Goal: Task Accomplishment & Management: Use online tool/utility

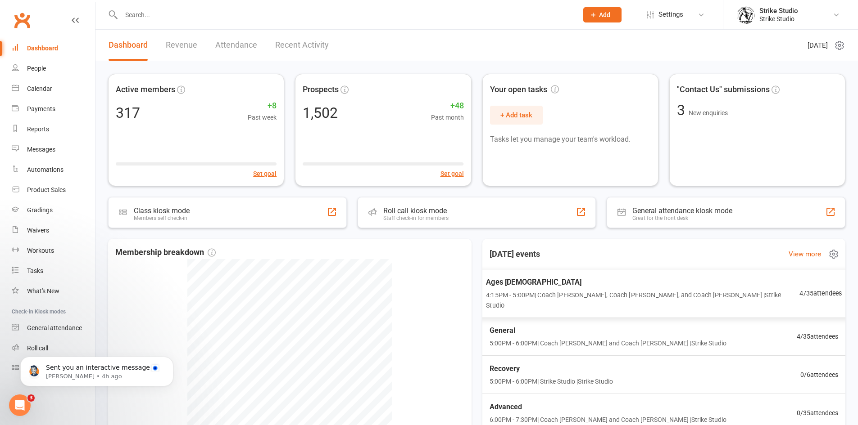
click at [552, 278] on span "Ages 6-14" at bounding box center [642, 282] width 313 height 12
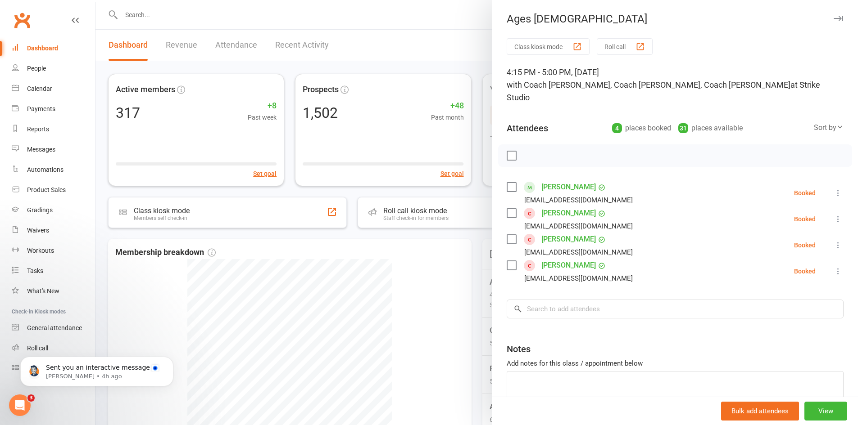
click at [432, 260] on div at bounding box center [476, 212] width 762 height 425
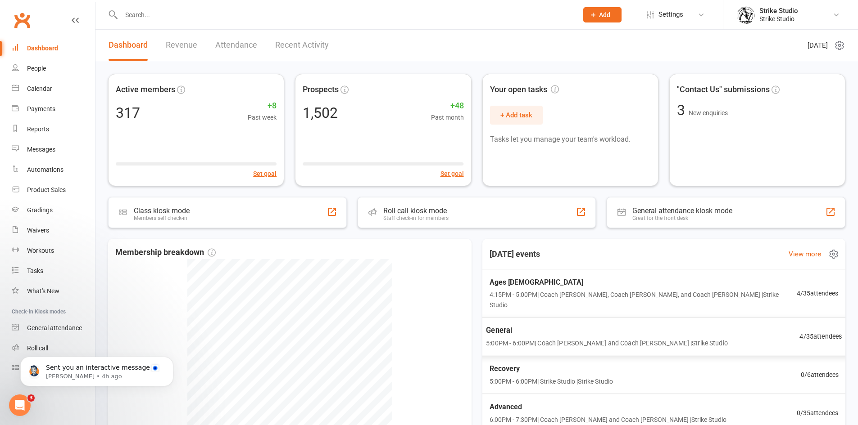
click at [503, 325] on span "General" at bounding box center [607, 331] width 242 height 12
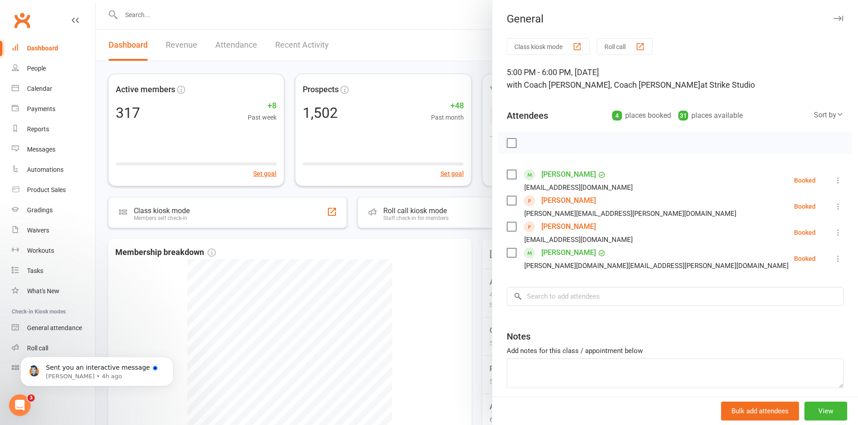
click at [276, 5] on div at bounding box center [476, 212] width 762 height 425
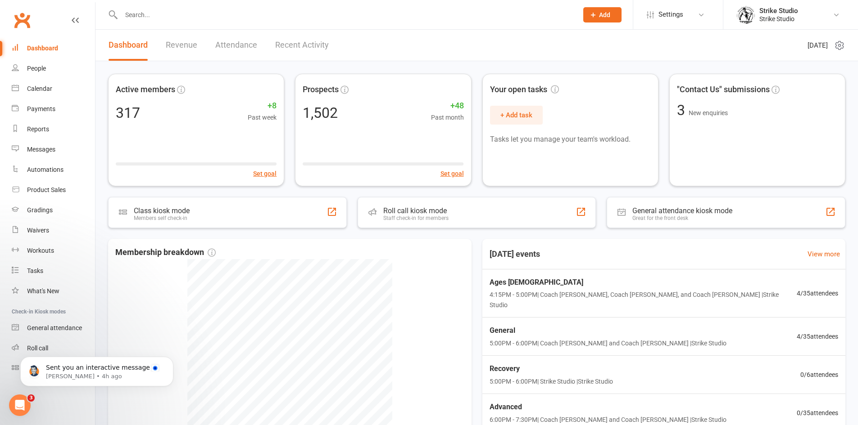
click at [270, 17] on input "text" at bounding box center [344, 15] width 453 height 13
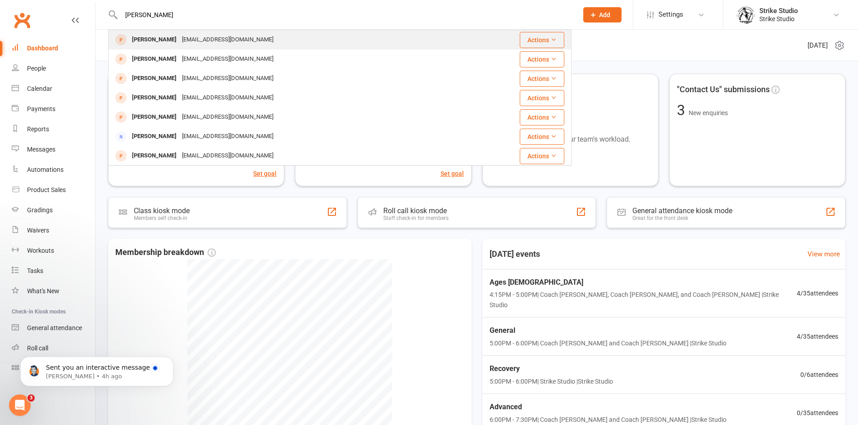
type input "robert pao"
click at [259, 43] on div "Robert Paoletti rpaoletti84@gmail.com" at bounding box center [301, 40] width 384 height 18
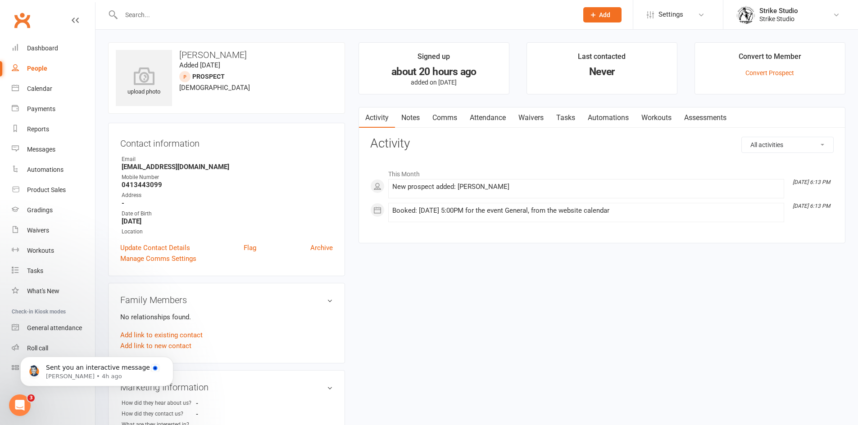
click at [503, 119] on link "Attendance" at bounding box center [487, 118] width 49 height 21
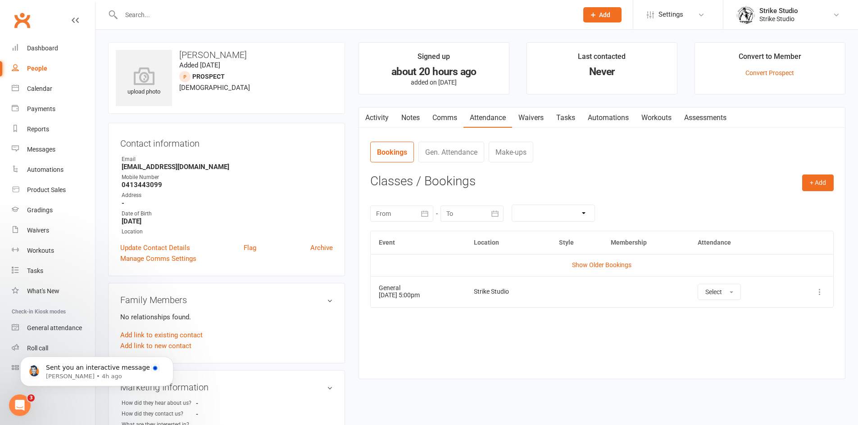
click at [606, 113] on link "Automations" at bounding box center [608, 118] width 54 height 21
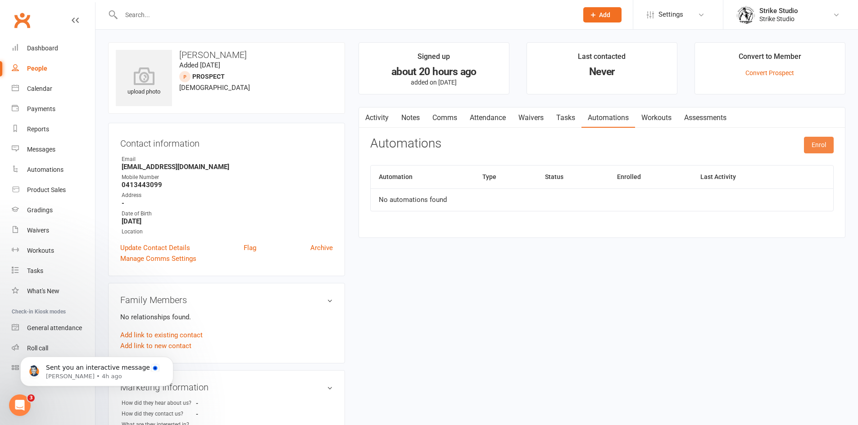
click at [809, 147] on button "Enrol" at bounding box center [819, 145] width 30 height 16
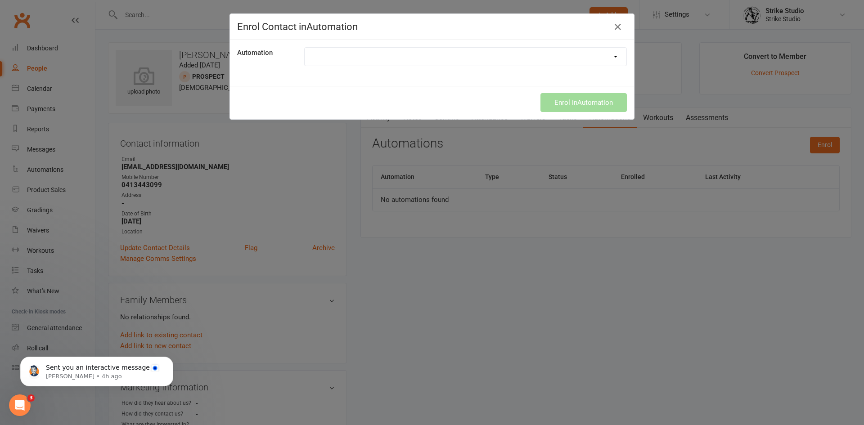
click at [494, 61] on select "100th Class Booking 10 Class Pass Used Up 10 Class Pass Used Up (KIDS) 1 Pass l…" at bounding box center [466, 57] width 322 height 18
click at [305, 48] on select "100th Class Booking 10 Class Pass Used Up 10 Class Pass Used Up (KIDS) 1 Pass l…" at bounding box center [466, 57] width 322 height 18
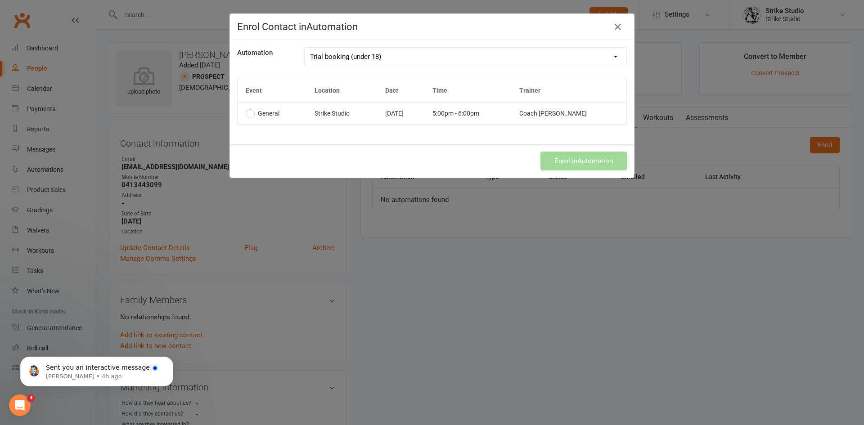
click at [371, 59] on select "100th Class Booking 10 Class Pass Used Up 10 Class Pass Used Up (KIDS) 1 Pass l…" at bounding box center [466, 57] width 322 height 18
select select "6910"
click at [305, 48] on select "100th Class Booking 10 Class Pass Used Up 10 Class Pass Used Up (KIDS) 1 Pass l…" at bounding box center [466, 57] width 322 height 18
click at [354, 116] on td "Strike Studio" at bounding box center [342, 113] width 71 height 22
click at [575, 164] on button "Enrol in Automation" at bounding box center [584, 161] width 86 height 19
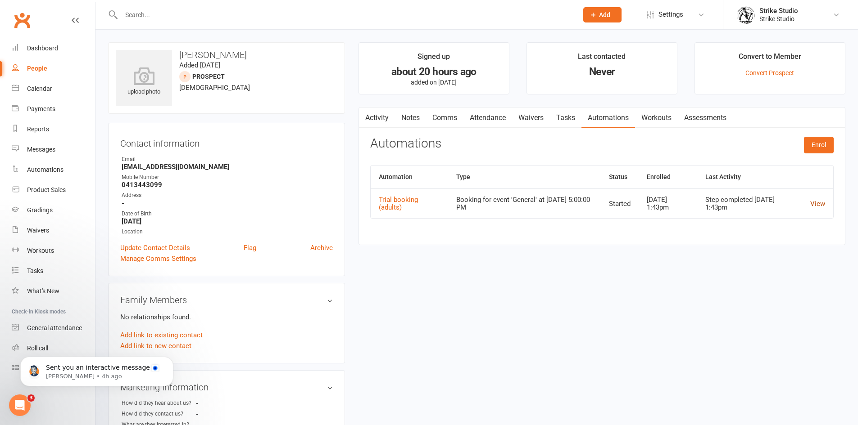
click at [814, 205] on link "View" at bounding box center [817, 204] width 15 height 8
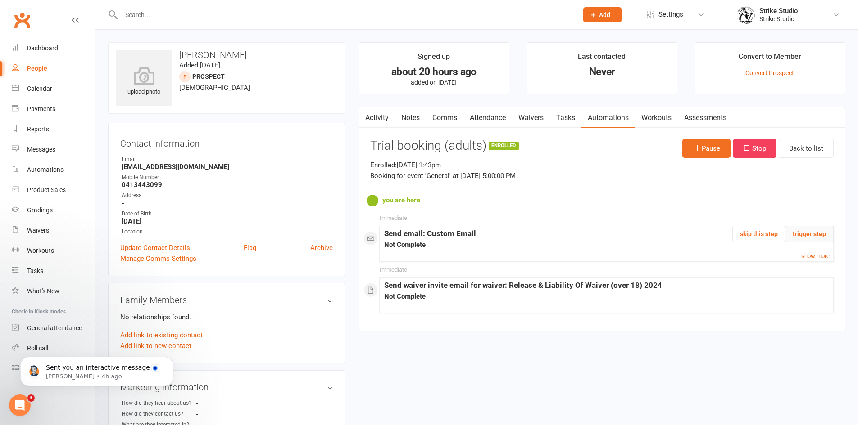
drag, startPoint x: 825, startPoint y: 235, endPoint x: 479, endPoint y: 44, distance: 395.4
click at [825, 234] on button "trigger step" at bounding box center [809, 234] width 49 height 16
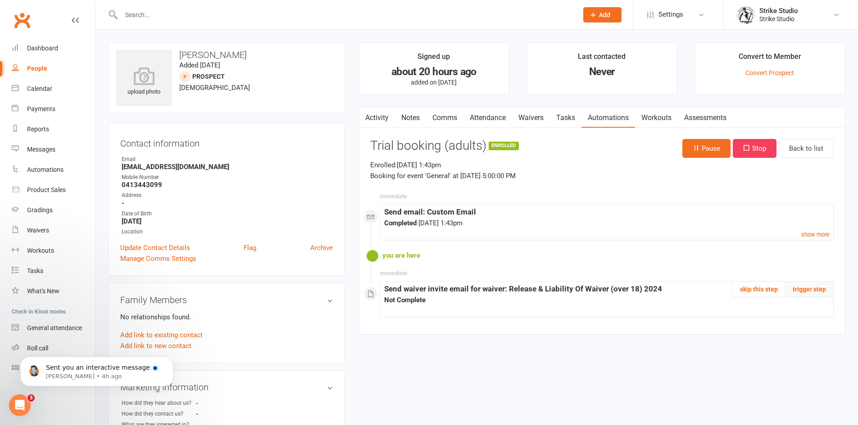
click at [815, 287] on button "trigger step" at bounding box center [809, 289] width 49 height 16
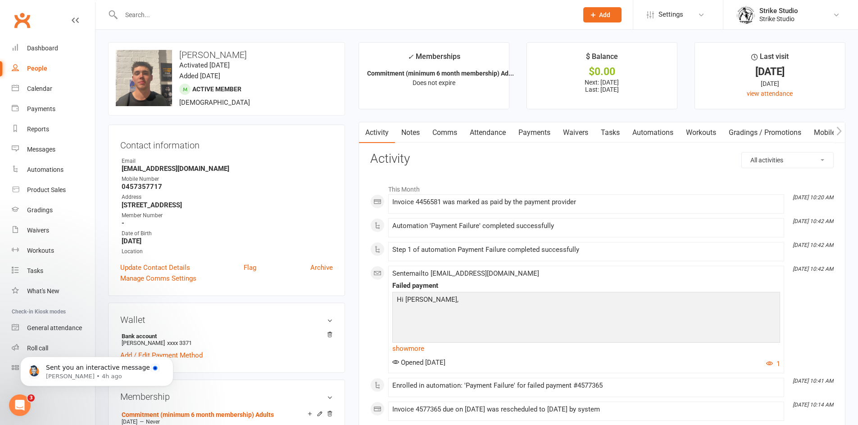
click at [546, 134] on link "Payments" at bounding box center [534, 132] width 45 height 21
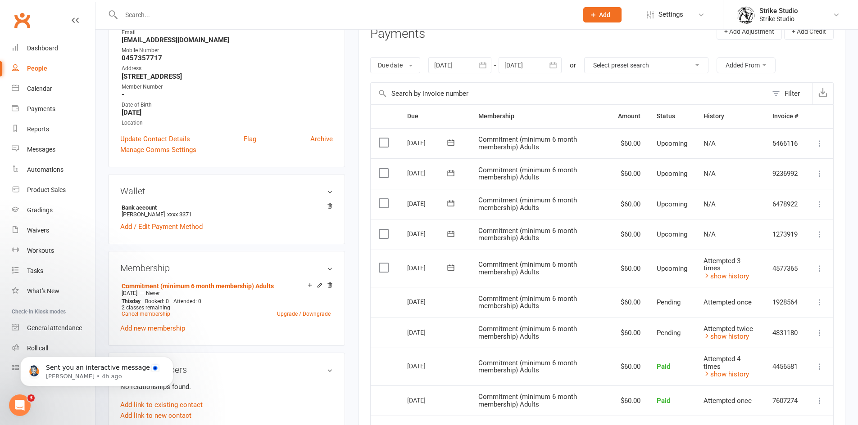
scroll to position [180, 0]
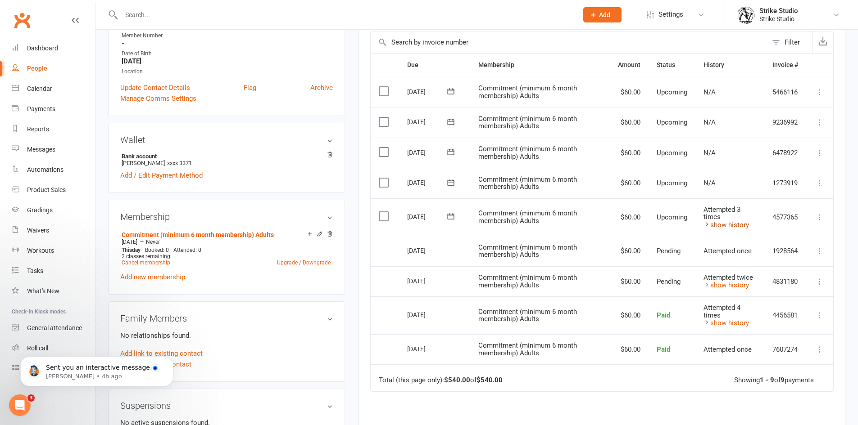
click at [708, 225] on icon at bounding box center [706, 224] width 7 height 7
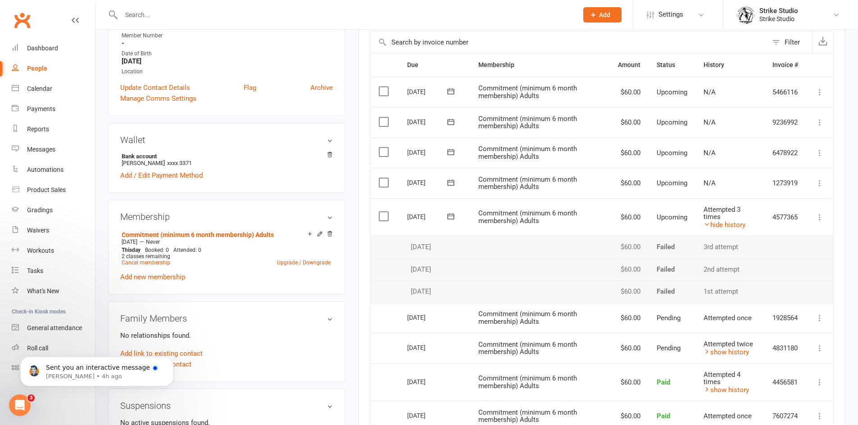
click at [357, 199] on main "✓ Memberships Commitment (minimum 6 month membership) Ad... Does not expire $ B…" at bounding box center [602, 230] width 500 height 736
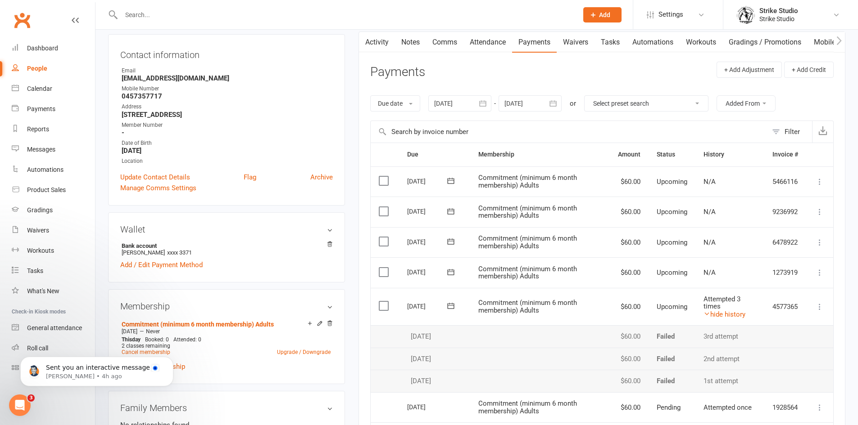
scroll to position [0, 0]
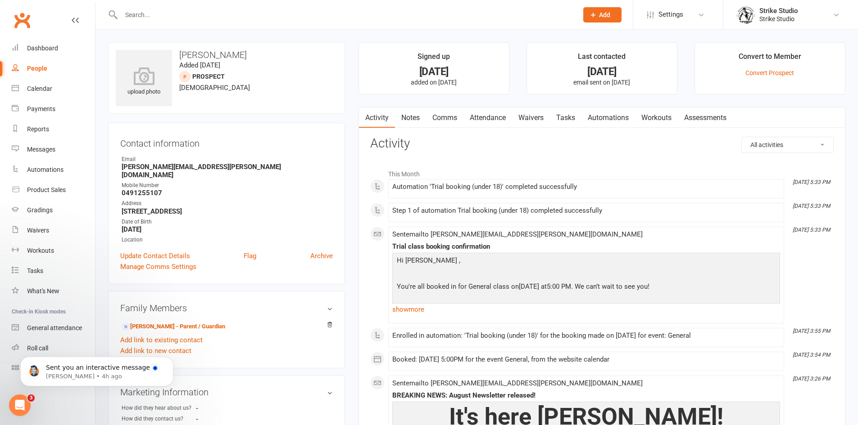
click at [541, 115] on link "Waivers" at bounding box center [531, 118] width 38 height 21
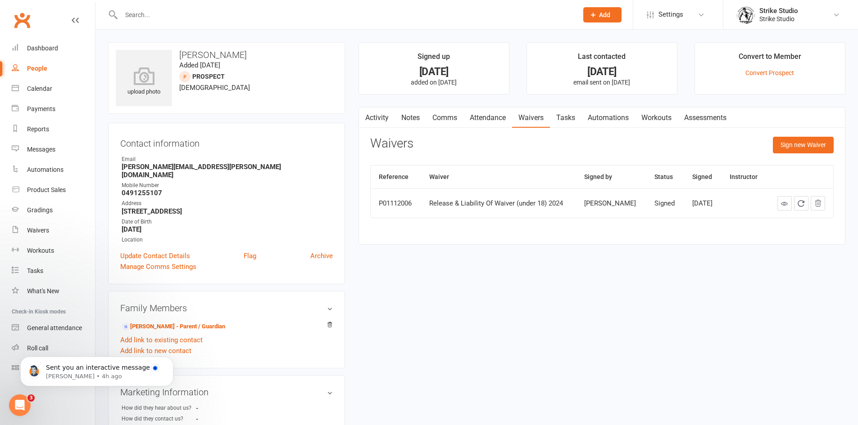
click at [494, 119] on link "Attendance" at bounding box center [487, 118] width 49 height 21
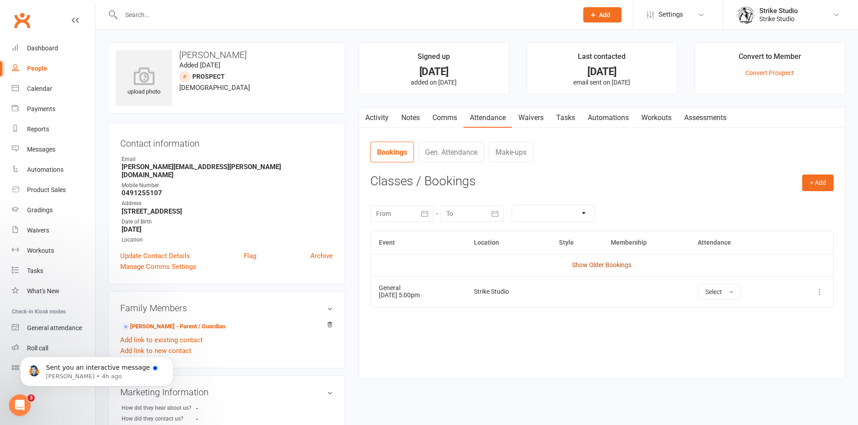
click at [606, 262] on link "Show Older Bookings" at bounding box center [601, 265] width 59 height 7
click at [536, 117] on link "Waivers" at bounding box center [531, 118] width 38 height 21
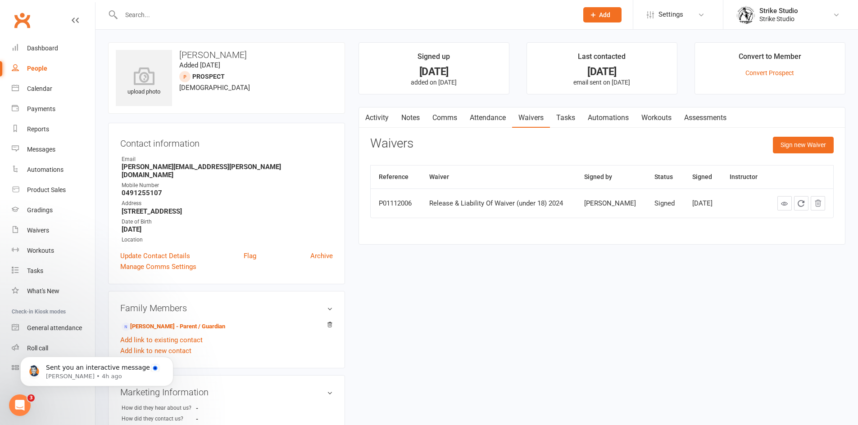
click at [375, 116] on link "Activity" at bounding box center [377, 118] width 36 height 21
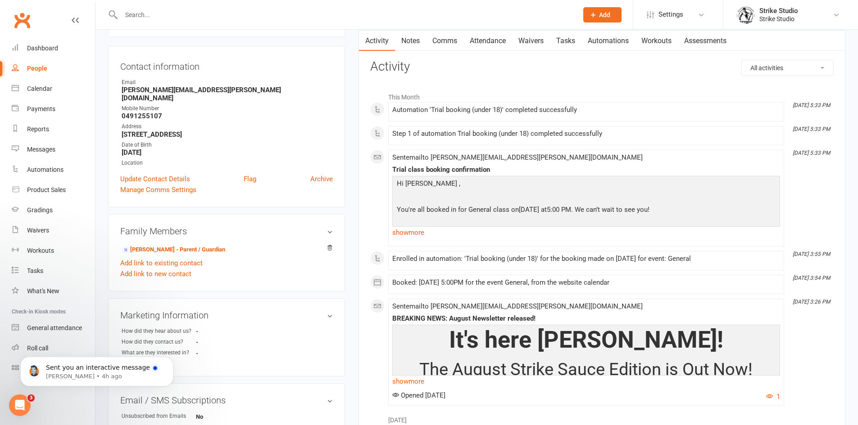
scroll to position [90, 0]
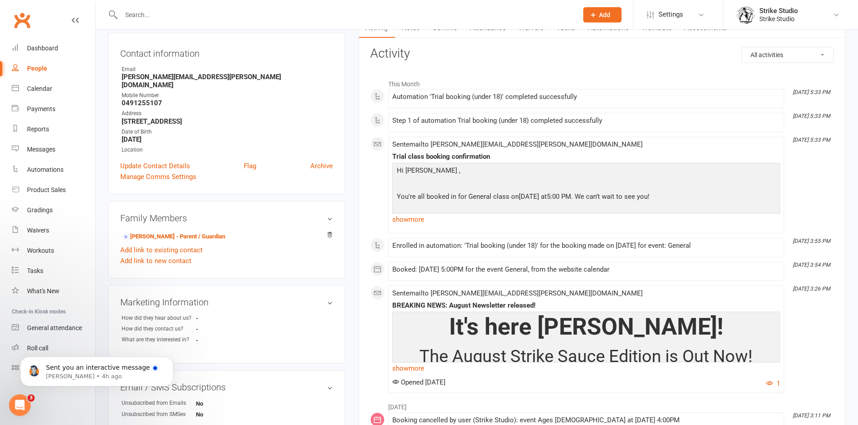
click at [408, 218] on link "show more" at bounding box center [586, 219] width 388 height 13
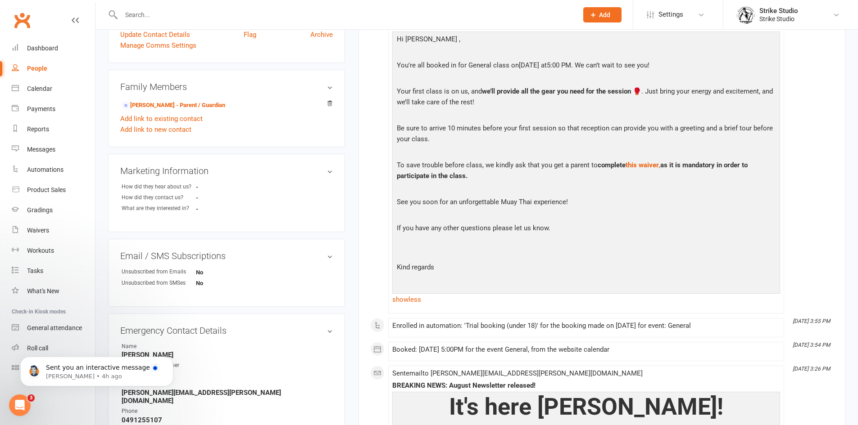
scroll to position [225, 0]
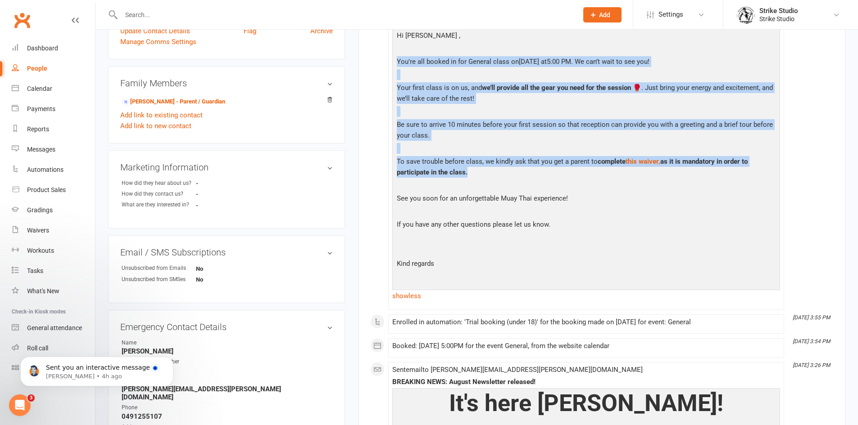
drag, startPoint x: 397, startPoint y: 63, endPoint x: 475, endPoint y: 172, distance: 133.8
click at [475, 172] on div "Hi Lenny , You're all booked in for General class on August 11, 2025 at 5:00 PM…" at bounding box center [585, 158] width 383 height 257
click at [486, 172] on p "To save trouble before class, we kindly ask that you get a parent to complete t…" at bounding box center [585, 168] width 383 height 24
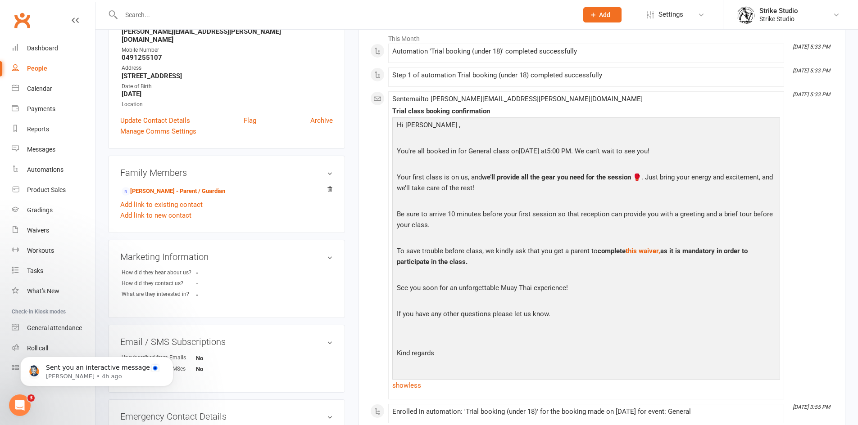
scroll to position [0, 0]
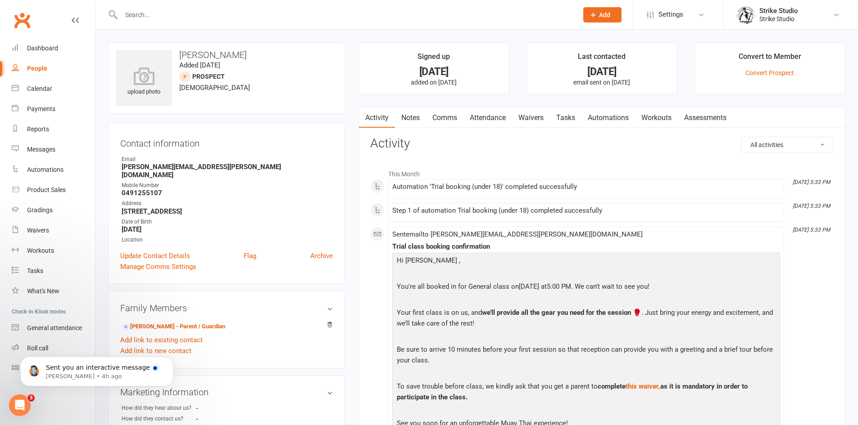
click at [541, 113] on link "Waivers" at bounding box center [531, 118] width 38 height 21
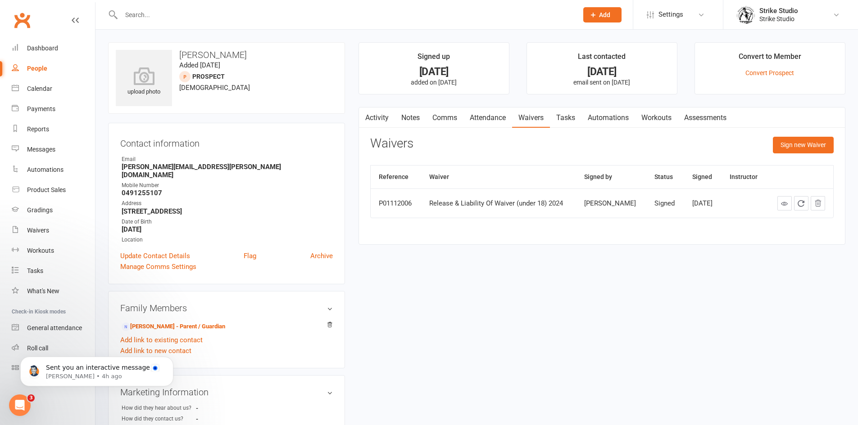
click at [372, 119] on link "Activity" at bounding box center [377, 118] width 36 height 21
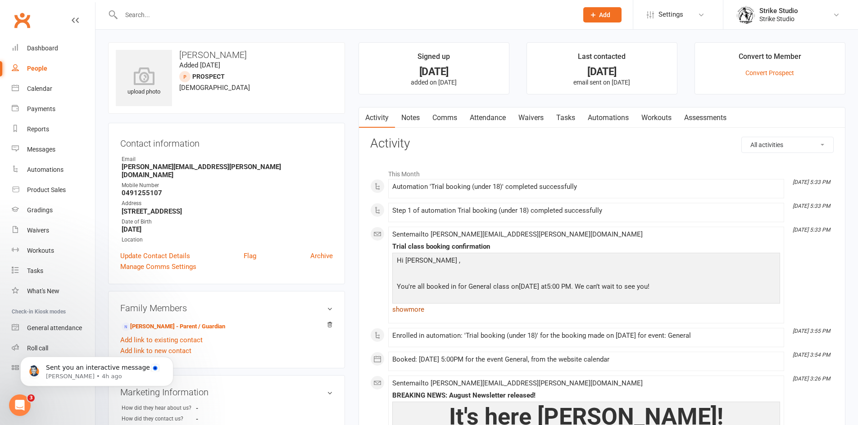
click at [423, 309] on link "show more" at bounding box center [586, 309] width 388 height 13
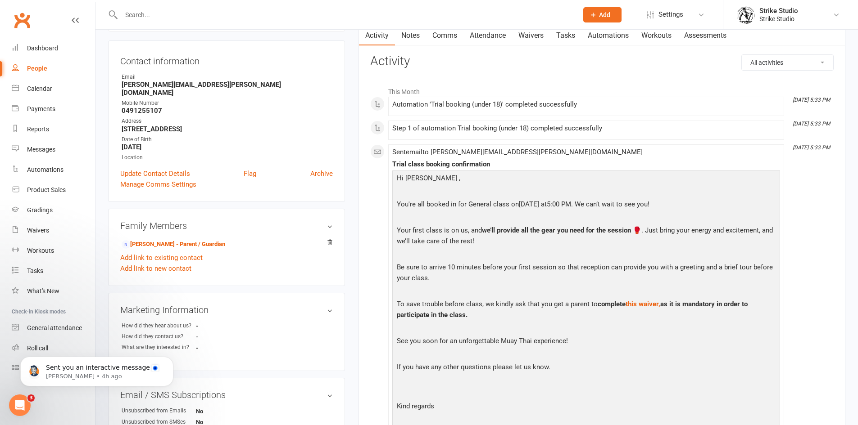
scroll to position [90, 0]
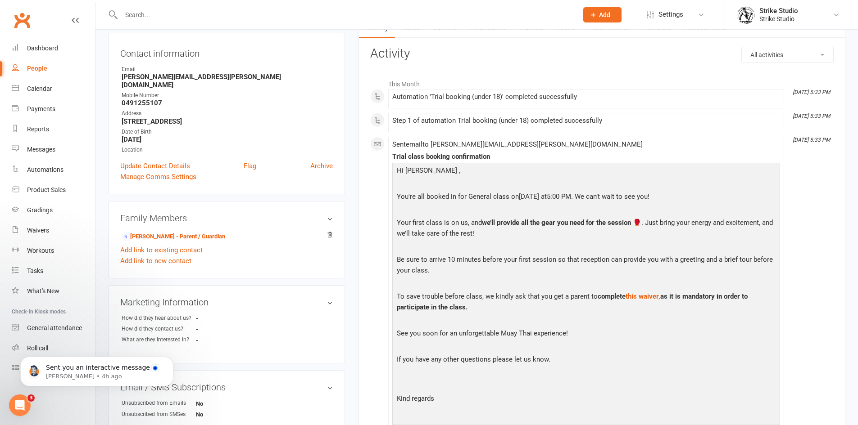
drag, startPoint x: 466, startPoint y: 261, endPoint x: 602, endPoint y: 270, distance: 135.8
click at [602, 270] on p "Be sure to arrive 10 minutes before your first session so that reception can pr…" at bounding box center [585, 266] width 383 height 24
click at [510, 299] on p "To save trouble before class, we kindly ask that you get a parent to complete t…" at bounding box center [585, 303] width 383 height 24
drag, startPoint x: 550, startPoint y: 296, endPoint x: 423, endPoint y: 272, distance: 129.3
click at [427, 279] on div "Hi Lenny , You're all booked in for General class on August 11, 2025 at 5:00 PM…" at bounding box center [585, 293] width 383 height 257
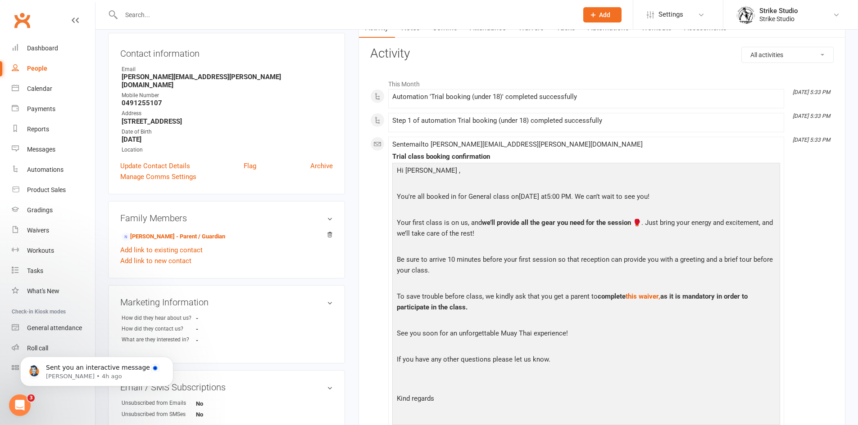
click at [422, 253] on p at bounding box center [585, 247] width 383 height 13
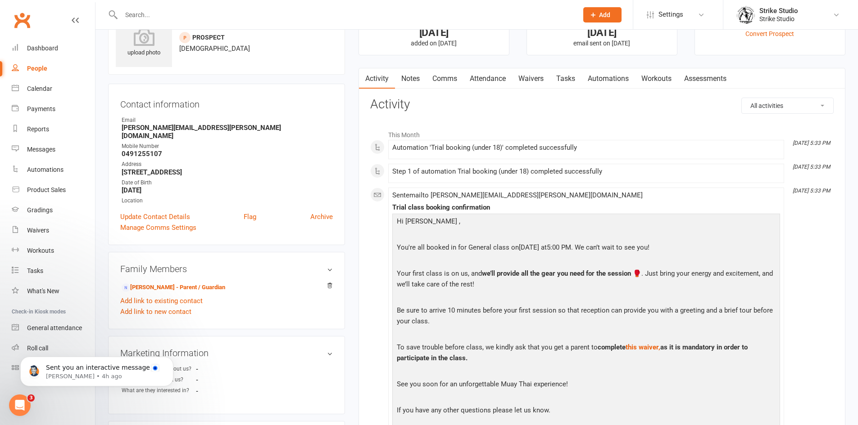
scroll to position [0, 0]
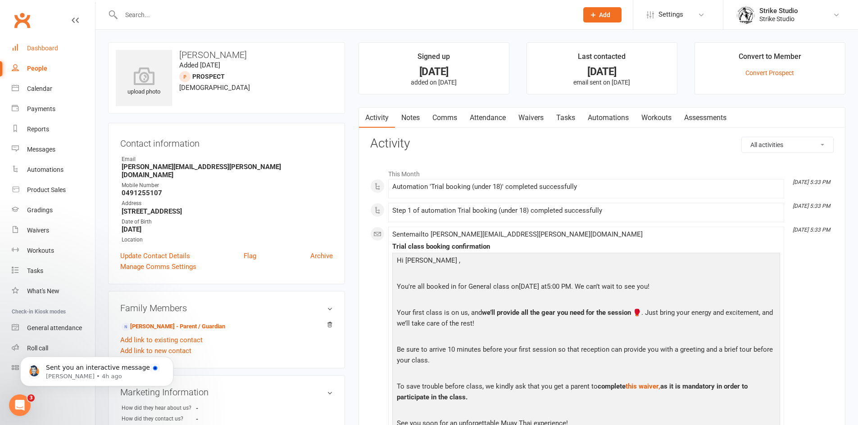
click at [42, 52] on link "Dashboard" at bounding box center [53, 48] width 83 height 20
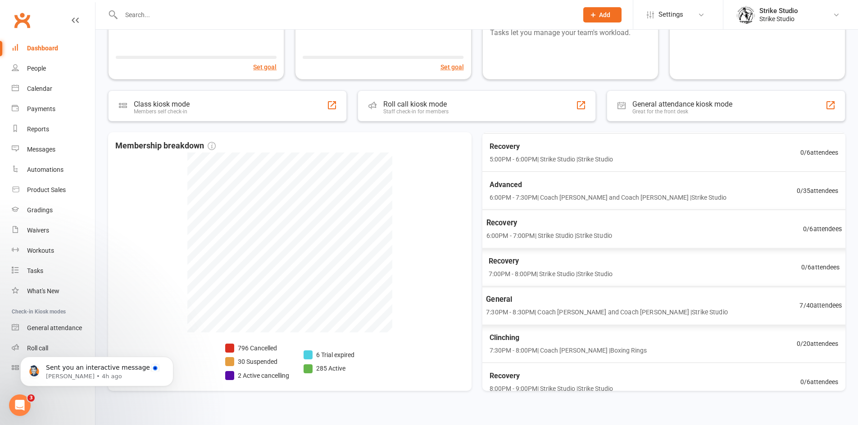
scroll to position [120, 0]
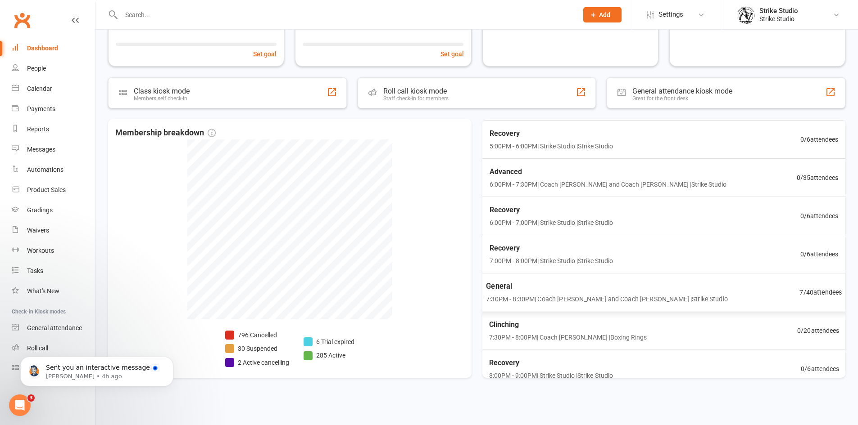
click at [525, 294] on span "7:30PM - 8:30PM | Coach Quang and Coach Bella | Strike Studio" at bounding box center [607, 299] width 242 height 10
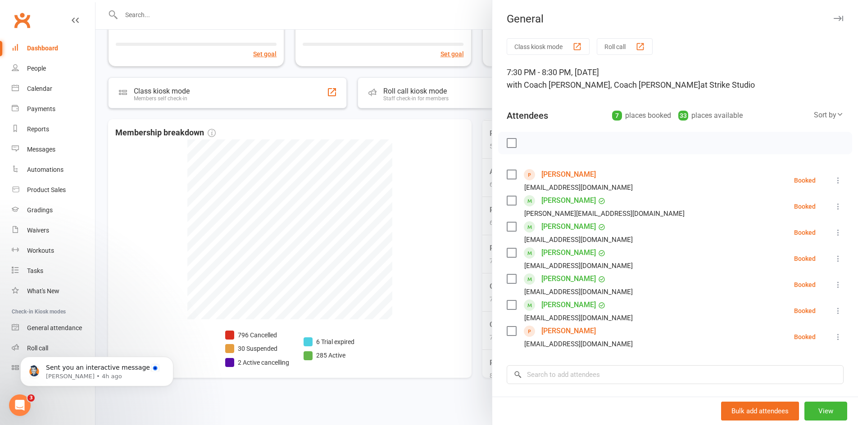
click at [258, 15] on div at bounding box center [476, 212] width 762 height 425
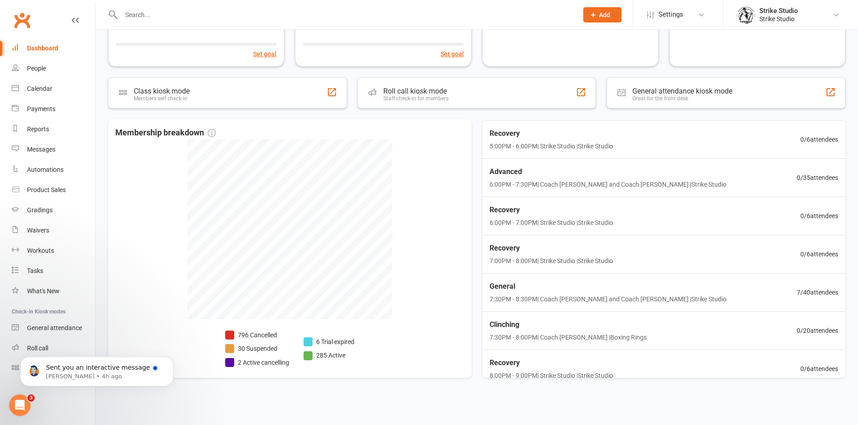
click at [241, 9] on input "text" at bounding box center [344, 15] width 453 height 13
click at [228, 15] on input "text" at bounding box center [344, 15] width 453 height 13
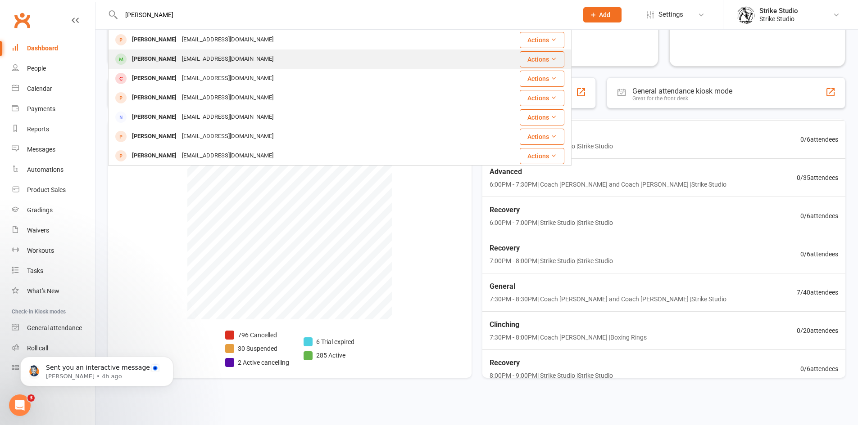
type input "[PERSON_NAME]"
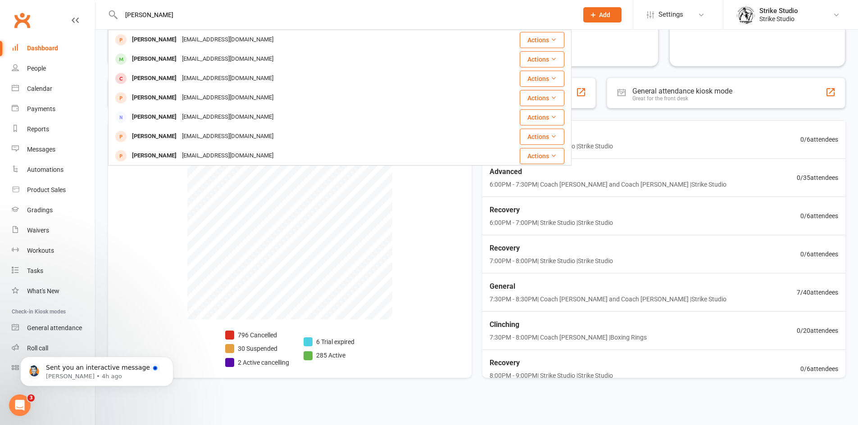
click at [249, 63] on div "Albert Young albertdavidyoung@gmail.com" at bounding box center [294, 59] width 371 height 18
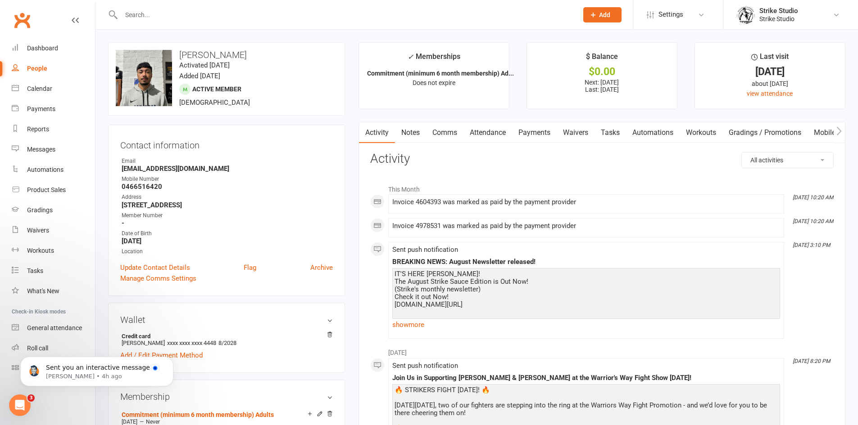
click at [344, 164] on div "Contact information Owner Email albertdavidyoung@gmail.com Mobile Number 046651…" at bounding box center [226, 211] width 237 height 172
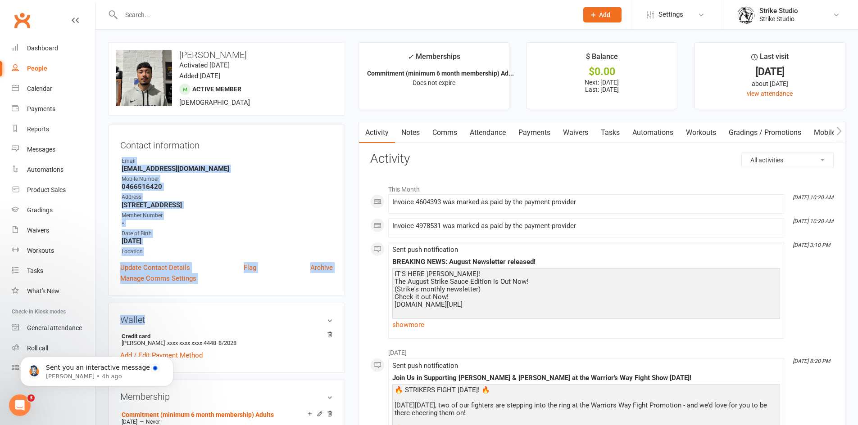
drag, startPoint x: 322, startPoint y: 139, endPoint x: 266, endPoint y: 296, distance: 167.3
click at [312, 317] on h3 "Wallet" at bounding box center [226, 320] width 213 height 10
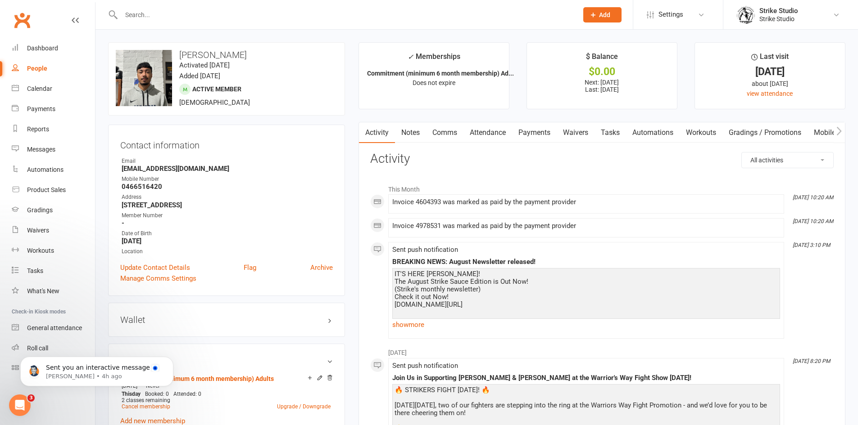
click at [318, 315] on h3 "Wallet" at bounding box center [226, 320] width 213 height 10
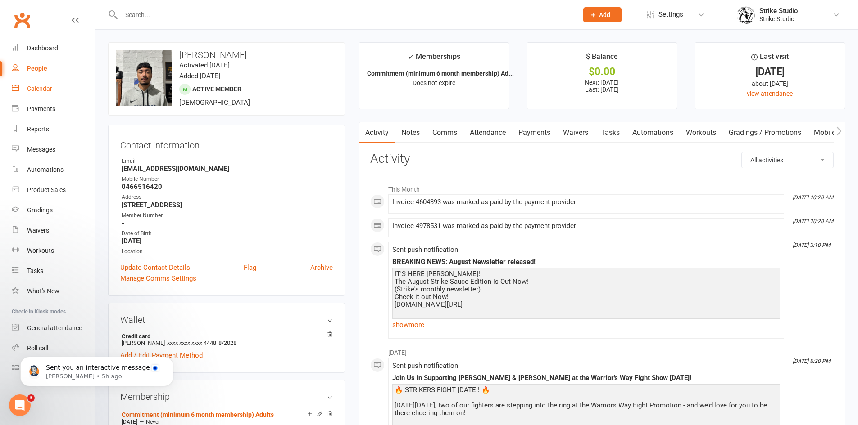
click at [55, 90] on link "Calendar" at bounding box center [53, 89] width 83 height 20
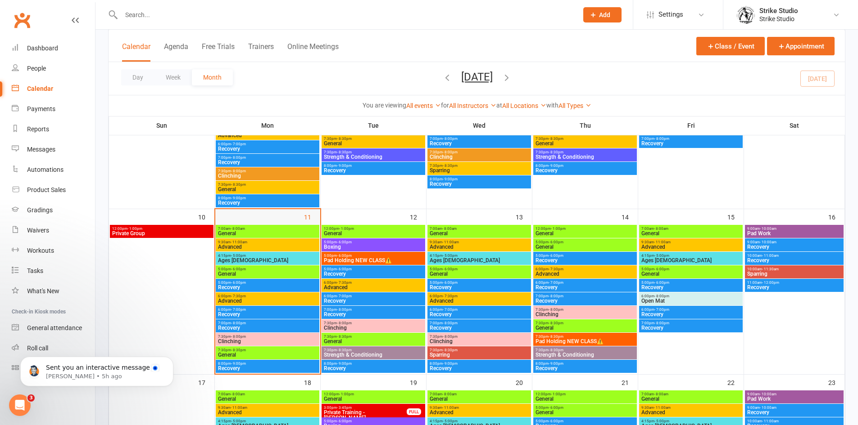
scroll to position [360, 0]
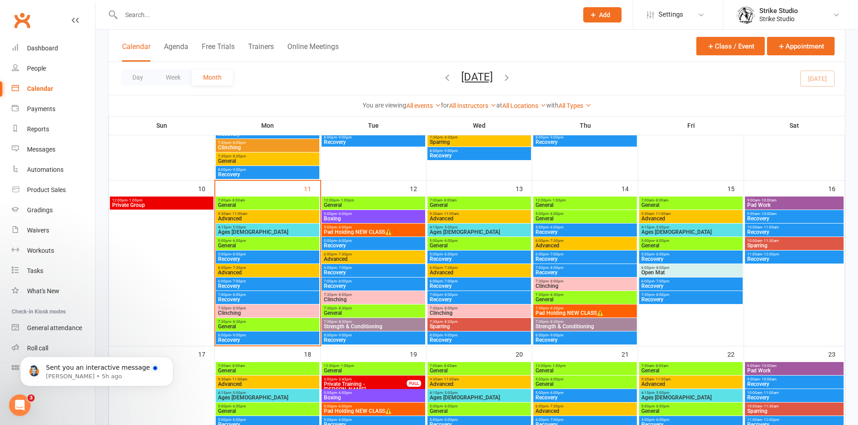
click at [241, 207] on span "General" at bounding box center [267, 205] width 100 height 5
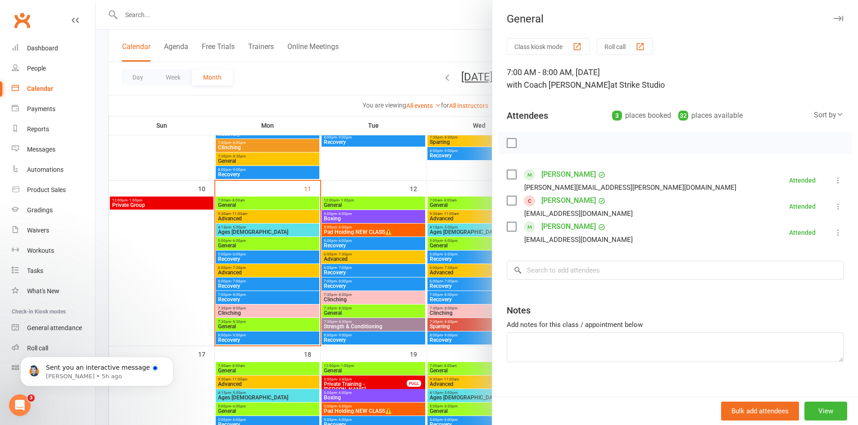
click at [242, 206] on div at bounding box center [476, 212] width 762 height 425
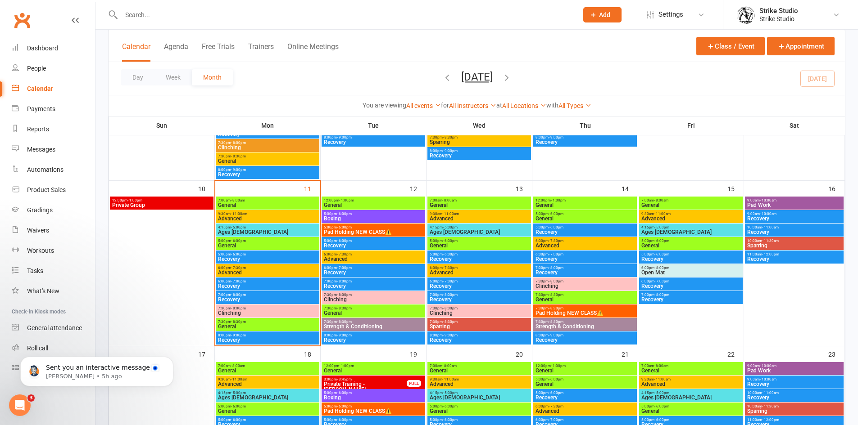
click at [247, 219] on span "Advanced" at bounding box center [267, 218] width 100 height 5
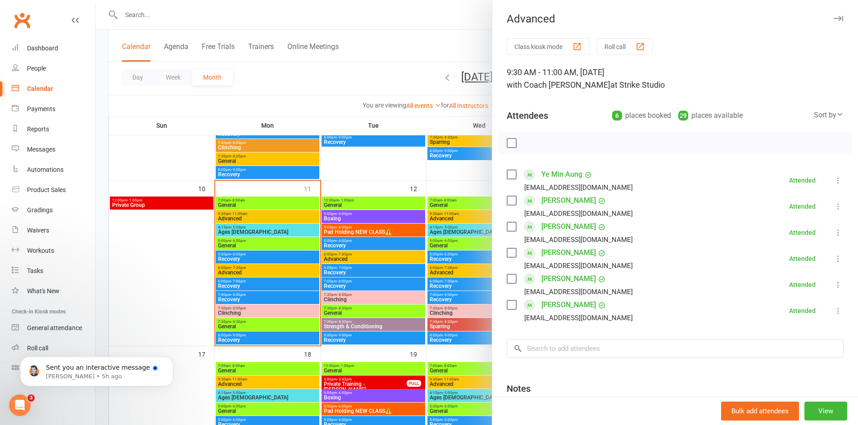
click at [243, 214] on div at bounding box center [476, 212] width 762 height 425
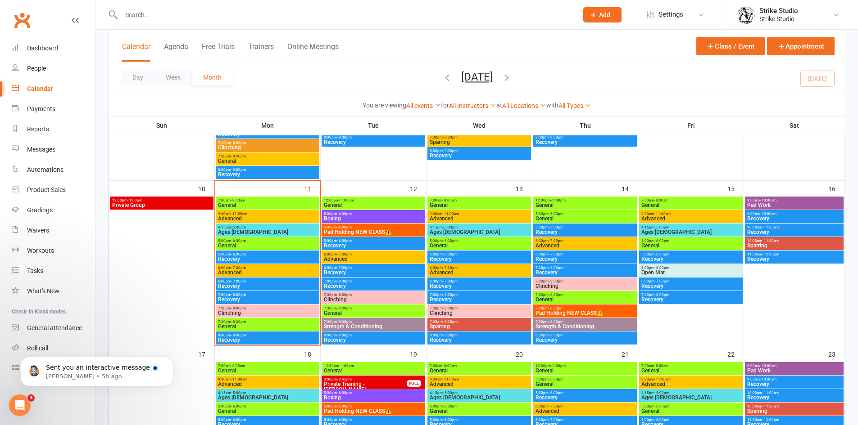
click at [248, 233] on span "Ages [DEMOGRAPHIC_DATA]" at bounding box center [267, 232] width 100 height 5
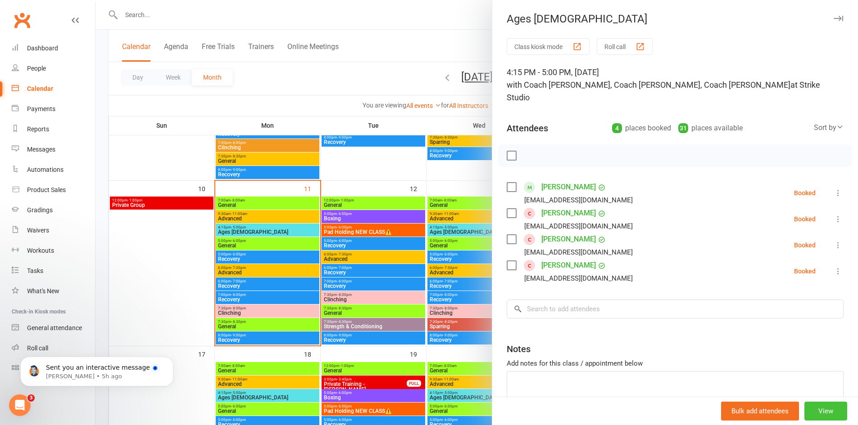
click at [810, 405] on button "View" at bounding box center [825, 411] width 43 height 19
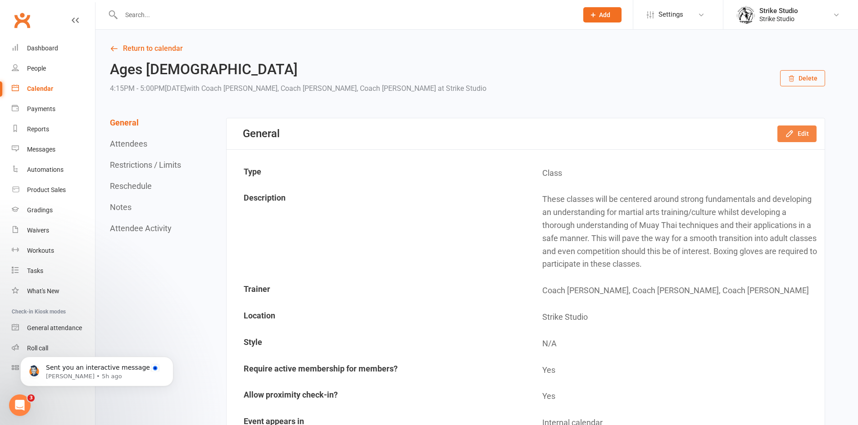
click at [790, 137] on icon "button" at bounding box center [789, 133] width 9 height 9
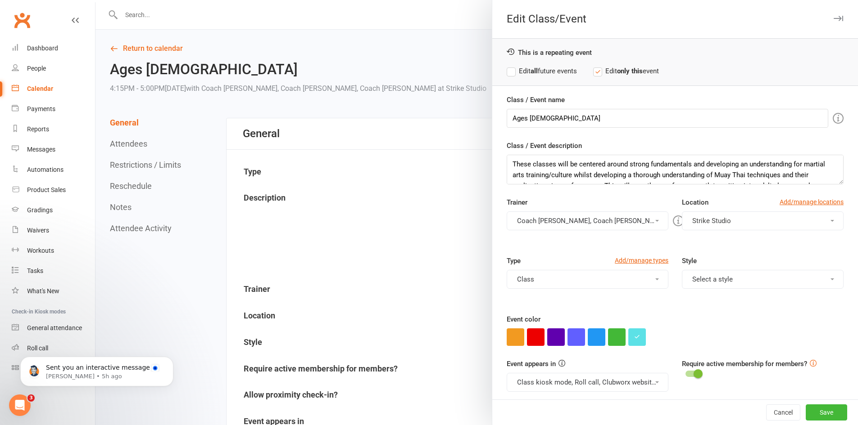
click at [574, 218] on button "Coach Bella, Coach Adi, Coach Chris" at bounding box center [588, 221] width 162 height 19
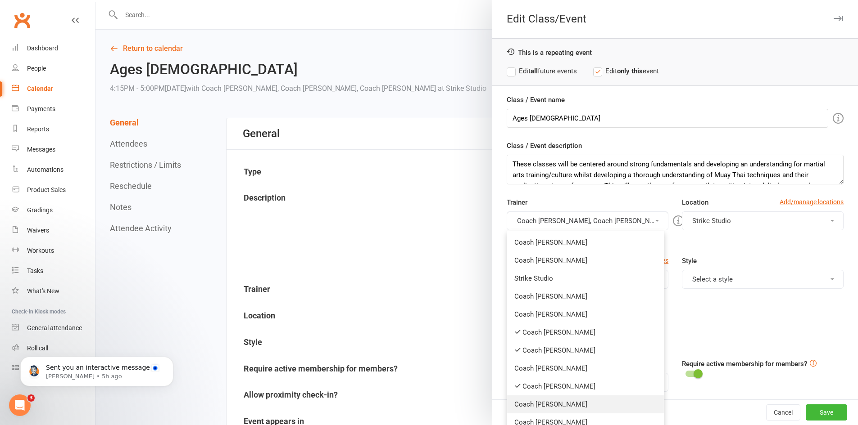
click at [569, 403] on link "Coach [PERSON_NAME]" at bounding box center [585, 405] width 157 height 18
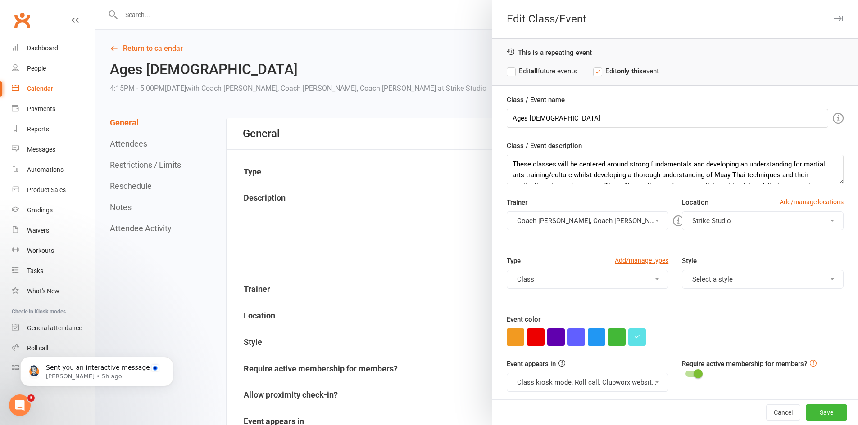
click at [551, 223] on button "Coach Bella, Coach Adi, Coach Chris, Coach Quang" at bounding box center [588, 221] width 162 height 19
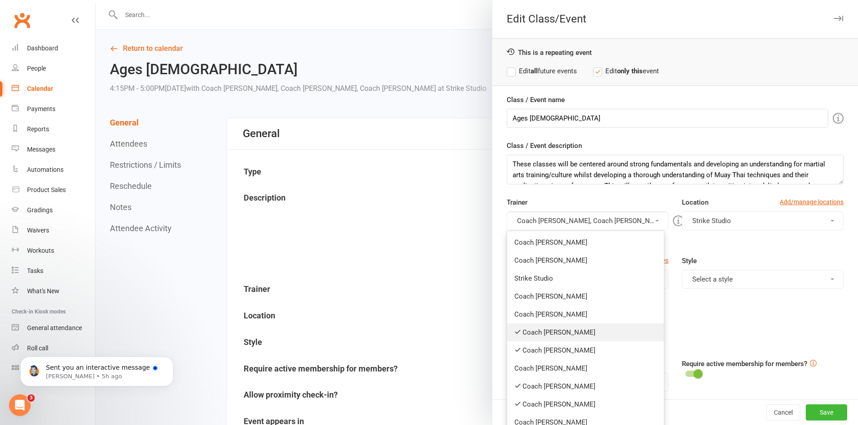
click at [552, 334] on link "Coach [PERSON_NAME]" at bounding box center [585, 333] width 157 height 18
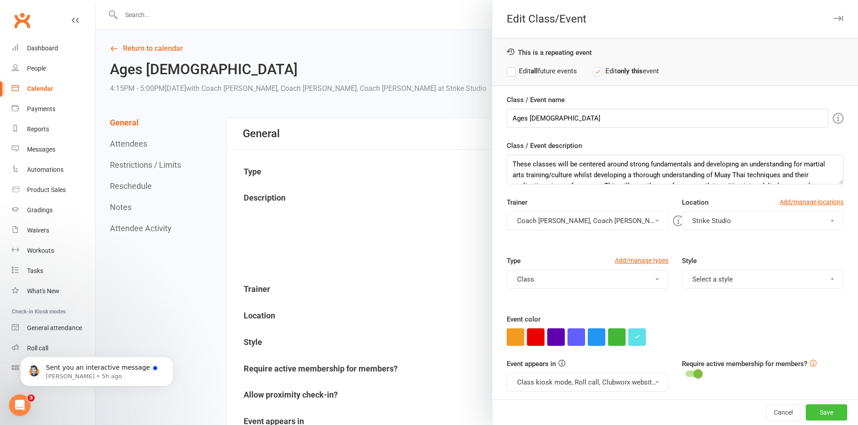
click at [815, 412] on button "Save" at bounding box center [825, 413] width 41 height 16
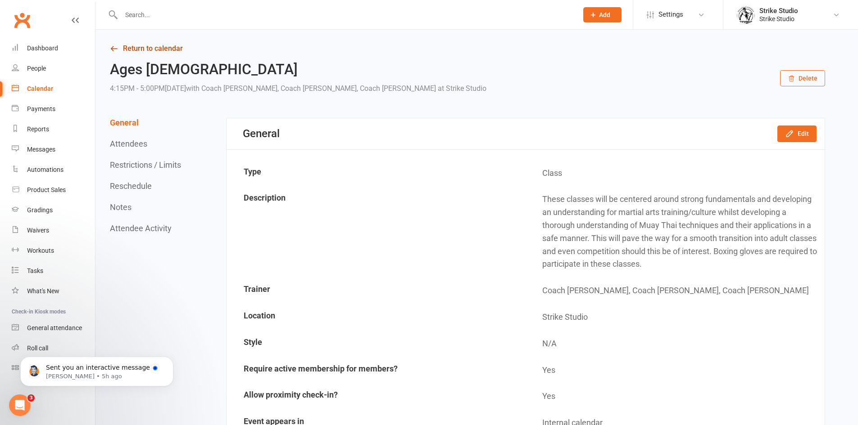
click at [113, 47] on icon at bounding box center [114, 49] width 8 height 8
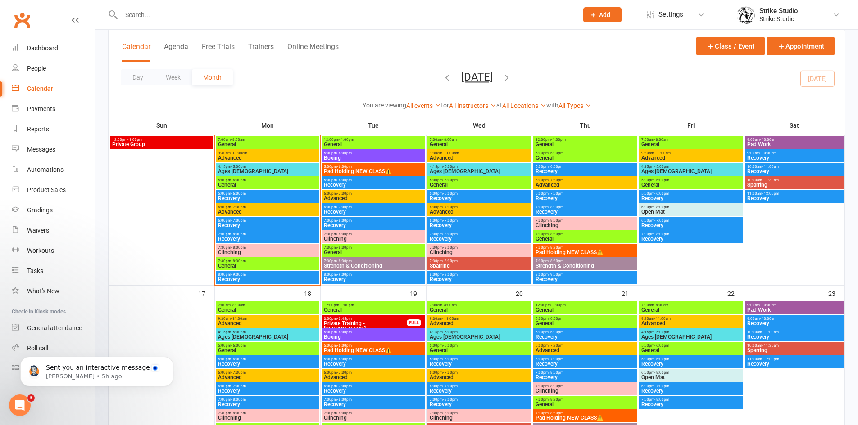
scroll to position [405, 0]
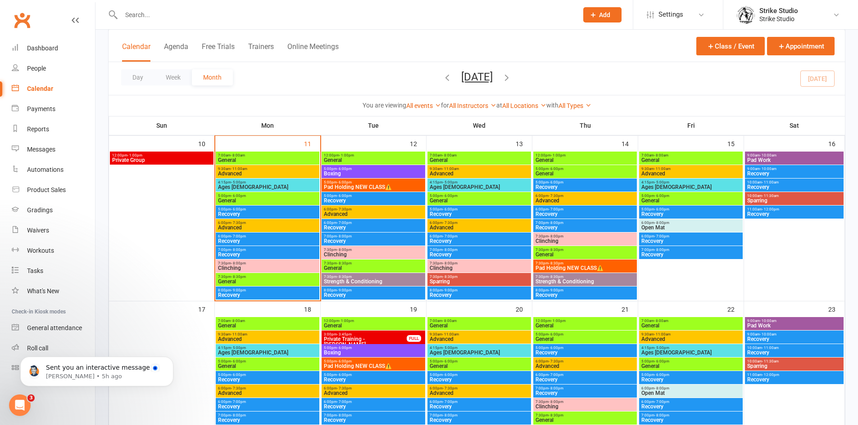
click at [244, 196] on span "- 6:00pm" at bounding box center [238, 196] width 15 height 4
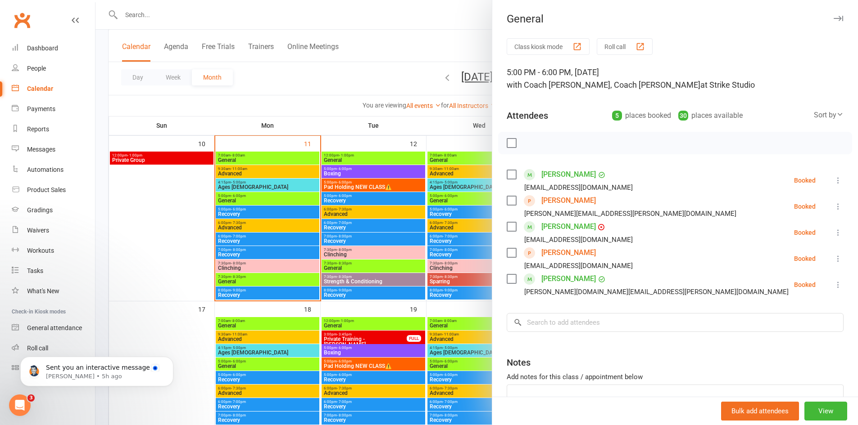
click at [240, 228] on div at bounding box center [476, 212] width 762 height 425
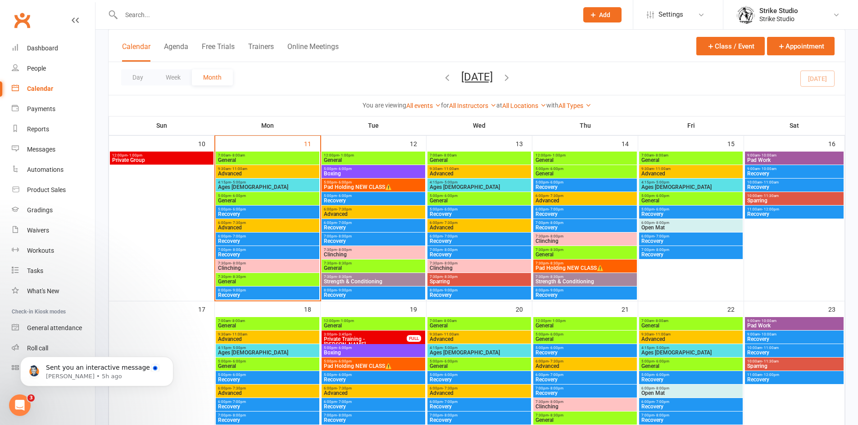
click at [240, 228] on span "Advanced" at bounding box center [267, 227] width 100 height 5
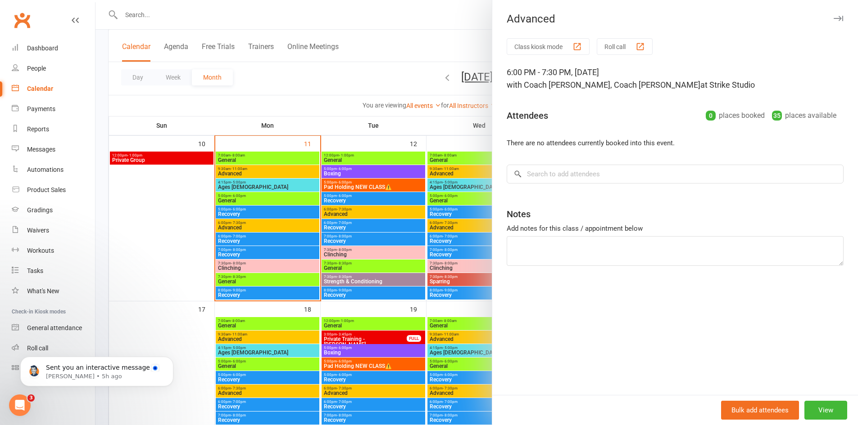
click at [237, 266] on div at bounding box center [476, 212] width 762 height 425
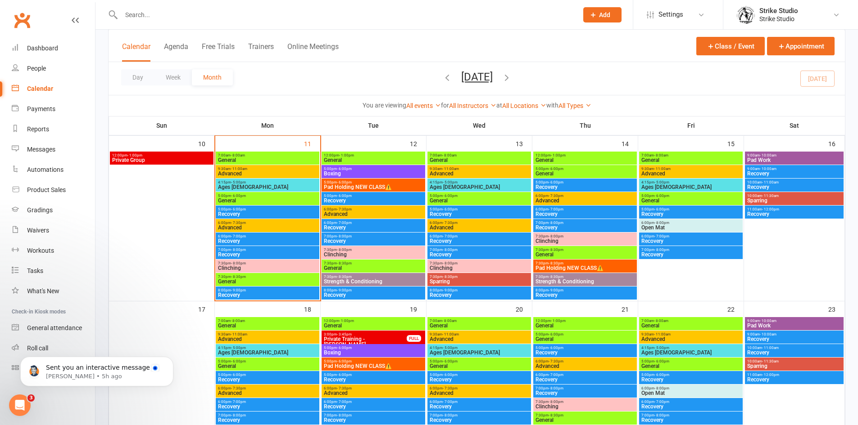
click at [237, 266] on span "Clinching" at bounding box center [267, 268] width 100 height 5
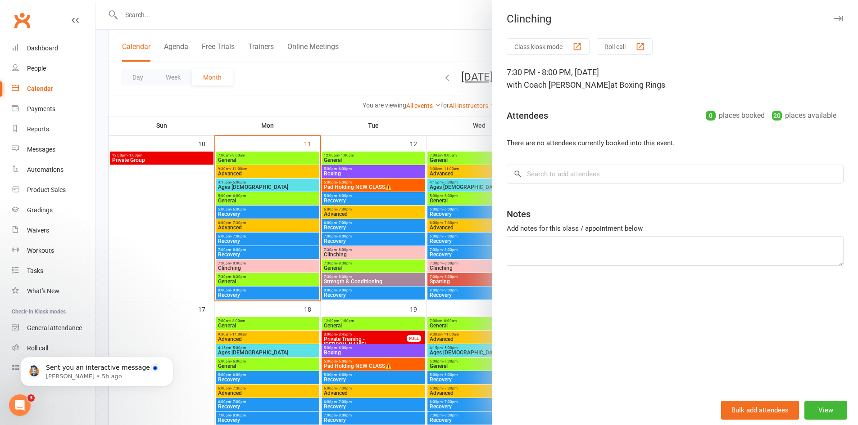
click at [237, 266] on div at bounding box center [476, 212] width 762 height 425
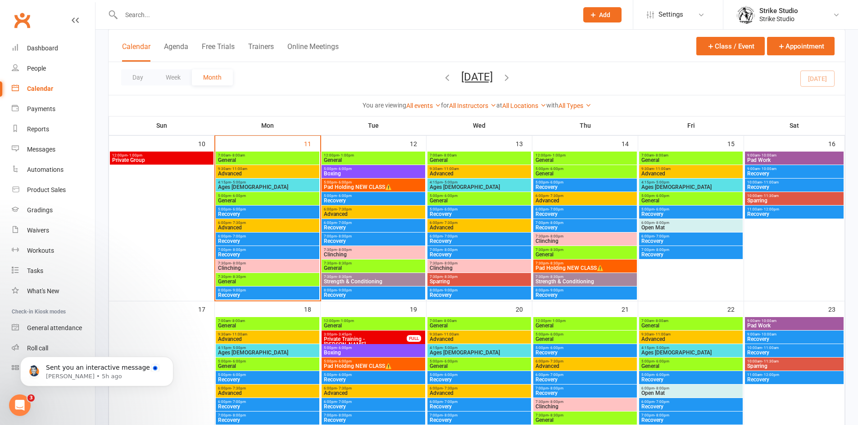
click at [229, 282] on span "General" at bounding box center [267, 281] width 100 height 5
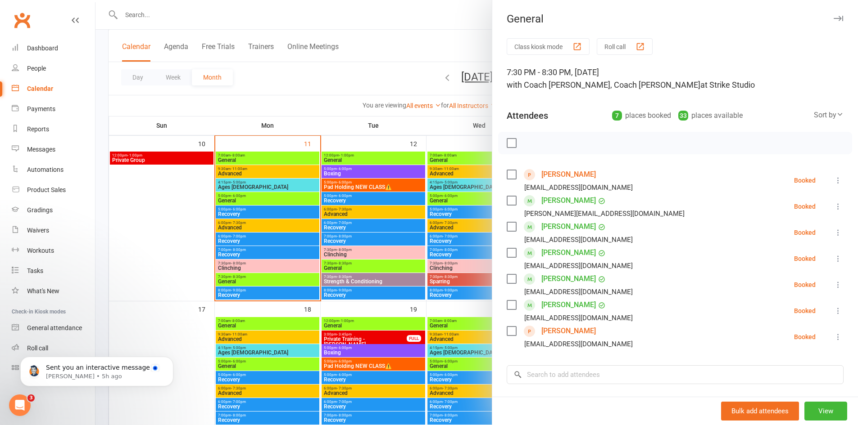
drag, startPoint x: 224, startPoint y: 262, endPoint x: 229, endPoint y: 253, distance: 10.3
click at [223, 262] on div at bounding box center [476, 212] width 762 height 425
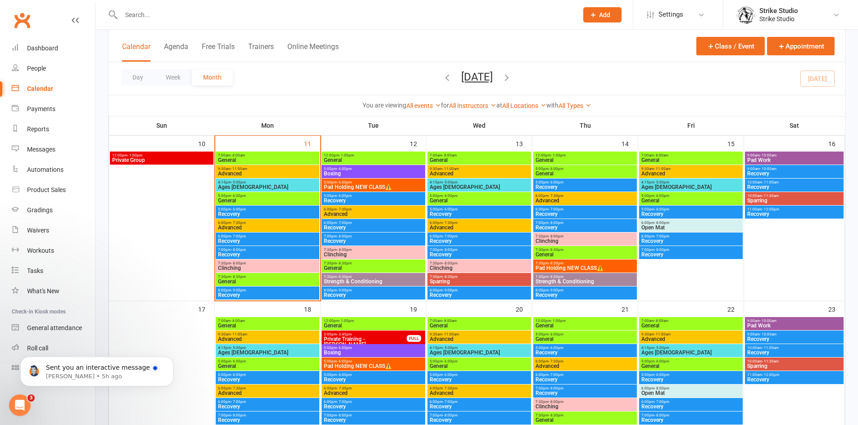
click at [344, 159] on span "General" at bounding box center [373, 160] width 100 height 5
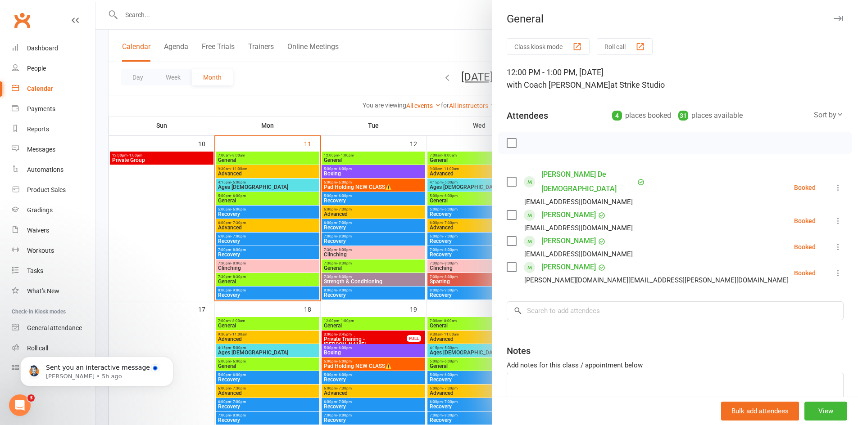
click at [342, 173] on div at bounding box center [476, 212] width 762 height 425
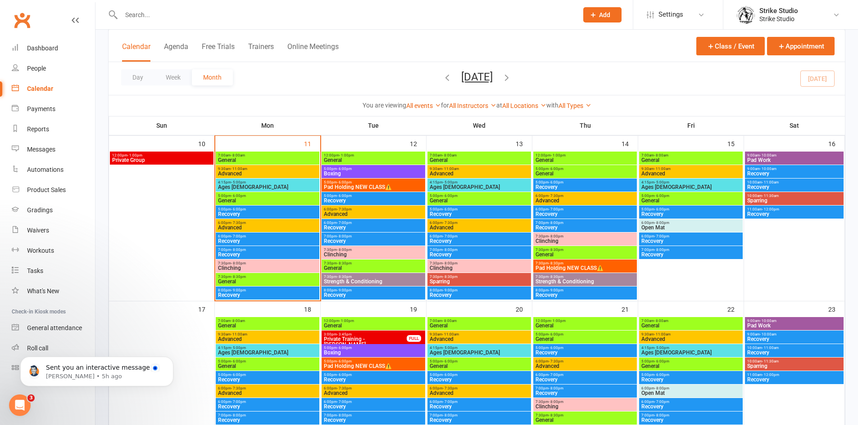
click at [342, 173] on span "Boxing" at bounding box center [373, 173] width 100 height 5
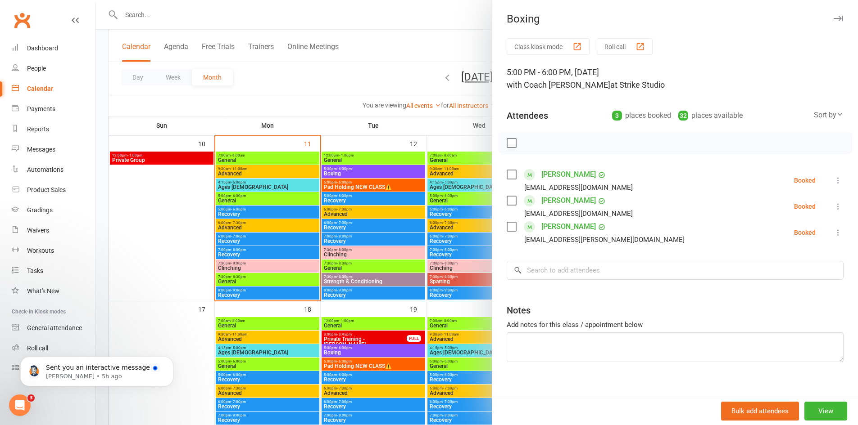
click at [337, 186] on div at bounding box center [476, 212] width 762 height 425
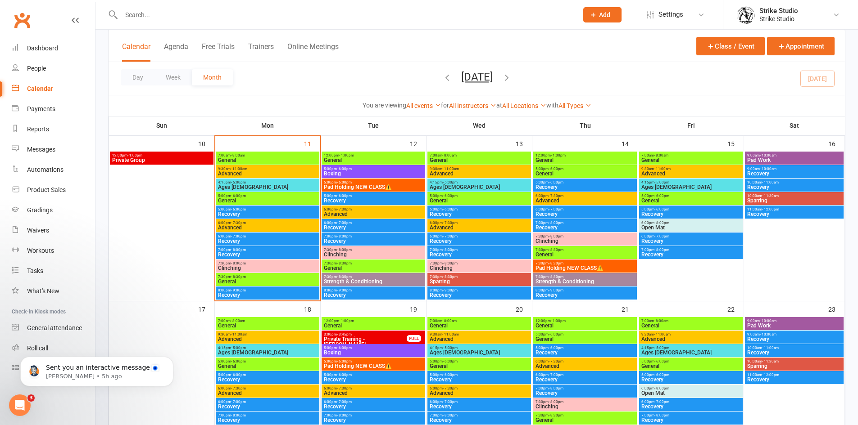
click at [337, 186] on span "Pad Holding NEW CLASS⚠️" at bounding box center [373, 187] width 100 height 5
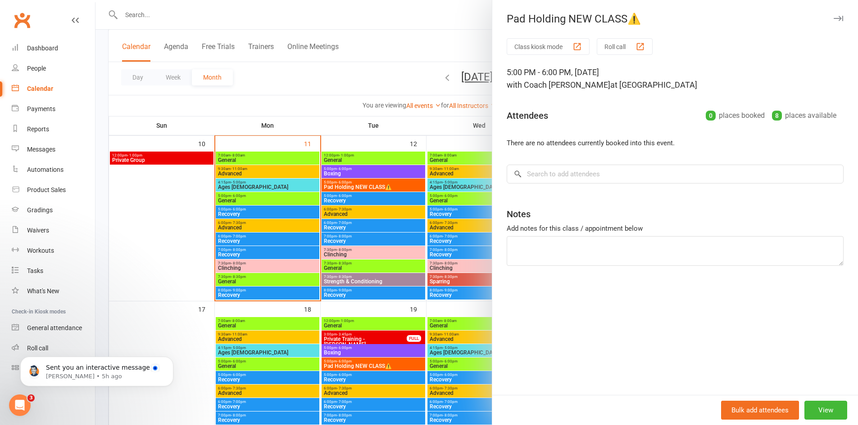
click at [347, 207] on div at bounding box center [476, 212] width 762 height 425
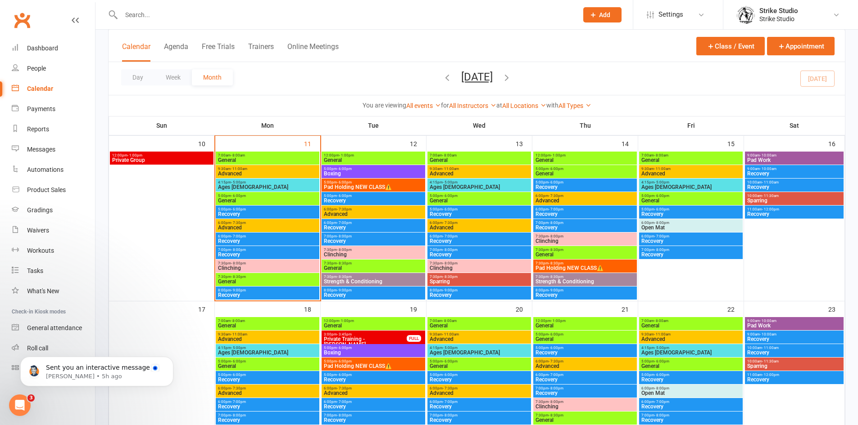
click at [342, 214] on span "Advanced" at bounding box center [373, 214] width 100 height 5
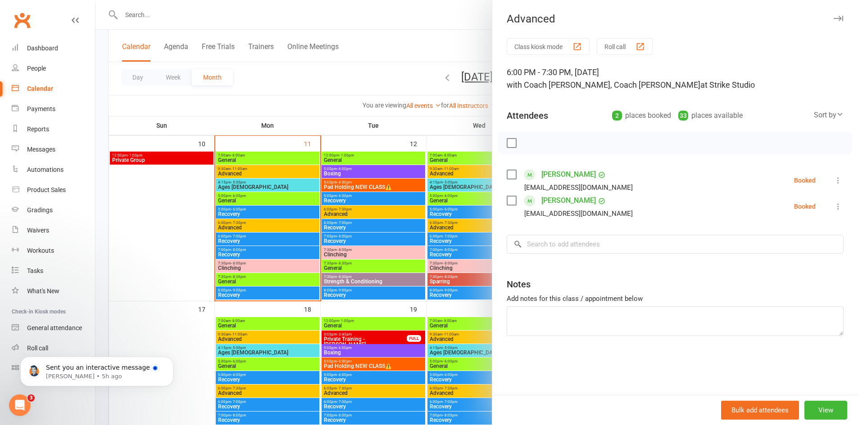
click at [340, 254] on div at bounding box center [476, 212] width 762 height 425
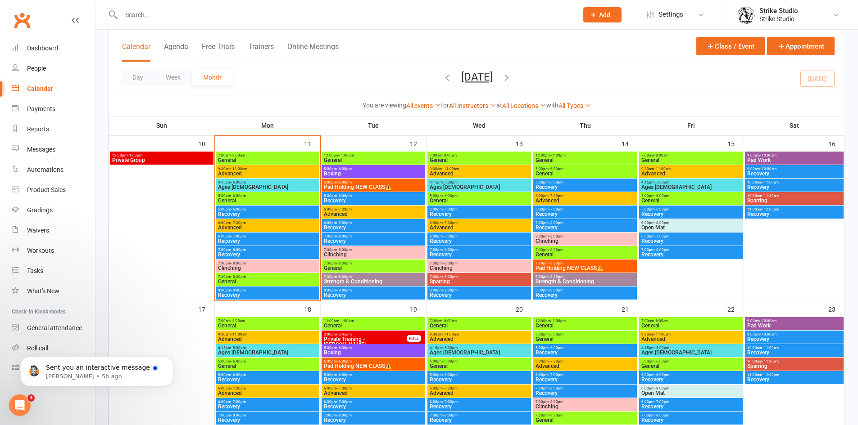
click at [340, 254] on span "Clinching" at bounding box center [373, 254] width 100 height 5
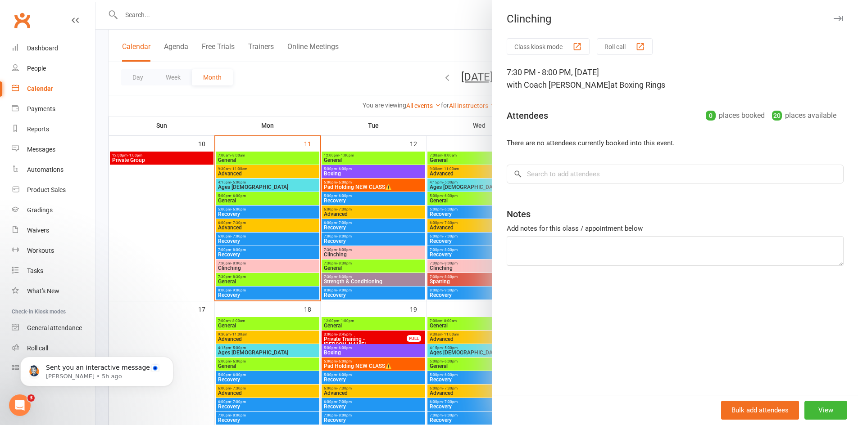
click at [340, 254] on div at bounding box center [476, 212] width 762 height 425
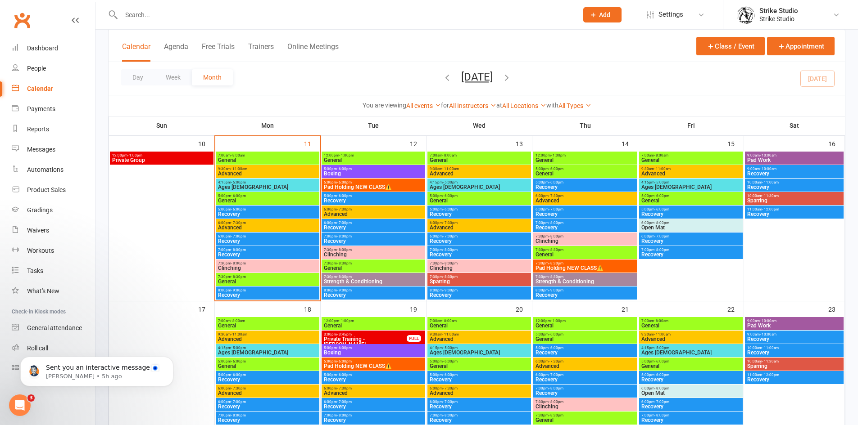
click at [341, 267] on span "General" at bounding box center [373, 268] width 100 height 5
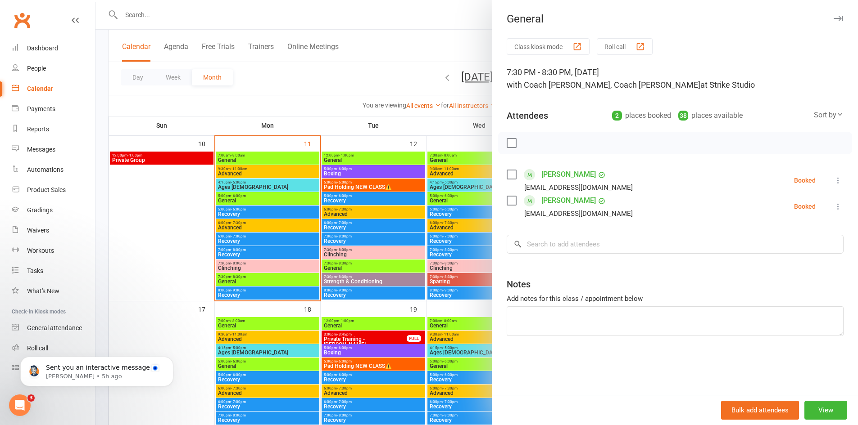
click at [344, 279] on div at bounding box center [476, 212] width 762 height 425
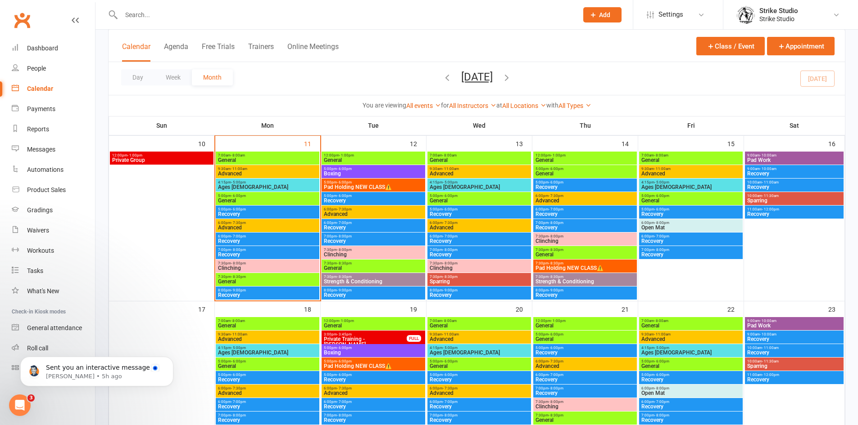
click at [344, 279] on span "Strength & Conditioning" at bounding box center [373, 281] width 100 height 5
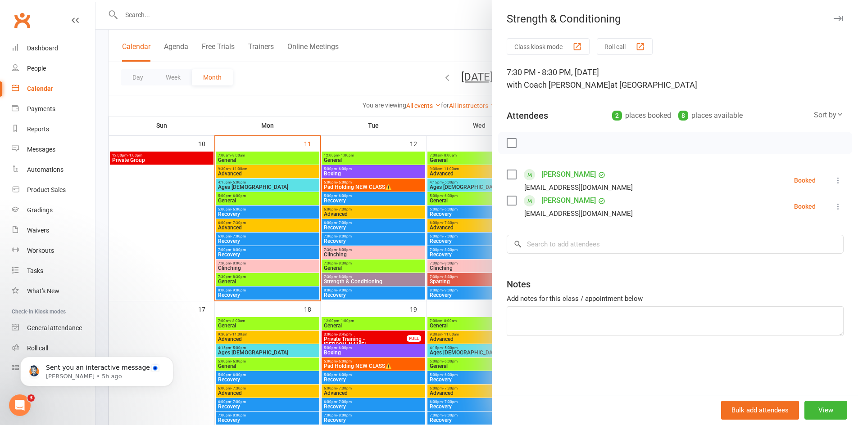
click at [344, 279] on div at bounding box center [476, 212] width 762 height 425
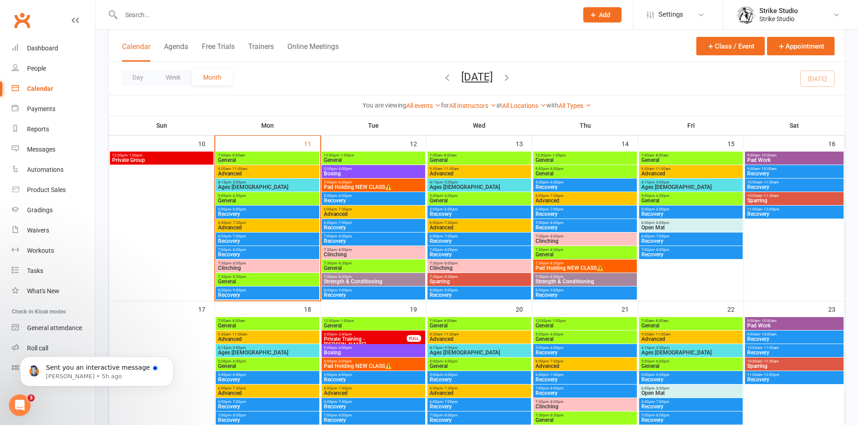
click at [455, 158] on span "General" at bounding box center [479, 160] width 100 height 5
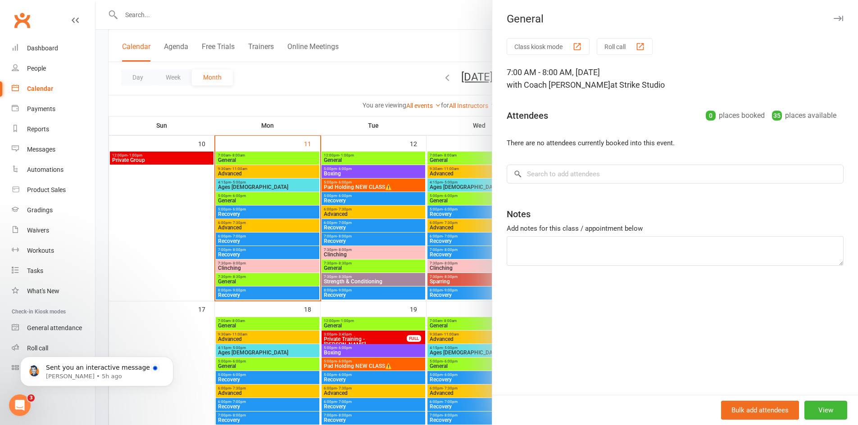
click at [455, 178] on div at bounding box center [476, 212] width 762 height 425
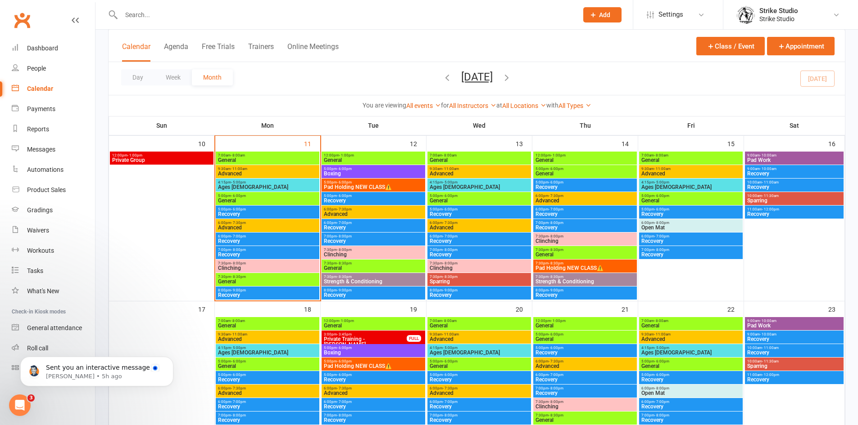
click at [454, 172] on span "Advanced" at bounding box center [479, 173] width 100 height 5
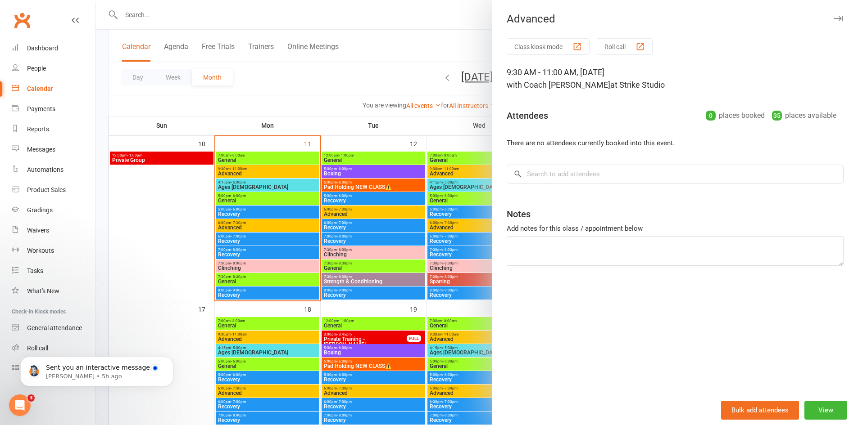
click at [442, 172] on div at bounding box center [476, 212] width 762 height 425
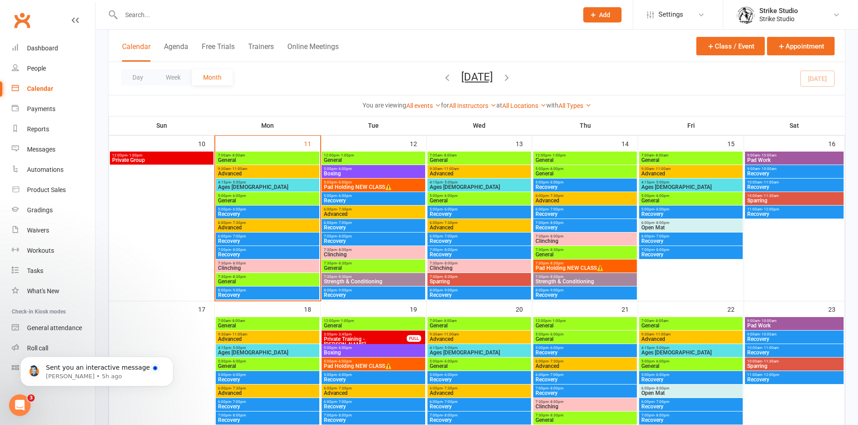
click at [452, 186] on span "Ages [DEMOGRAPHIC_DATA]" at bounding box center [479, 187] width 100 height 5
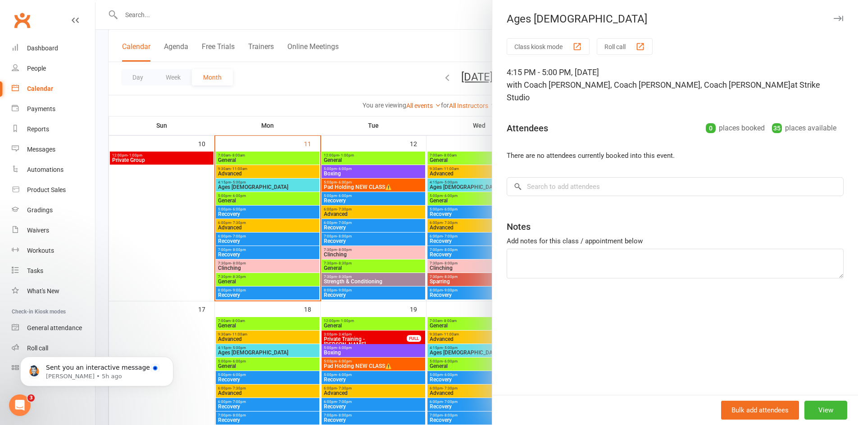
click at [447, 198] on div at bounding box center [476, 212] width 762 height 425
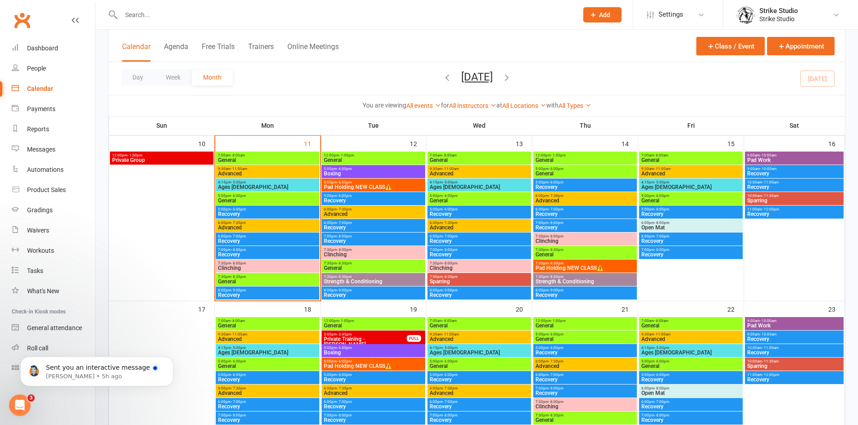
click at [447, 198] on span "General" at bounding box center [479, 200] width 100 height 5
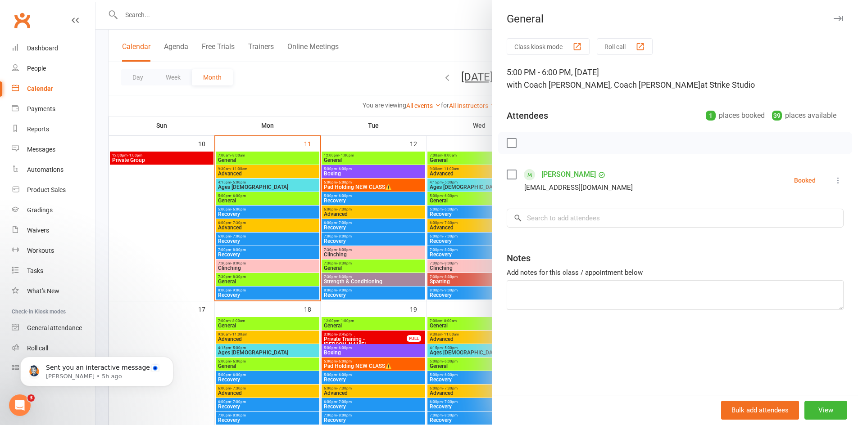
click at [447, 198] on div at bounding box center [476, 212] width 762 height 425
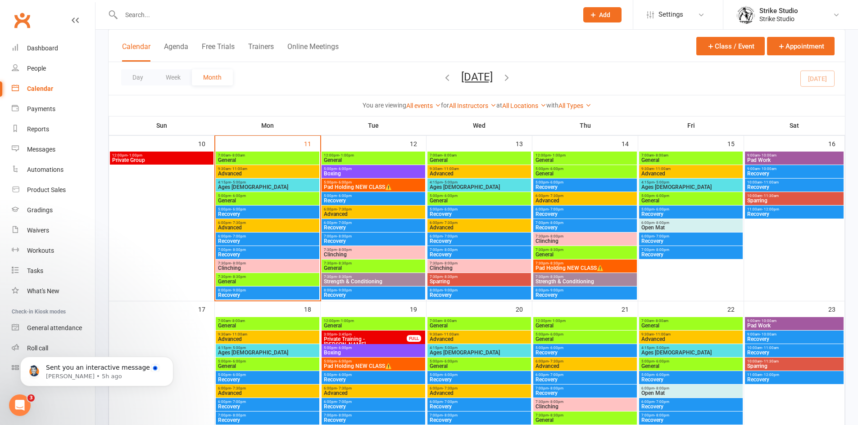
click at [451, 225] on span "Advanced" at bounding box center [479, 227] width 100 height 5
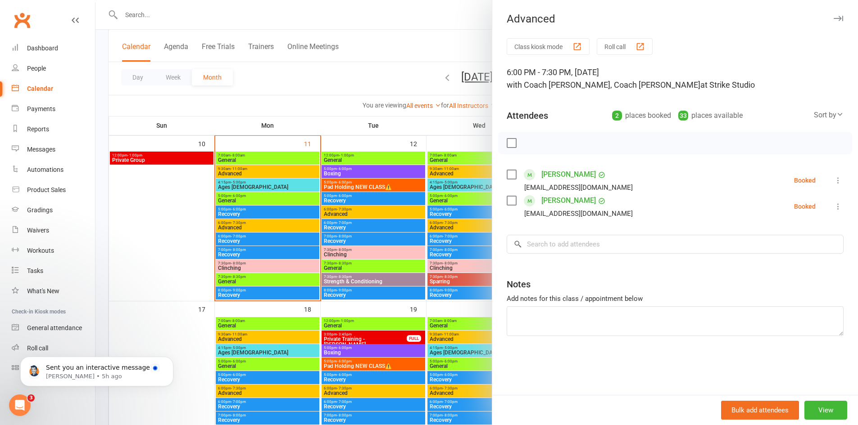
click at [451, 231] on div at bounding box center [476, 212] width 762 height 425
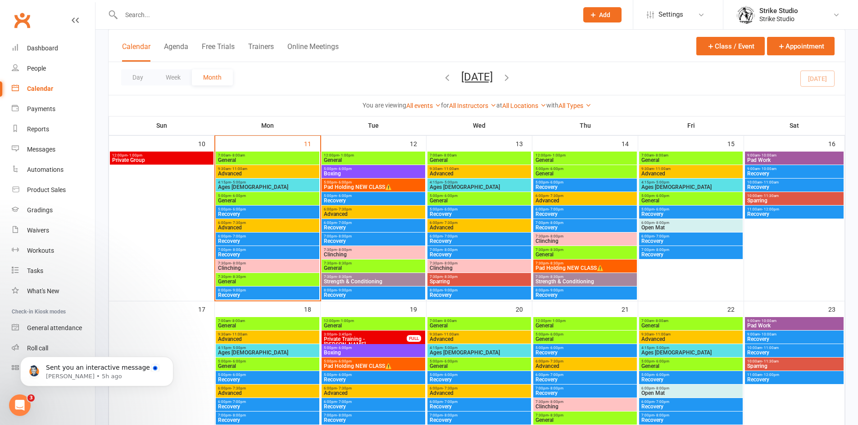
click at [445, 264] on span "- 8:00pm" at bounding box center [450, 264] width 15 height 4
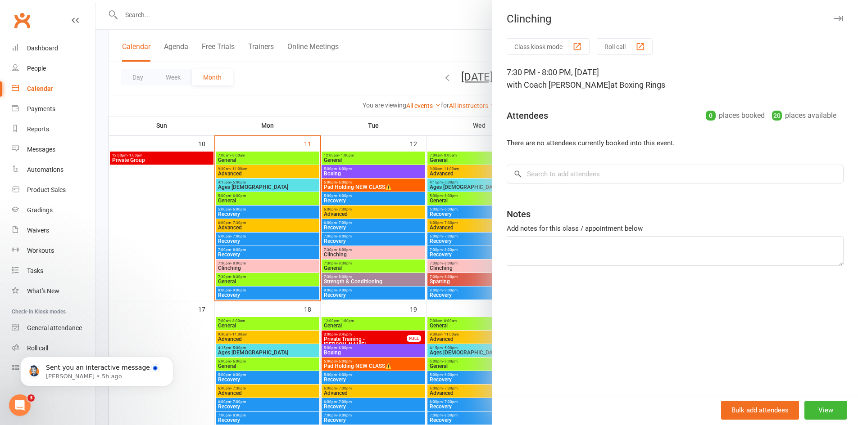
click at [438, 264] on div at bounding box center [476, 212] width 762 height 425
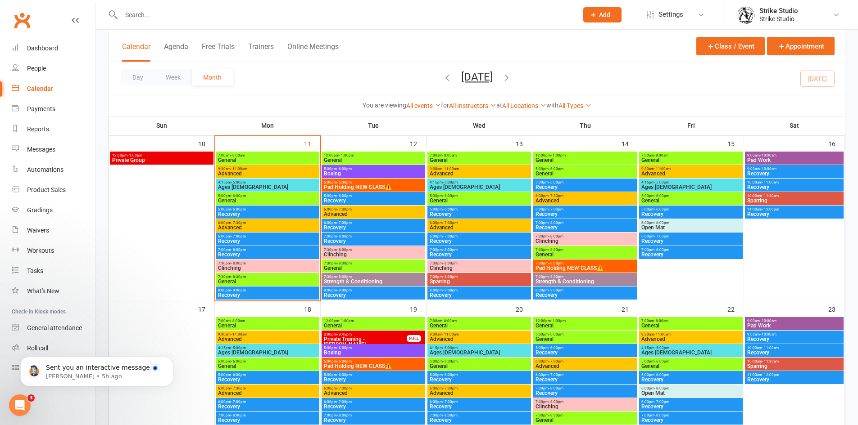
click at [451, 278] on span "- 8:30pm" at bounding box center [450, 277] width 15 height 4
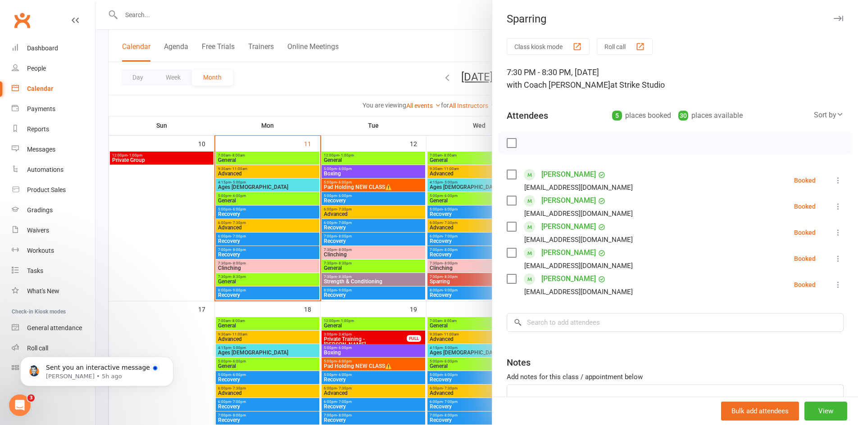
click at [451, 278] on div at bounding box center [476, 212] width 762 height 425
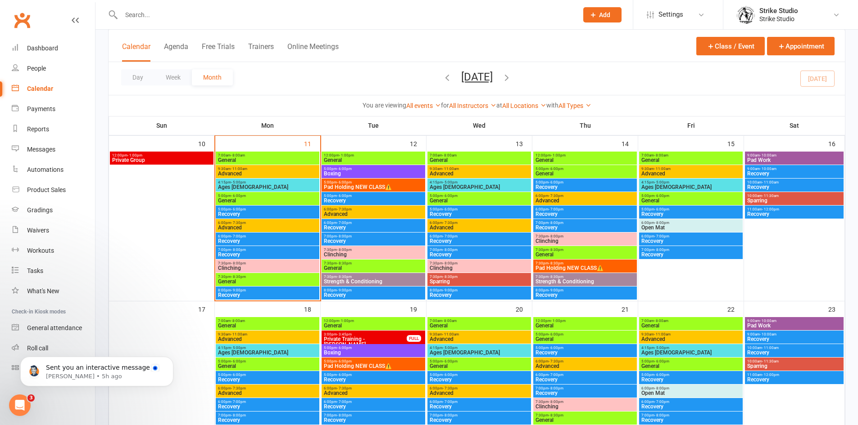
click at [578, 268] on span "Pad Holding NEW CLASS⚠️" at bounding box center [585, 268] width 100 height 5
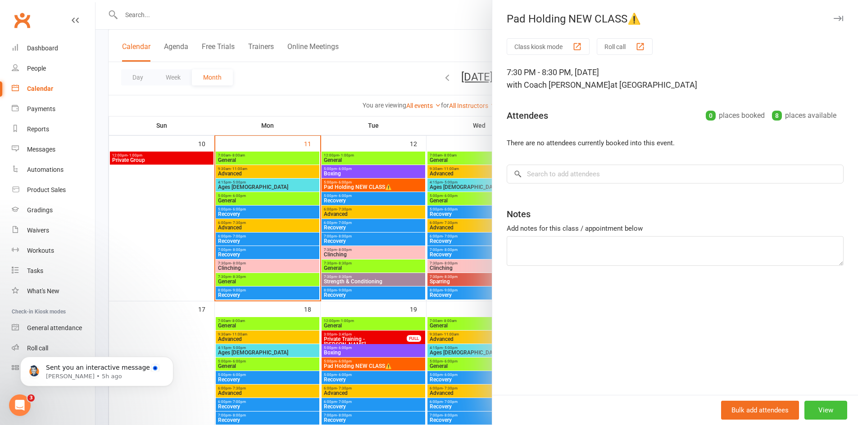
click at [821, 407] on button "View" at bounding box center [825, 410] width 43 height 19
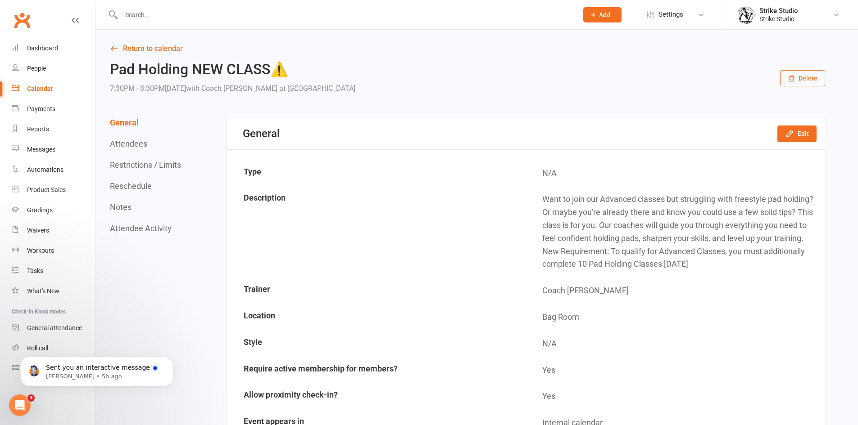
drag, startPoint x: 543, startPoint y: 197, endPoint x: 723, endPoint y: 265, distance: 192.2
click at [723, 265] on td "Want to join our Advanced classes but struggling with freestyle pad holding? Or…" at bounding box center [675, 232] width 298 height 90
copy td "Want to join our Advanced classes but struggling with freestyle pad holding? Or…"
click at [116, 46] on icon at bounding box center [114, 49] width 8 height 8
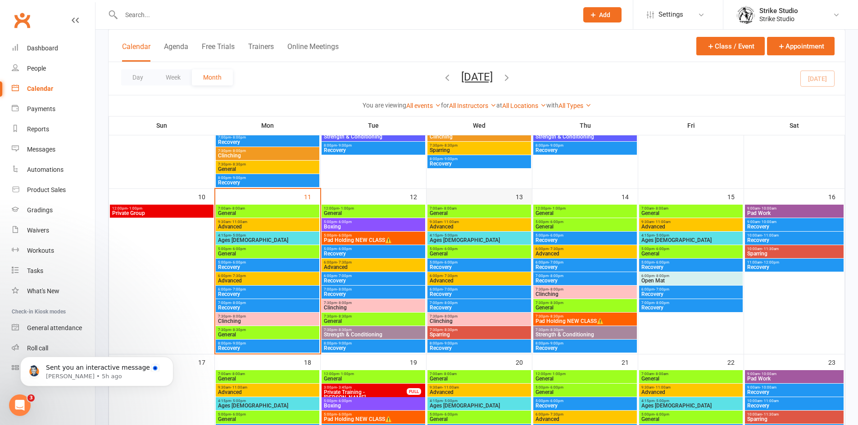
scroll to position [360, 0]
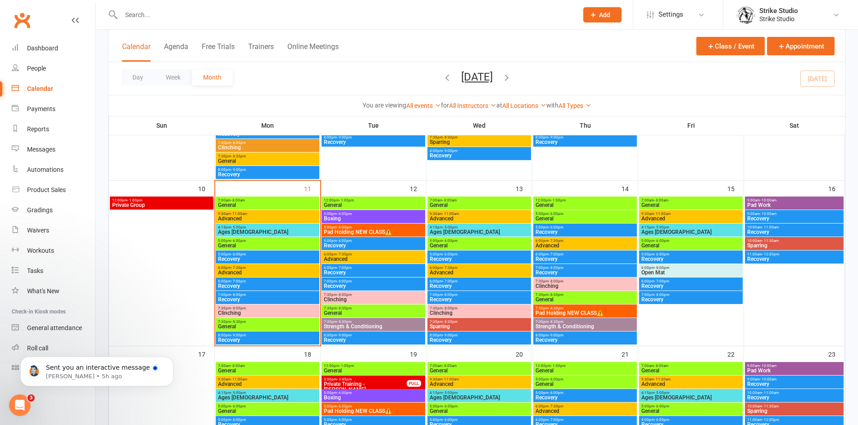
click at [491, 326] on span "Sparring" at bounding box center [479, 326] width 100 height 5
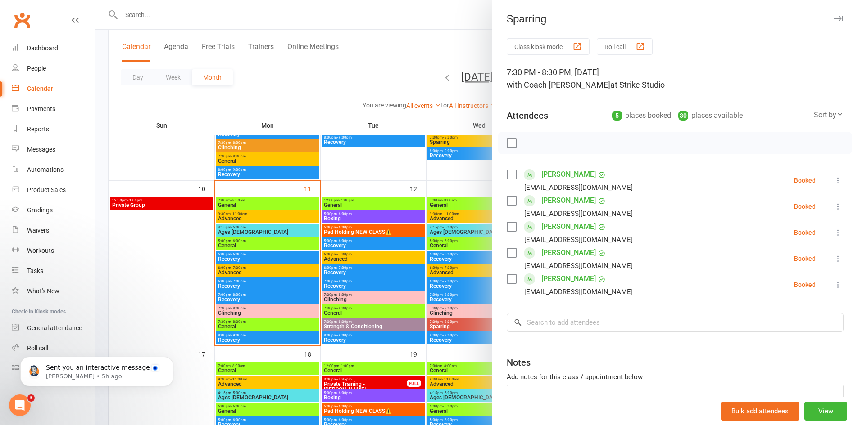
click at [462, 168] on div at bounding box center [476, 212] width 762 height 425
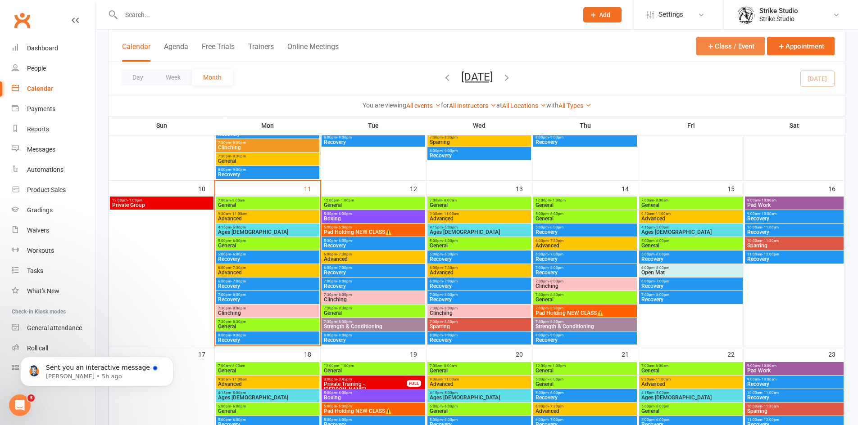
click at [749, 50] on button "Class / Event" at bounding box center [730, 46] width 68 height 18
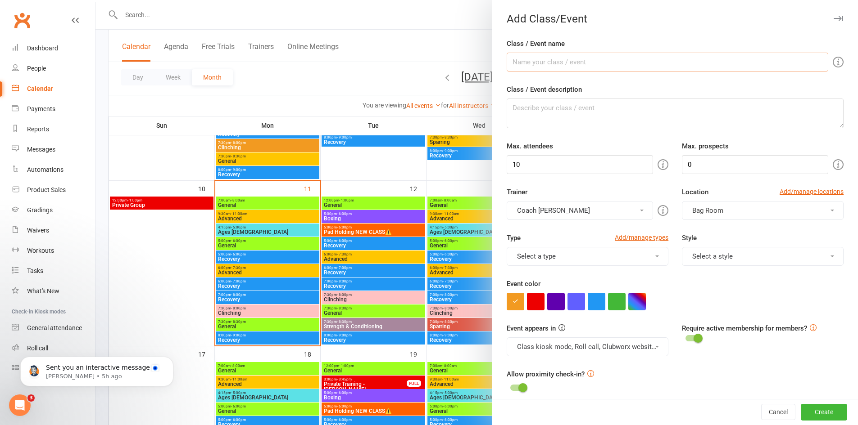
click at [661, 69] on input "Class / Event name" at bounding box center [667, 62] width 321 height 19
type input "Pad Holding NEW CLASS⚠️"
click at [562, 101] on textarea "Class / Event description" at bounding box center [675, 114] width 337 height 30
paste textarea "Want to join our Advanced classes but struggling with freestyle pad holding? Or…"
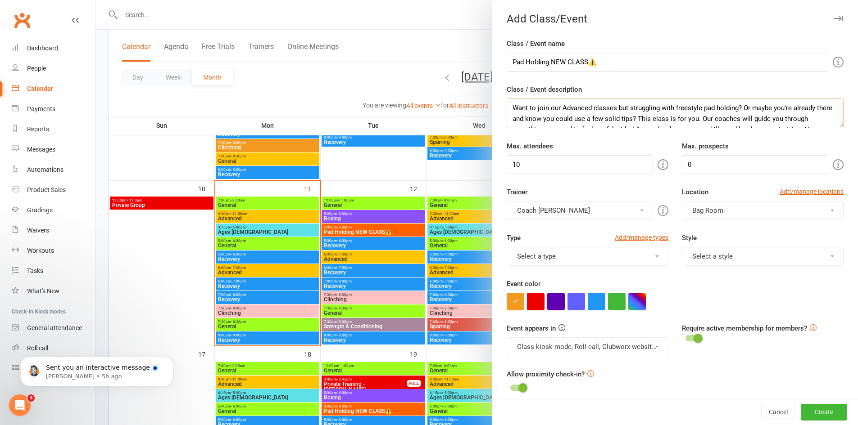
scroll to position [27, 0]
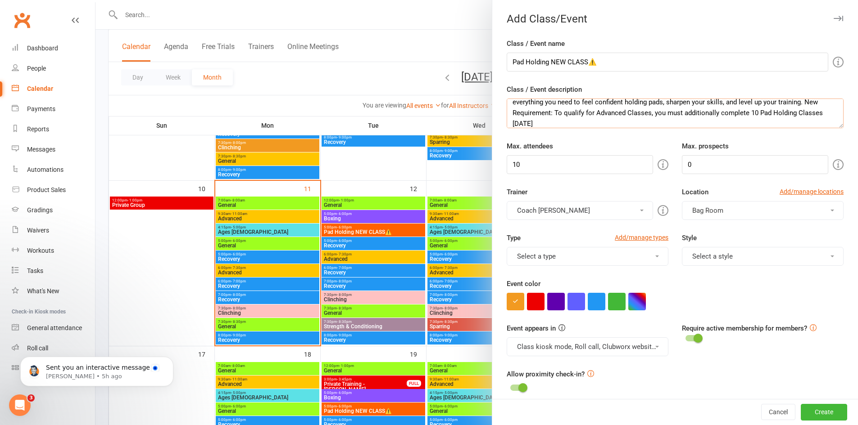
type textarea "Want to join our Advanced classes but struggling with freestyle pad holding? Or…"
click at [626, 204] on button "Coach [PERSON_NAME]" at bounding box center [580, 210] width 146 height 19
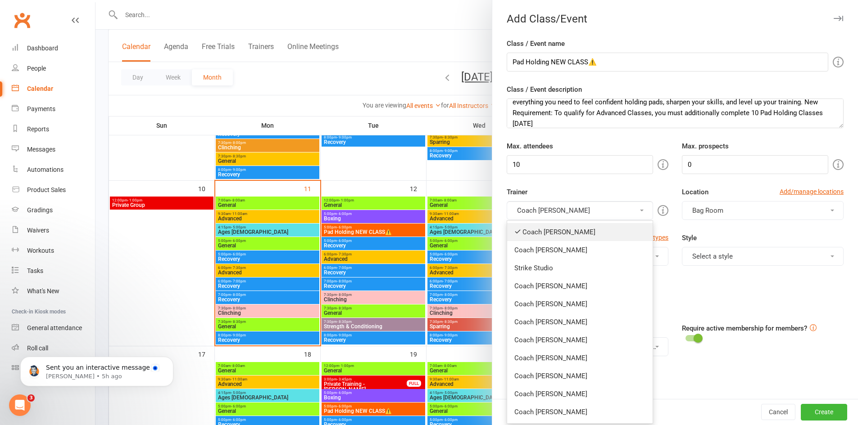
click at [586, 228] on link "Coach [PERSON_NAME]" at bounding box center [579, 232] width 145 height 18
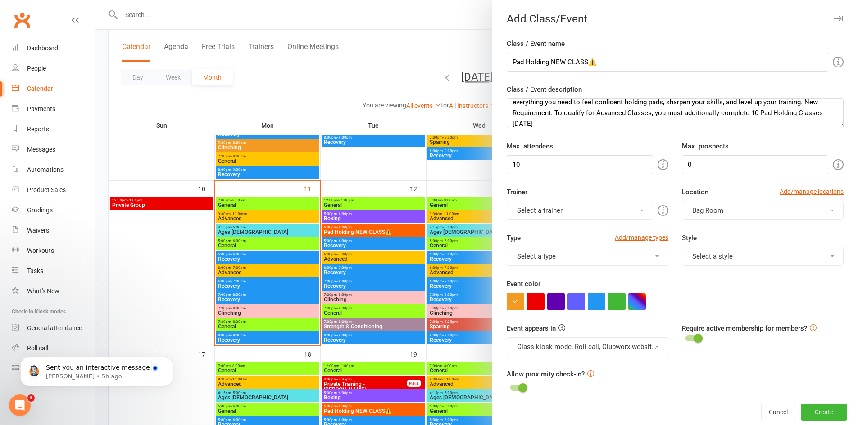
click at [577, 214] on button "Select a trainer" at bounding box center [580, 210] width 146 height 19
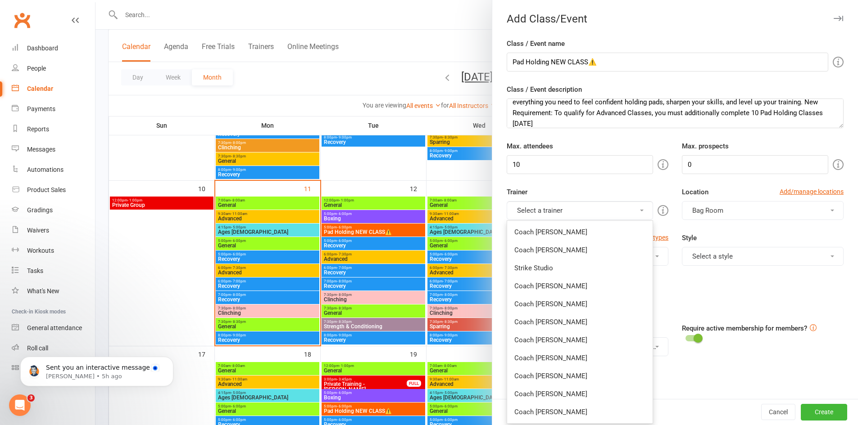
drag, startPoint x: 550, startPoint y: 319, endPoint x: 558, endPoint y: 312, distance: 10.5
click at [550, 319] on link "Coach [PERSON_NAME]" at bounding box center [579, 322] width 145 height 18
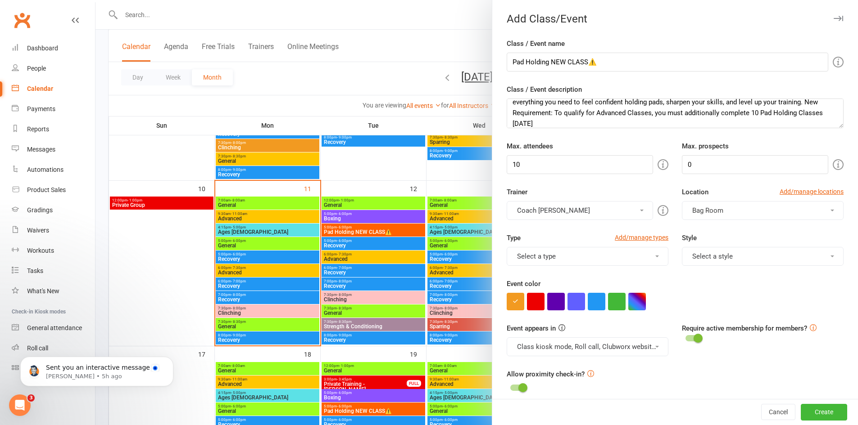
click at [642, 261] on button "Select a type" at bounding box center [588, 256] width 162 height 19
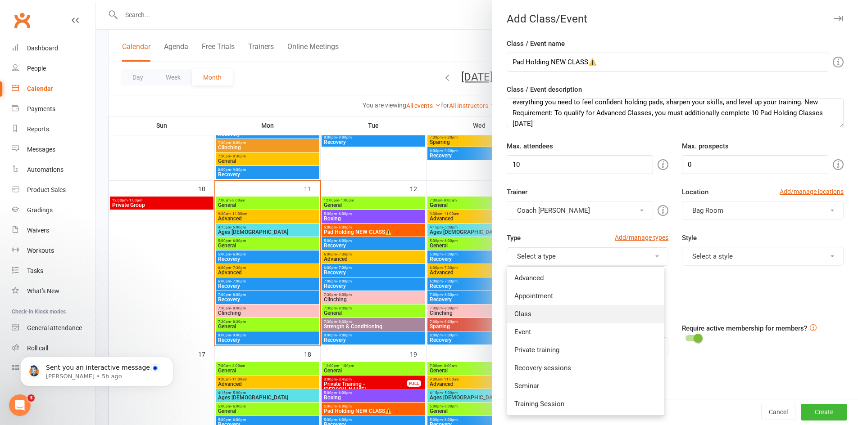
click at [552, 315] on link "Class" at bounding box center [585, 314] width 157 height 18
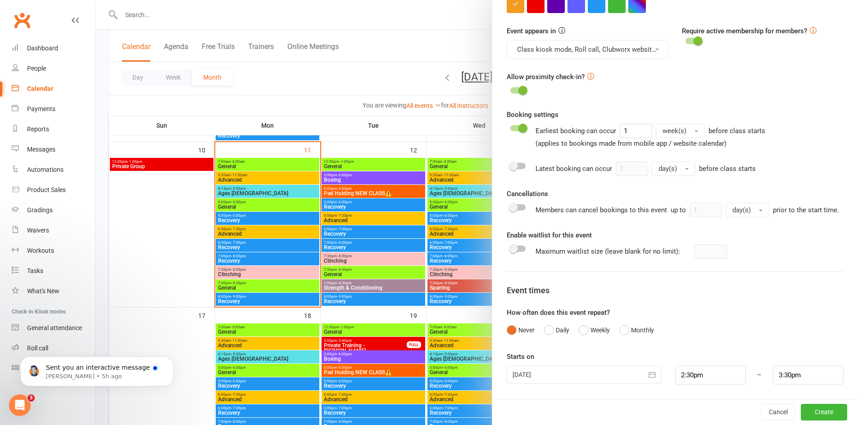
scroll to position [495, 0]
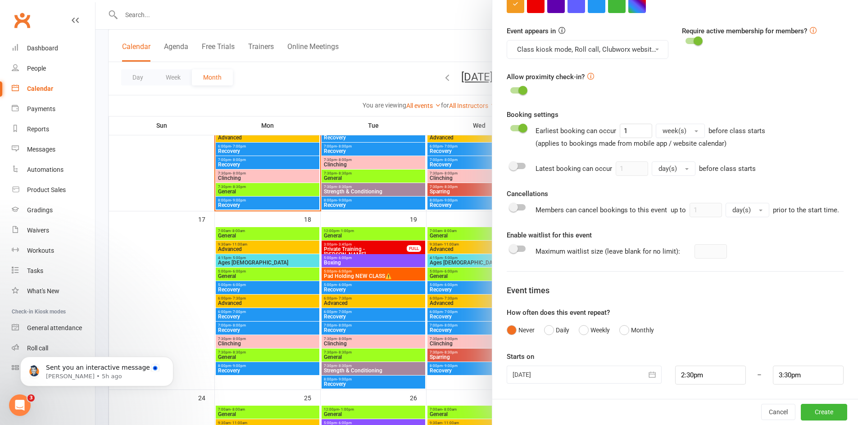
click at [603, 367] on div at bounding box center [584, 375] width 154 height 18
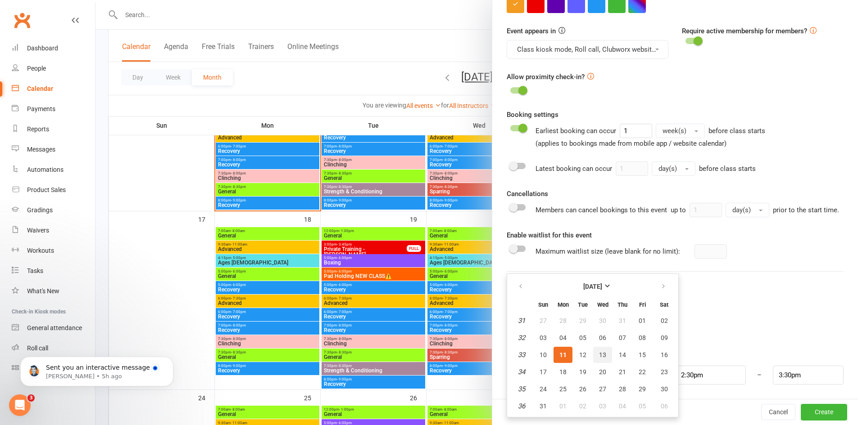
click at [599, 352] on span "13" at bounding box center [602, 355] width 7 height 7
type input "13 Aug 2025"
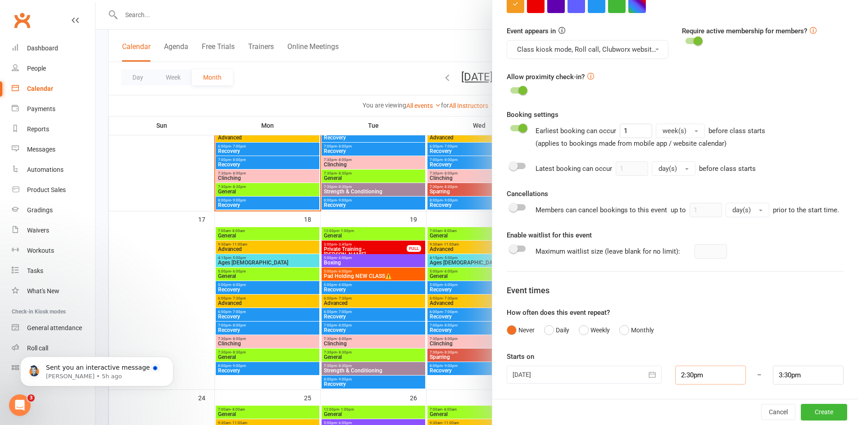
click at [694, 382] on input "2:30pm" at bounding box center [710, 375] width 71 height 19
type input "7:30pm"
type input "8:30pm"
click at [684, 317] on li "7:30pm" at bounding box center [696, 319] width 43 height 14
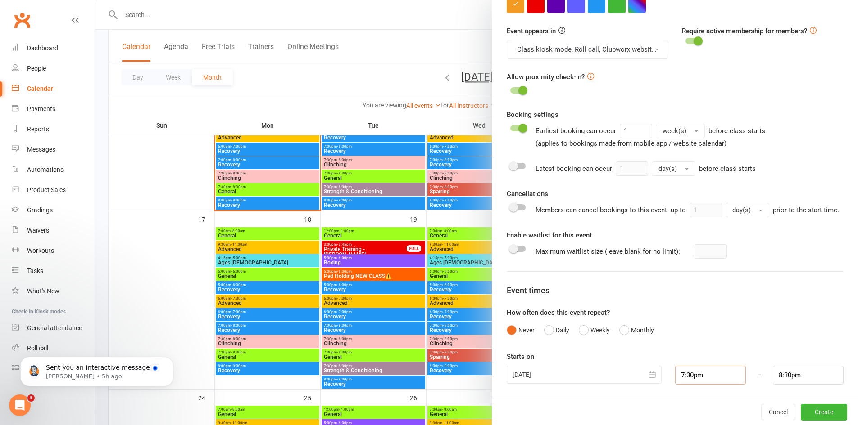
scroll to position [308, 0]
click at [818, 411] on button "Create" at bounding box center [824, 412] width 46 height 16
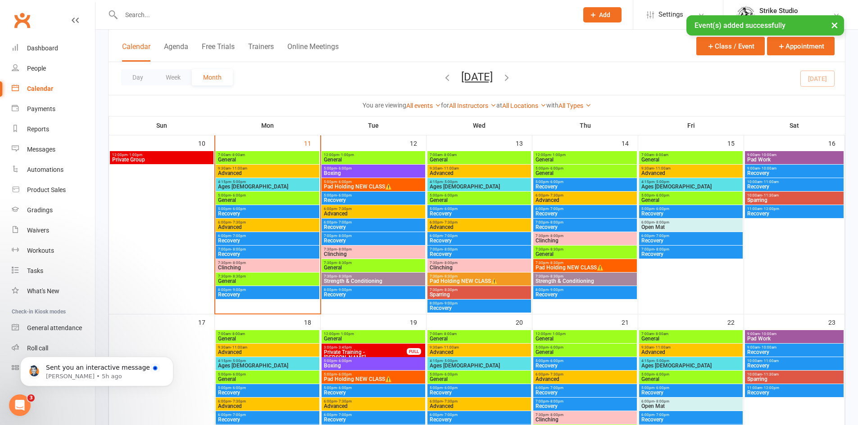
scroll to position [405, 0]
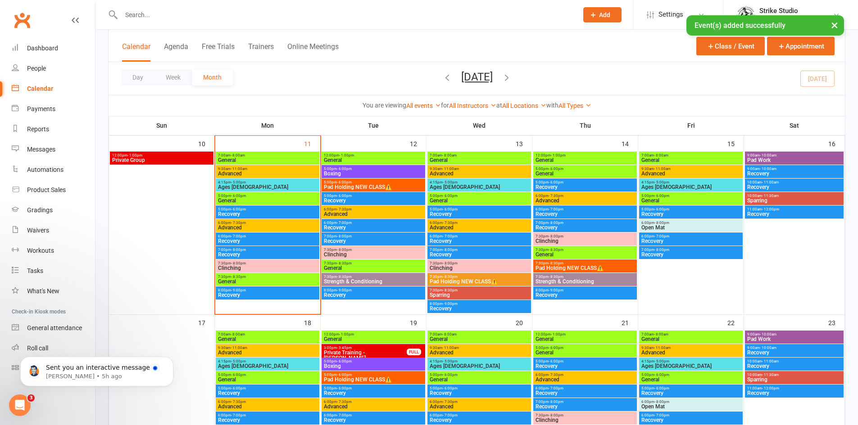
click at [506, 279] on span "Pad Holding NEW CLASS⚠️" at bounding box center [479, 281] width 100 height 5
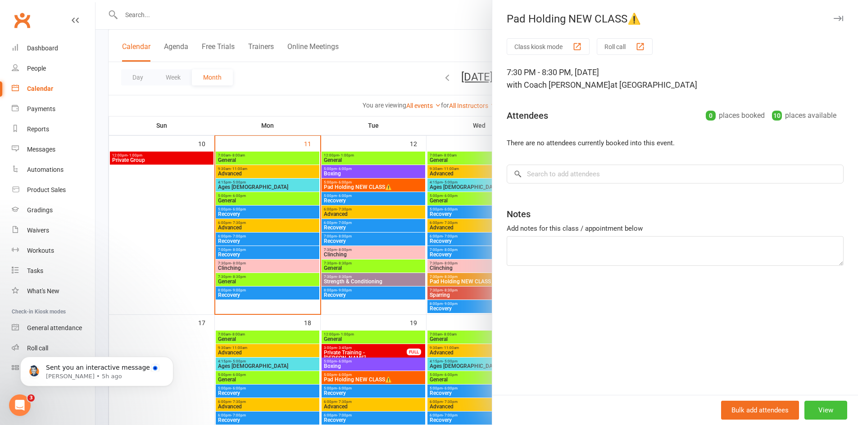
click at [824, 411] on button "View" at bounding box center [825, 410] width 43 height 19
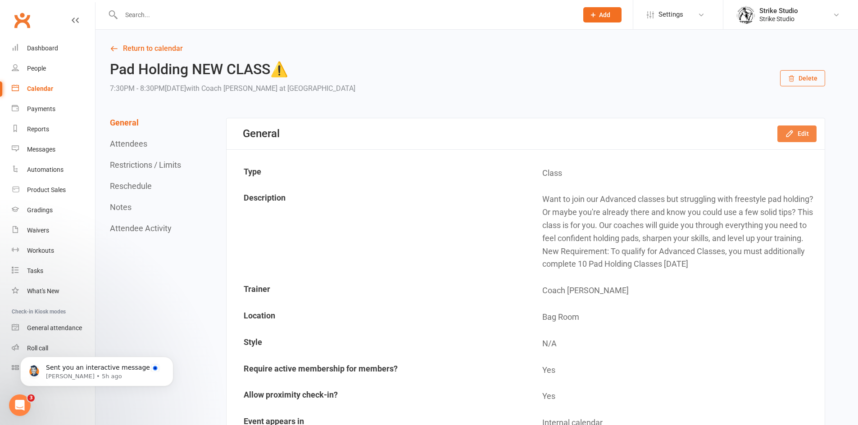
click at [794, 140] on button "Edit" at bounding box center [796, 134] width 39 height 16
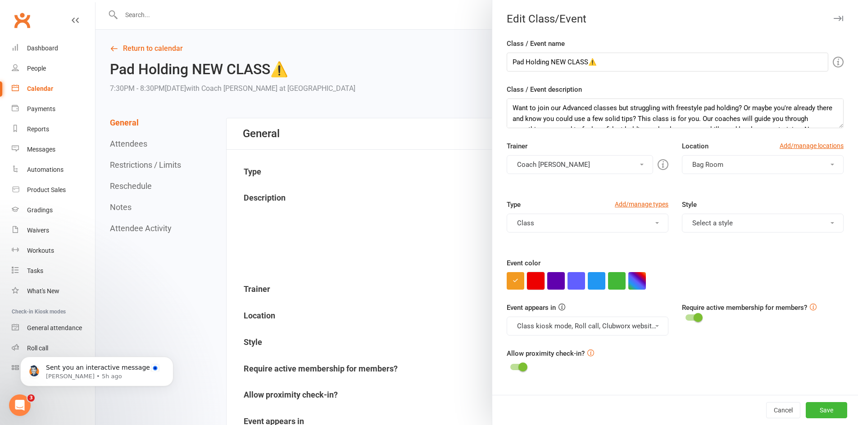
click at [535, 277] on button "button" at bounding box center [536, 281] width 18 height 18
click at [828, 410] on button "Save" at bounding box center [825, 411] width 41 height 16
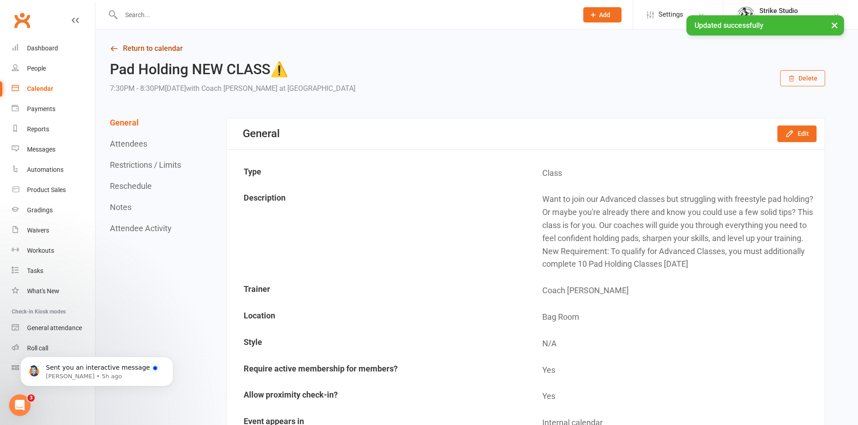
click at [134, 50] on link "Return to calendar" at bounding box center [467, 48] width 715 height 13
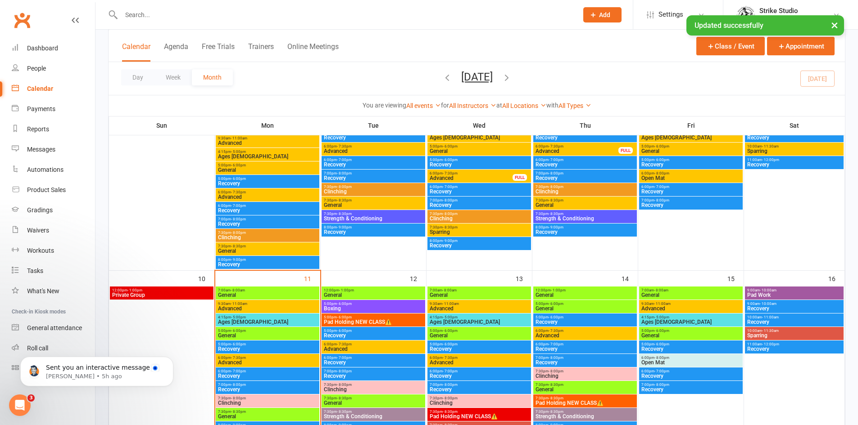
scroll to position [405, 0]
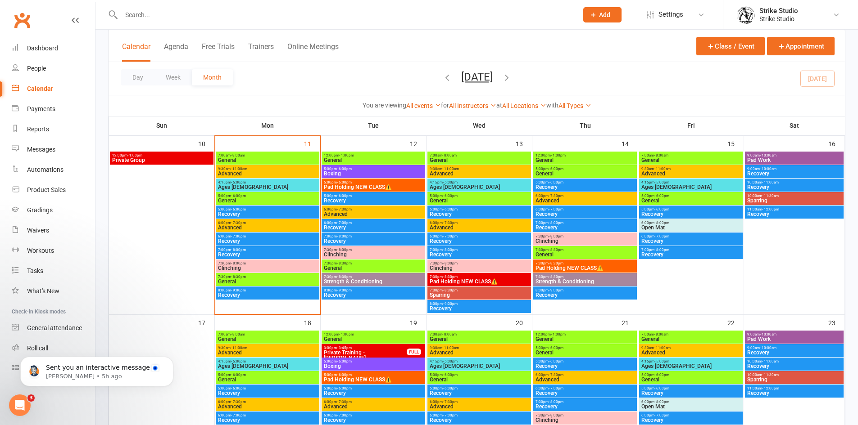
click at [498, 280] on span "Pad Holding NEW CLASS⚠️" at bounding box center [479, 281] width 100 height 5
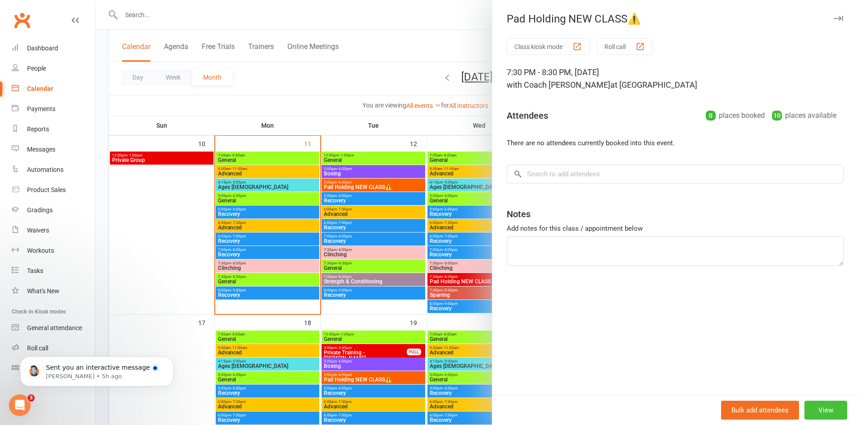
click at [814, 403] on button "View" at bounding box center [825, 410] width 43 height 19
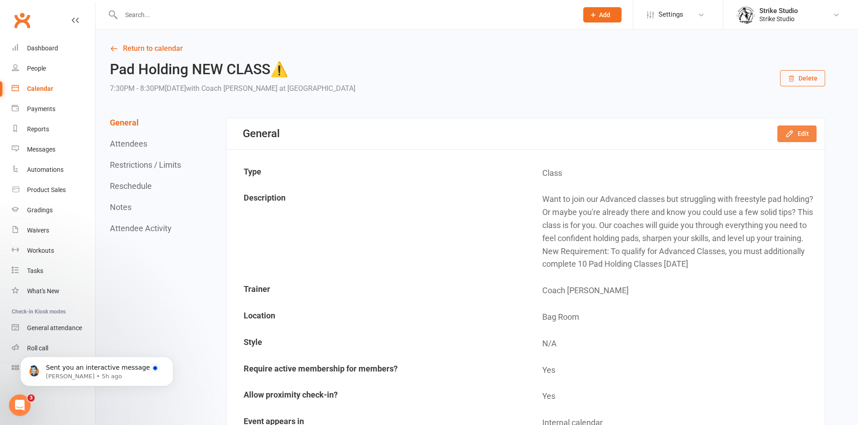
click at [795, 131] on button "Edit" at bounding box center [796, 134] width 39 height 16
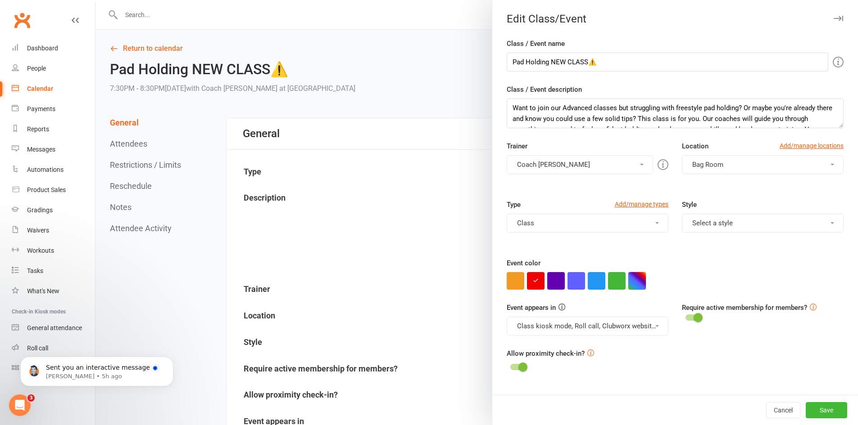
click at [634, 284] on button "button" at bounding box center [637, 281] width 18 height 18
click at [678, 243] on colorpicker-hue at bounding box center [677, 226] width 7 height 45
click at [677, 244] on colorpicker-hue at bounding box center [677, 226] width 7 height 45
click at [680, 245] on colorpicker-hue at bounding box center [677, 226] width 7 height 45
click at [680, 246] on colorpicker-hue at bounding box center [677, 226] width 7 height 45
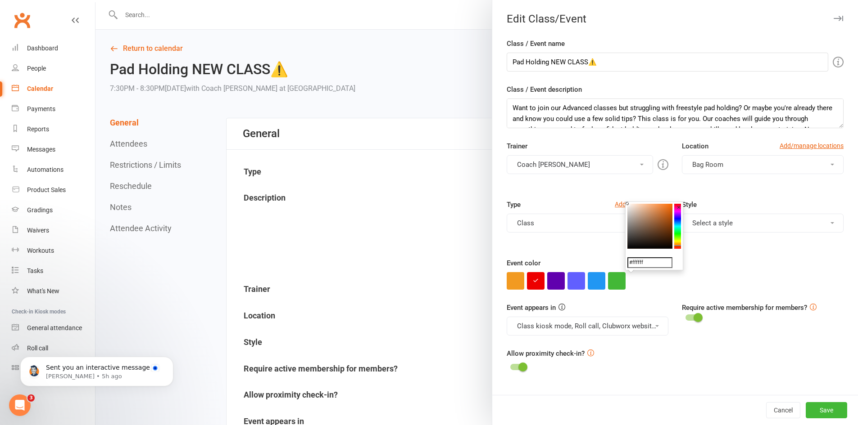
click at [680, 246] on icon at bounding box center [677, 245] width 7 height 1
click at [679, 247] on colorpicker-hue at bounding box center [677, 226] width 7 height 45
click at [656, 210] on colorpicker-saturation at bounding box center [649, 226] width 45 height 45
type input "#ff6332"
drag, startPoint x: 654, startPoint y: 208, endPoint x: 663, endPoint y: 198, distance: 13.7
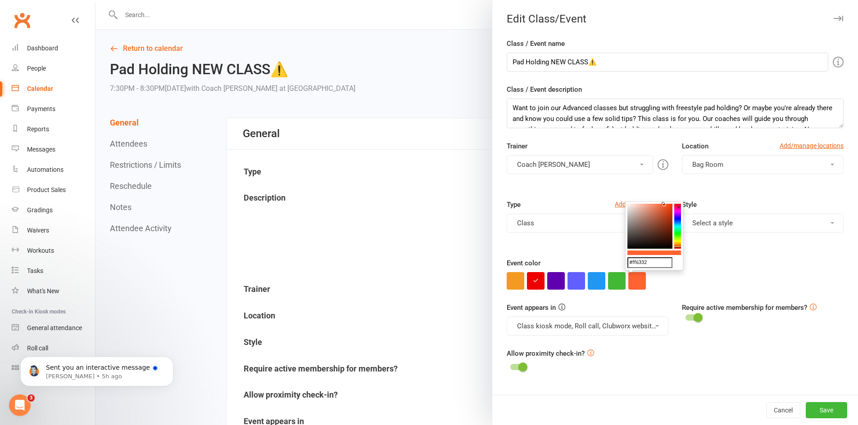
click at [816, 410] on button "Save" at bounding box center [825, 411] width 41 height 16
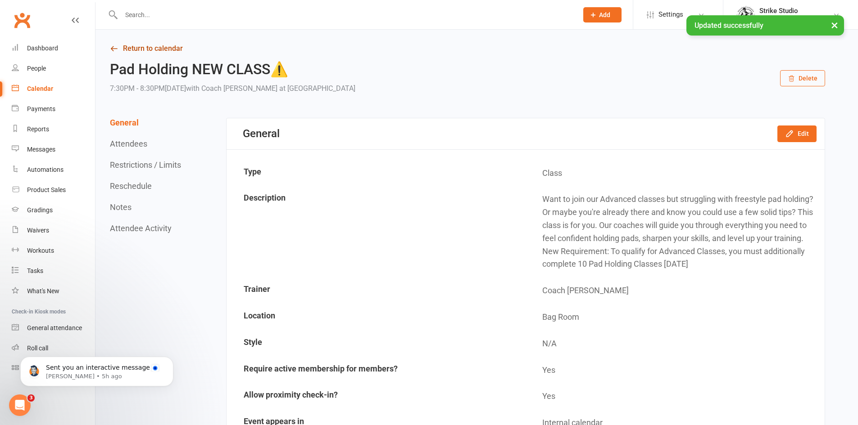
click at [116, 43] on link "Return to calendar" at bounding box center [467, 48] width 715 height 13
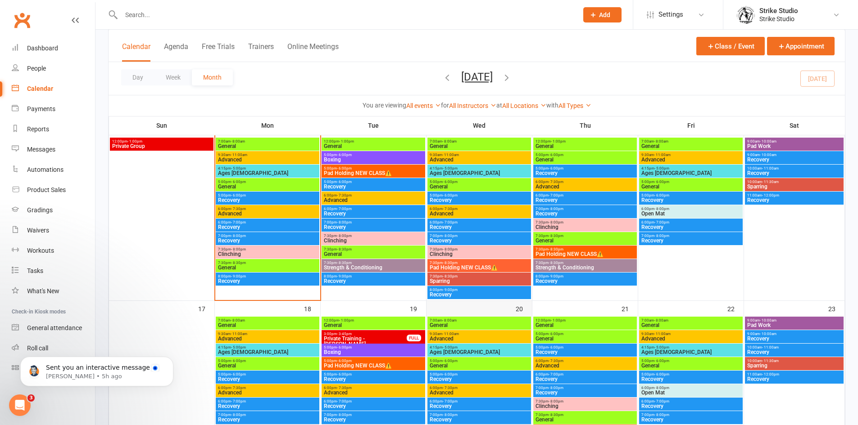
scroll to position [405, 0]
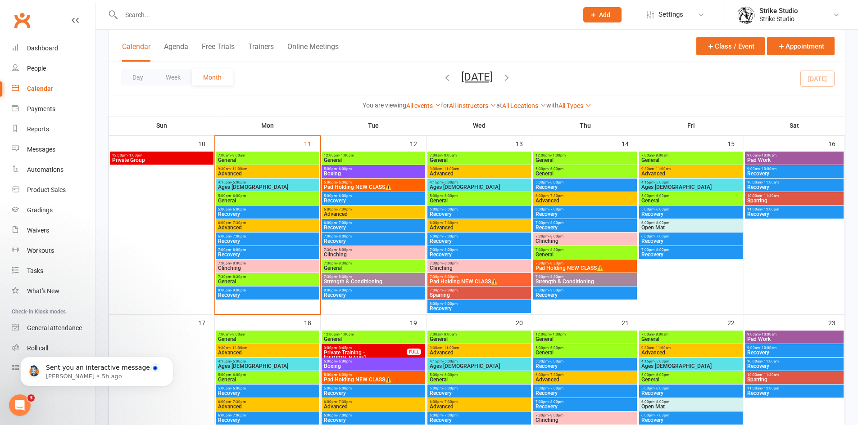
click at [516, 280] on span "Pad Holding NEW CLASS⚠️" at bounding box center [479, 281] width 100 height 5
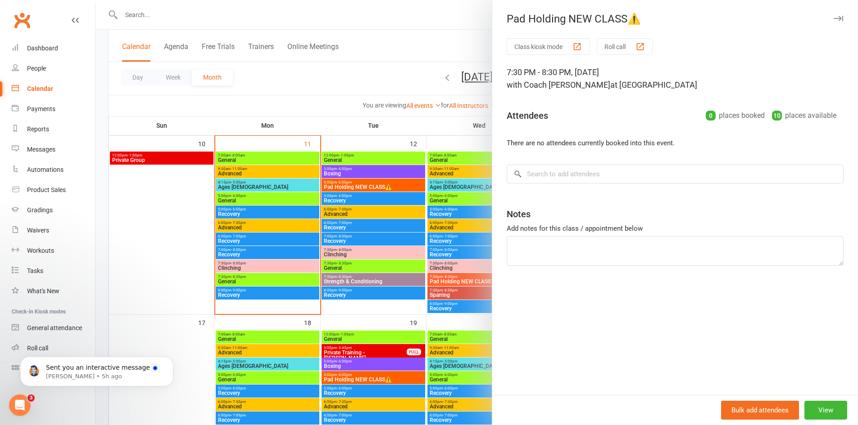
click at [425, 316] on div at bounding box center [476, 212] width 762 height 425
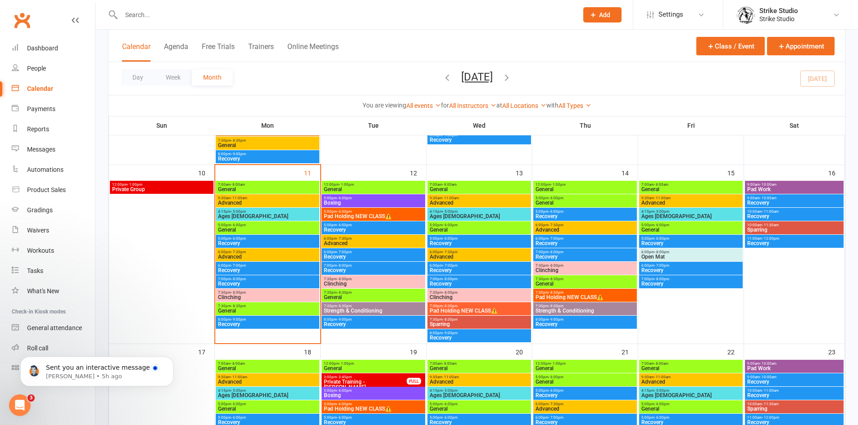
scroll to position [360, 0]
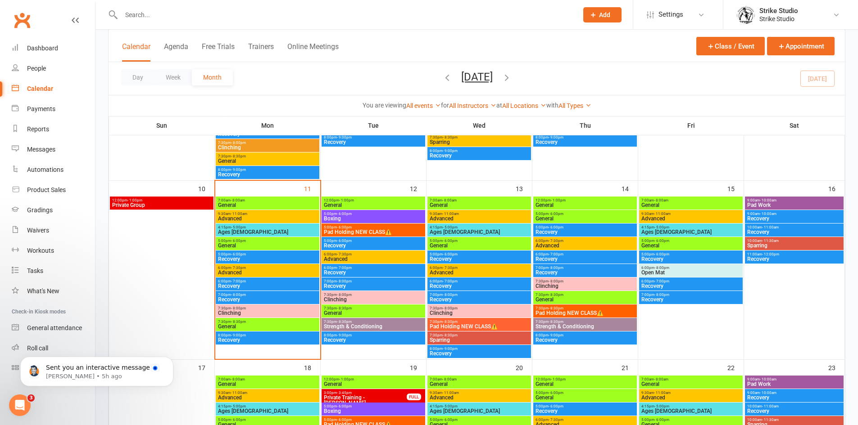
click at [580, 308] on span "7:30pm - 8:30pm" at bounding box center [585, 309] width 100 height 4
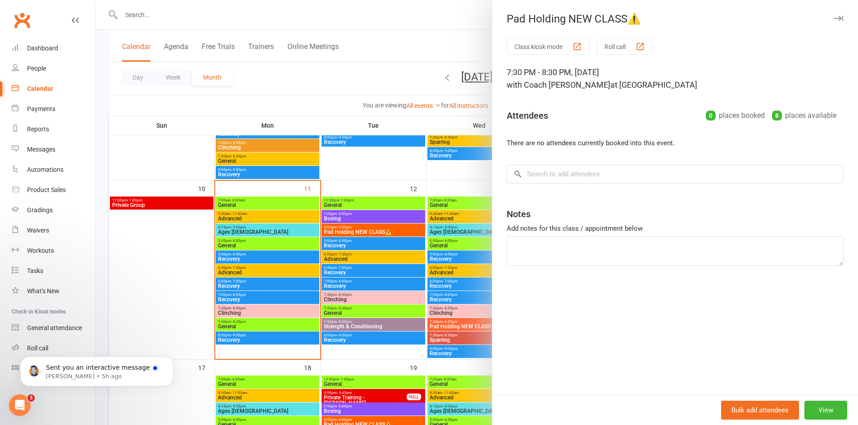
click at [409, 136] on div at bounding box center [476, 212] width 762 height 425
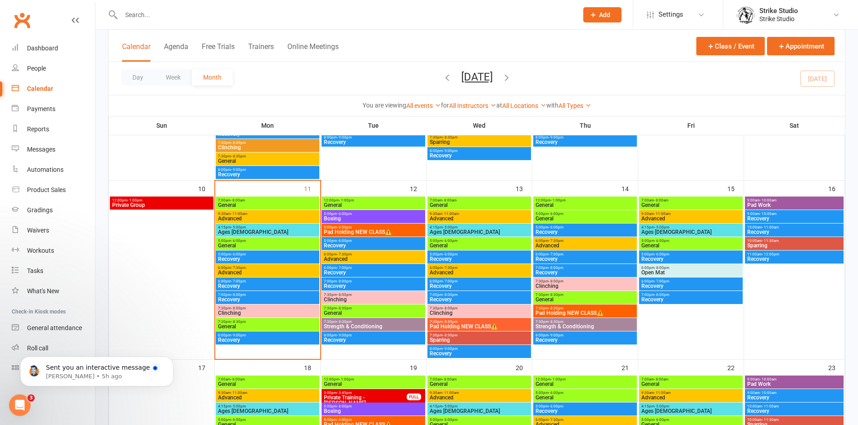
click at [579, 203] on span "General" at bounding box center [585, 205] width 100 height 5
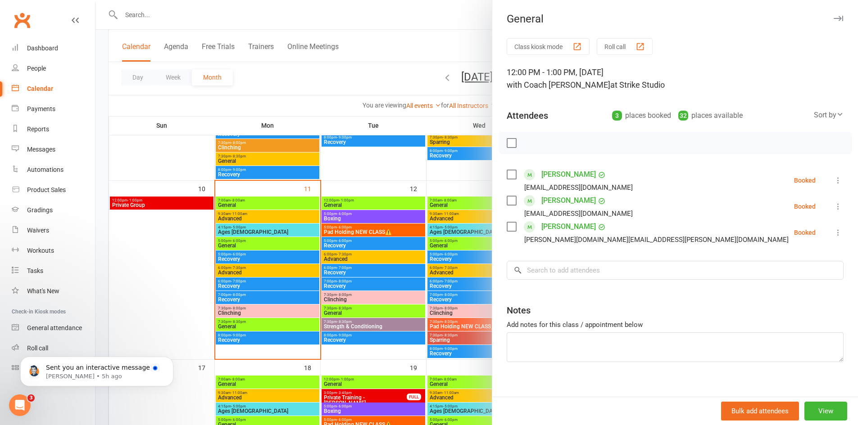
click at [474, 170] on div at bounding box center [476, 212] width 762 height 425
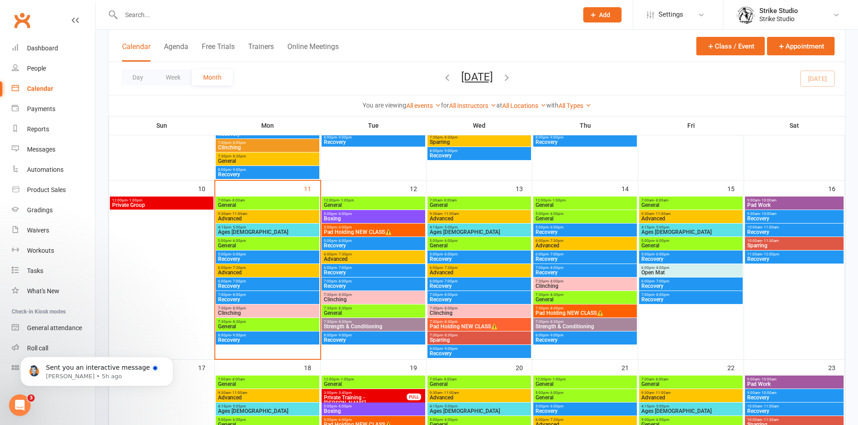
click at [560, 204] on span "General" at bounding box center [585, 205] width 100 height 5
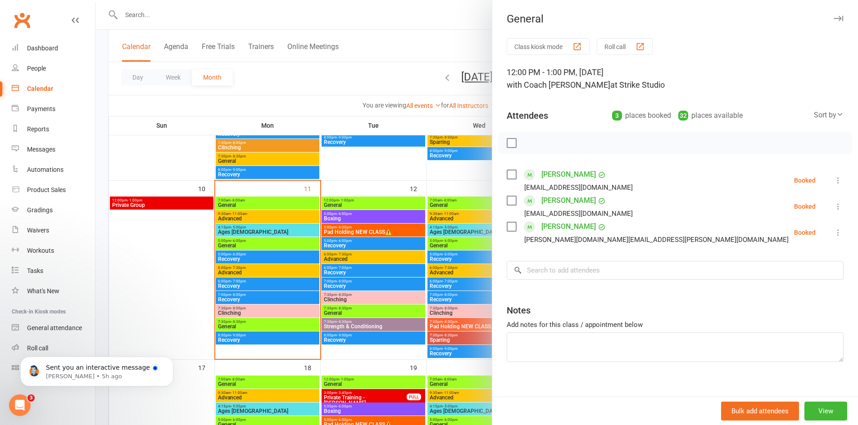
click at [427, 201] on div at bounding box center [476, 212] width 762 height 425
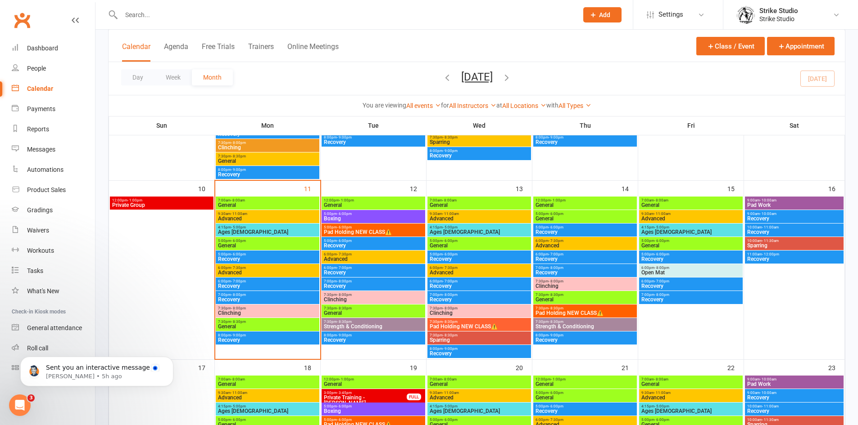
click at [558, 217] on span "General" at bounding box center [585, 218] width 100 height 5
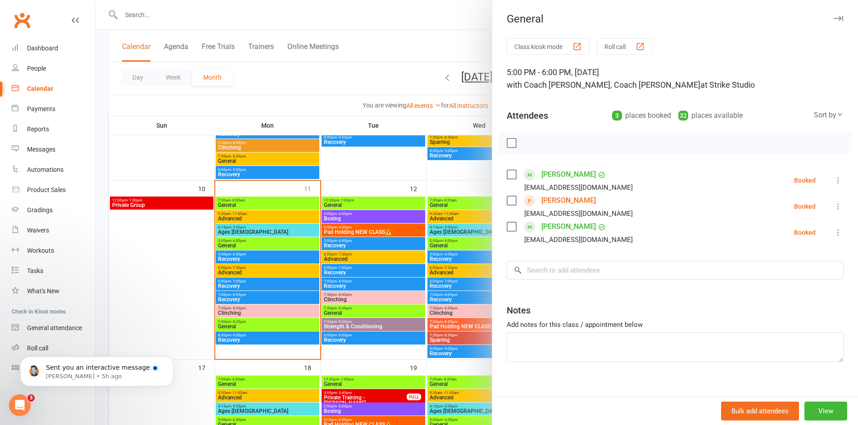
click at [460, 201] on div at bounding box center [476, 212] width 762 height 425
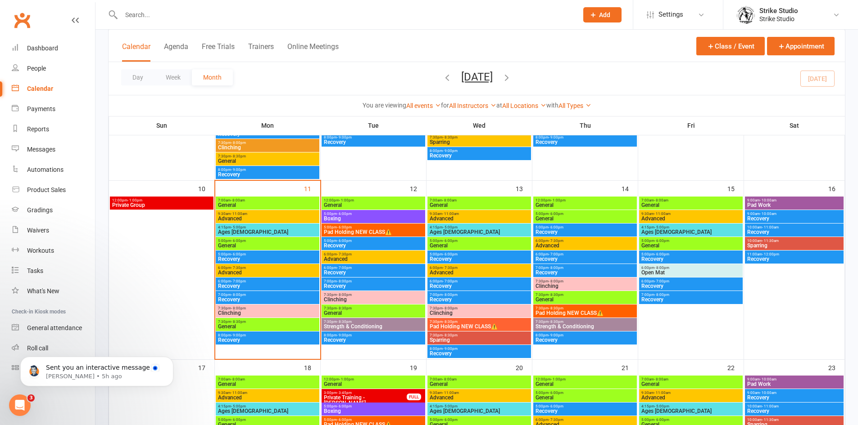
click at [564, 244] on span "Advanced" at bounding box center [585, 245] width 100 height 5
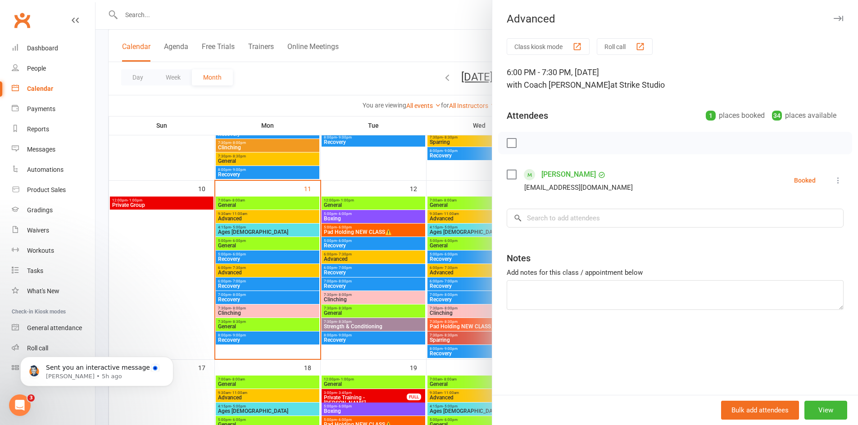
click at [492, 230] on div "Advanced Class kiosk mode Roll call 6:00 PM - 7:30 PM, Thursday, August, 14, 20…" at bounding box center [675, 212] width 366 height 425
click at [411, 253] on div at bounding box center [476, 212] width 762 height 425
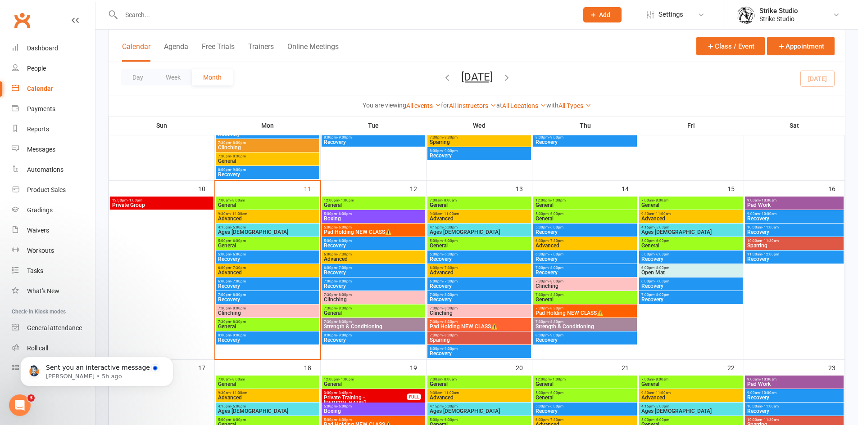
click at [557, 241] on span "- 7:30pm" at bounding box center [555, 241] width 15 height 4
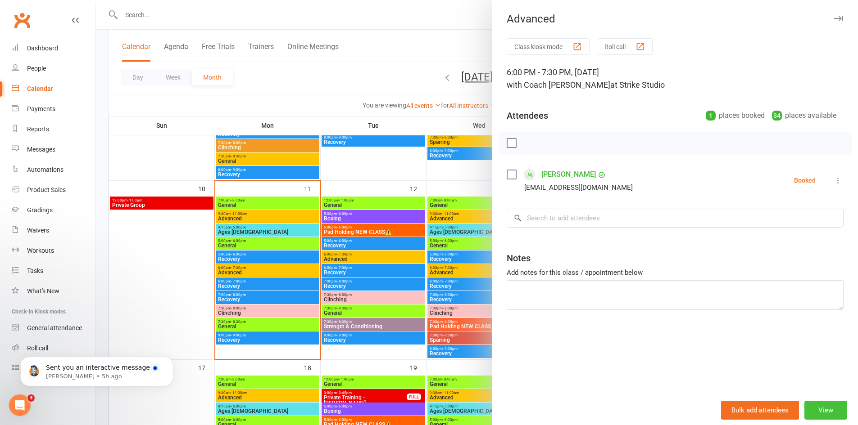
click at [811, 410] on button "View" at bounding box center [825, 410] width 43 height 19
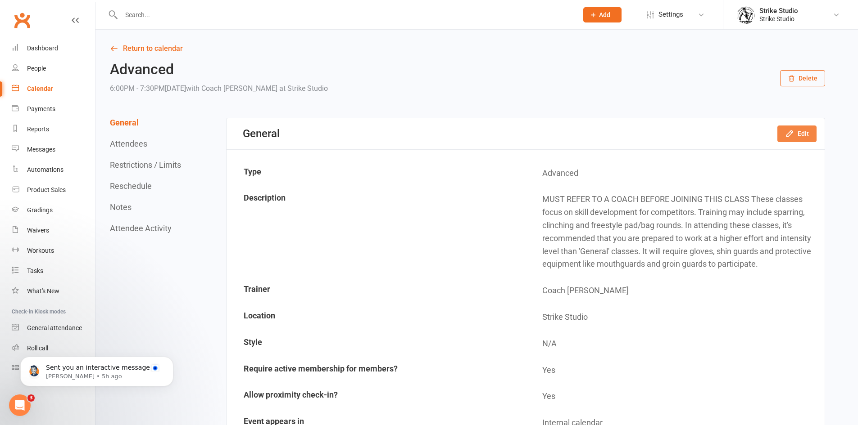
click at [807, 136] on button "Edit" at bounding box center [796, 134] width 39 height 16
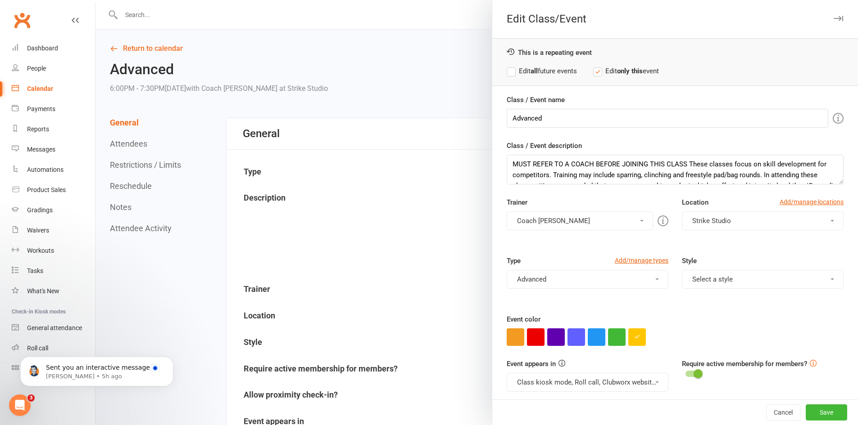
click at [612, 215] on button "Coach [PERSON_NAME]" at bounding box center [580, 221] width 146 height 19
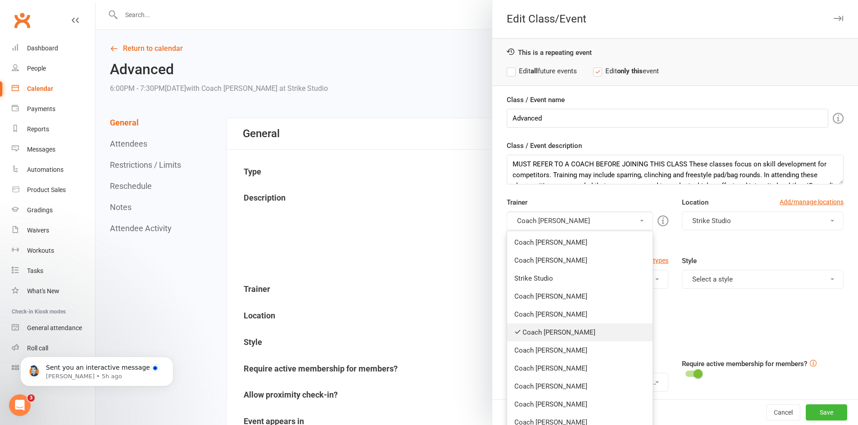
click at [572, 331] on link "Coach [PERSON_NAME]" at bounding box center [579, 333] width 145 height 18
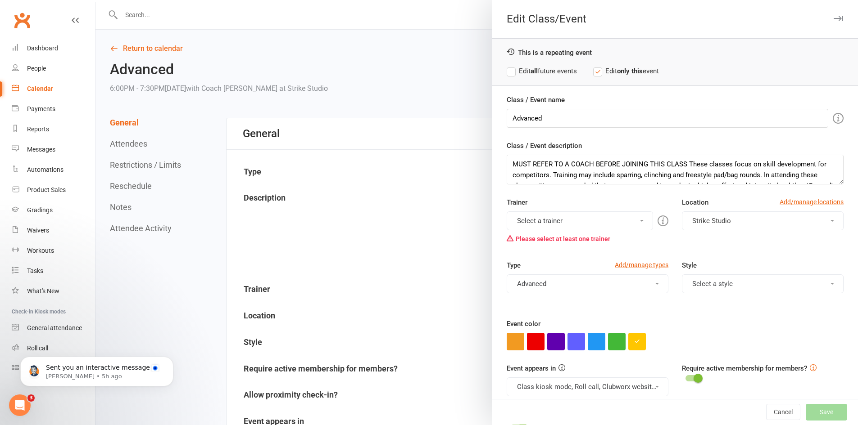
click at [568, 220] on button "Select a trainer" at bounding box center [580, 221] width 146 height 19
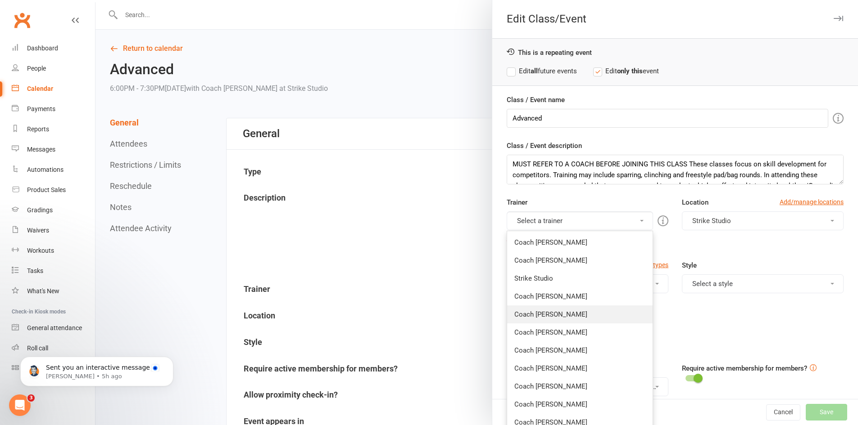
click at [554, 319] on link "Coach [PERSON_NAME]" at bounding box center [579, 315] width 145 height 18
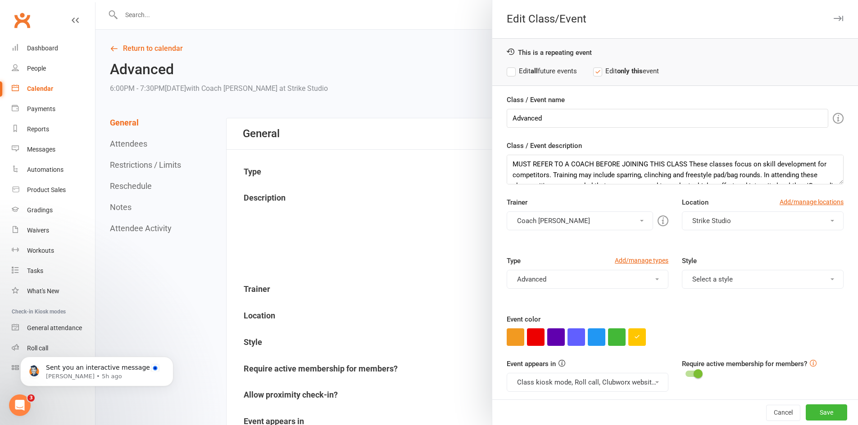
click at [534, 222] on button "Coach [PERSON_NAME]" at bounding box center [580, 221] width 146 height 19
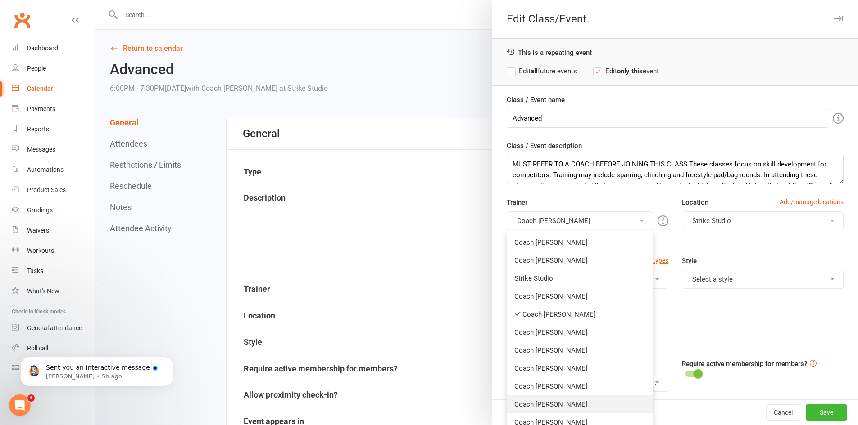
click at [543, 407] on link "Coach [PERSON_NAME]" at bounding box center [579, 405] width 145 height 18
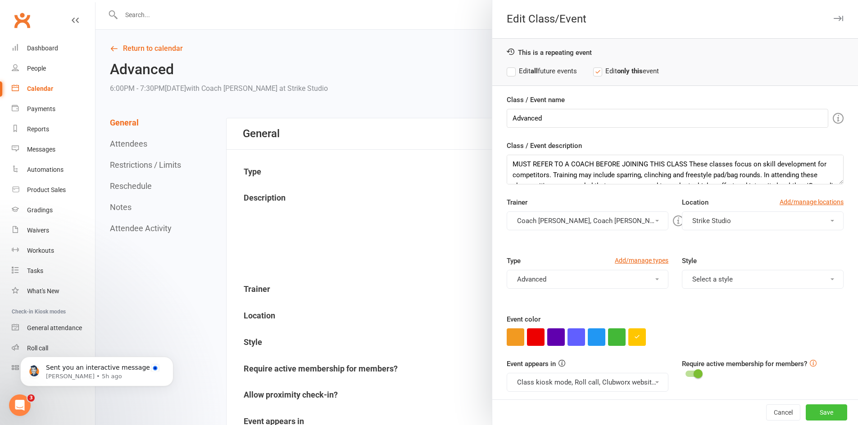
click at [818, 413] on button "Save" at bounding box center [825, 413] width 41 height 16
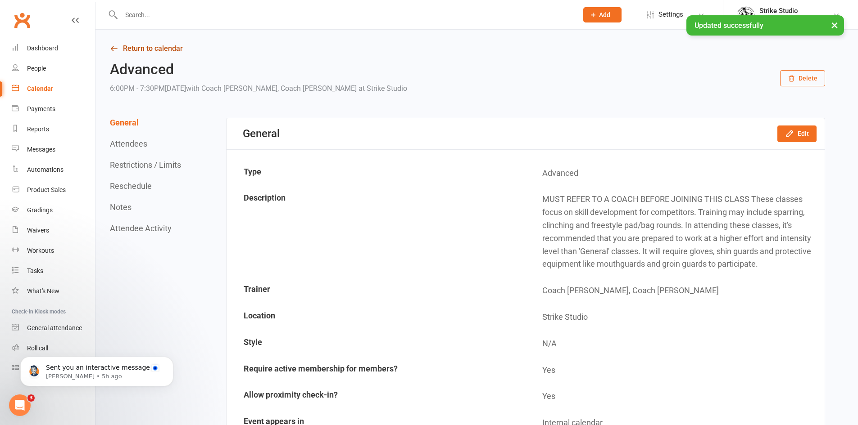
click at [116, 49] on icon at bounding box center [114, 49] width 8 height 8
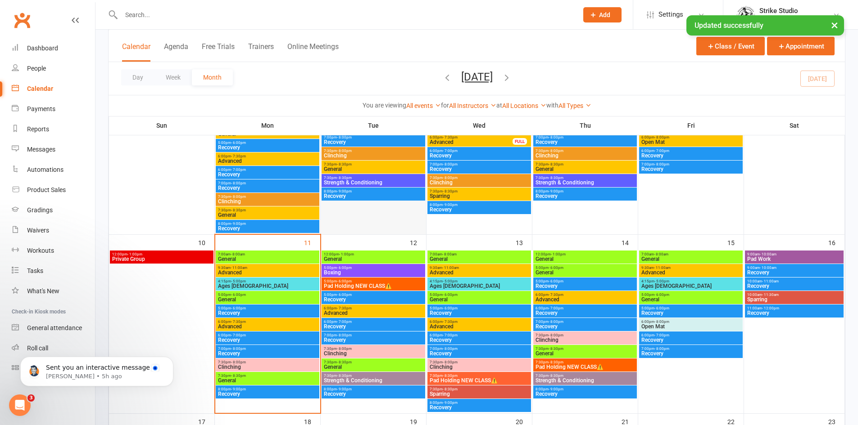
scroll to position [315, 0]
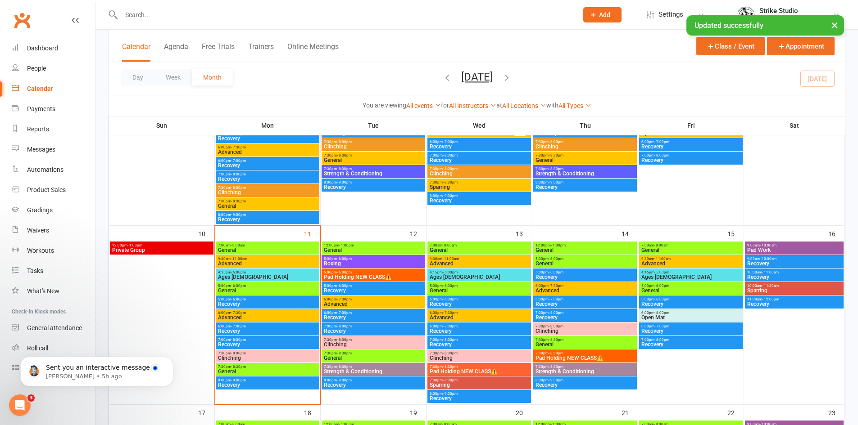
click at [568, 286] on span "6:00pm - 7:30pm" at bounding box center [585, 286] width 100 height 4
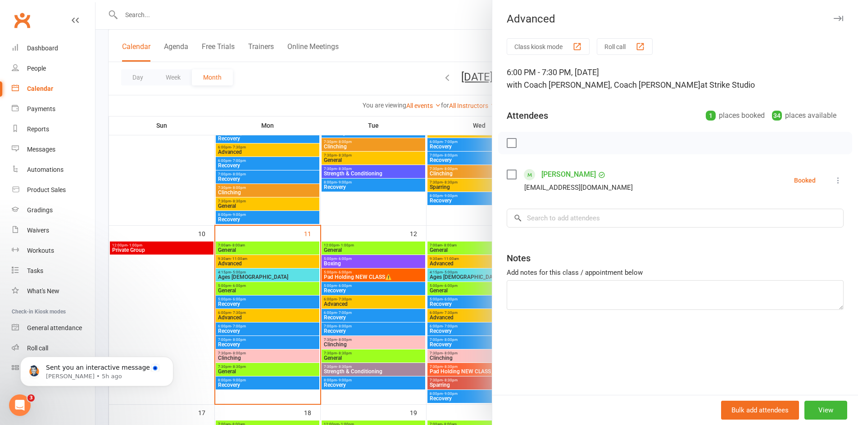
click at [389, 258] on div at bounding box center [476, 212] width 762 height 425
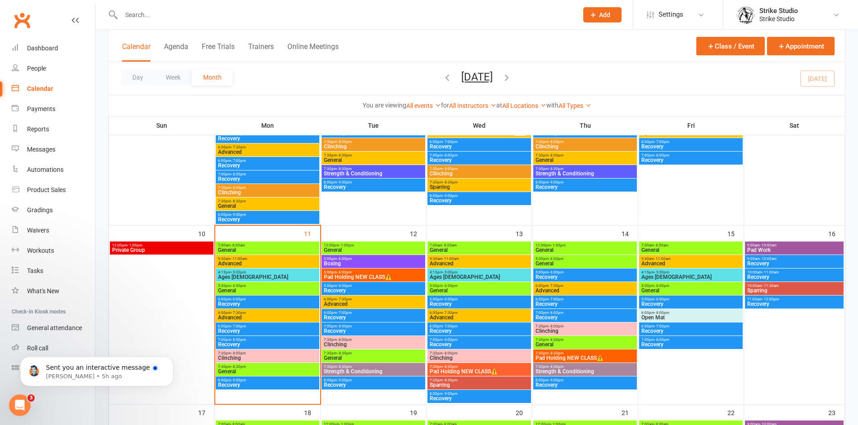
click at [563, 326] on span "7:30pm - 8:00pm" at bounding box center [585, 327] width 100 height 4
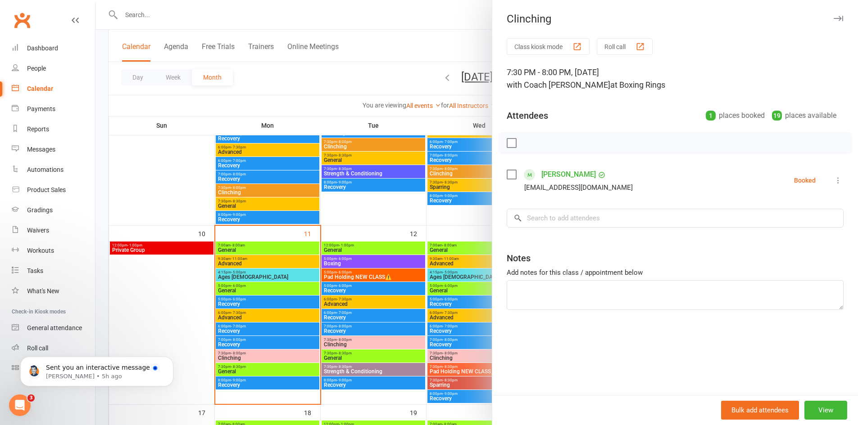
click at [477, 317] on div at bounding box center [476, 212] width 762 height 425
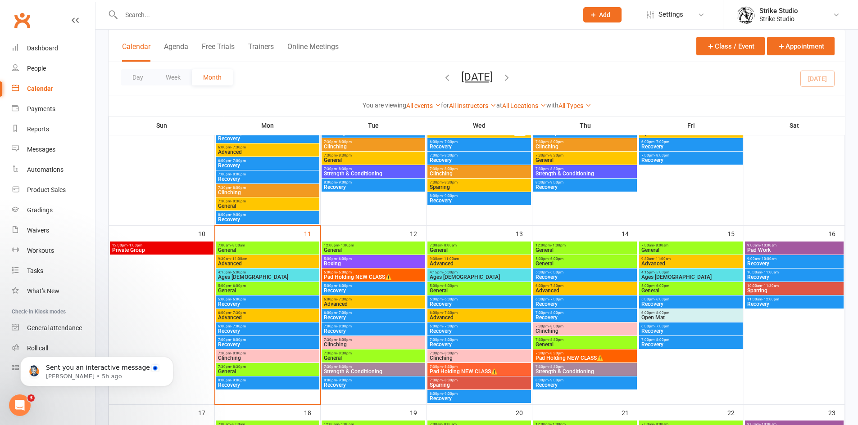
click at [555, 342] on div "7:30pm - 8:30pm General" at bounding box center [585, 342] width 104 height 13
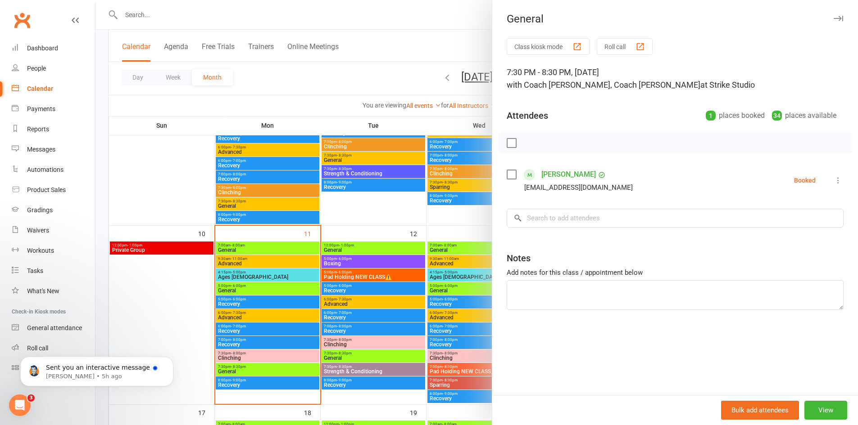
click at [457, 273] on div at bounding box center [476, 212] width 762 height 425
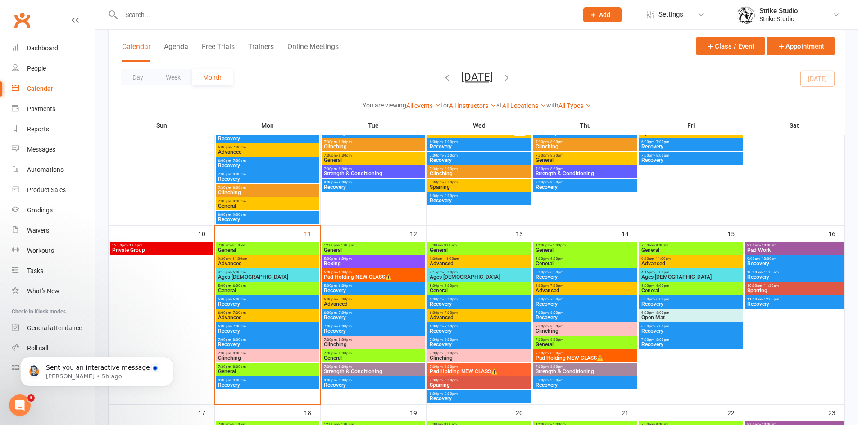
click at [561, 356] on span "Pad Holding NEW CLASS⚠️" at bounding box center [585, 358] width 100 height 5
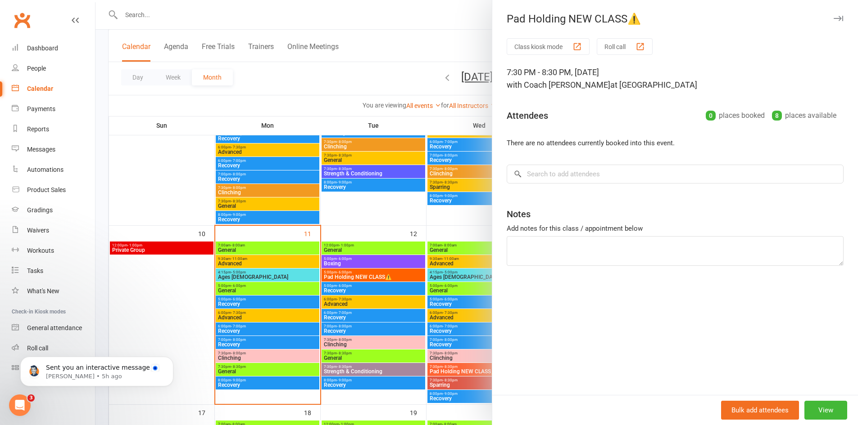
click at [476, 317] on div at bounding box center [476, 212] width 762 height 425
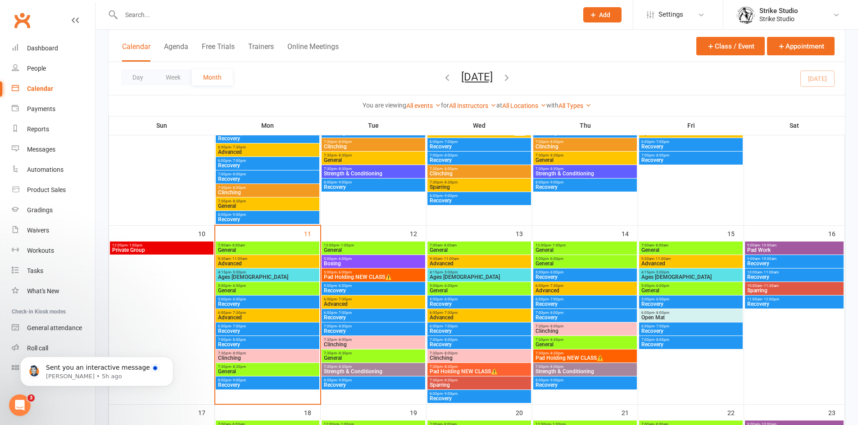
click at [546, 369] on span "Strength & Conditioning" at bounding box center [585, 371] width 100 height 5
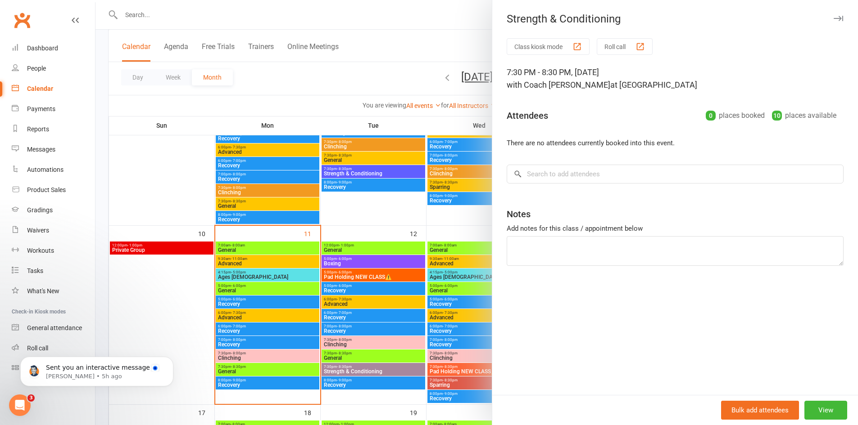
click at [403, 270] on div at bounding box center [476, 212] width 762 height 425
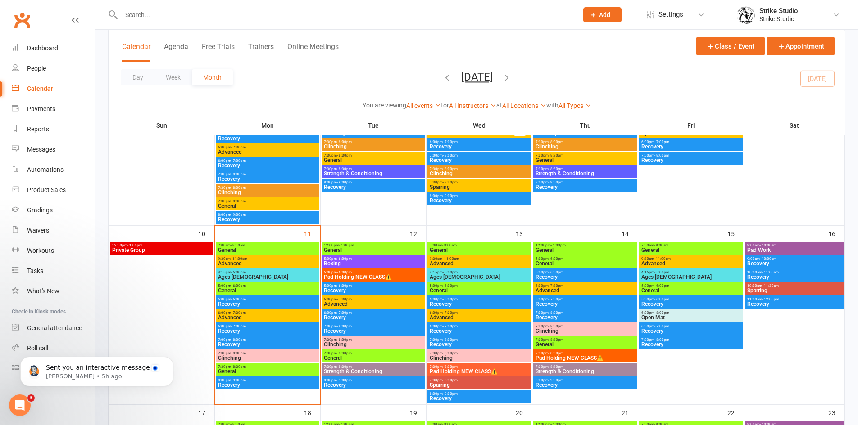
click at [664, 244] on span "- 8:00am" at bounding box center [661, 246] width 14 height 4
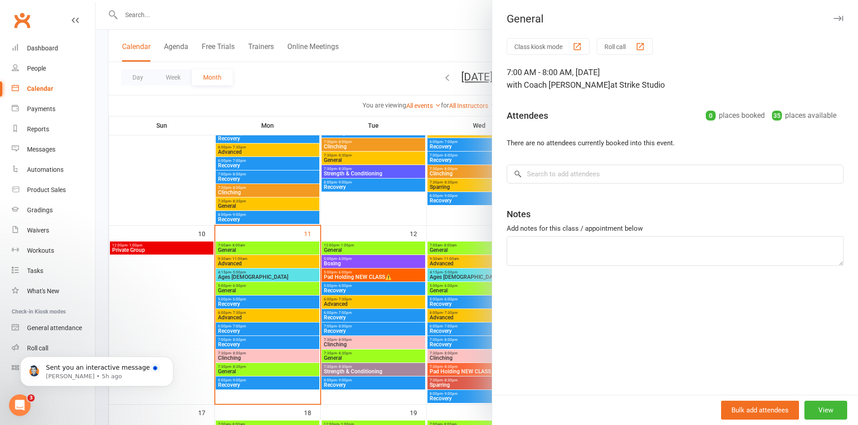
click at [466, 246] on div at bounding box center [476, 212] width 762 height 425
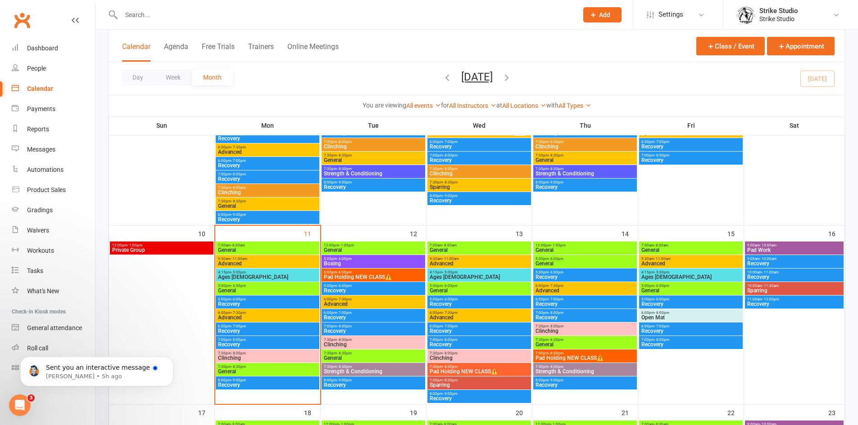
click at [664, 264] on span "Advanced" at bounding box center [691, 263] width 100 height 5
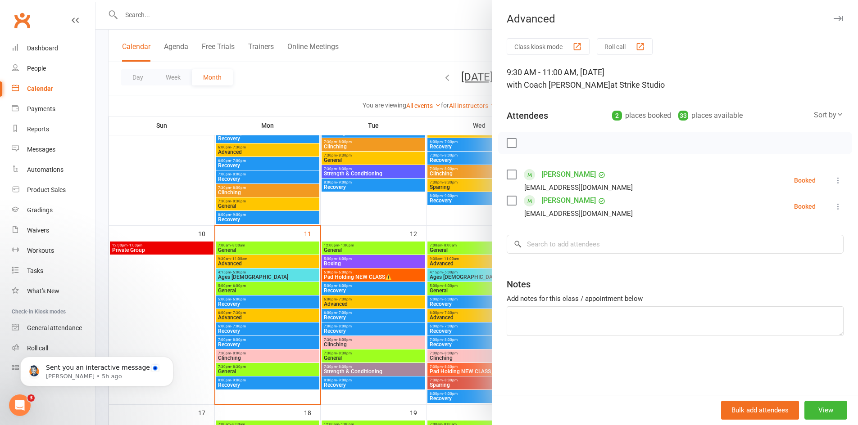
click at [434, 245] on div at bounding box center [476, 212] width 762 height 425
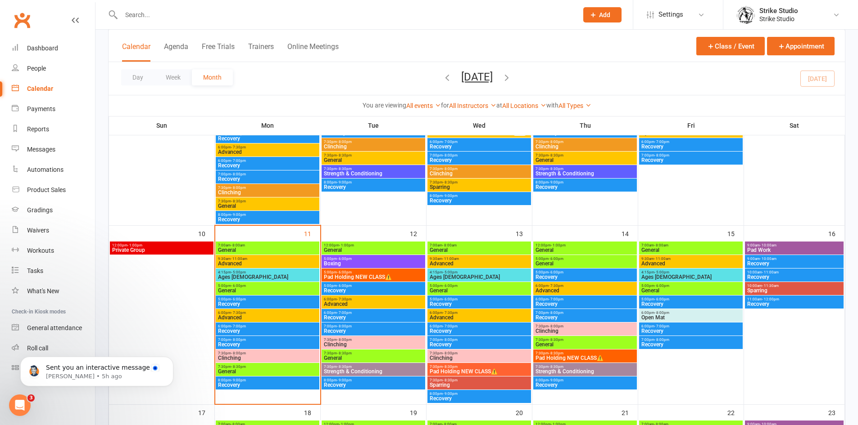
click at [658, 273] on span "- 5:00pm" at bounding box center [661, 273] width 15 height 4
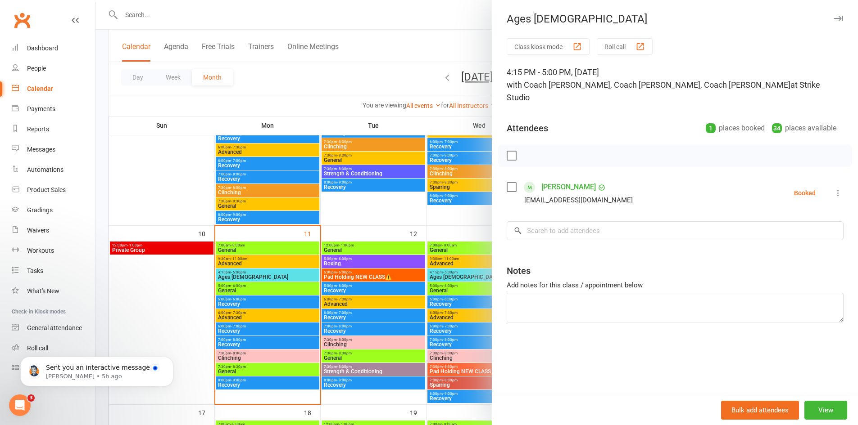
click at [458, 264] on div at bounding box center [476, 212] width 762 height 425
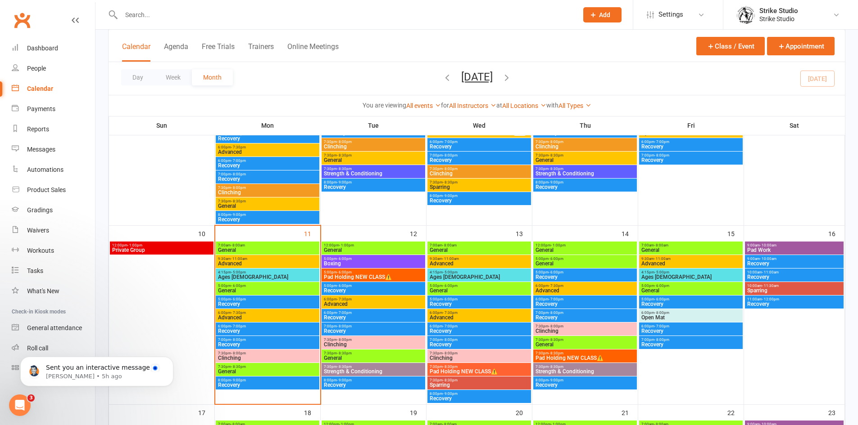
click at [667, 289] on span "General" at bounding box center [691, 290] width 100 height 5
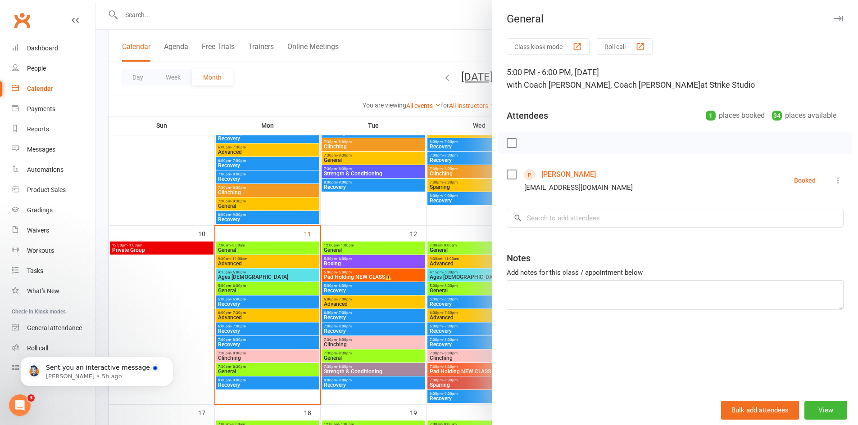
click at [465, 295] on div at bounding box center [476, 212] width 762 height 425
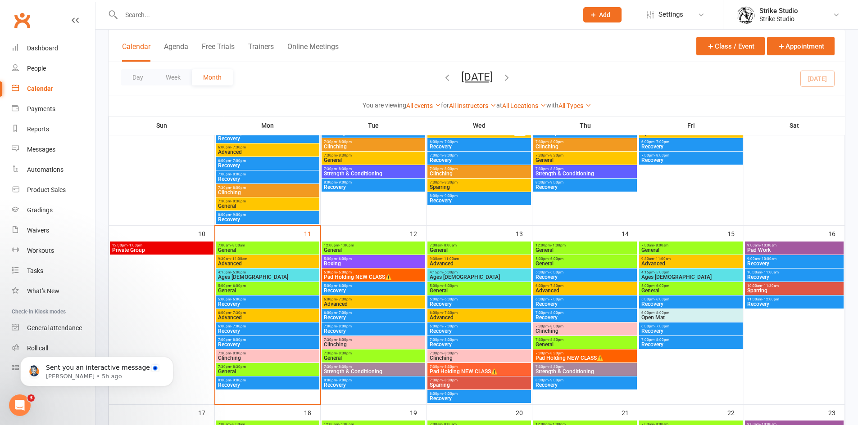
click at [663, 313] on span "- 8:00pm" at bounding box center [661, 313] width 15 height 4
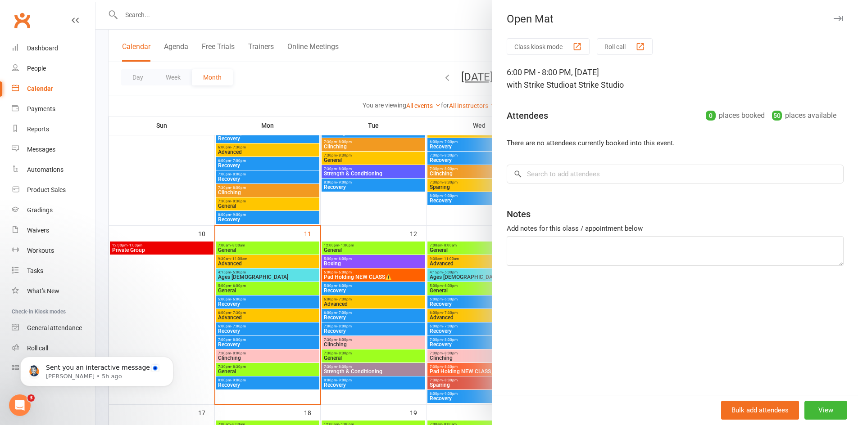
click at [446, 266] on div at bounding box center [476, 212] width 762 height 425
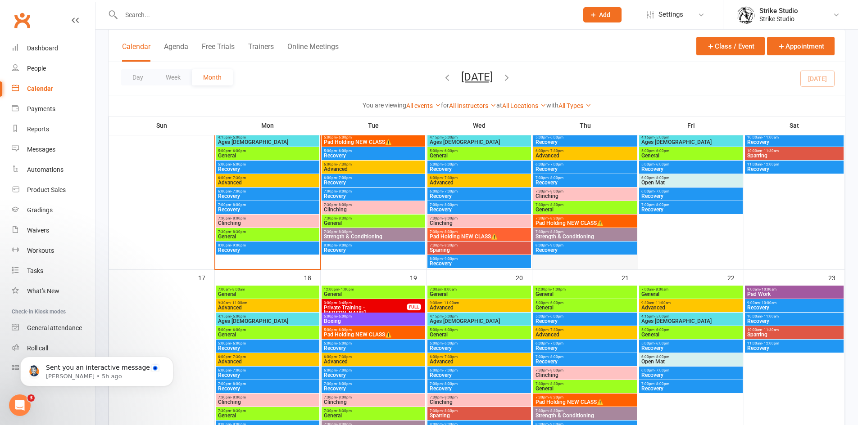
scroll to position [405, 0]
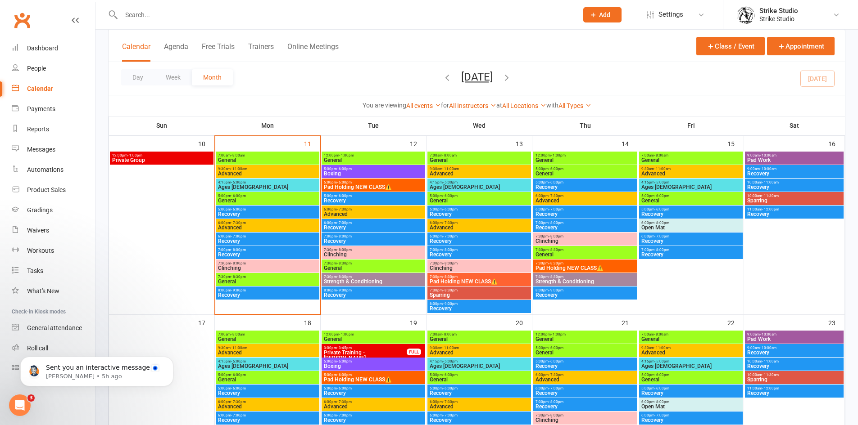
click at [566, 267] on span "Pad Holding NEW CLASS⚠️" at bounding box center [585, 268] width 100 height 5
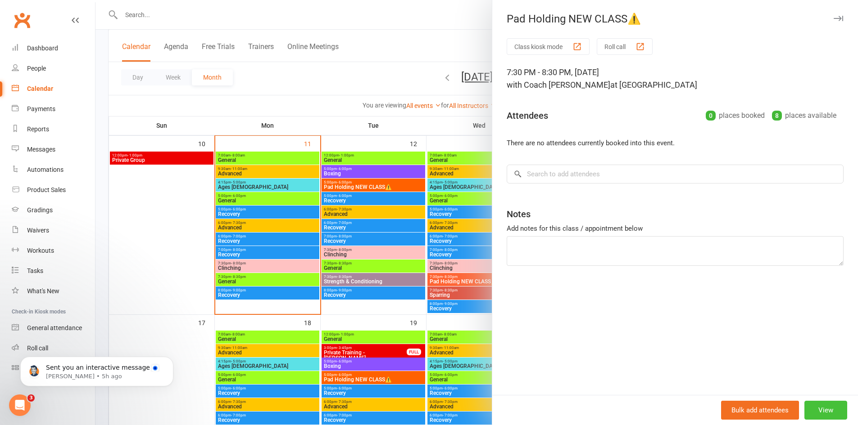
click at [817, 403] on button "View" at bounding box center [825, 410] width 43 height 19
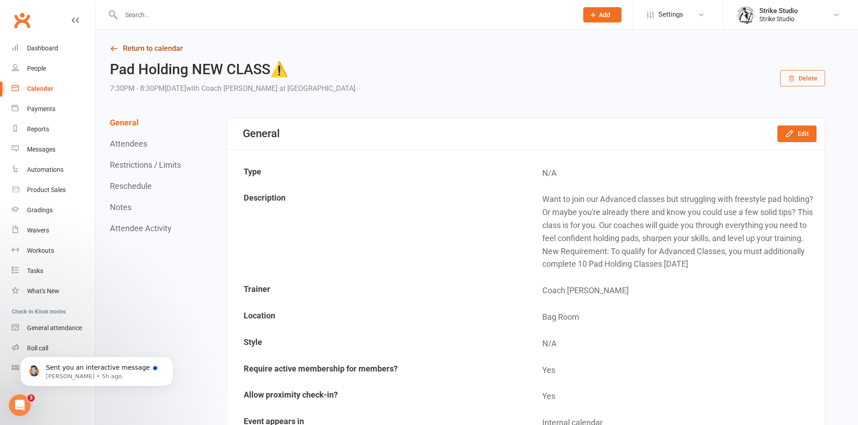
click at [121, 45] on link "Return to calendar" at bounding box center [467, 48] width 715 height 13
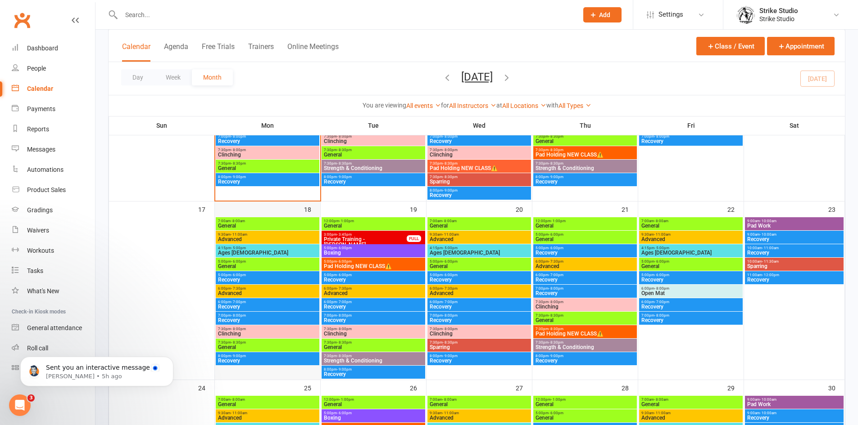
scroll to position [540, 0]
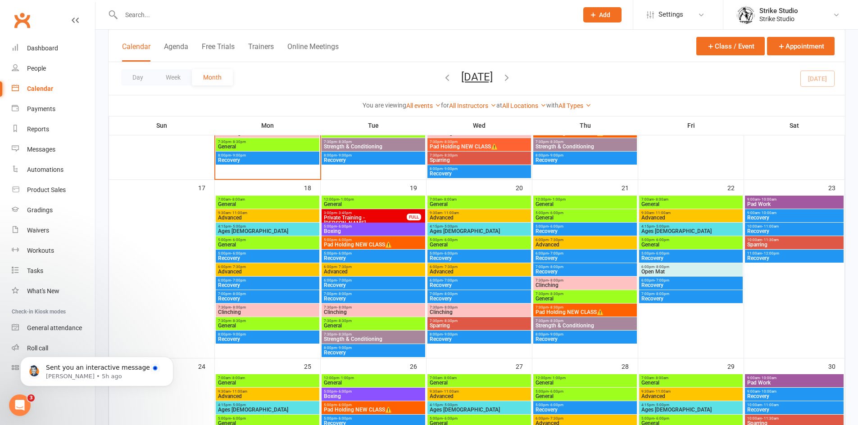
click at [256, 207] on span "General" at bounding box center [267, 204] width 100 height 5
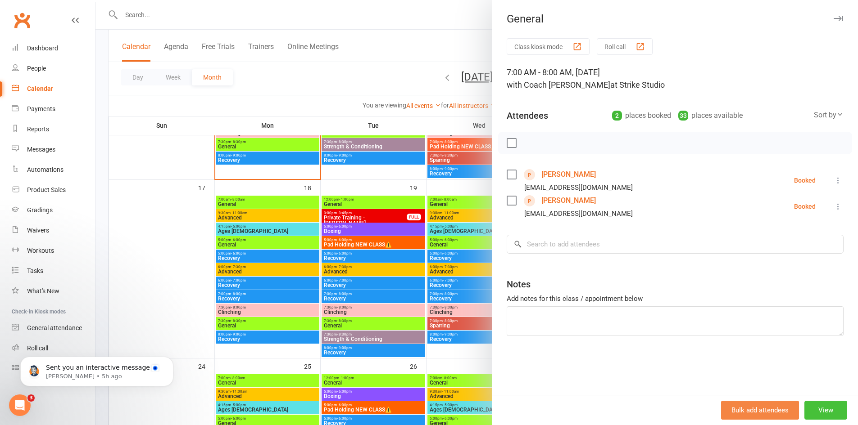
click at [818, 407] on button "View" at bounding box center [825, 410] width 43 height 19
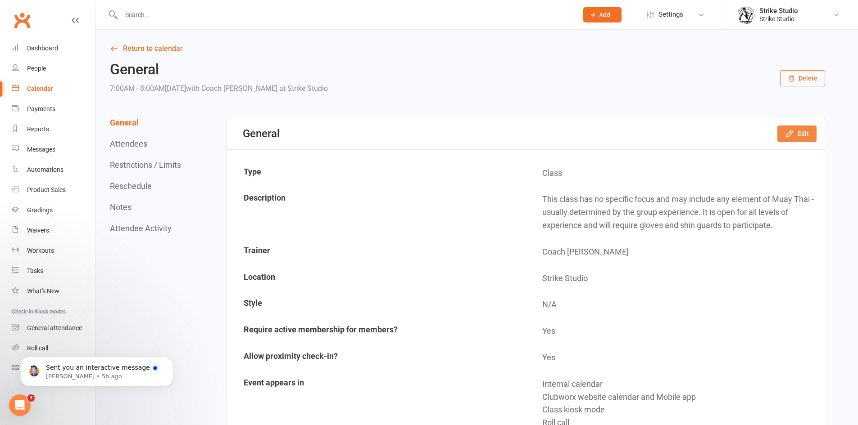
click at [794, 131] on icon "button" at bounding box center [789, 133] width 9 height 9
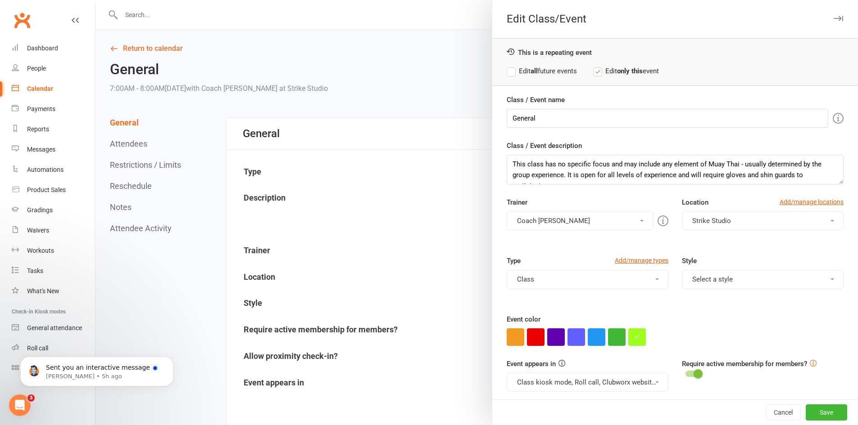
click at [513, 72] on label "Edit all future events" at bounding box center [542, 71] width 70 height 11
drag, startPoint x: 572, startPoint y: 230, endPoint x: 570, endPoint y: 222, distance: 8.4
click at [570, 226] on div "Trainer Coach Vinay Coach Tim Coach Allan Strike Studio Coach Matt Coach Angela…" at bounding box center [675, 226] width 350 height 59
click at [567, 220] on button "Coach [PERSON_NAME]" at bounding box center [580, 221] width 146 height 19
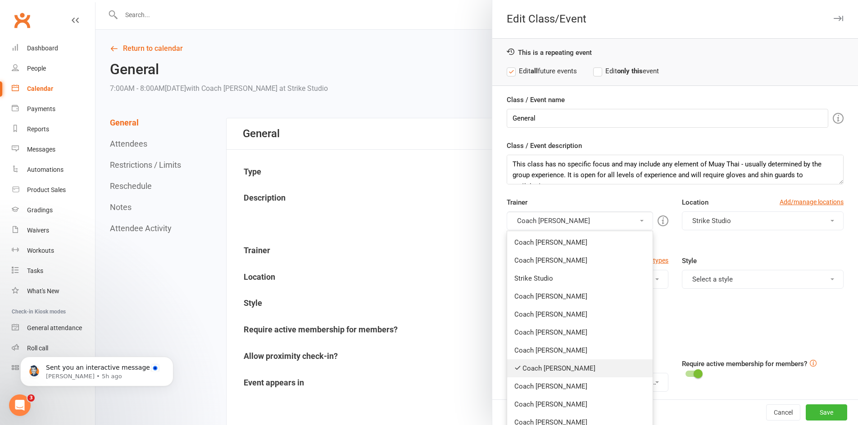
click at [549, 366] on link "Coach [PERSON_NAME]" at bounding box center [579, 369] width 145 height 18
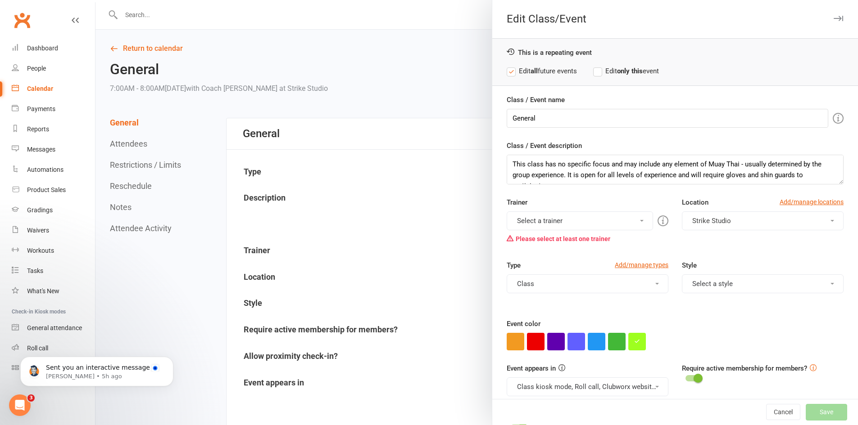
click at [575, 218] on button "Select a trainer" at bounding box center [580, 221] width 146 height 19
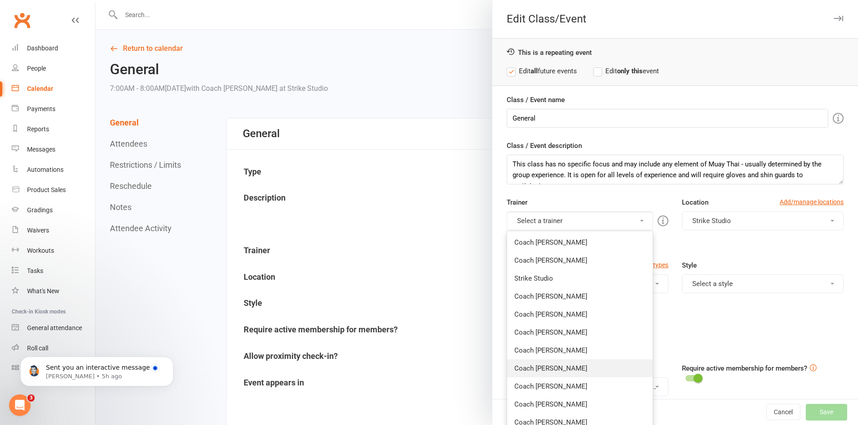
click at [550, 369] on link "Coach [PERSON_NAME]" at bounding box center [579, 369] width 145 height 18
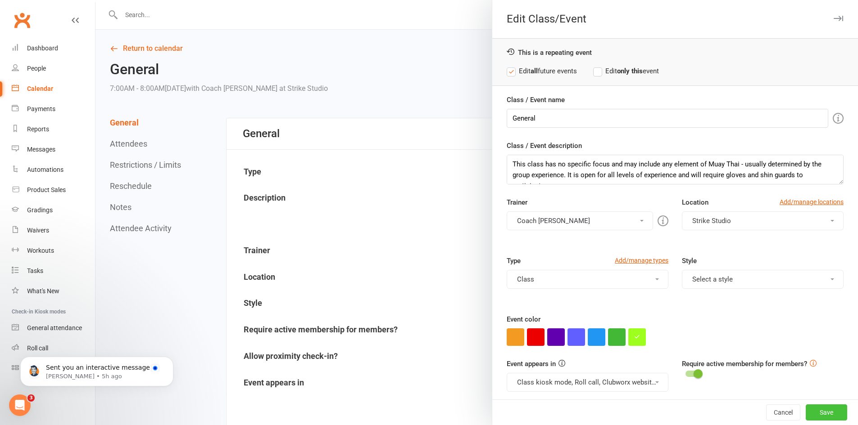
click at [813, 412] on button "Save" at bounding box center [825, 413] width 41 height 16
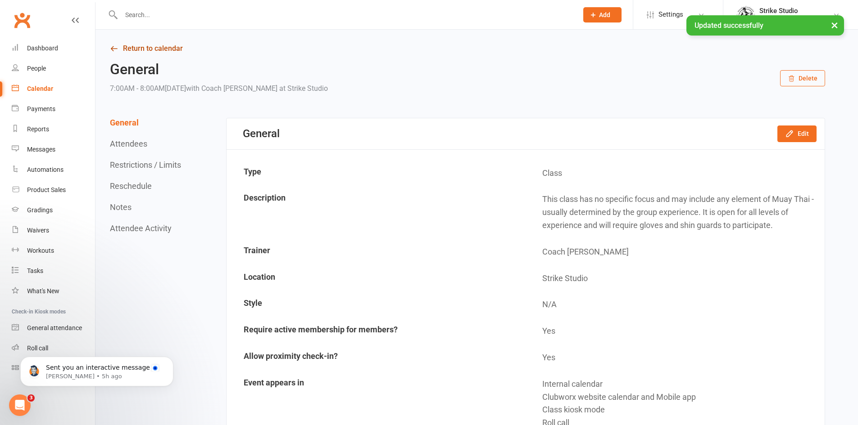
click at [145, 50] on link "Return to calendar" at bounding box center [467, 48] width 715 height 13
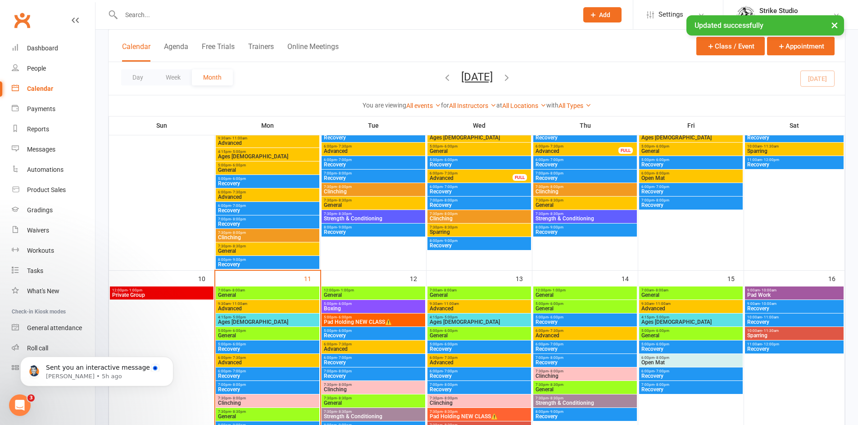
scroll to position [360, 0]
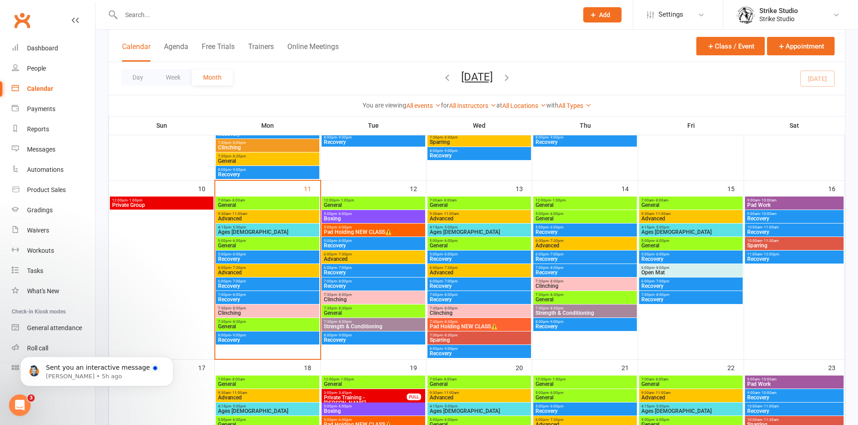
click at [260, 205] on span "General" at bounding box center [267, 205] width 100 height 5
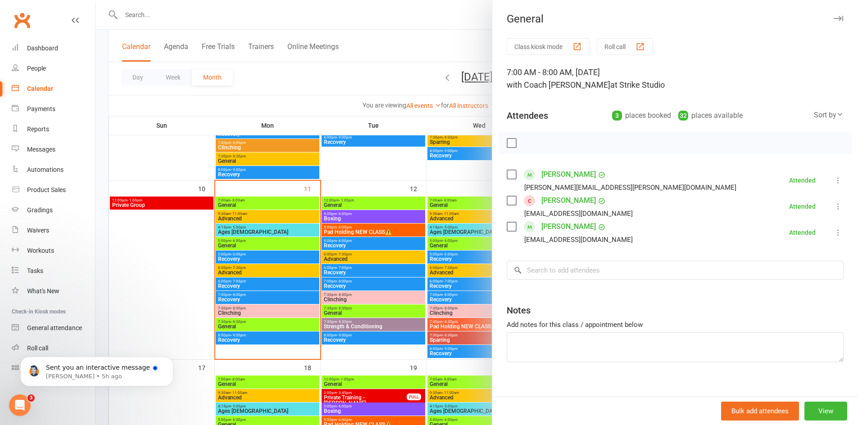
click at [245, 176] on div at bounding box center [476, 212] width 762 height 425
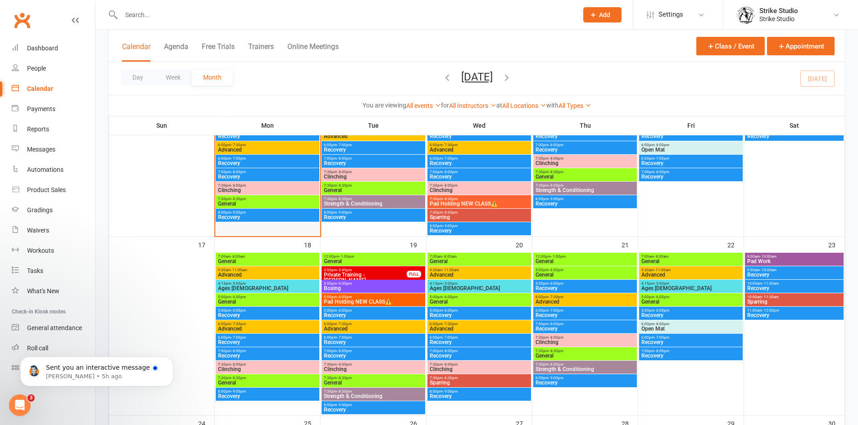
scroll to position [495, 0]
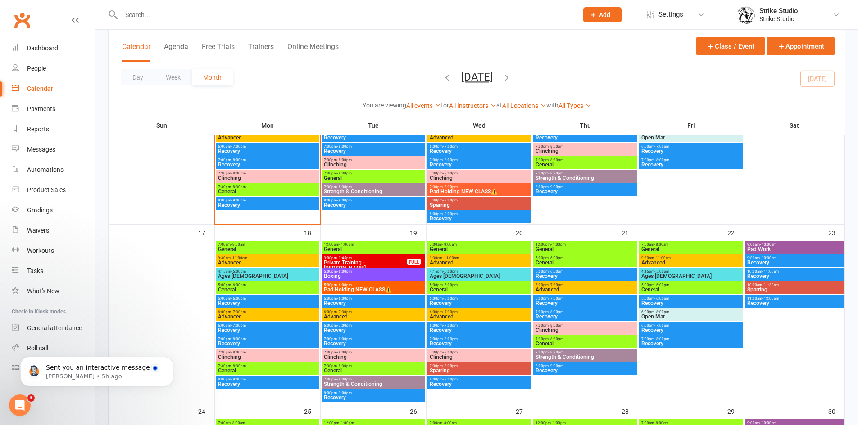
click at [257, 247] on span "General" at bounding box center [267, 249] width 100 height 5
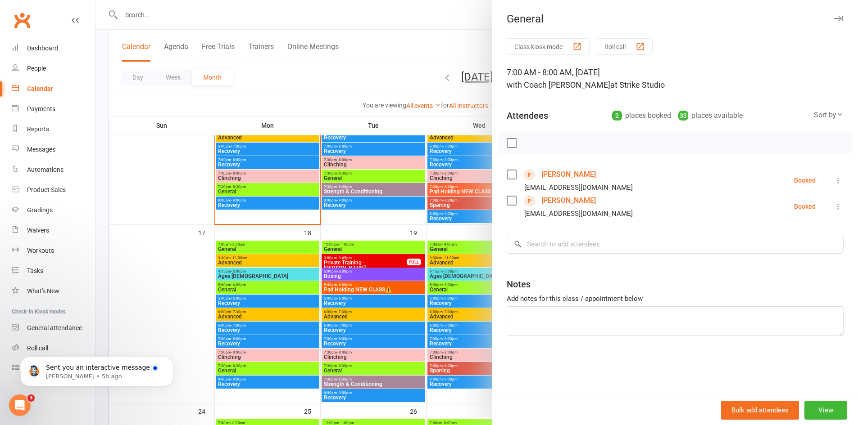
click at [267, 200] on div at bounding box center [476, 212] width 762 height 425
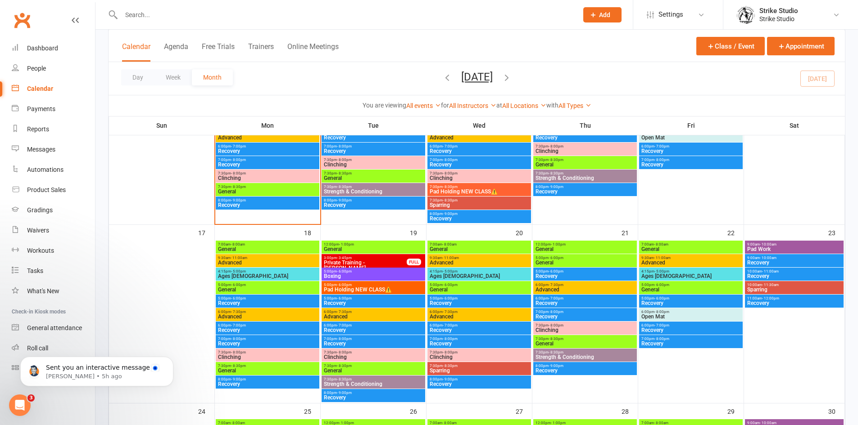
click at [248, 266] on div "9:30am - 11:00am Advanced" at bounding box center [268, 260] width 104 height 13
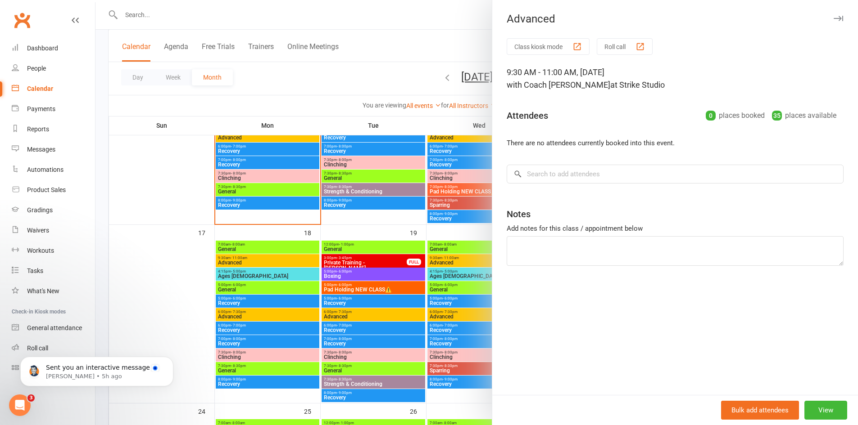
click at [249, 262] on div at bounding box center [476, 212] width 762 height 425
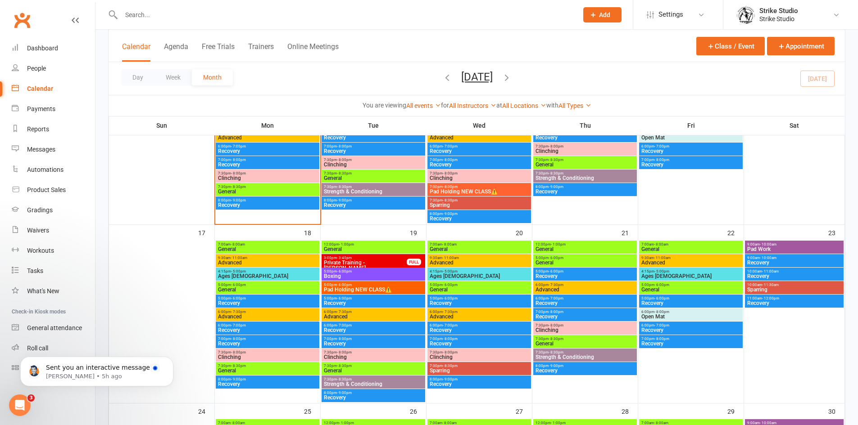
click at [249, 262] on span "Advanced" at bounding box center [267, 262] width 100 height 5
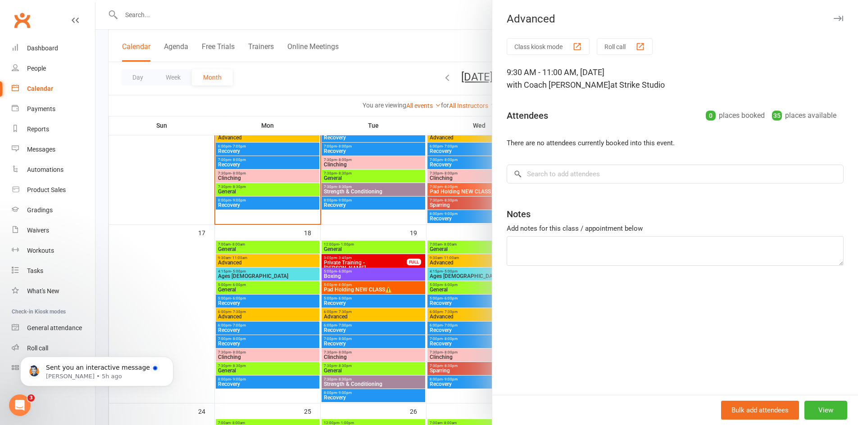
click at [249, 262] on div at bounding box center [476, 212] width 762 height 425
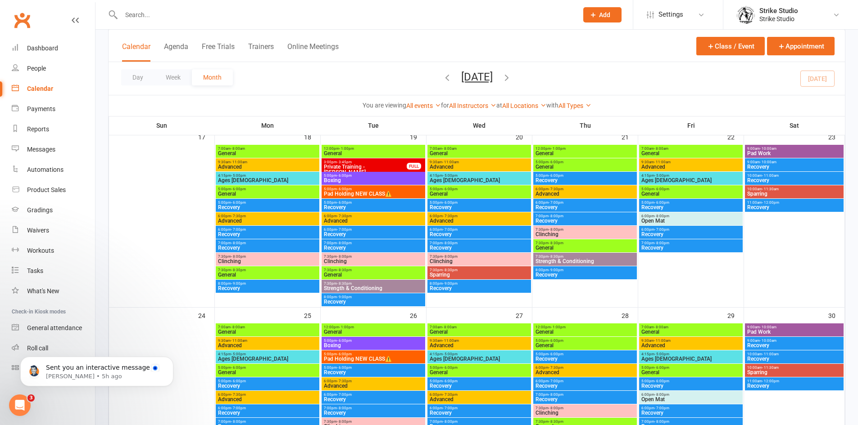
scroll to position [675, 0]
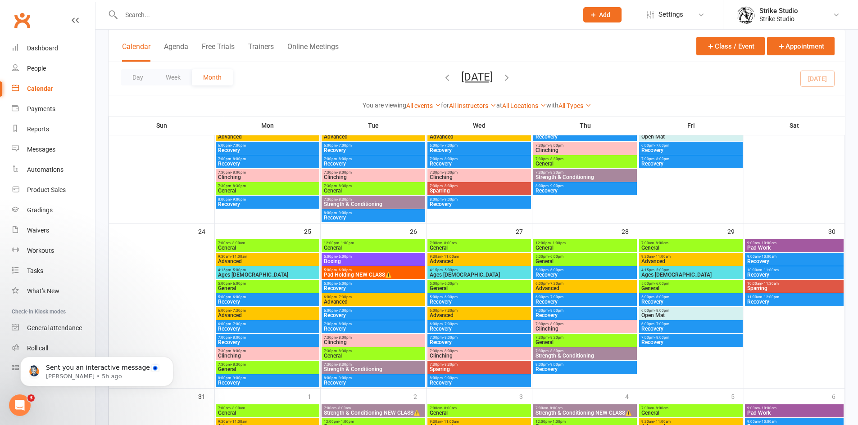
click at [271, 260] on span "Advanced" at bounding box center [267, 261] width 100 height 5
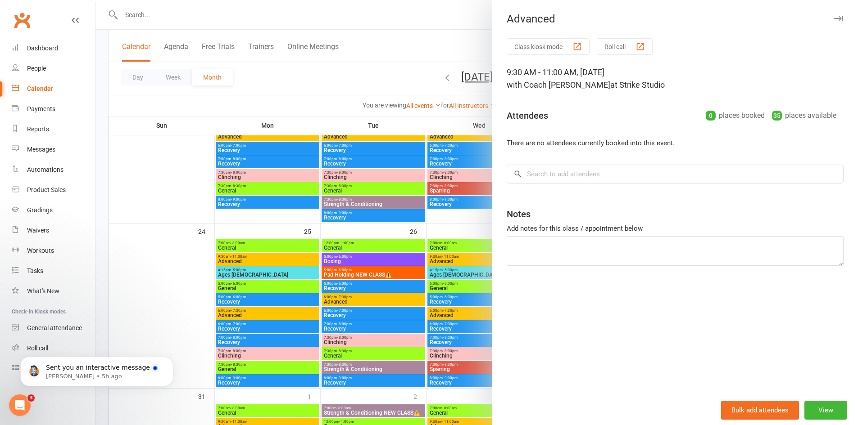
click at [271, 260] on div at bounding box center [476, 212] width 762 height 425
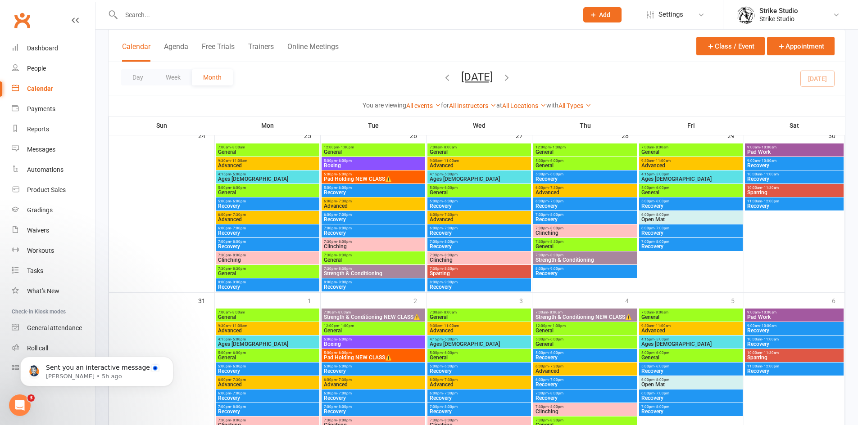
scroll to position [810, 0]
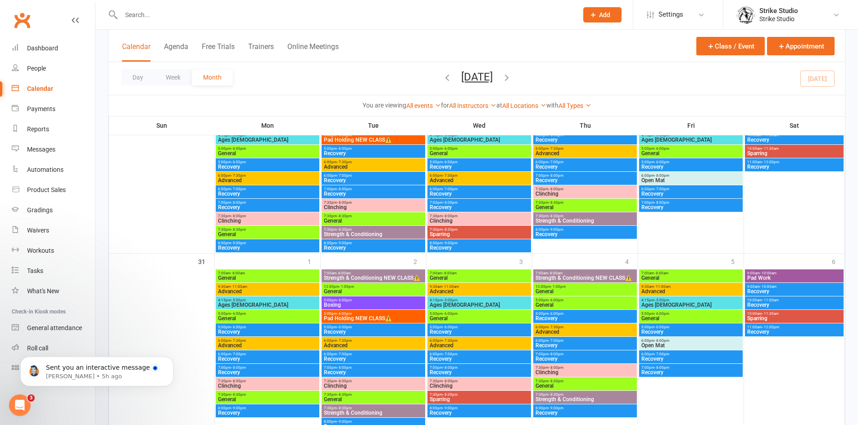
click at [245, 285] on span "- 11:00am" at bounding box center [239, 287] width 17 height 4
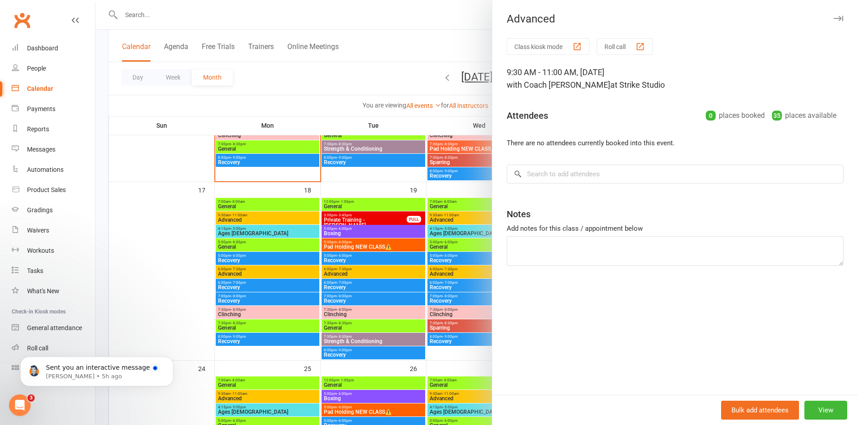
scroll to position [540, 0]
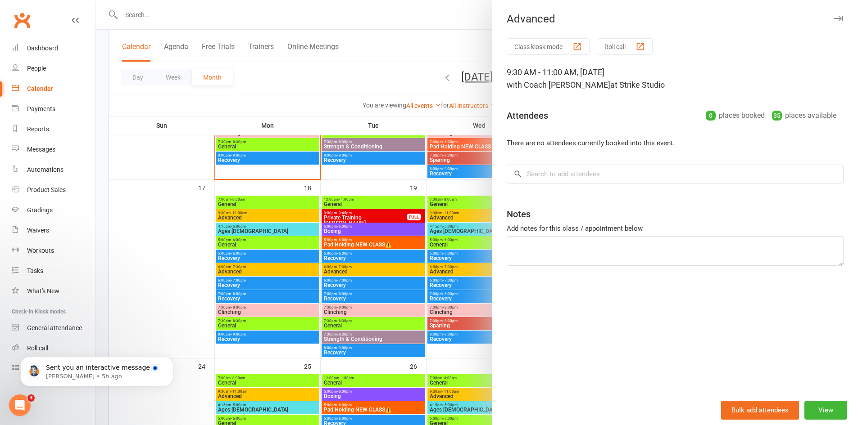
click at [246, 225] on div at bounding box center [476, 212] width 762 height 425
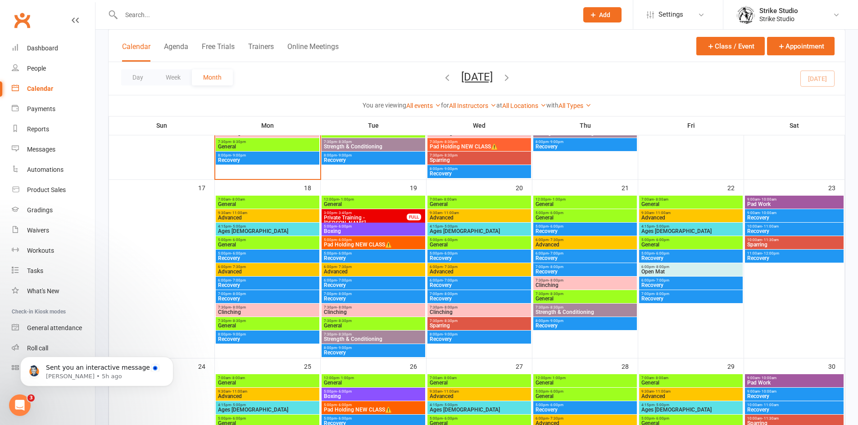
click at [249, 230] on span "Ages [DEMOGRAPHIC_DATA]" at bounding box center [267, 231] width 100 height 5
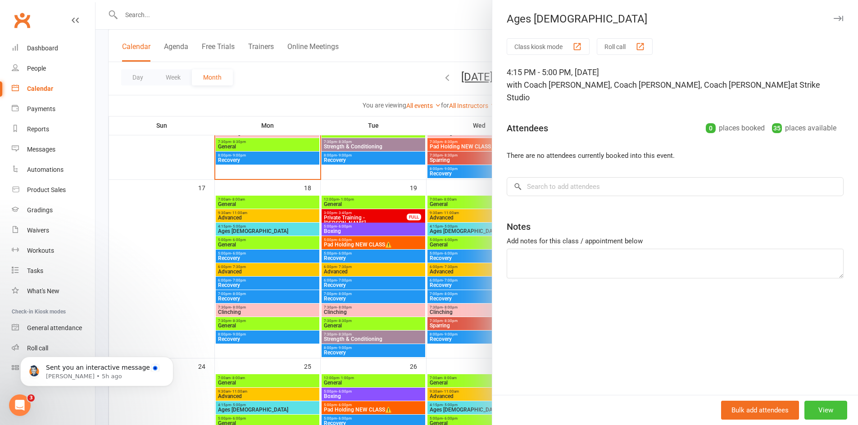
click at [823, 405] on button "View" at bounding box center [825, 410] width 43 height 19
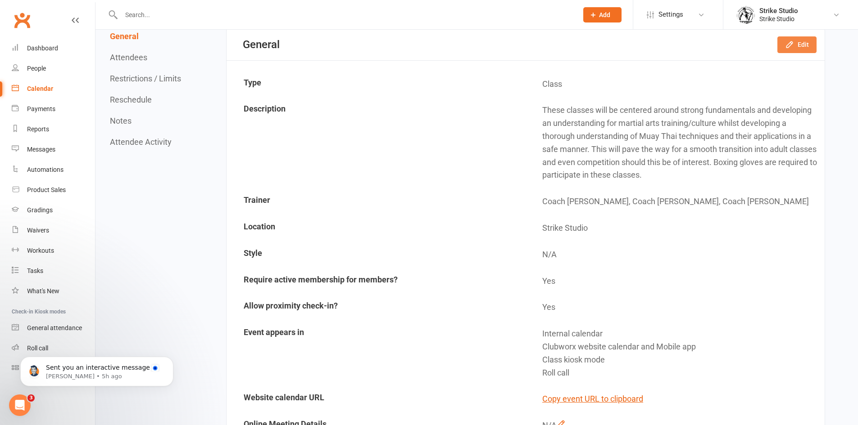
scroll to position [45, 0]
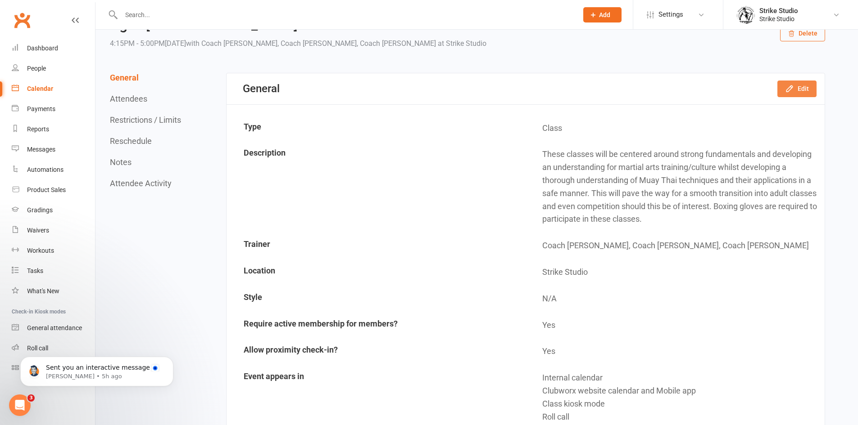
click at [787, 90] on icon "button" at bounding box center [789, 89] width 6 height 6
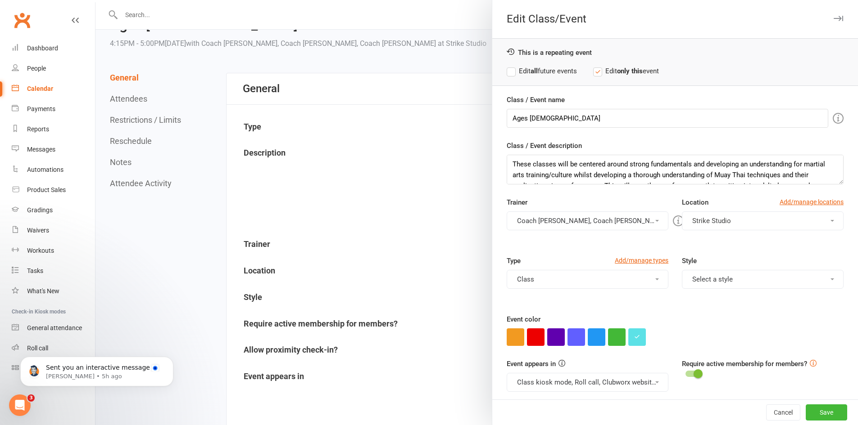
click at [566, 219] on button "Coach Bella, Coach Adi, Coach Chris" at bounding box center [588, 221] width 162 height 19
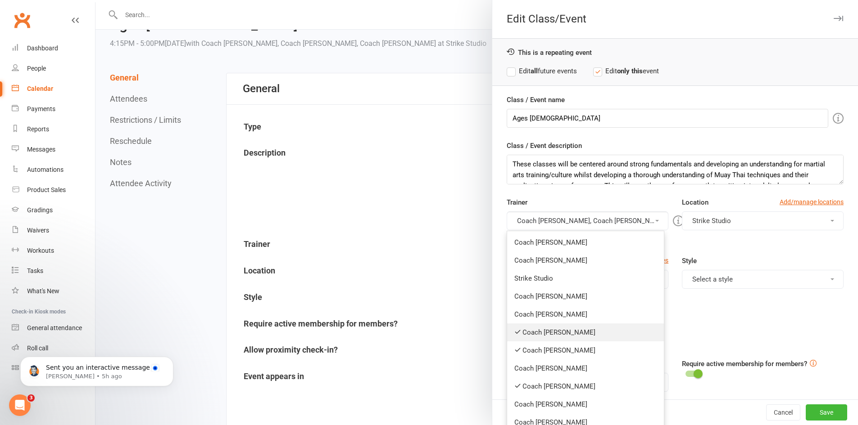
click at [549, 332] on link "Coach [PERSON_NAME]" at bounding box center [585, 333] width 157 height 18
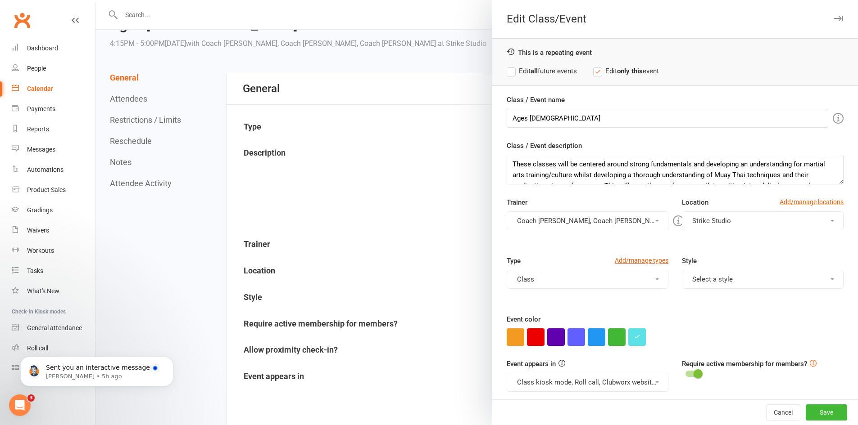
click at [569, 223] on button "Coach Bella, Coach Adi" at bounding box center [588, 221] width 162 height 19
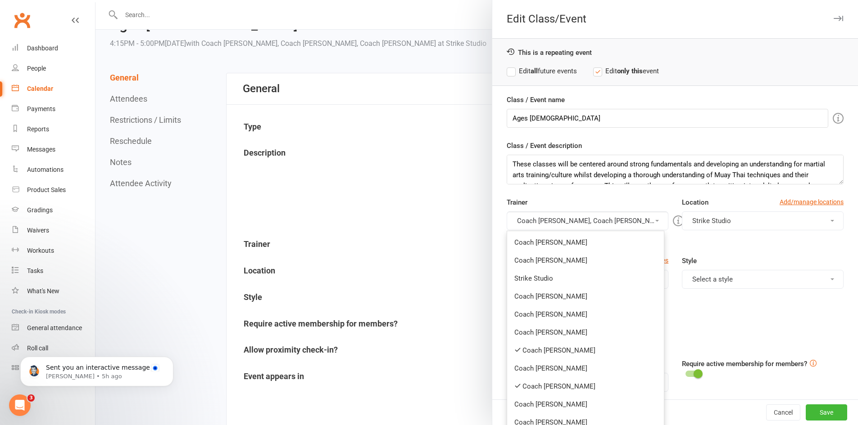
click at [555, 405] on link "Coach [PERSON_NAME]" at bounding box center [585, 405] width 157 height 18
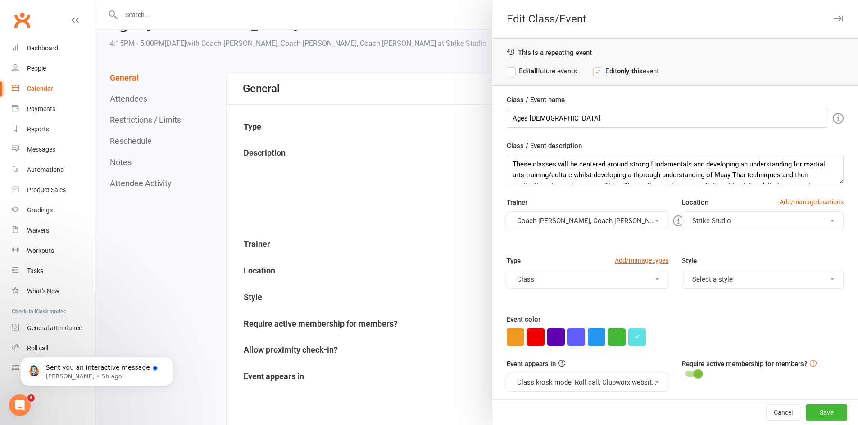
click at [529, 77] on div "This is a repeating event Edit all future events Edit only this event" at bounding box center [675, 62] width 366 height 48
click at [530, 71] on strong "all" at bounding box center [533, 71] width 7 height 8
click at [817, 417] on button "Save" at bounding box center [825, 413] width 41 height 16
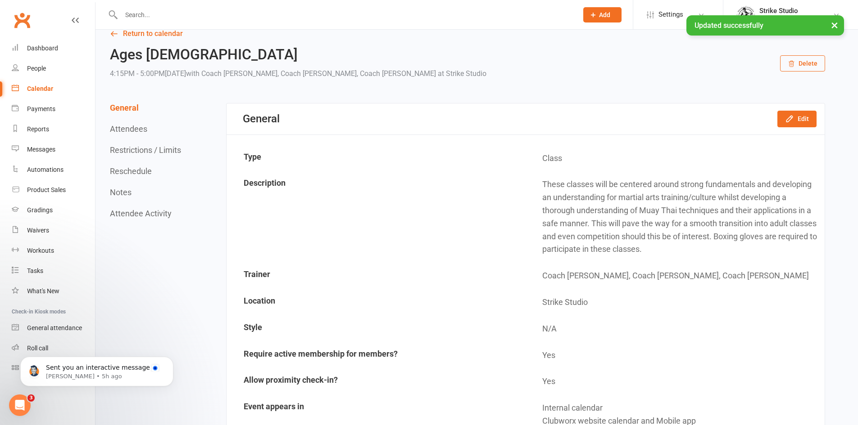
scroll to position [0, 0]
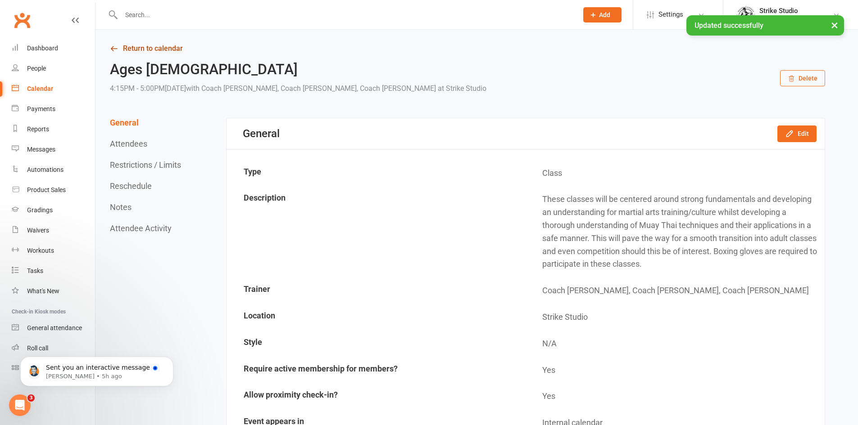
click at [134, 50] on link "Return to calendar" at bounding box center [467, 48] width 715 height 13
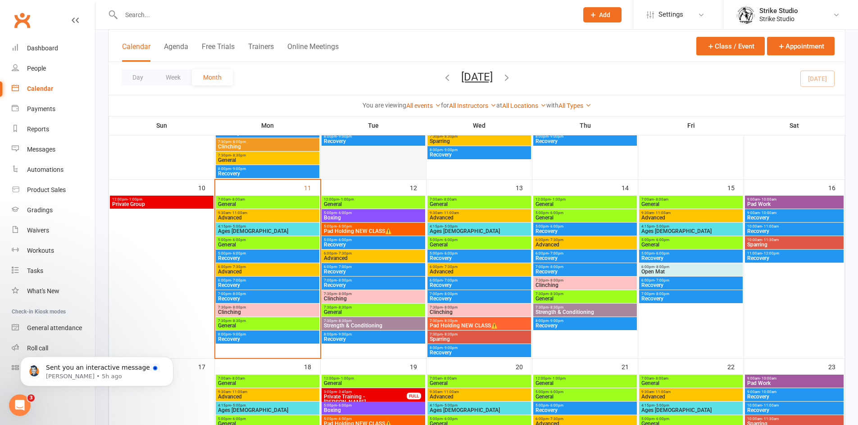
scroll to position [360, 0]
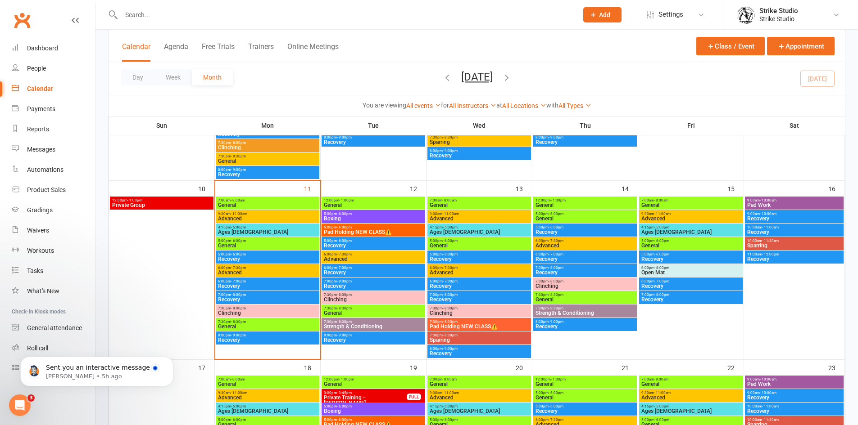
click at [438, 230] on span "Ages [DEMOGRAPHIC_DATA]" at bounding box center [479, 232] width 100 height 5
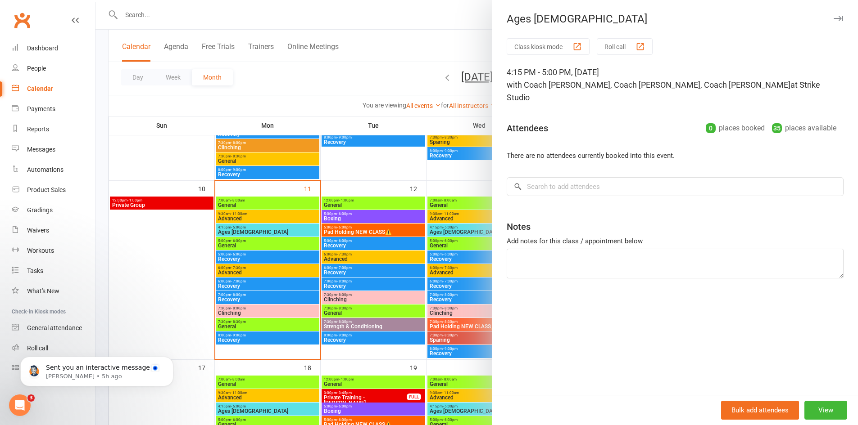
click at [368, 149] on div at bounding box center [476, 212] width 762 height 425
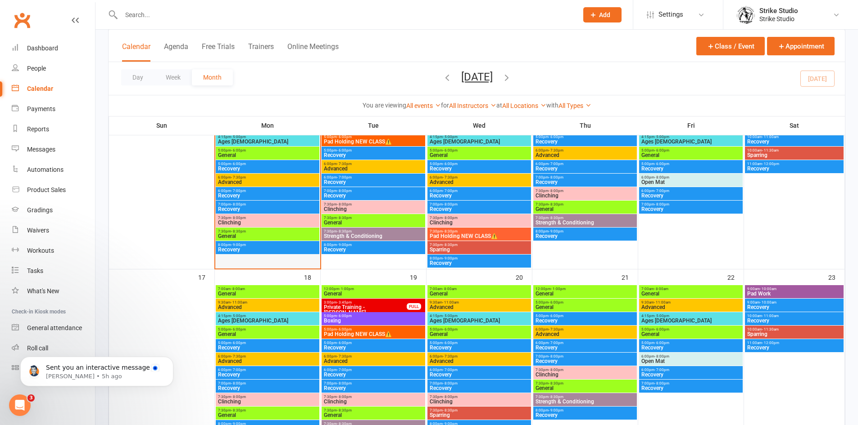
scroll to position [450, 0]
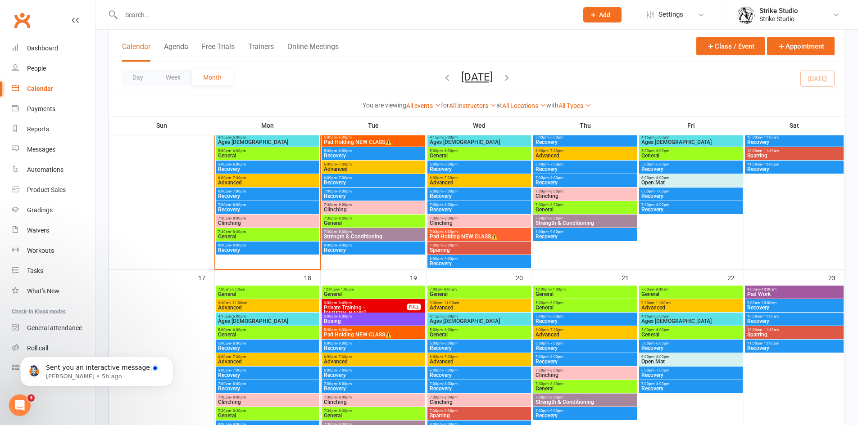
click at [271, 321] on span "Ages [DEMOGRAPHIC_DATA]" at bounding box center [267, 321] width 100 height 5
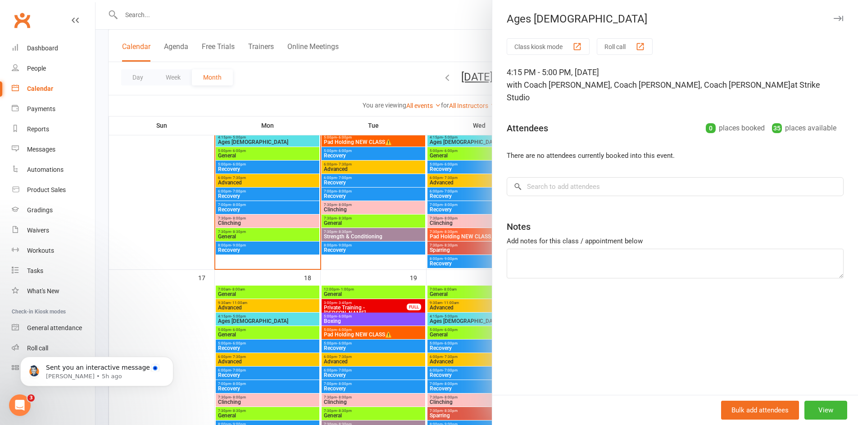
click at [289, 271] on div at bounding box center [476, 212] width 762 height 425
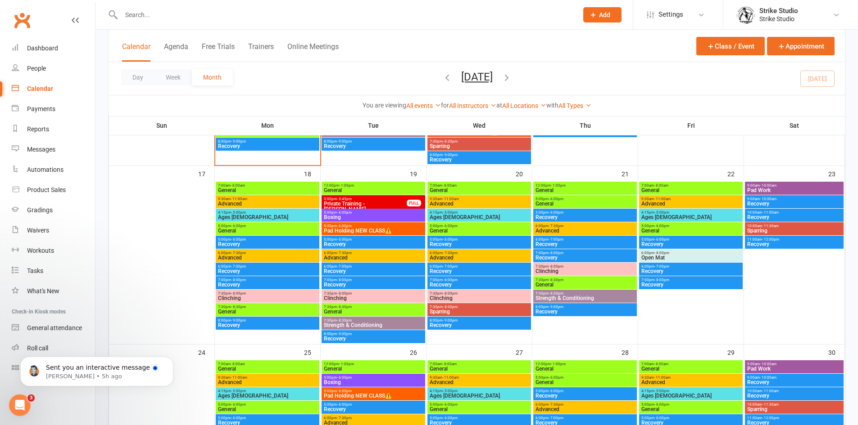
scroll to position [675, 0]
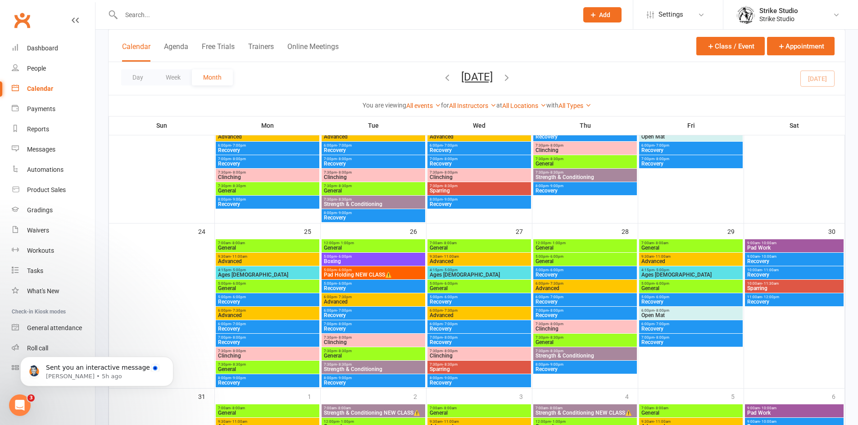
click at [271, 275] on span "Ages [DEMOGRAPHIC_DATA]" at bounding box center [267, 274] width 100 height 5
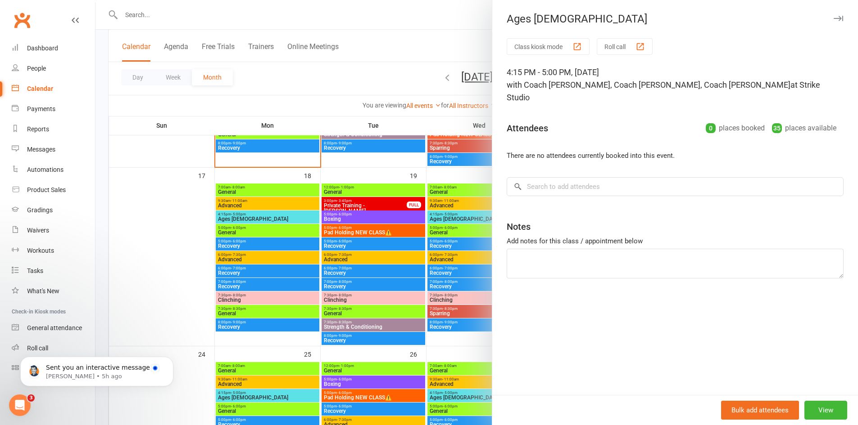
scroll to position [540, 0]
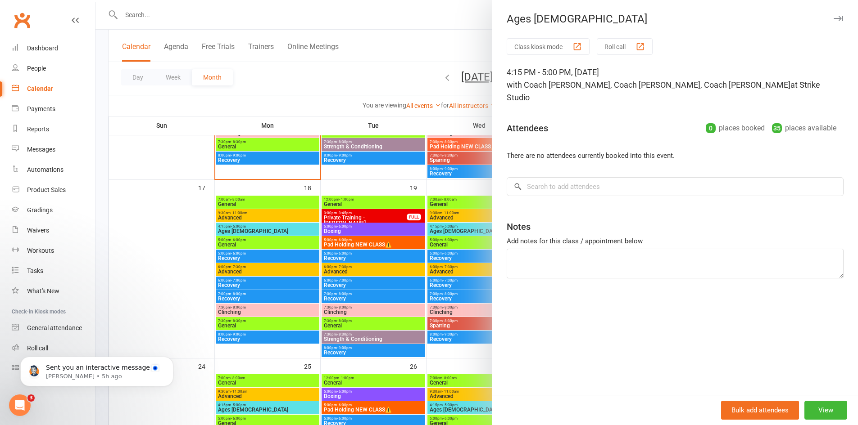
click at [251, 244] on div at bounding box center [476, 212] width 762 height 425
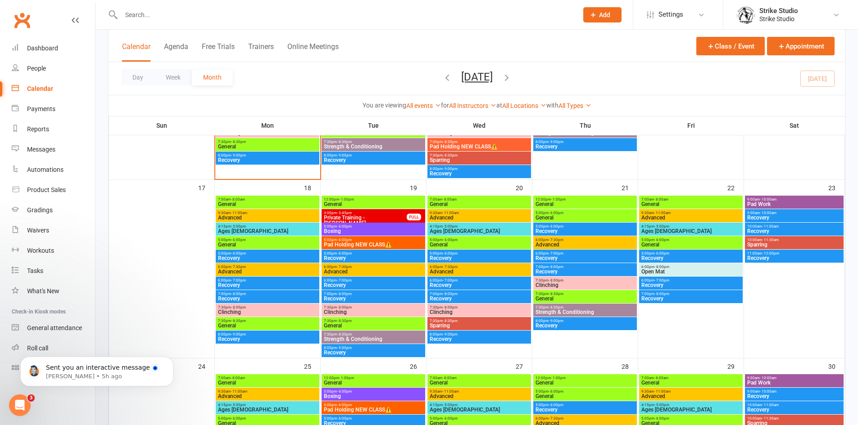
click at [251, 244] on span "General" at bounding box center [267, 244] width 100 height 5
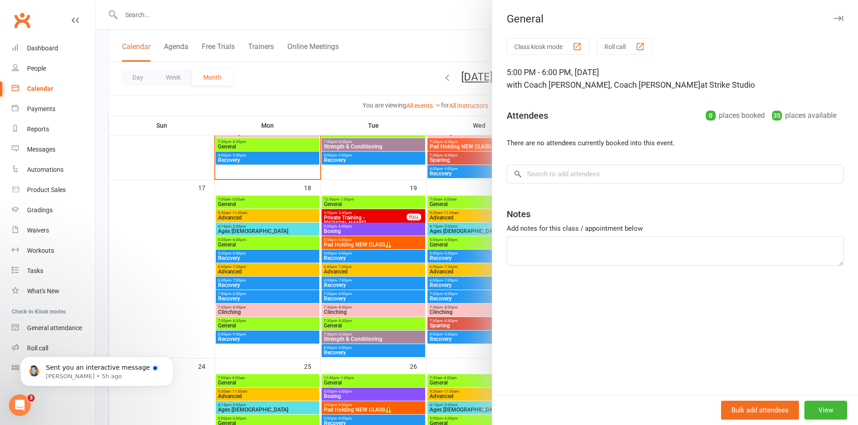
click at [231, 270] on div at bounding box center [476, 212] width 762 height 425
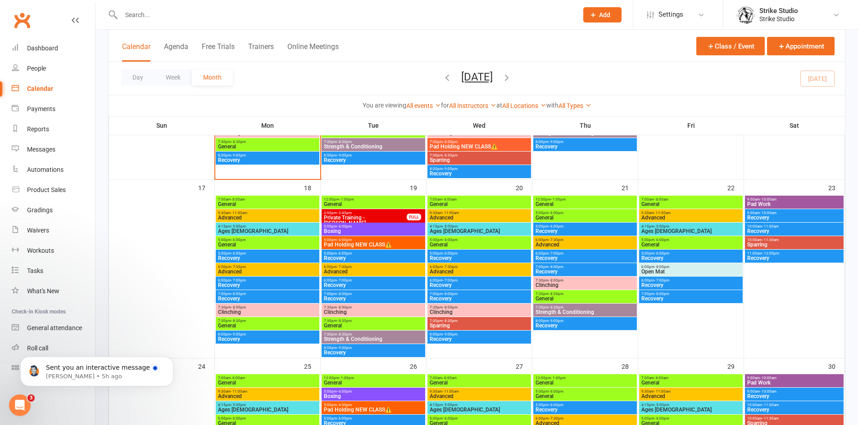
click at [231, 270] on span "Advanced" at bounding box center [267, 271] width 100 height 5
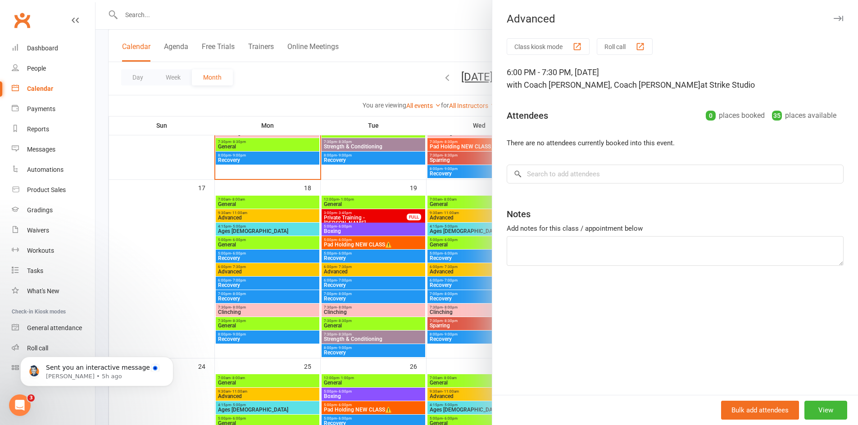
click at [231, 312] on div at bounding box center [476, 212] width 762 height 425
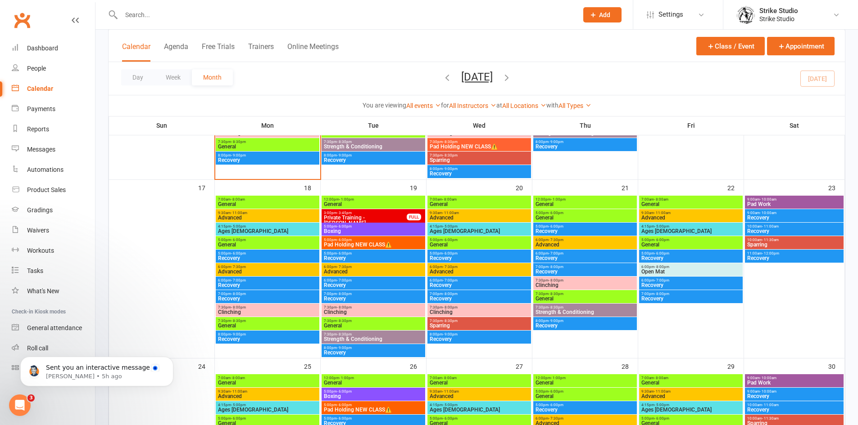
click at [231, 312] on span "Clinching" at bounding box center [267, 312] width 100 height 5
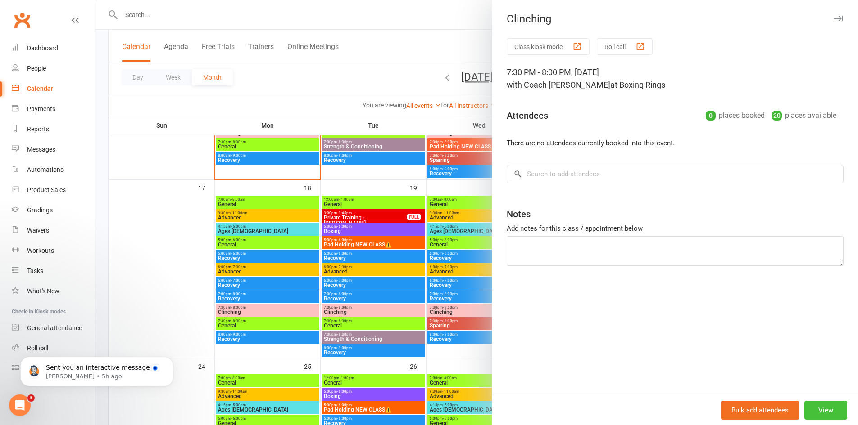
click at [833, 407] on button "View" at bounding box center [825, 410] width 43 height 19
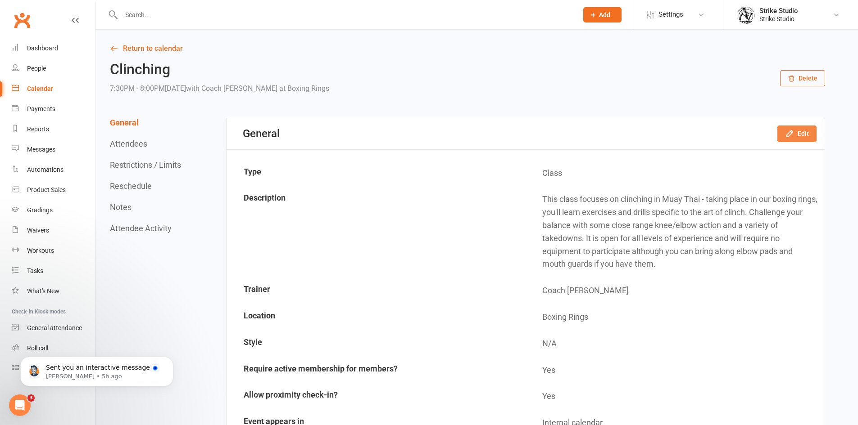
click at [789, 136] on icon "button" at bounding box center [789, 134] width 6 height 6
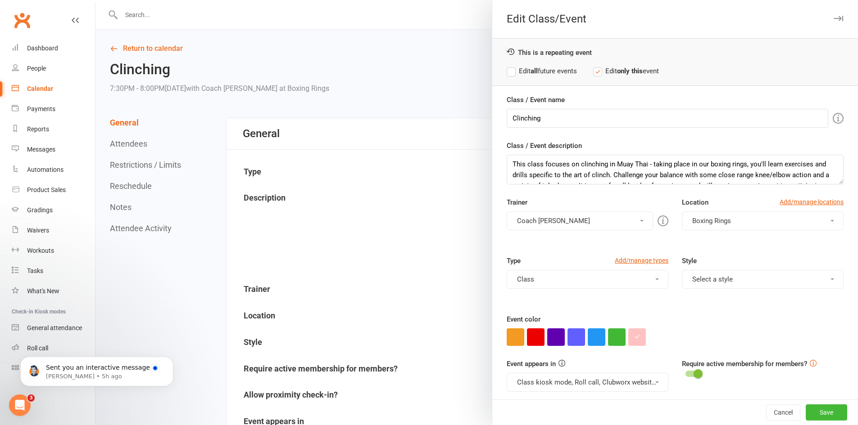
click at [573, 219] on button "Coach [PERSON_NAME]" at bounding box center [580, 221] width 146 height 19
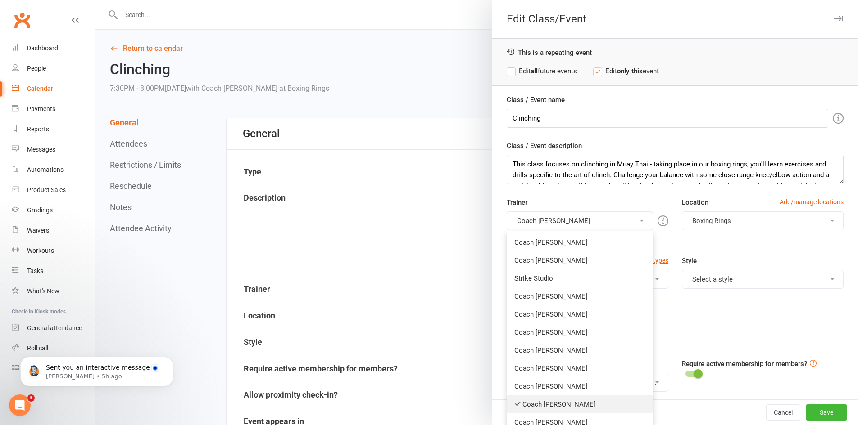
click at [544, 408] on link "Coach [PERSON_NAME]" at bounding box center [579, 405] width 145 height 18
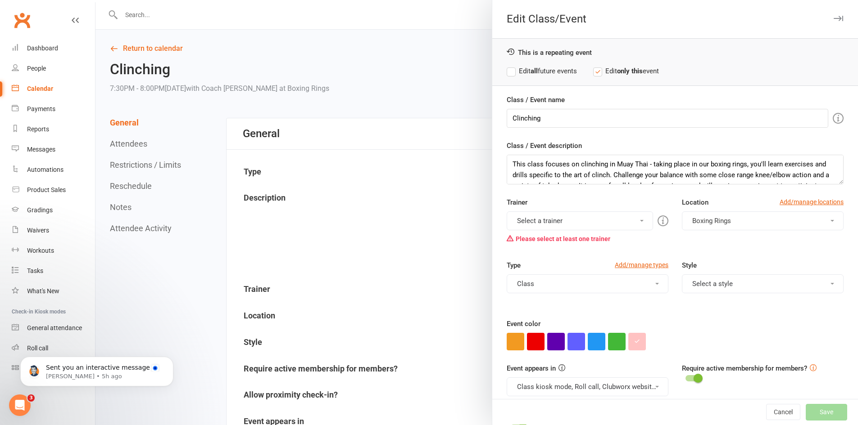
click at [548, 221] on button "Select a trainer" at bounding box center [580, 221] width 146 height 19
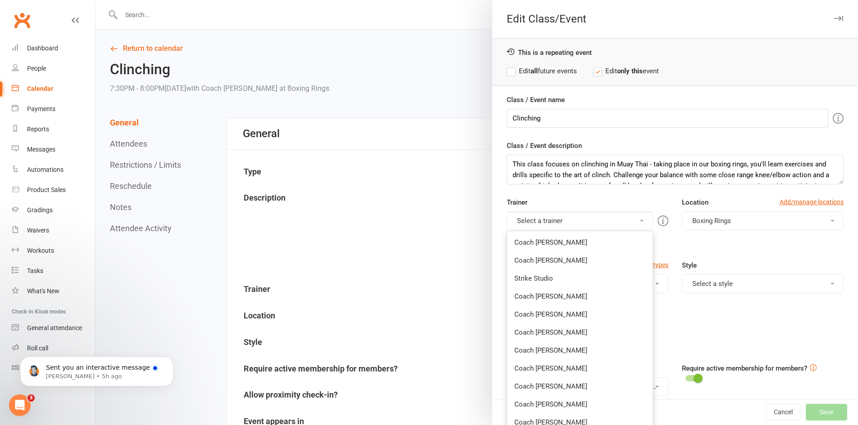
click at [560, 330] on link "Coach [PERSON_NAME]" at bounding box center [579, 333] width 145 height 18
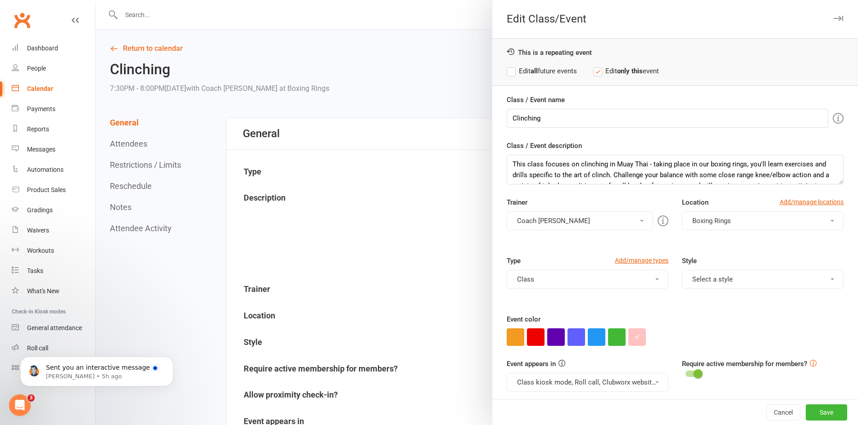
click at [542, 73] on label "Edit all future events" at bounding box center [542, 71] width 70 height 11
click at [822, 414] on button "Save" at bounding box center [825, 413] width 41 height 16
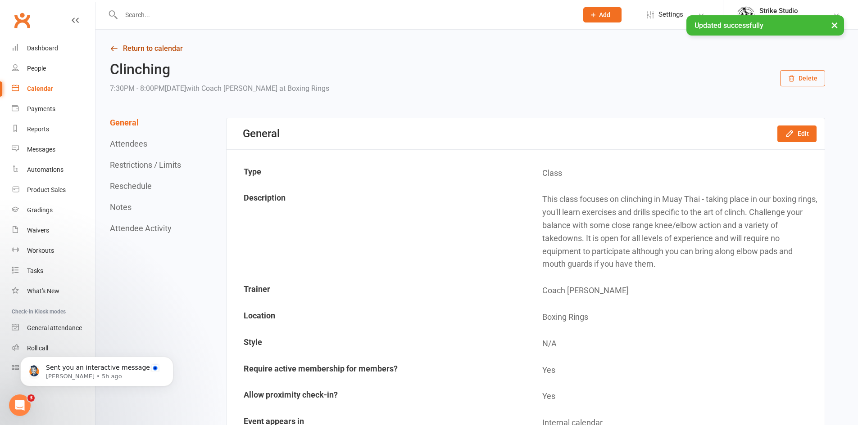
click at [128, 46] on link "Return to calendar" at bounding box center [467, 48] width 715 height 13
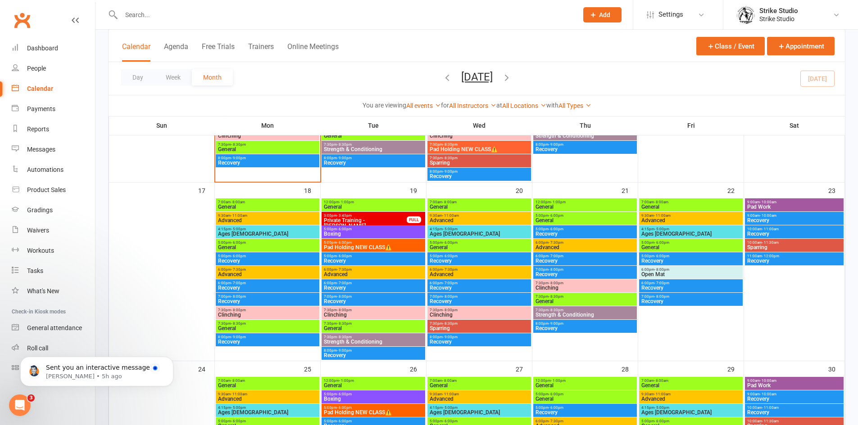
scroll to position [540, 0]
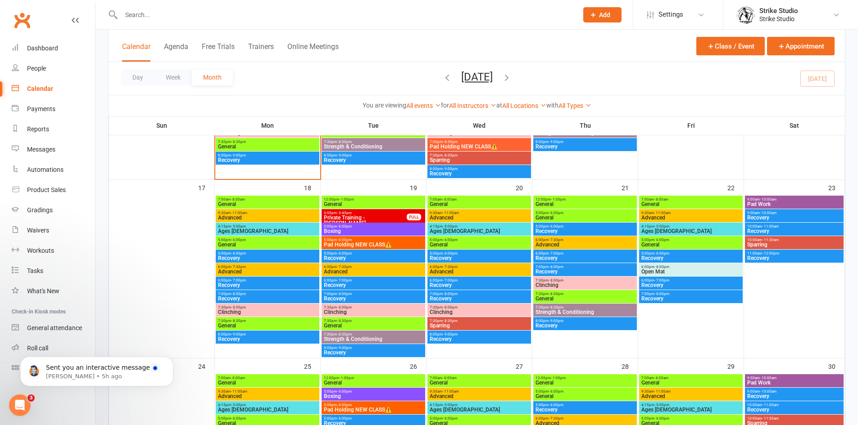
click at [235, 311] on span "Clinching" at bounding box center [267, 312] width 100 height 5
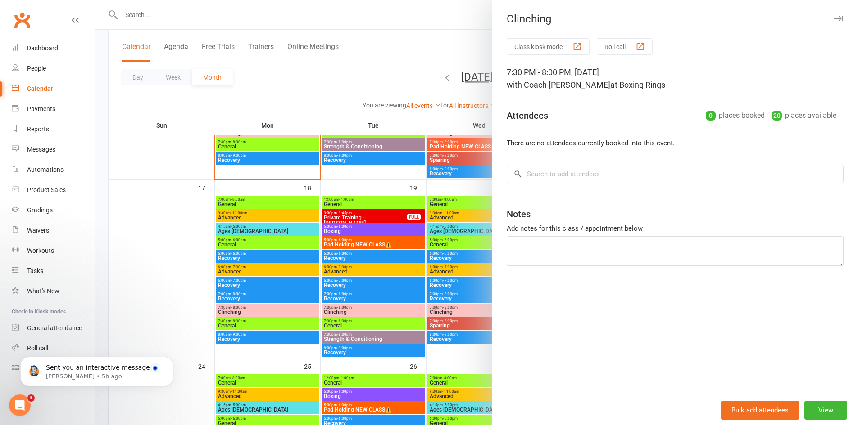
click at [202, 270] on div at bounding box center [476, 212] width 762 height 425
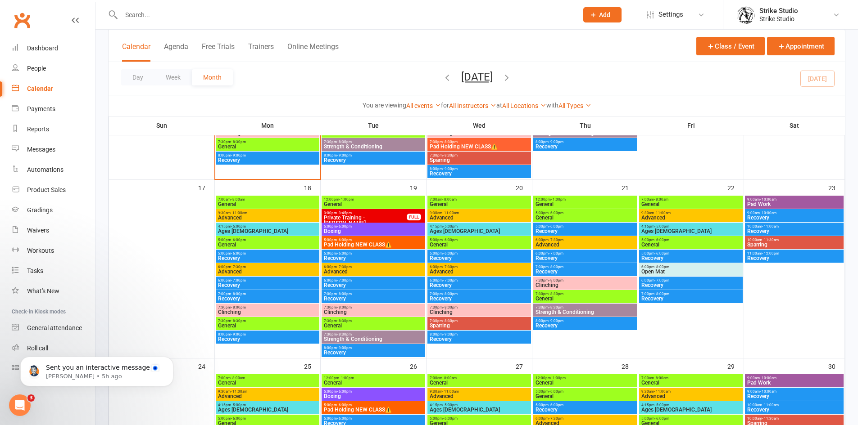
click at [278, 323] on span "General" at bounding box center [267, 325] width 100 height 5
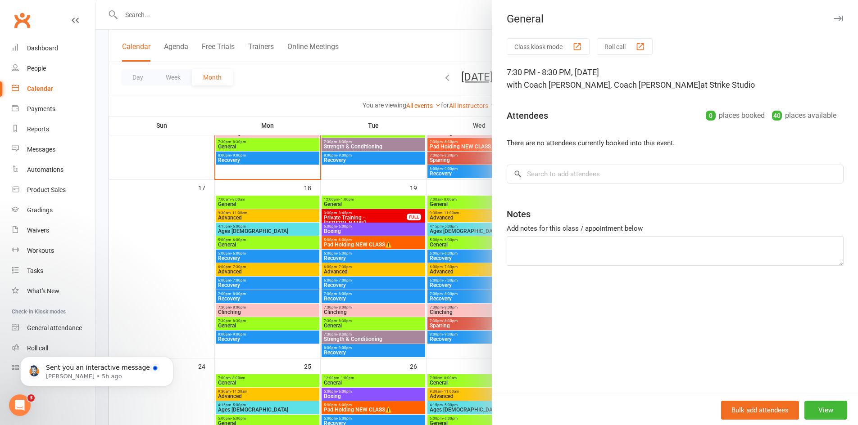
click at [312, 281] on div at bounding box center [476, 212] width 762 height 425
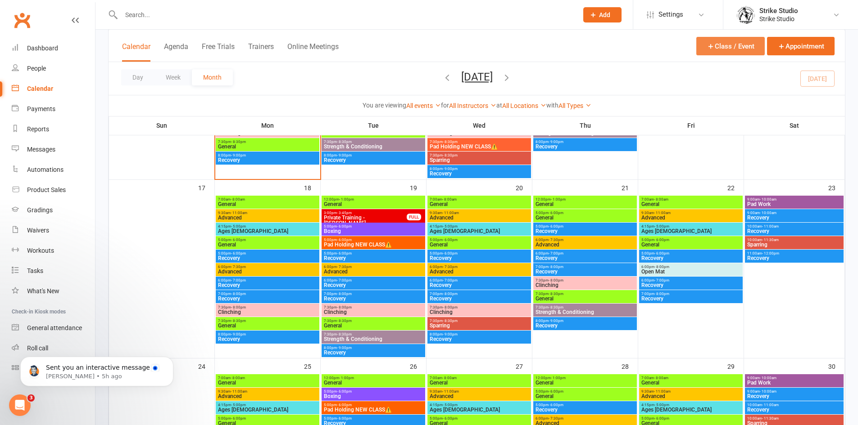
click at [746, 47] on button "Class / Event" at bounding box center [730, 46] width 68 height 18
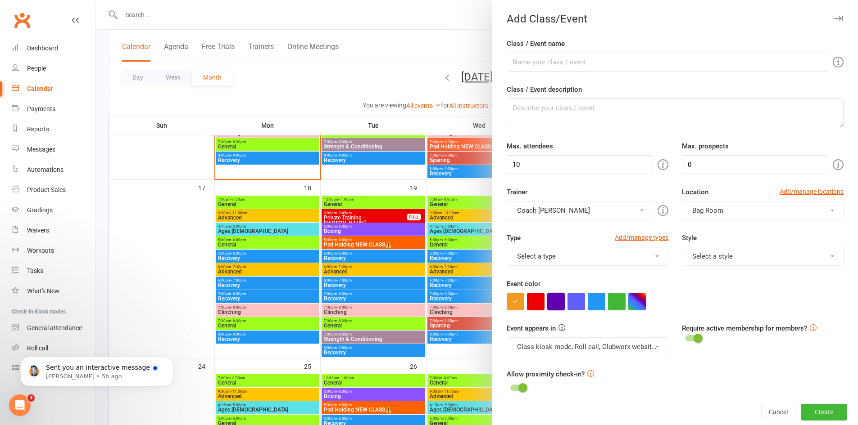
click at [556, 303] on button "button" at bounding box center [556, 302] width 18 height 18
click at [639, 300] on button "button" at bounding box center [637, 302] width 18 height 18
click at [617, 304] on button "×" at bounding box center [619, 299] width 9 height 12
click at [632, 302] on button "button" at bounding box center [637, 302] width 18 height 18
click at [619, 304] on button "×" at bounding box center [619, 299] width 9 height 12
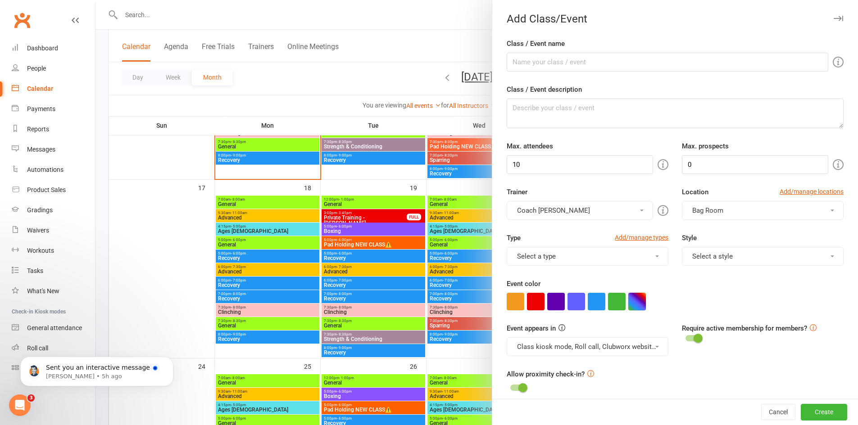
click at [641, 300] on button "button" at bounding box center [637, 302] width 18 height 18
drag, startPoint x: 618, startPoint y: 298, endPoint x: 612, endPoint y: 327, distance: 29.3
click at [612, 327] on div "×" at bounding box center [595, 327] width 58 height 69
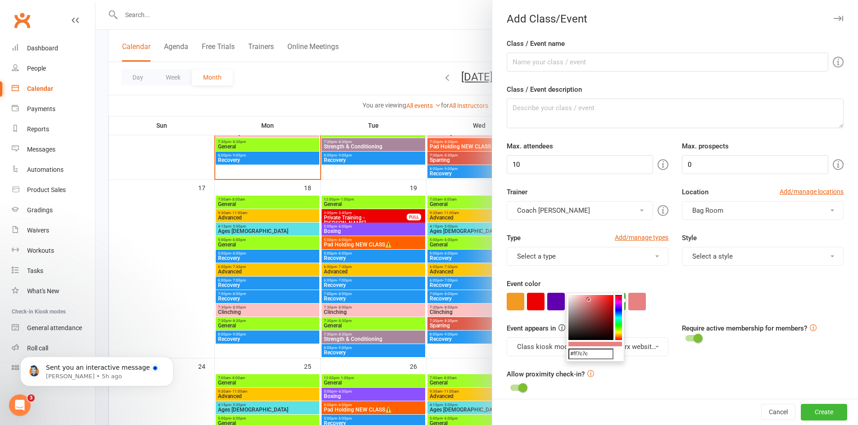
drag, startPoint x: 575, startPoint y: 300, endPoint x: 592, endPoint y: 295, distance: 17.8
click at [592, 295] on colorpicker-saturation at bounding box center [590, 317] width 45 height 45
click at [619, 306] on colorpicker-hue at bounding box center [618, 317] width 7 height 45
click at [617, 304] on div "#e479ff ×" at bounding box center [595, 327] width 58 height 69
click at [590, 307] on colorpicker-saturation at bounding box center [590, 317] width 45 height 45
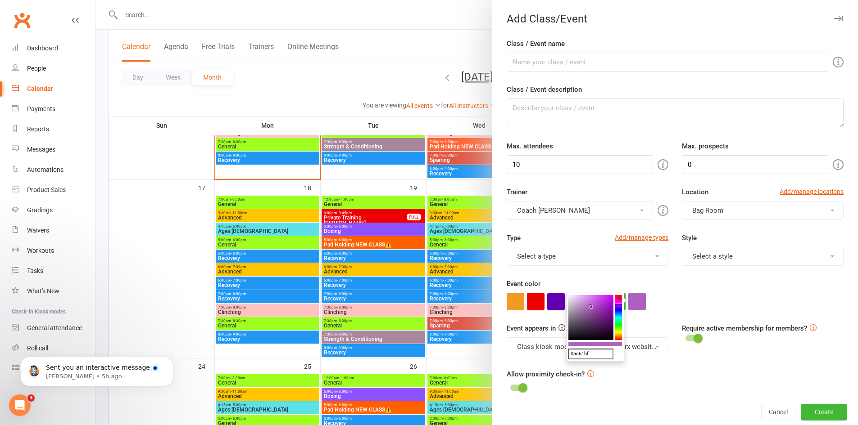
click at [588, 304] on colorpicker-saturation at bounding box center [590, 317] width 45 height 45
click at [586, 304] on icon at bounding box center [587, 304] width 3 height 3
type input "#bc7ccc"
click at [804, 409] on button "Create" at bounding box center [824, 413] width 46 height 16
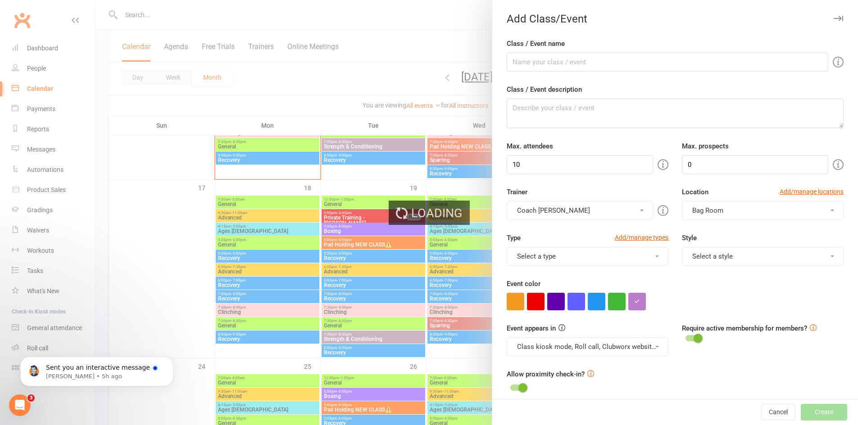
type input "1"
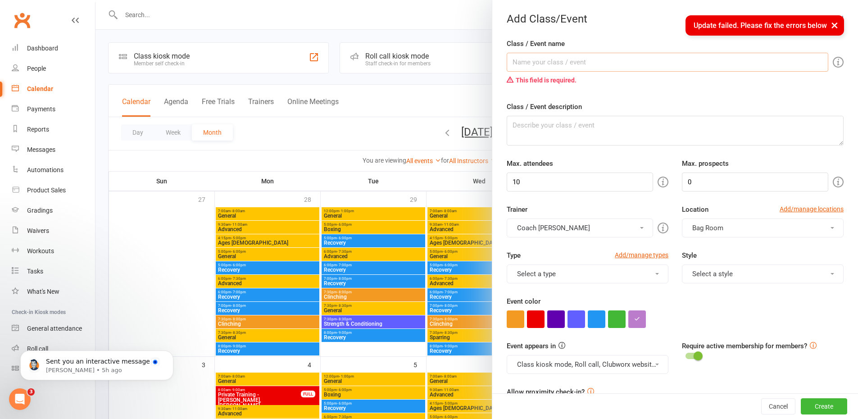
click at [564, 65] on input "Class / Event name" at bounding box center [667, 62] width 321 height 19
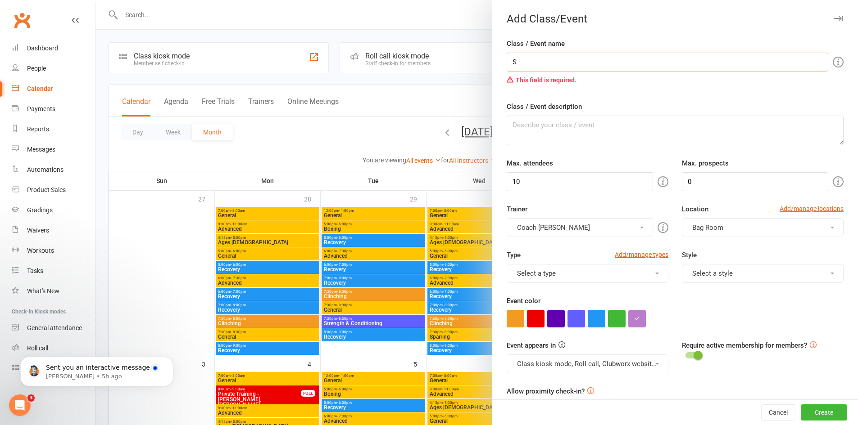
type input "Strength & Conditioning NEW CLASS⚠️"
click at [555, 221] on button "Coach [PERSON_NAME]" at bounding box center [580, 227] width 146 height 19
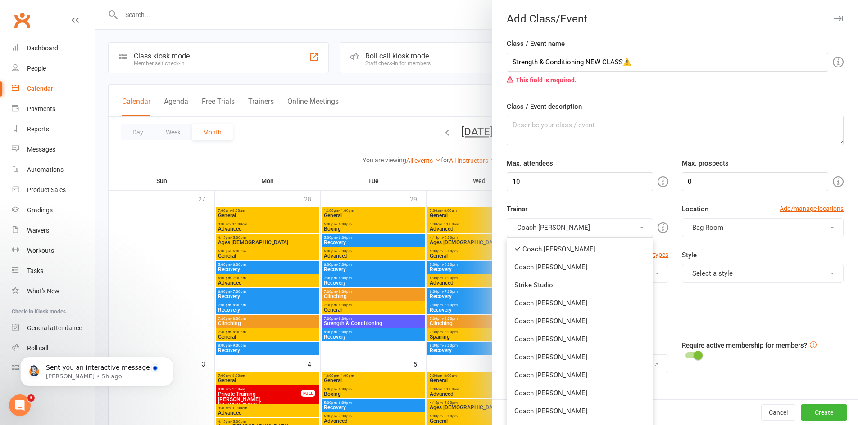
click at [555, 237] on button "Coach [PERSON_NAME]" at bounding box center [580, 227] width 146 height 19
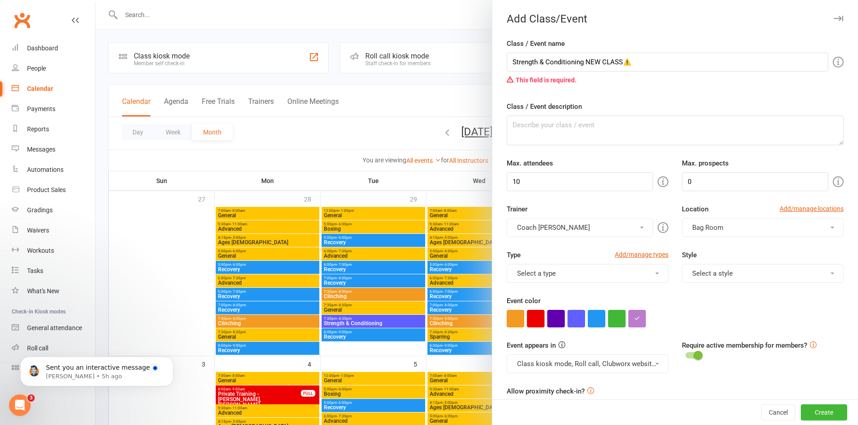
click at [560, 223] on button "Coach [PERSON_NAME]" at bounding box center [580, 227] width 146 height 19
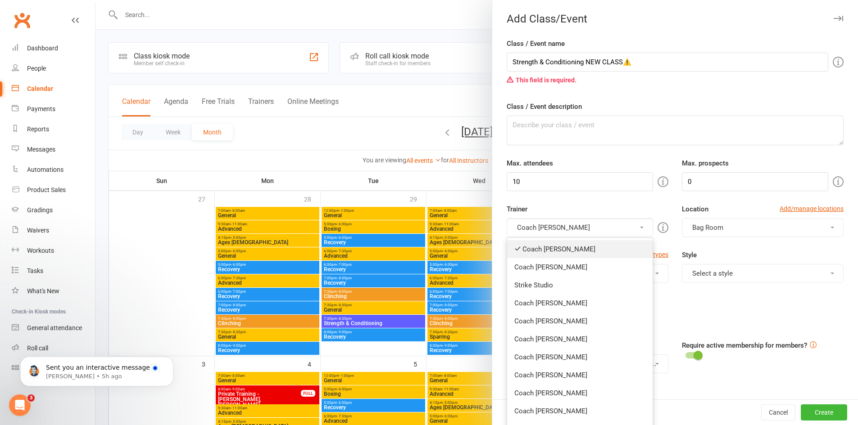
click at [547, 245] on link "Coach [PERSON_NAME]" at bounding box center [579, 249] width 145 height 18
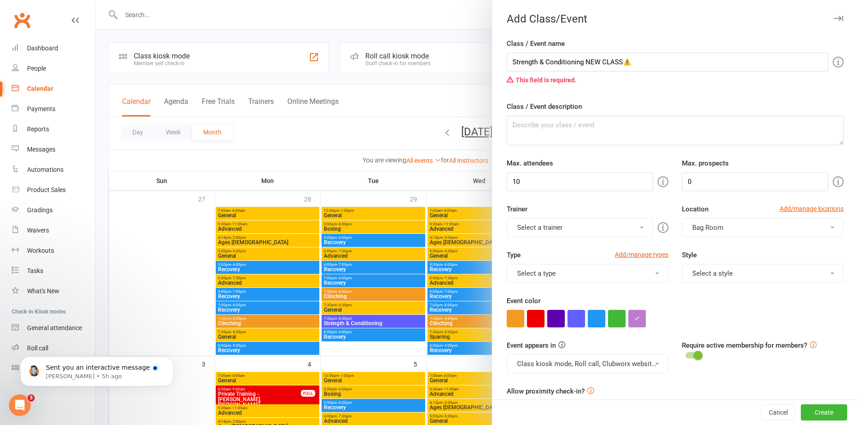
click at [568, 220] on button "Select a trainer" at bounding box center [580, 227] width 146 height 19
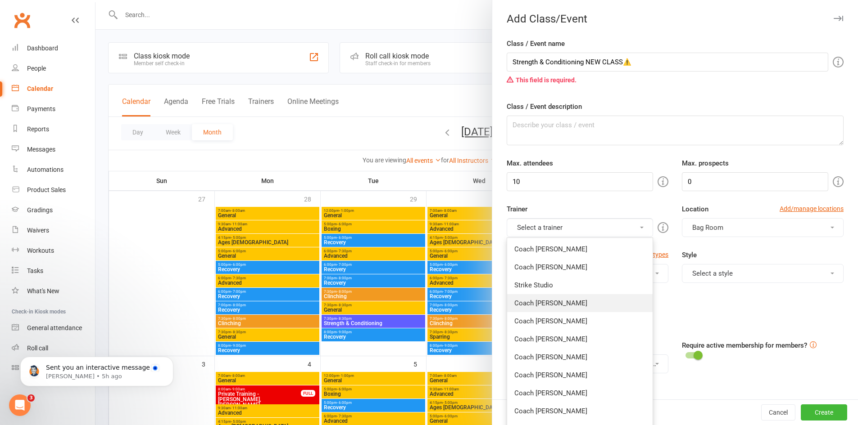
scroll to position [45, 0]
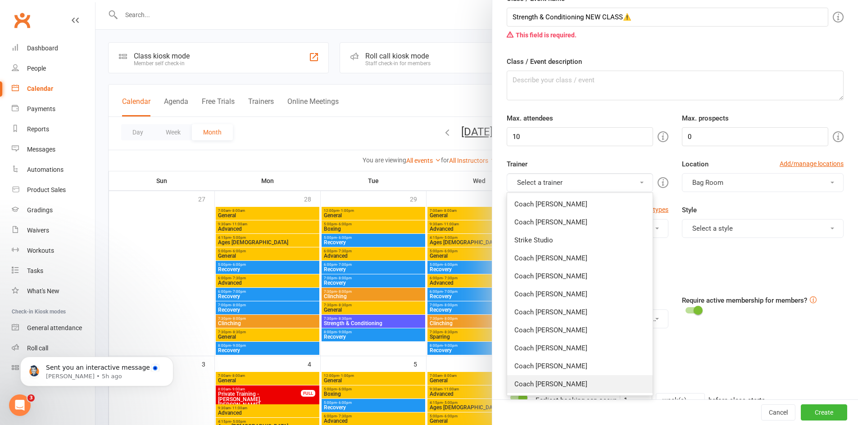
click at [533, 387] on link "Coach [PERSON_NAME]" at bounding box center [579, 385] width 145 height 18
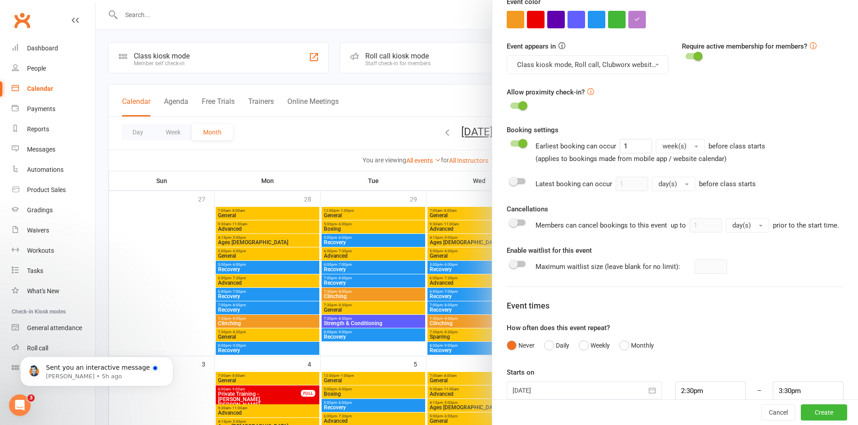
scroll to position [326, 0]
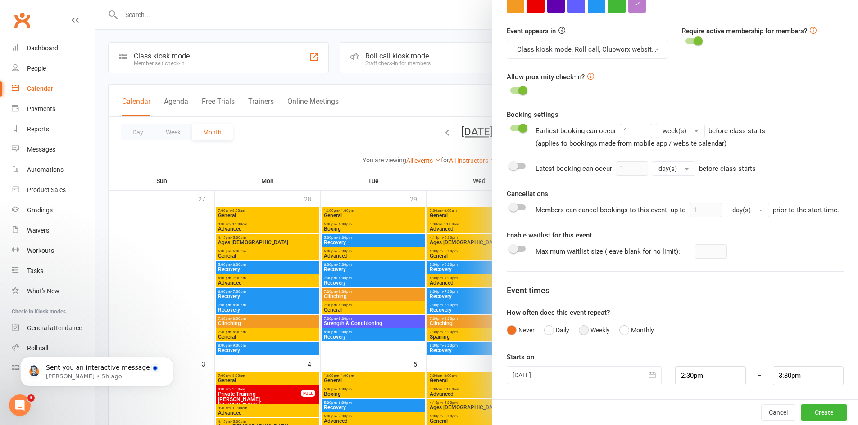
click at [580, 326] on button "Weekly" at bounding box center [594, 330] width 31 height 17
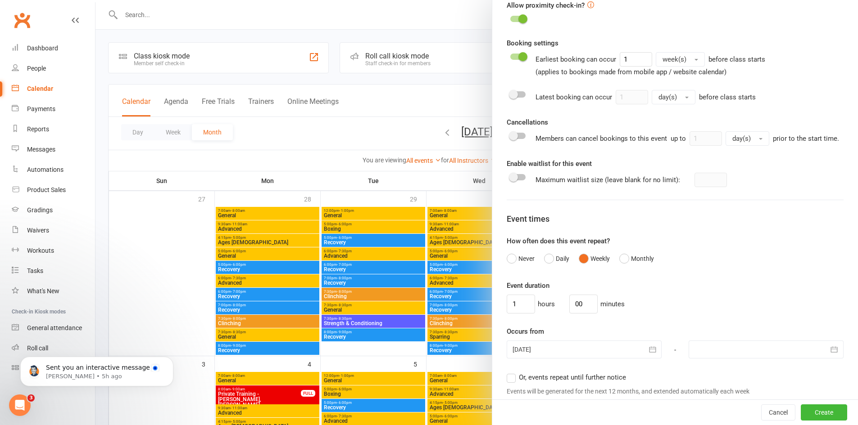
scroll to position [506, 0]
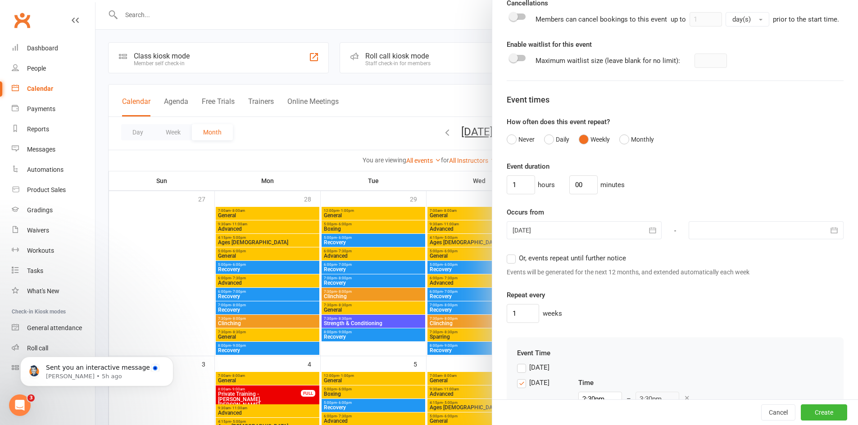
click at [552, 240] on div at bounding box center [584, 231] width 155 height 18
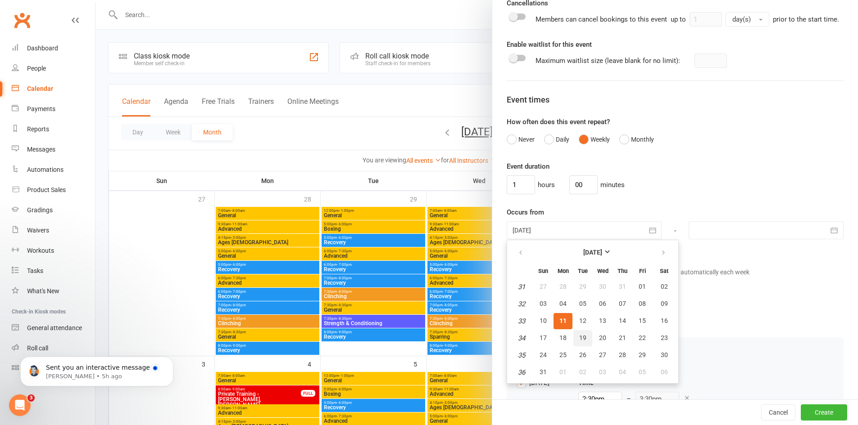
click at [579, 342] on span "19" at bounding box center [582, 338] width 7 height 7
type input "19 Aug 2025"
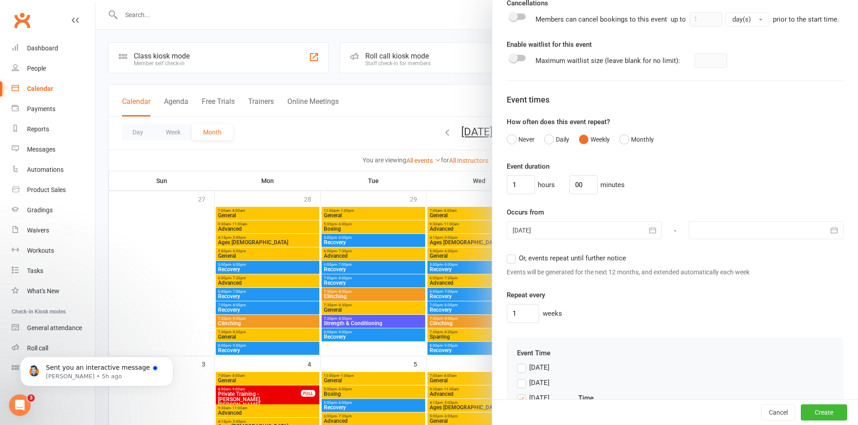
click at [514, 264] on label "Or, events repeat until further notice" at bounding box center [566, 258] width 119 height 11
click at [512, 253] on input "Or, events repeat until further notice" at bounding box center [510, 253] width 6 height 0
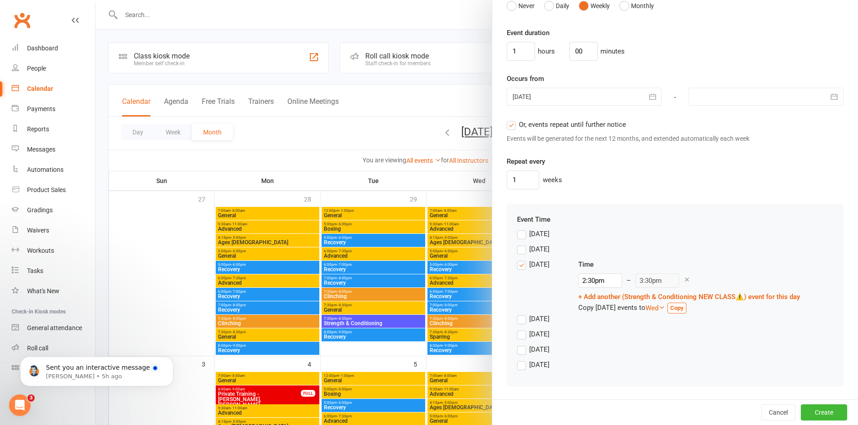
scroll to position [650, 0]
click at [517, 335] on label "Thursday" at bounding box center [533, 334] width 32 height 11
click at [517, 329] on input "Thursday" at bounding box center [520, 329] width 6 height 0
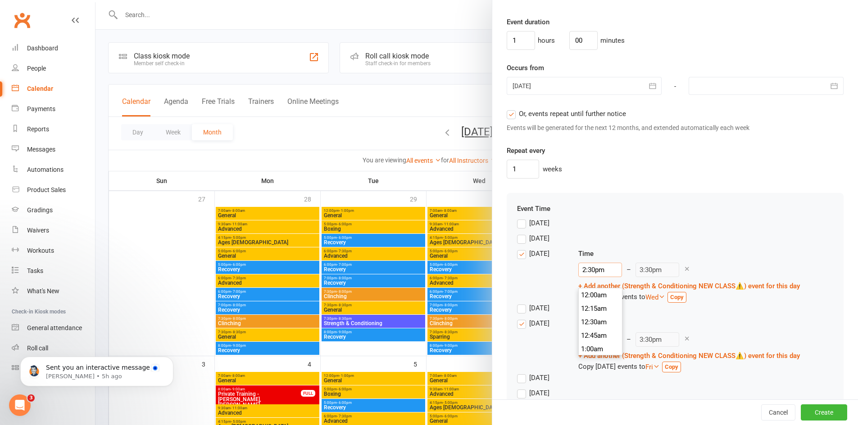
click at [599, 277] on input "2:30pm" at bounding box center [600, 270] width 44 height 14
type input "7:00am"
type input "8:00am"
click at [596, 309] on li "7:00am" at bounding box center [600, 309] width 43 height 14
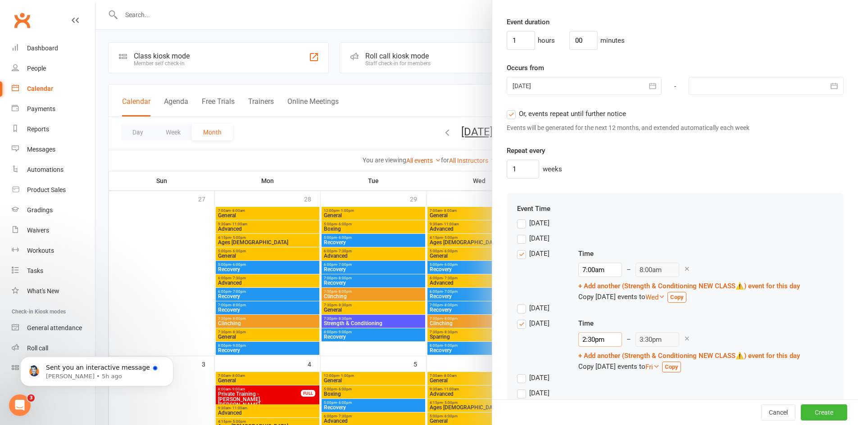
click at [601, 347] on input "2:30pm" at bounding box center [600, 340] width 44 height 14
type input "7:00am"
type input "8:00am"
click at [596, 379] on li "7:00am" at bounding box center [600, 379] width 43 height 14
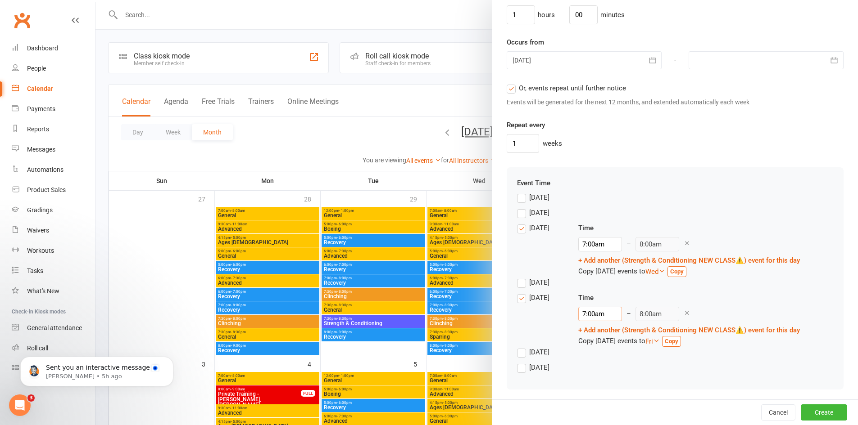
scroll to position [689, 0]
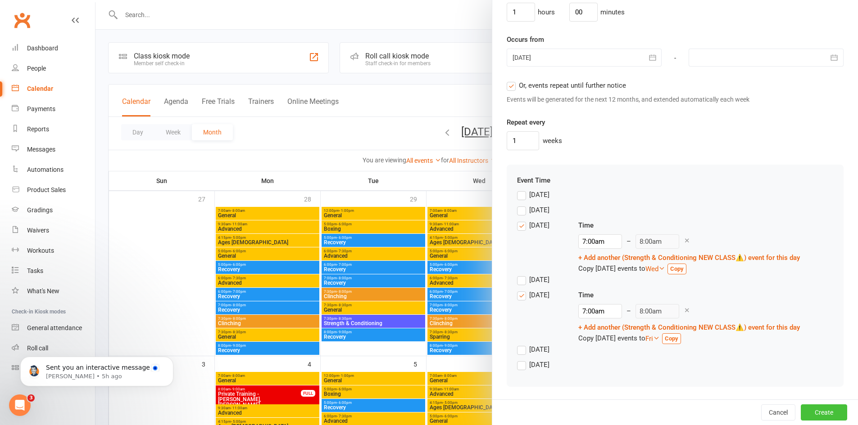
click at [812, 407] on button "Create" at bounding box center [824, 413] width 46 height 16
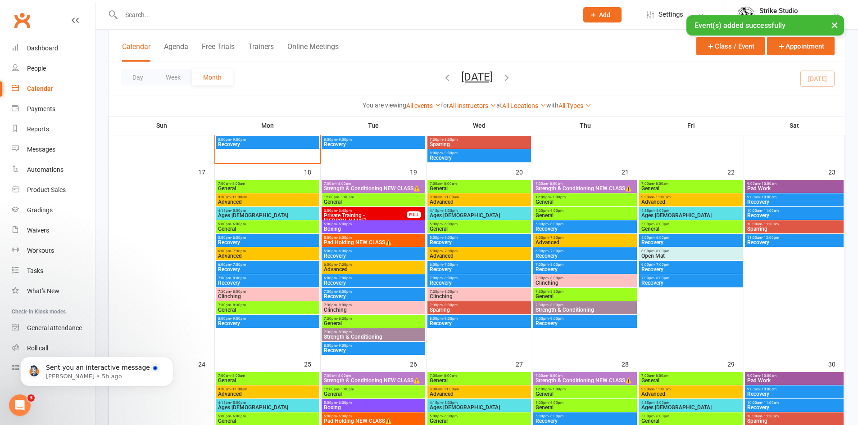
scroll to position [540, 0]
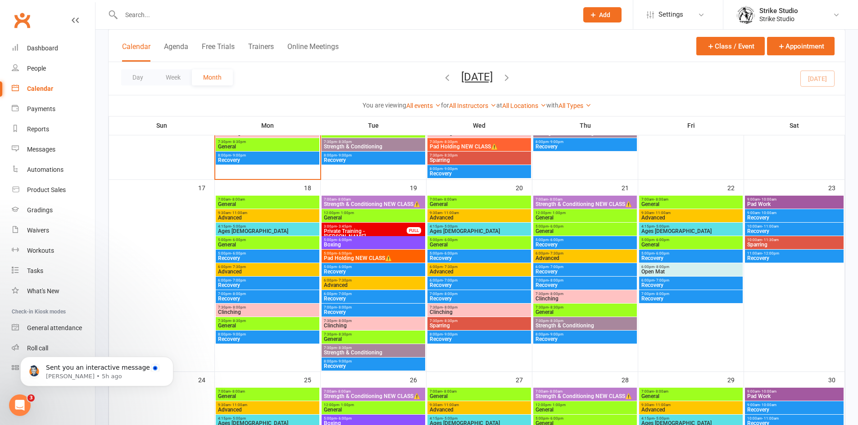
click at [378, 353] on span "Strength & Conditioning" at bounding box center [373, 352] width 100 height 5
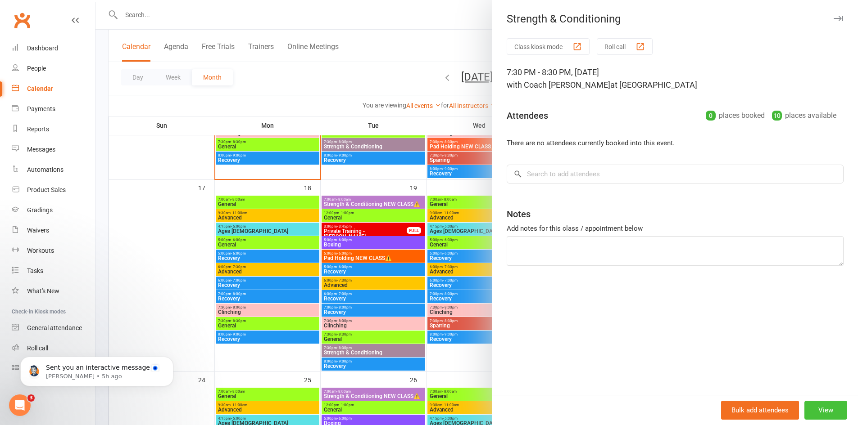
click at [830, 401] on button "View" at bounding box center [825, 410] width 43 height 19
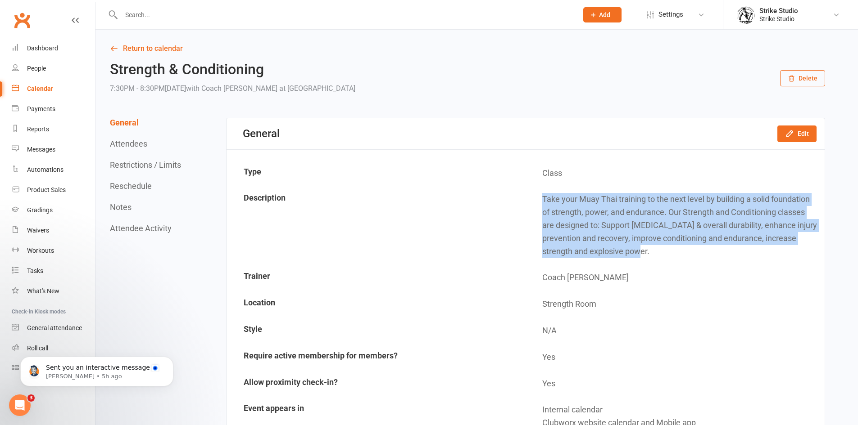
drag, startPoint x: 542, startPoint y: 199, endPoint x: 652, endPoint y: 253, distance: 123.0
click at [653, 253] on td "Take your Muay Thai training to the next level by building a solid foundation o…" at bounding box center [675, 225] width 298 height 77
copy td "Take your Muay Thai training to the next level by building a solid foundation o…"
click at [165, 52] on link "Return to calendar" at bounding box center [467, 48] width 715 height 13
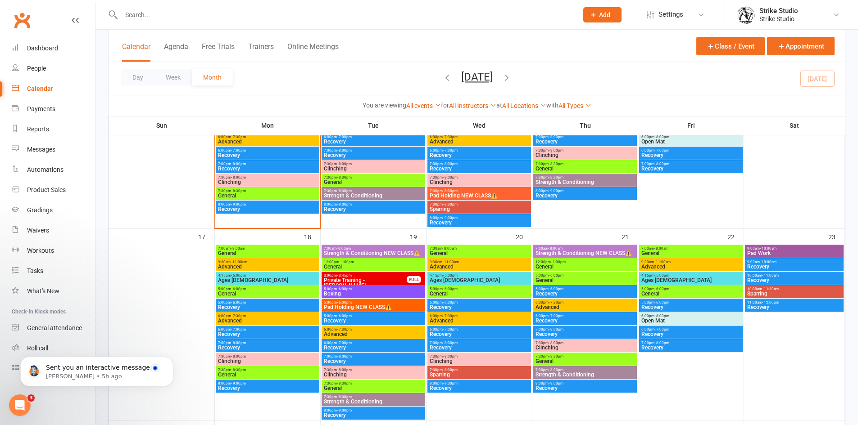
scroll to position [540, 0]
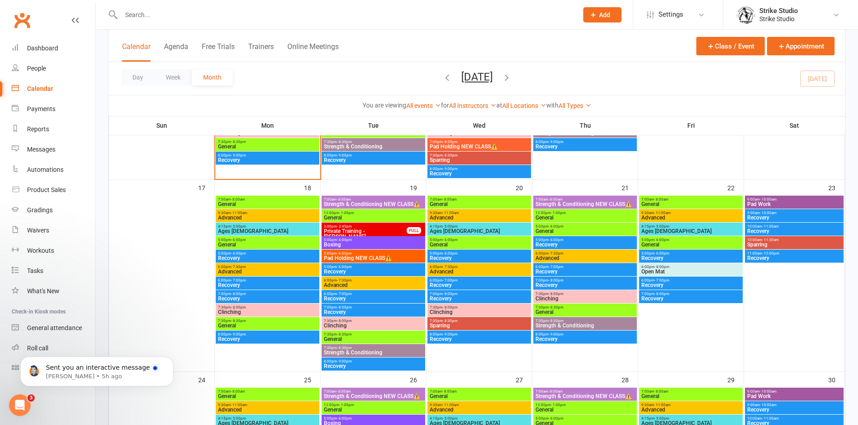
click at [383, 204] on span "Strength & Conditioning NEW CLASS⚠️" at bounding box center [373, 204] width 100 height 5
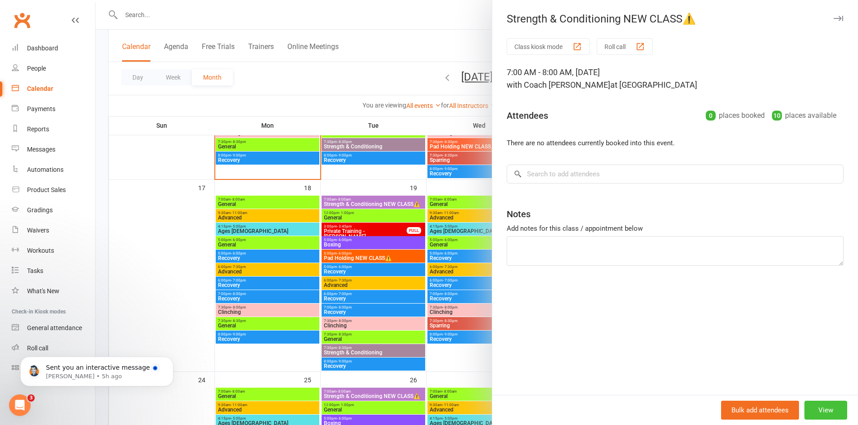
click at [813, 414] on button "View" at bounding box center [825, 410] width 43 height 19
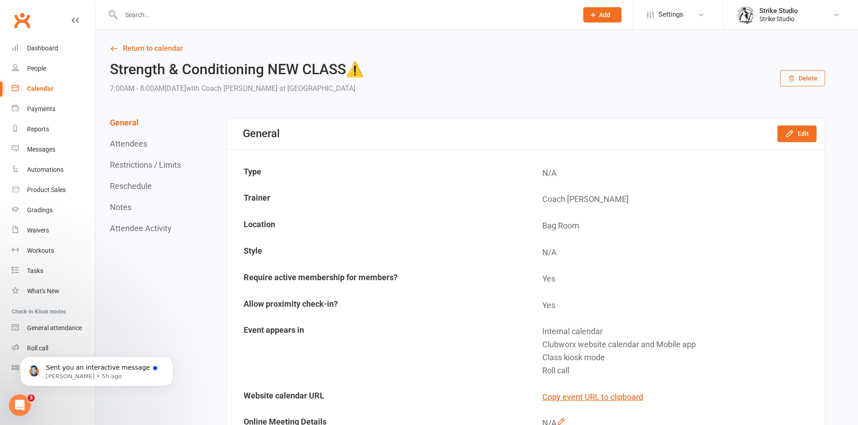
click at [790, 125] on div "General Edit" at bounding box center [525, 133] width 598 height 31
click at [788, 132] on icon "button" at bounding box center [789, 133] width 9 height 9
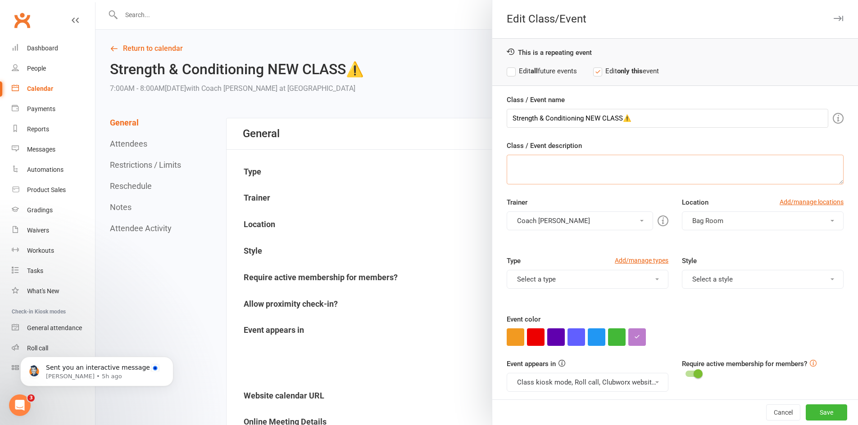
click at [593, 172] on textarea "Class / Event description" at bounding box center [675, 170] width 337 height 30
paste textarea "Take your Muay Thai training to the next level by building a solid foundation o…"
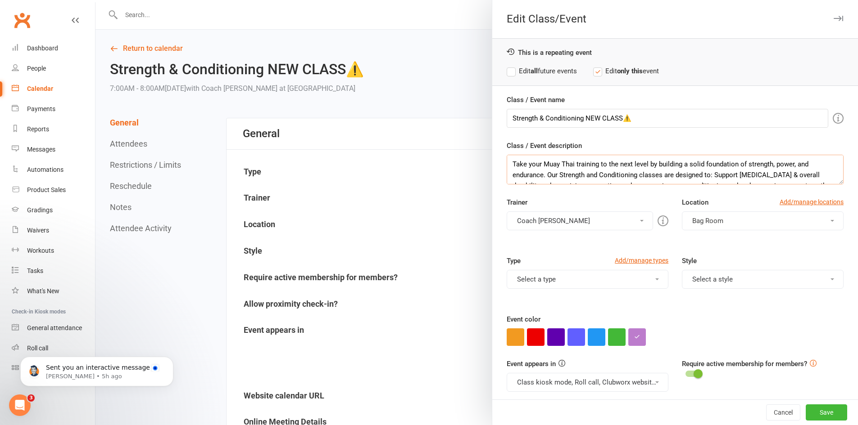
scroll to position [17, 0]
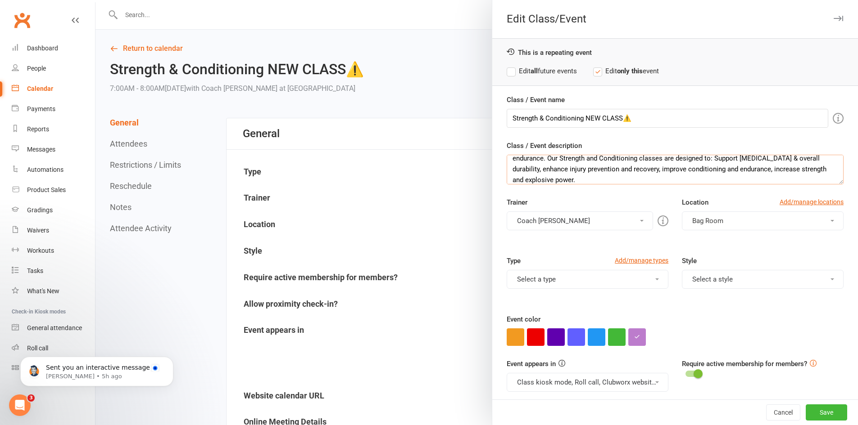
type textarea "Take your Muay Thai training to the next level by building a solid foundation o…"
click at [524, 67] on label "Edit all future events" at bounding box center [542, 71] width 70 height 11
click at [805, 410] on button "Save" at bounding box center [825, 413] width 41 height 16
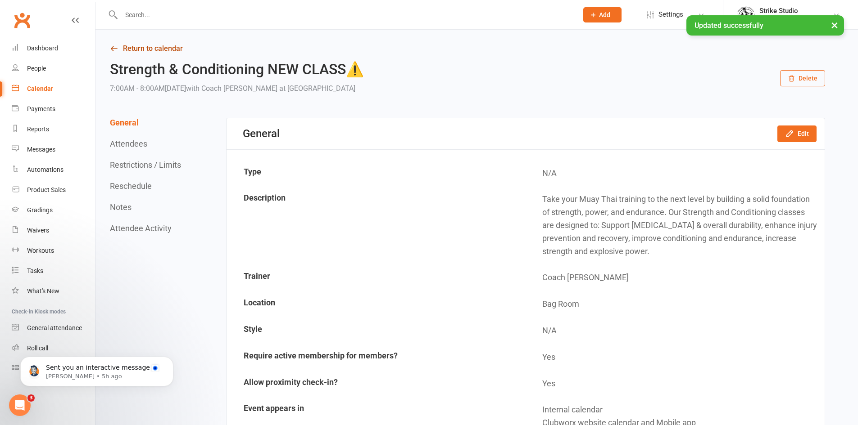
click at [152, 50] on link "Return to calendar" at bounding box center [467, 48] width 715 height 13
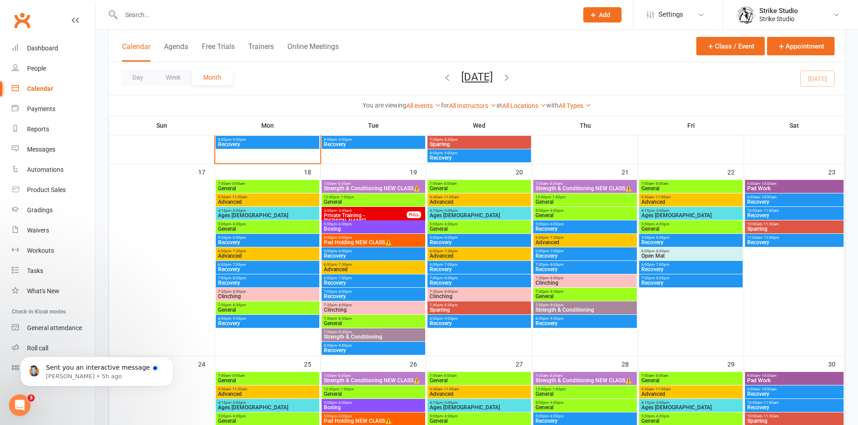
scroll to position [540, 0]
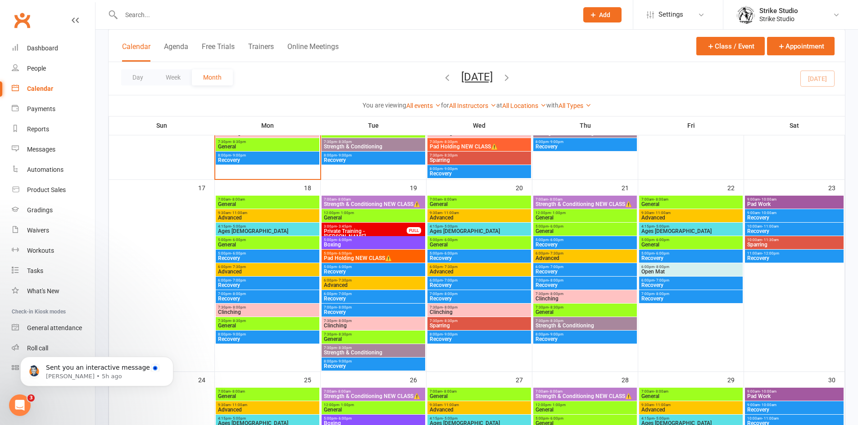
click at [381, 204] on span "Strength & Conditioning NEW CLASS⚠️" at bounding box center [373, 204] width 100 height 5
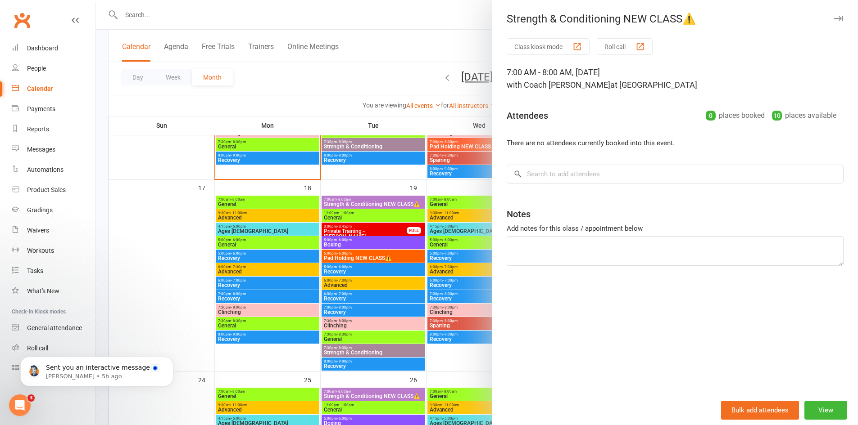
click at [364, 200] on div at bounding box center [476, 212] width 762 height 425
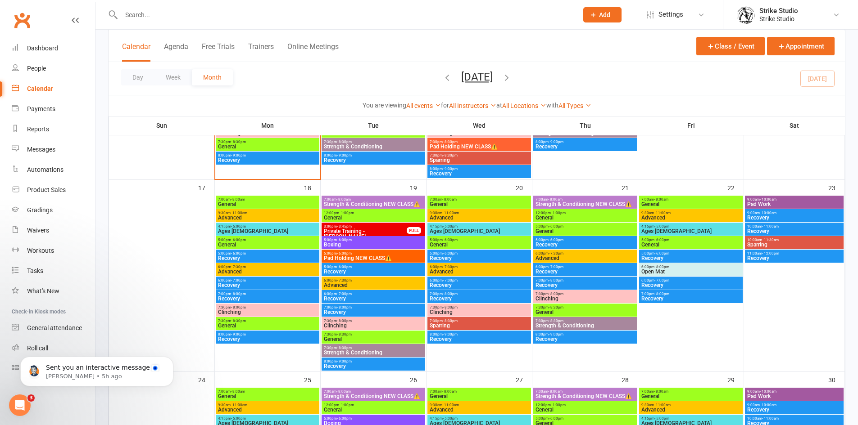
click at [358, 217] on span "General" at bounding box center [373, 217] width 100 height 5
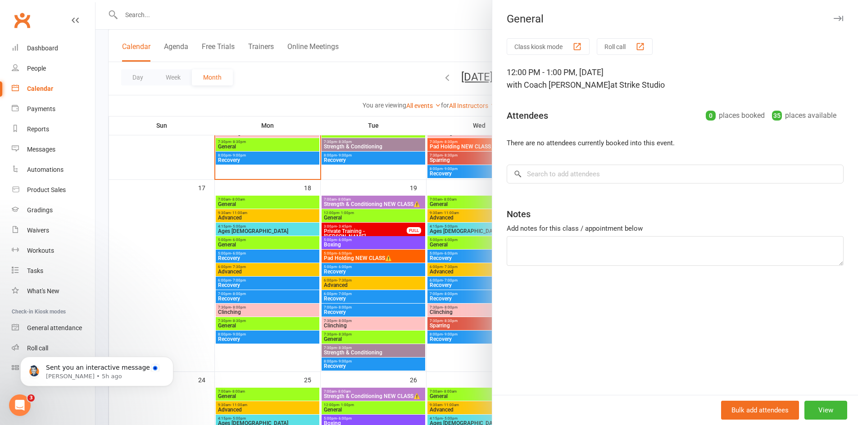
click at [358, 217] on div at bounding box center [476, 212] width 762 height 425
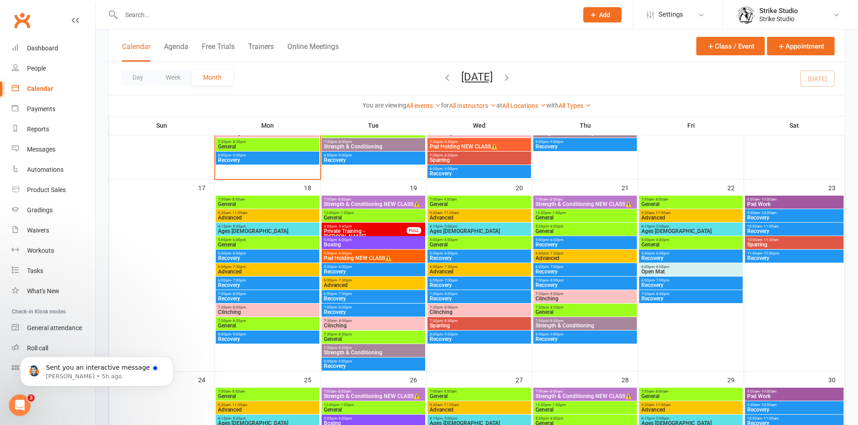
click at [349, 244] on span "Boxing" at bounding box center [373, 244] width 100 height 5
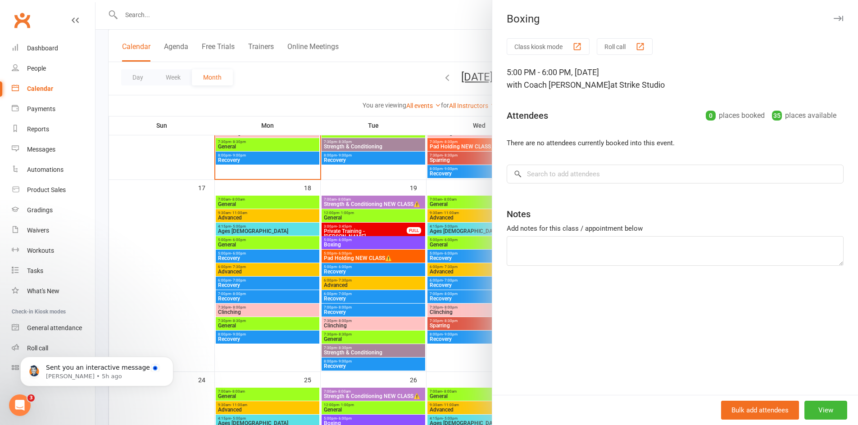
click at [349, 244] on div at bounding box center [476, 212] width 762 height 425
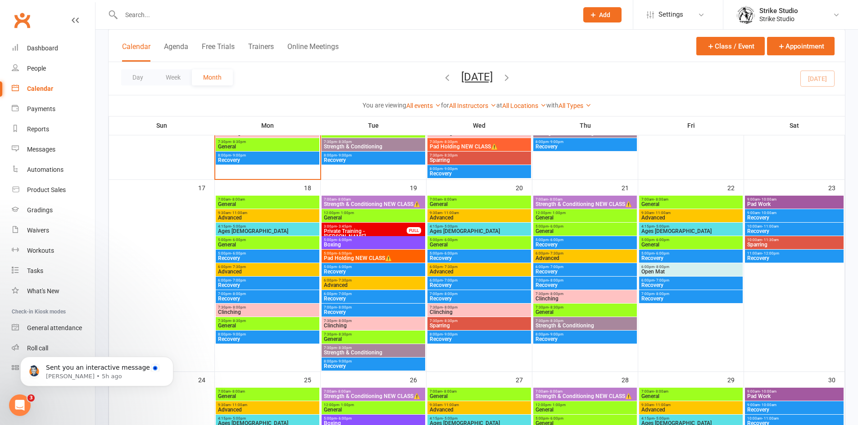
click at [348, 253] on span "- 6:00pm" at bounding box center [344, 254] width 15 height 4
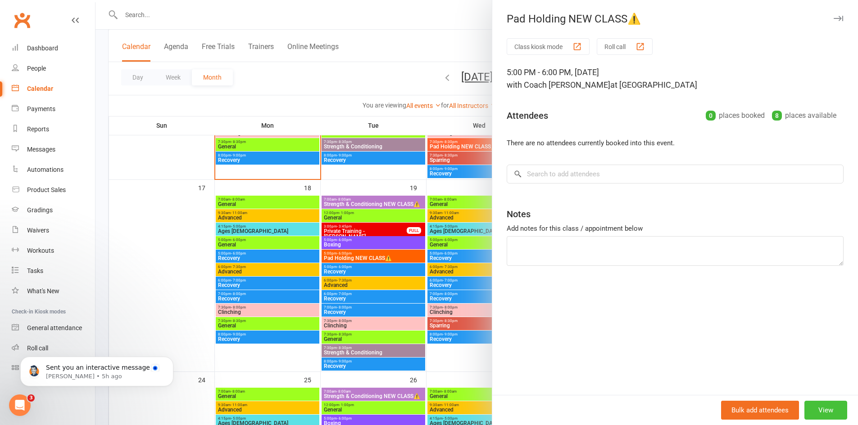
click at [816, 415] on button "View" at bounding box center [825, 410] width 43 height 19
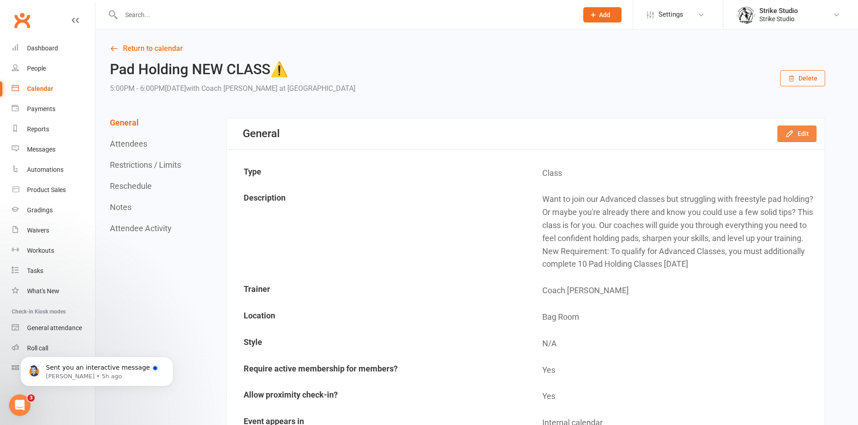
click at [798, 136] on button "Edit" at bounding box center [796, 134] width 39 height 16
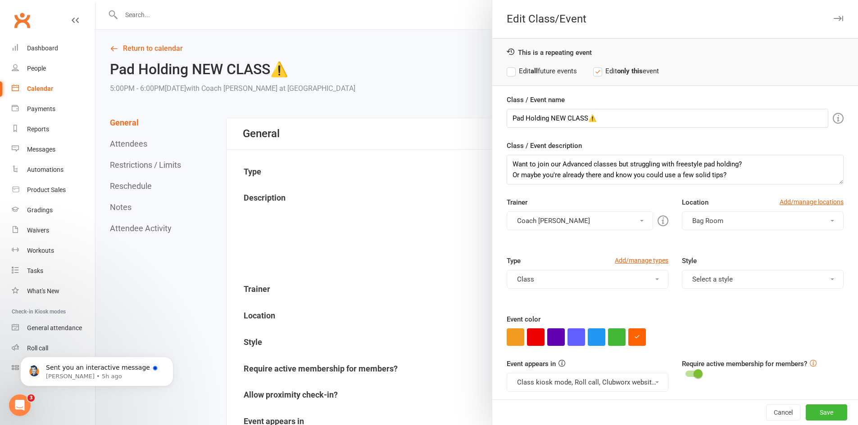
click at [565, 217] on button "Coach [PERSON_NAME]" at bounding box center [580, 221] width 146 height 19
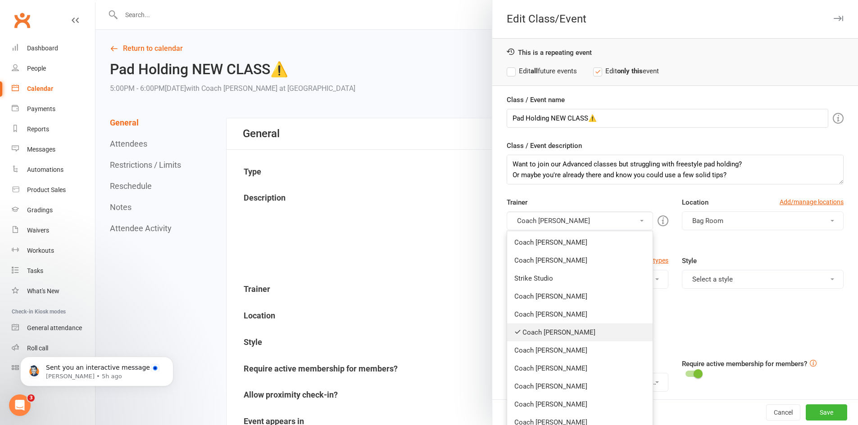
click at [548, 333] on link "Coach [PERSON_NAME]" at bounding box center [579, 333] width 145 height 18
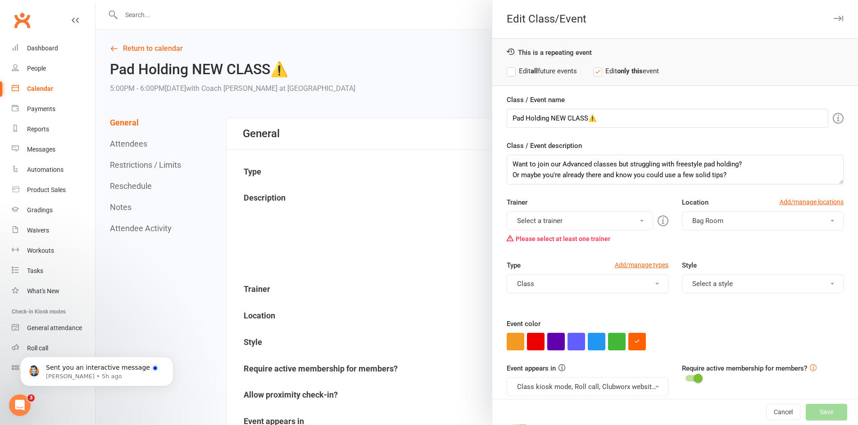
click at [541, 228] on button "Select a trainer" at bounding box center [580, 221] width 146 height 19
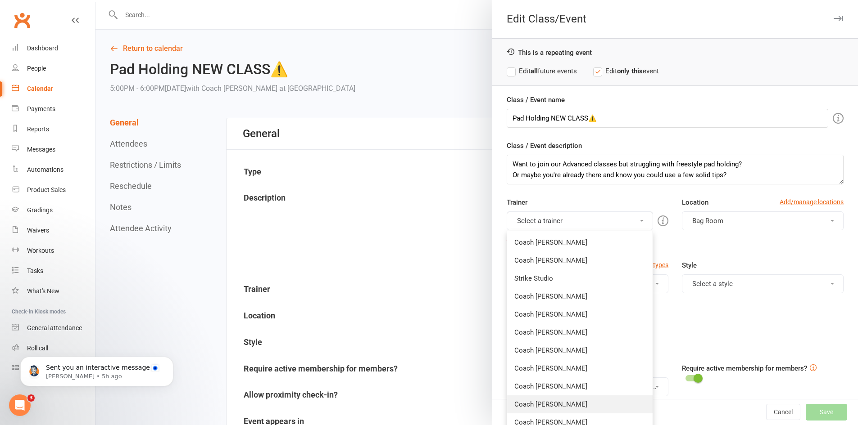
click at [548, 404] on link "Coach [PERSON_NAME]" at bounding box center [579, 405] width 145 height 18
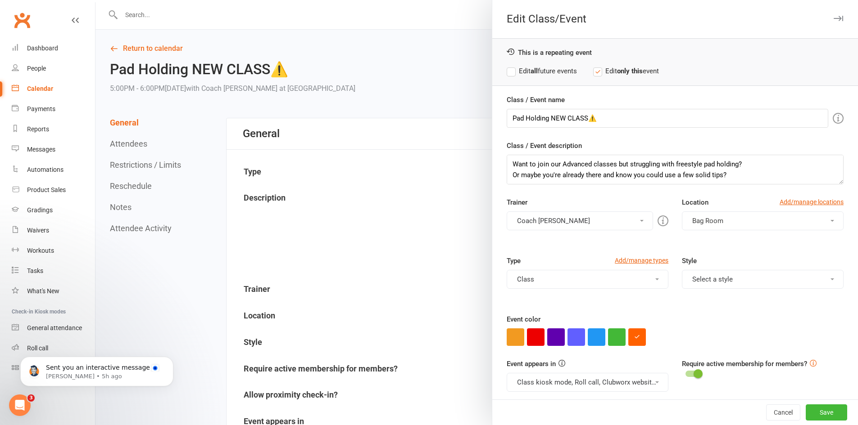
click at [518, 71] on label "Edit all future events" at bounding box center [542, 71] width 70 height 11
click at [811, 414] on button "Save" at bounding box center [825, 413] width 41 height 16
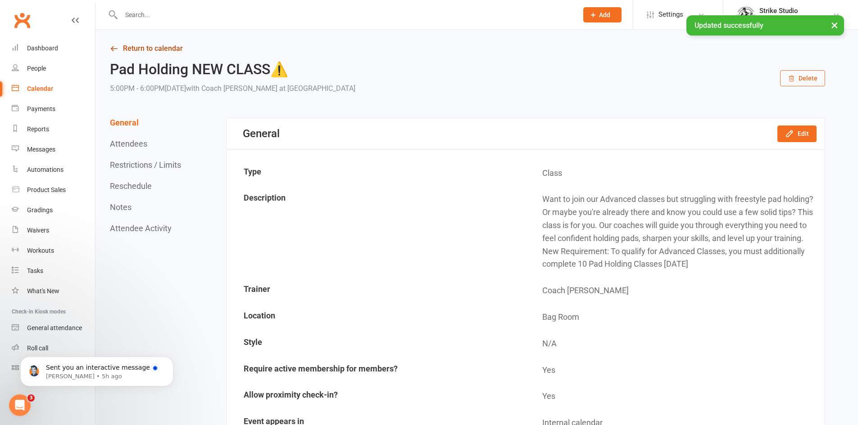
click at [128, 50] on link "Return to calendar" at bounding box center [467, 48] width 715 height 13
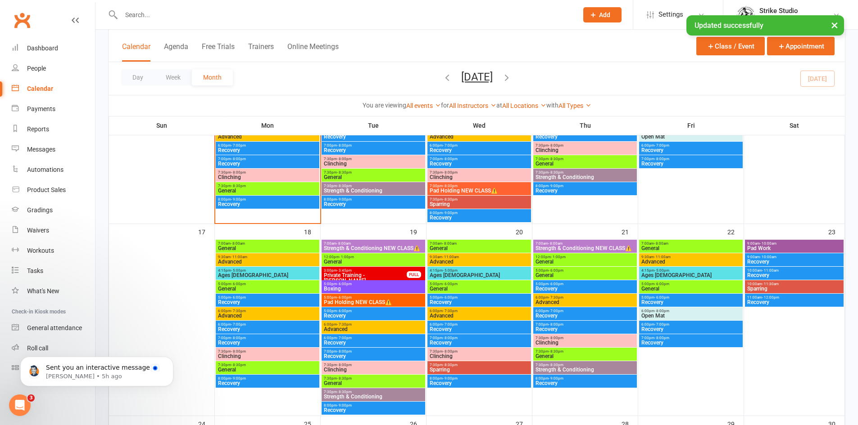
scroll to position [540, 0]
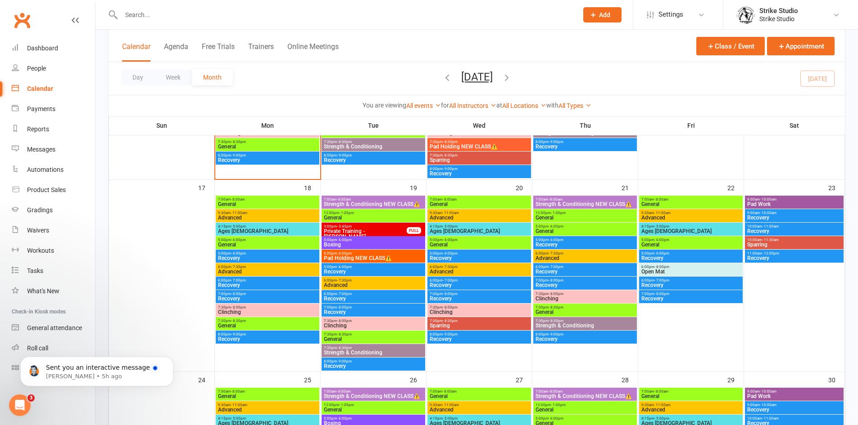
click at [337, 254] on span "- 6:00pm" at bounding box center [344, 254] width 15 height 4
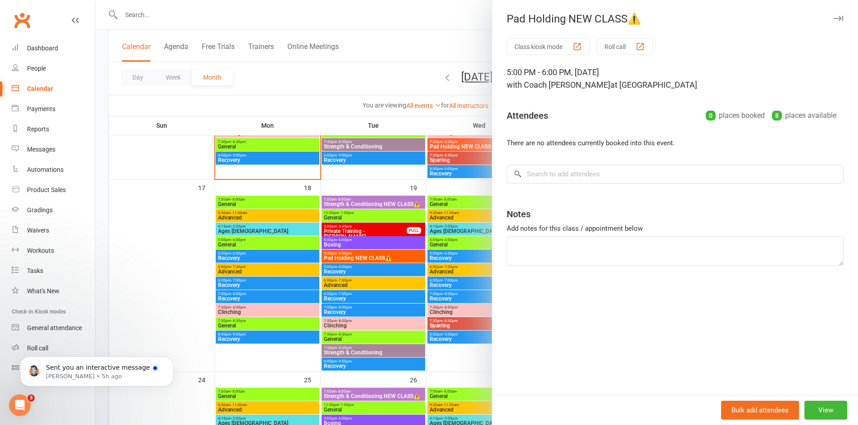
click at [323, 262] on div at bounding box center [476, 212] width 762 height 425
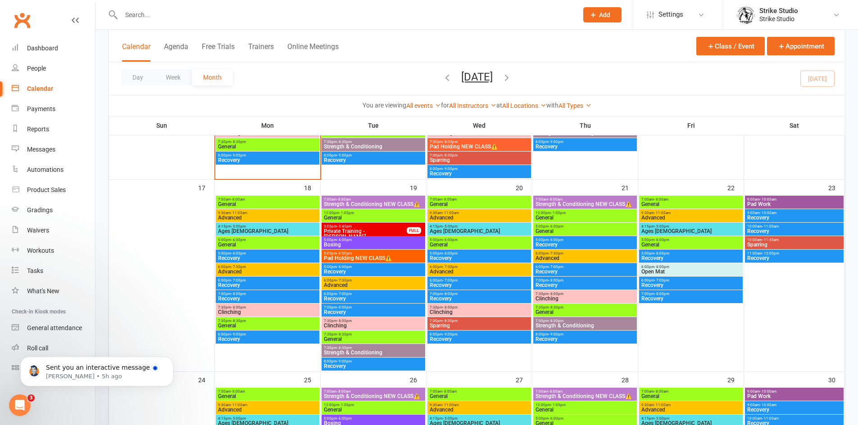
click at [353, 286] on span "Advanced" at bounding box center [373, 285] width 100 height 5
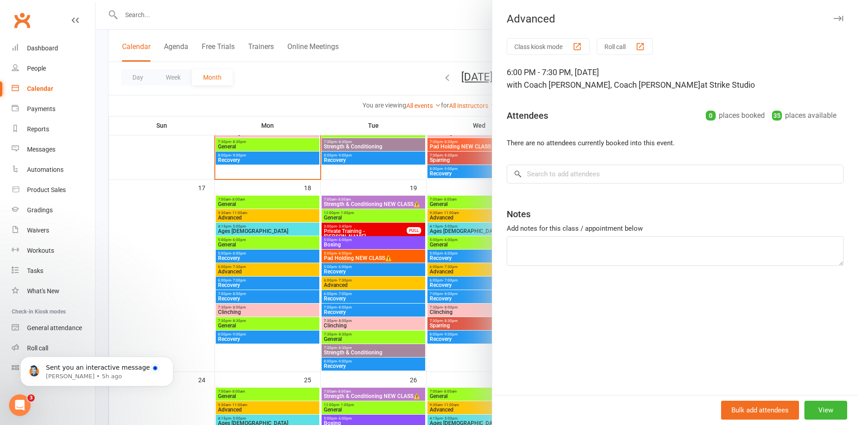
click at [352, 286] on div at bounding box center [476, 212] width 762 height 425
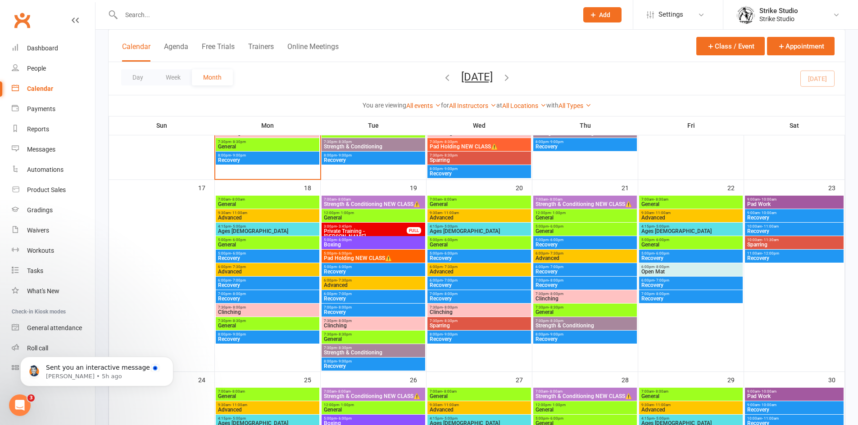
click at [341, 324] on span "Clinching" at bounding box center [373, 325] width 100 height 5
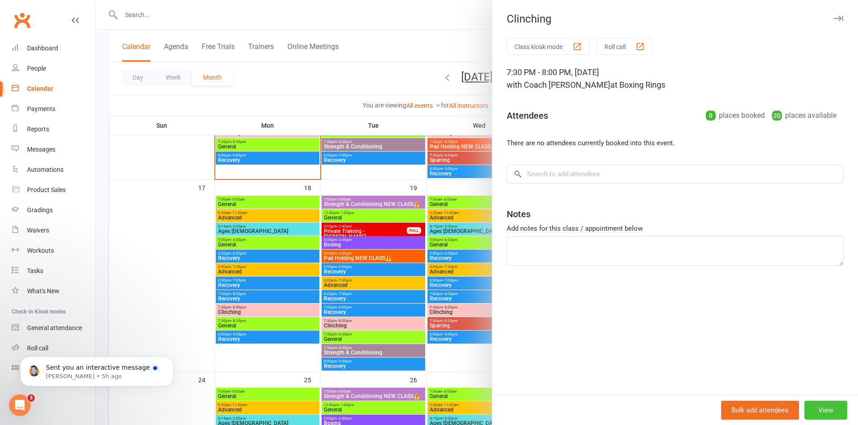
click at [820, 406] on button "View" at bounding box center [825, 410] width 43 height 19
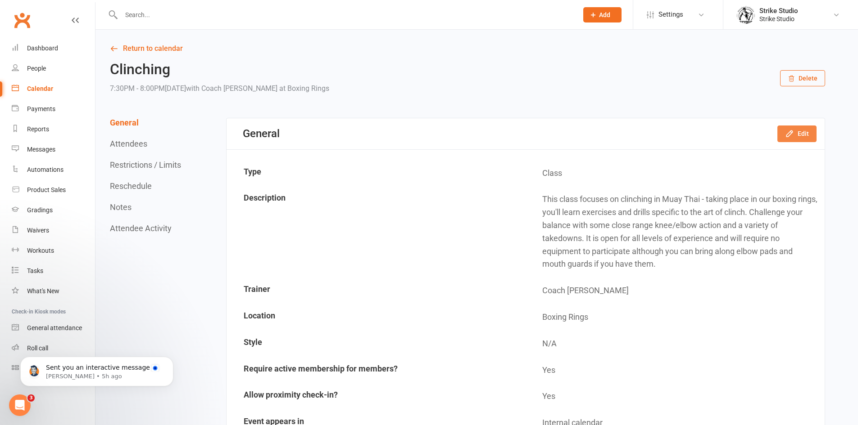
click at [780, 129] on button "Edit" at bounding box center [796, 134] width 39 height 16
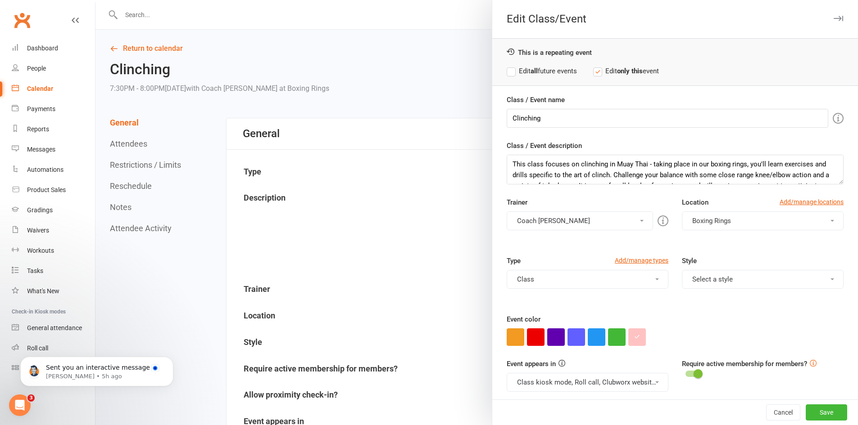
click at [566, 215] on button "Coach [PERSON_NAME]" at bounding box center [580, 221] width 146 height 19
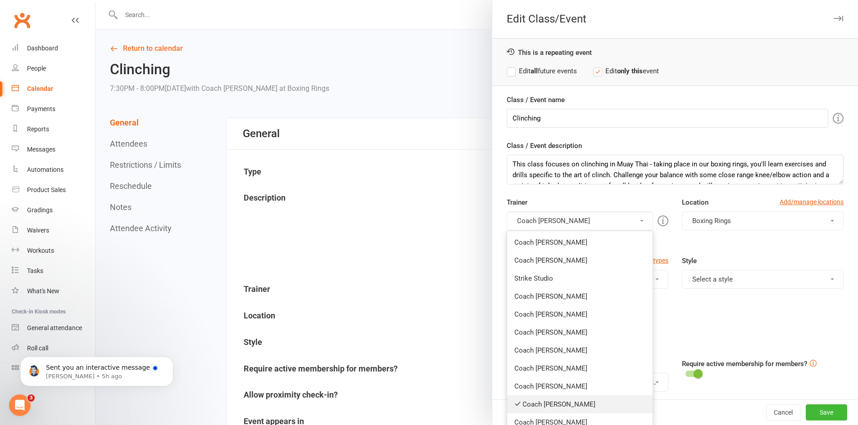
click at [541, 404] on link "Coach [PERSON_NAME]" at bounding box center [579, 405] width 145 height 18
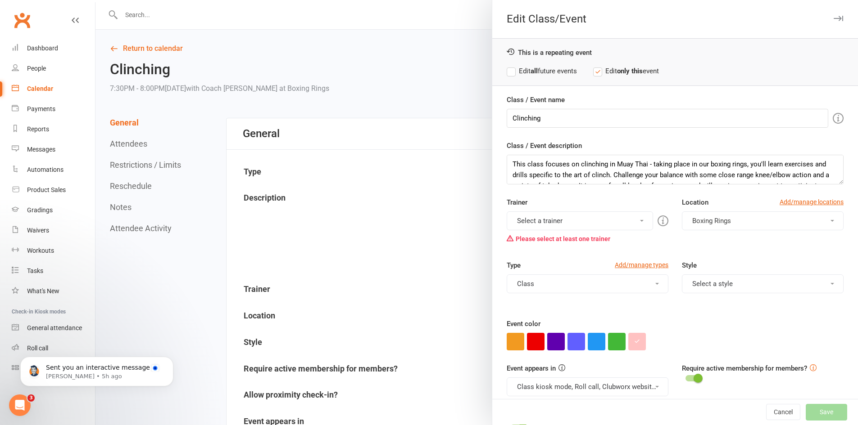
click at [556, 226] on button "Select a trainer" at bounding box center [580, 221] width 146 height 19
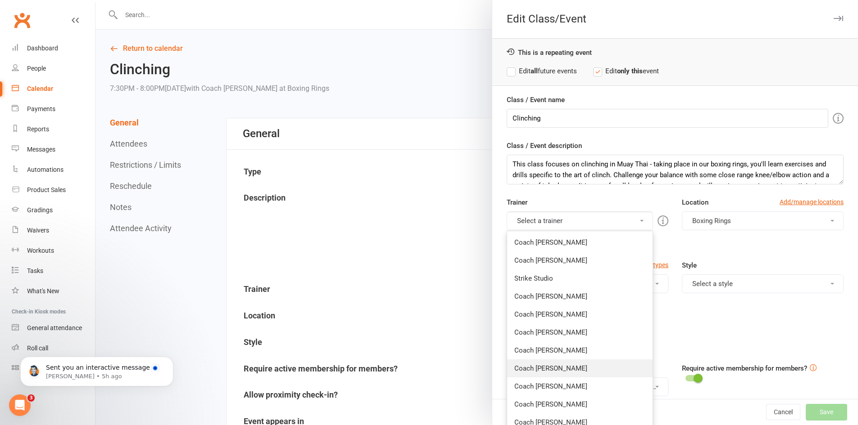
click at [547, 365] on link "Coach [PERSON_NAME]" at bounding box center [579, 369] width 145 height 18
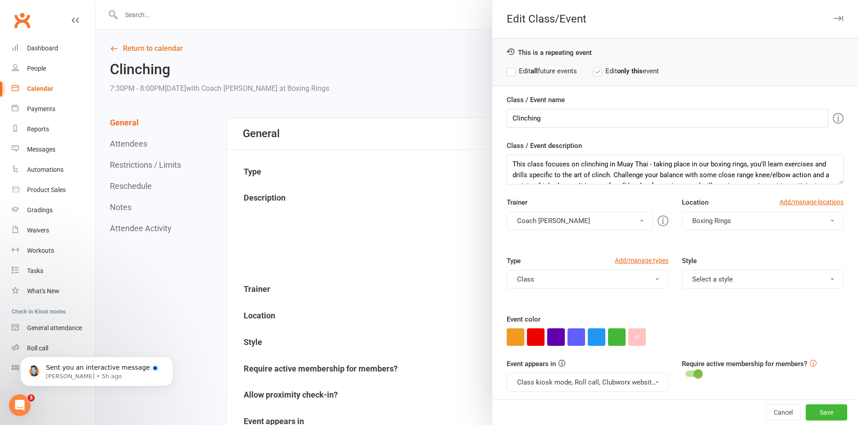
click at [558, 74] on label "Edit all future events" at bounding box center [542, 71] width 70 height 11
click at [830, 411] on button "Save" at bounding box center [825, 413] width 41 height 16
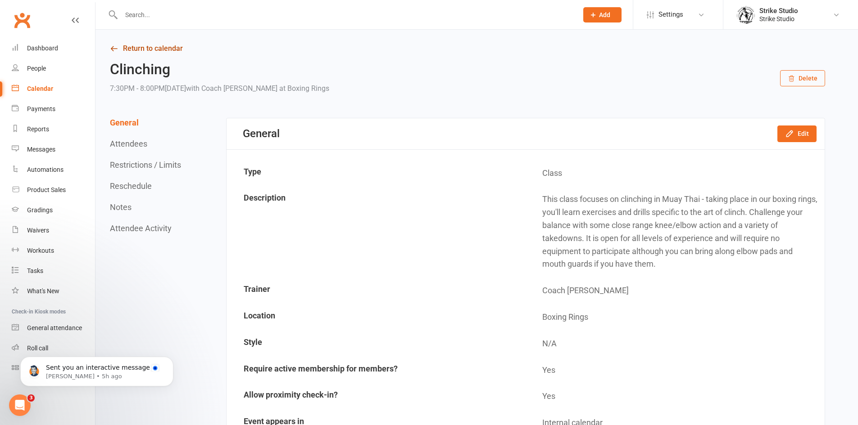
click at [123, 53] on link "Return to calendar" at bounding box center [467, 48] width 715 height 13
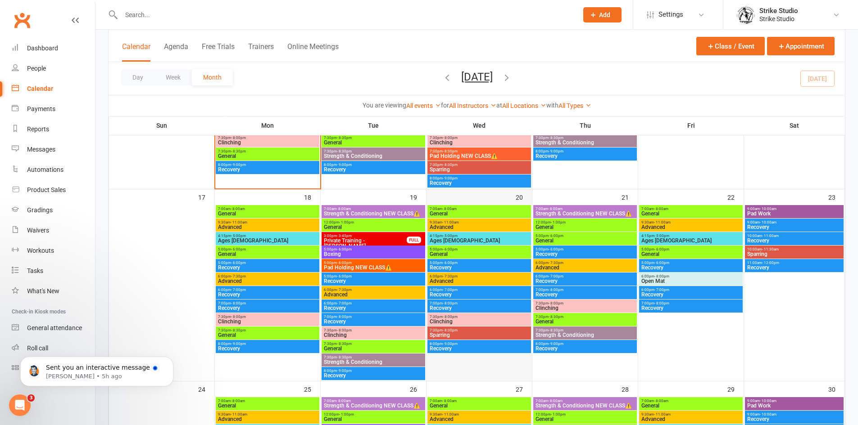
scroll to position [585, 0]
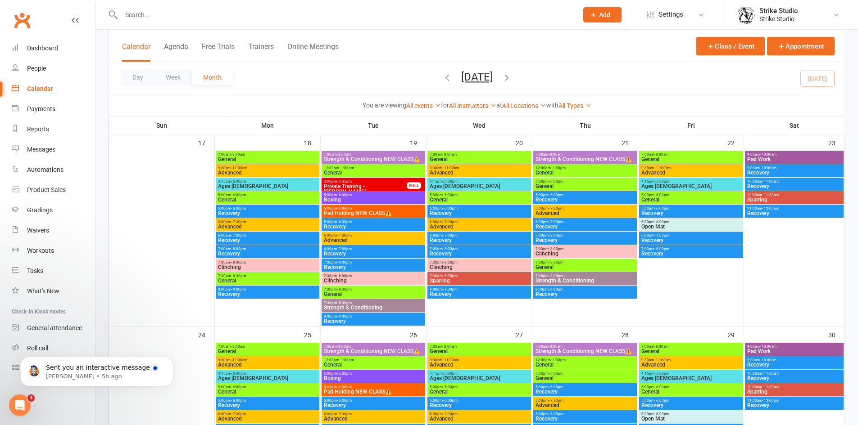
click at [353, 295] on span "General" at bounding box center [373, 294] width 100 height 5
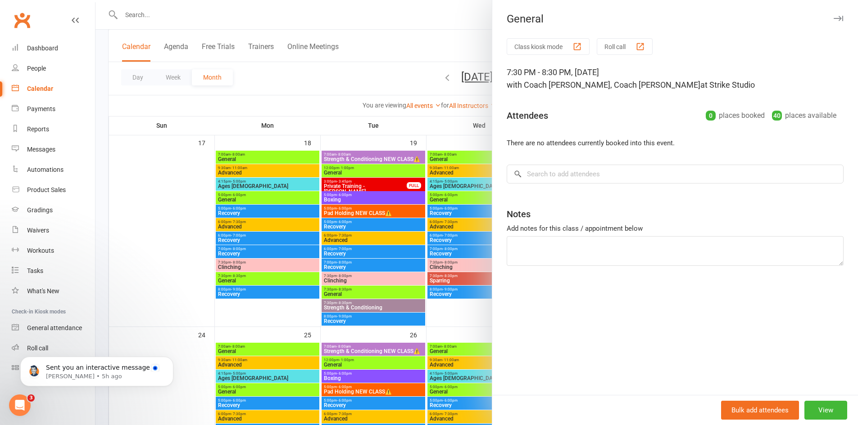
click at [363, 303] on div at bounding box center [476, 212] width 762 height 425
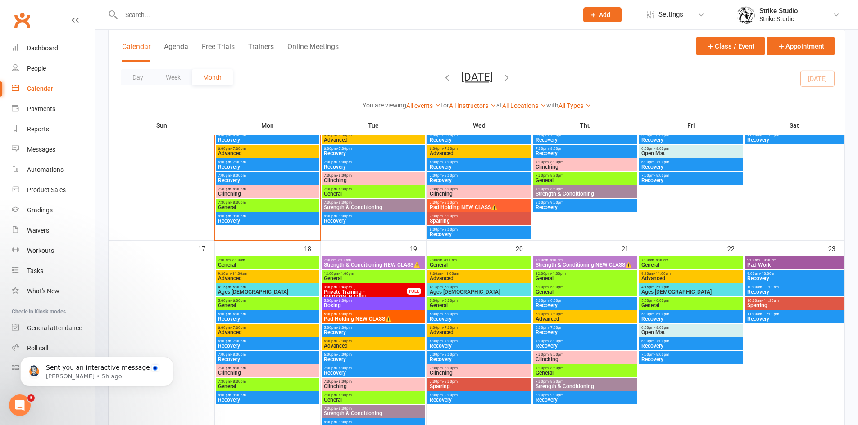
scroll to position [495, 0]
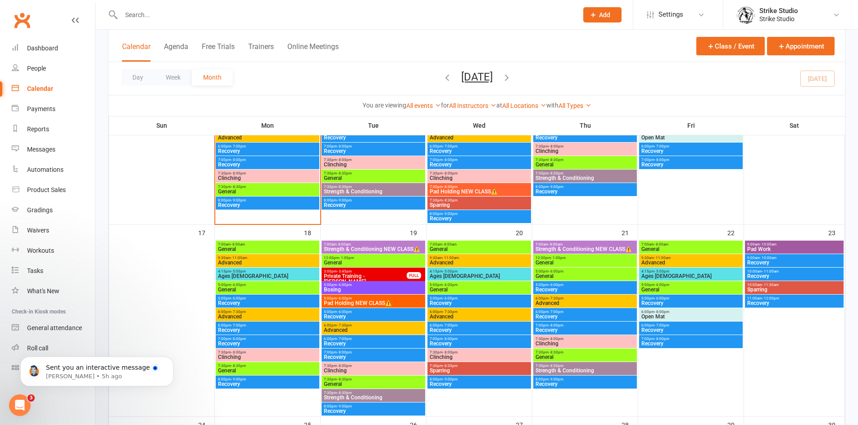
click at [456, 245] on span "- 8:00am" at bounding box center [449, 245] width 14 height 4
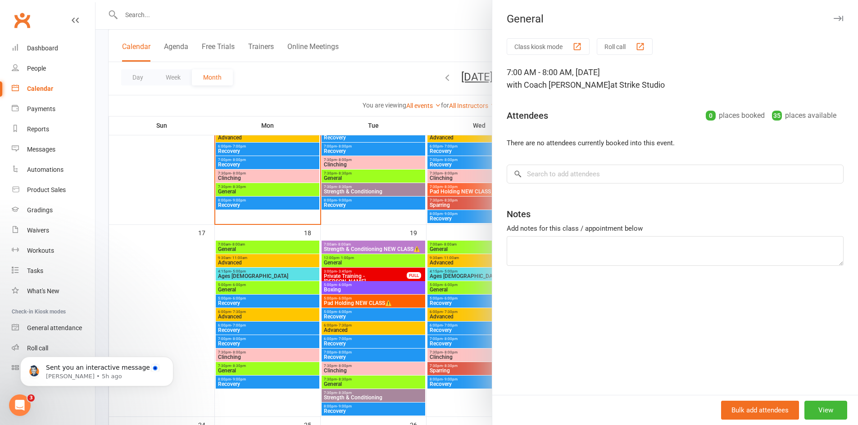
click at [450, 264] on div at bounding box center [476, 212] width 762 height 425
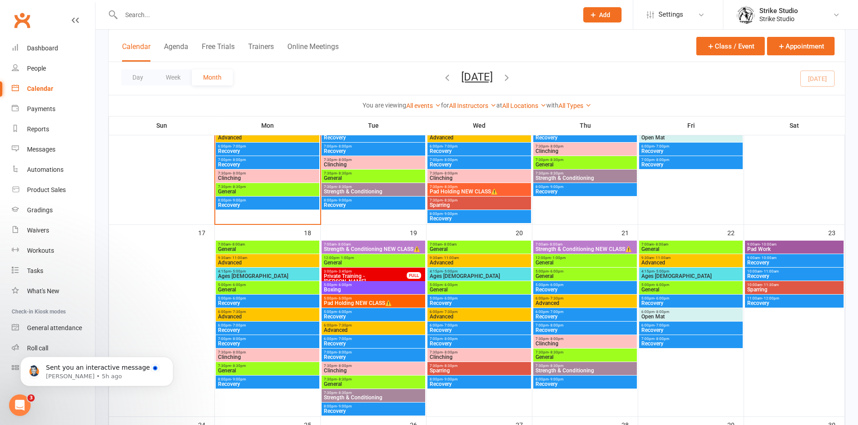
click at [450, 264] on span "Advanced" at bounding box center [479, 262] width 100 height 5
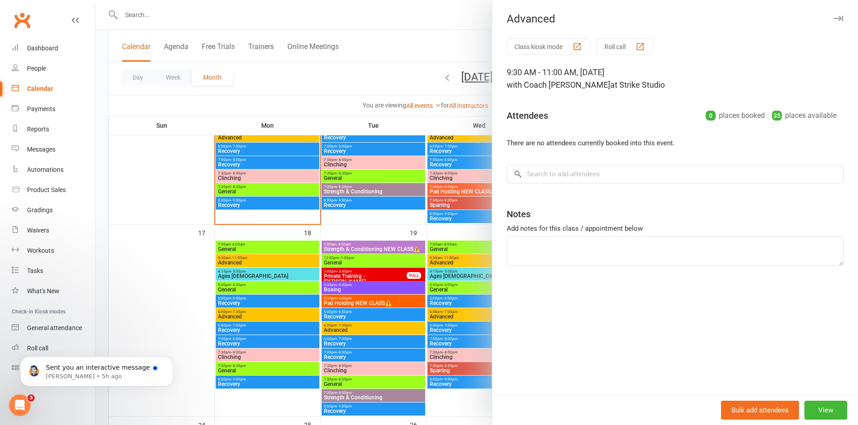
click at [447, 279] on div at bounding box center [476, 212] width 762 height 425
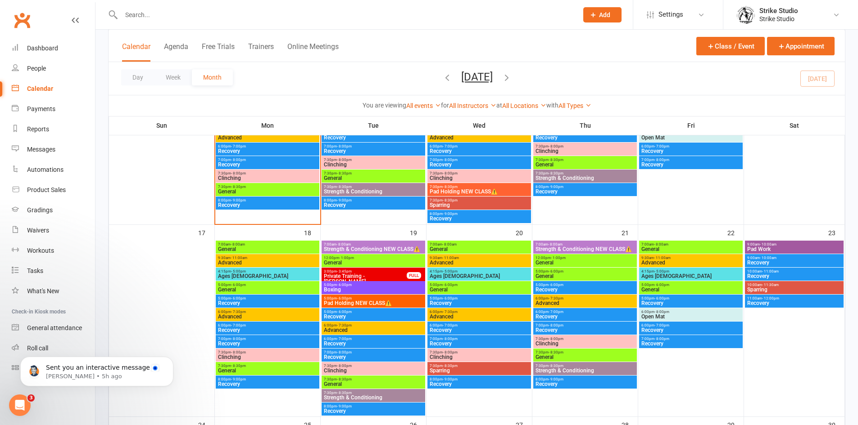
click at [449, 270] on span "- 5:00pm" at bounding box center [450, 272] width 15 height 4
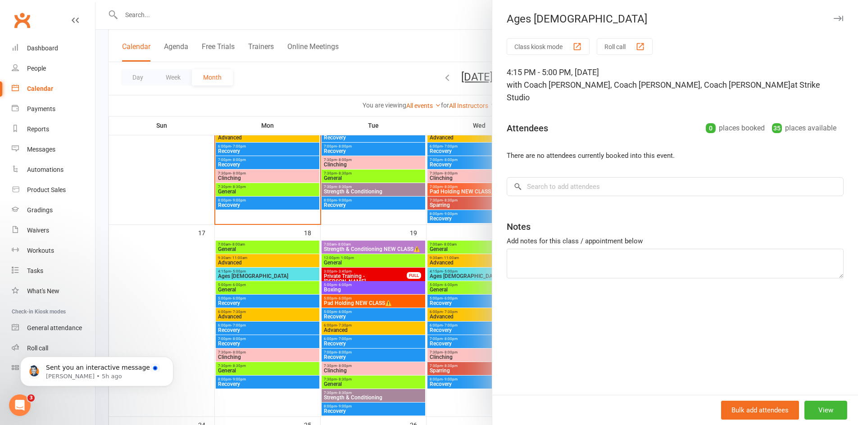
click at [452, 288] on div at bounding box center [476, 212] width 762 height 425
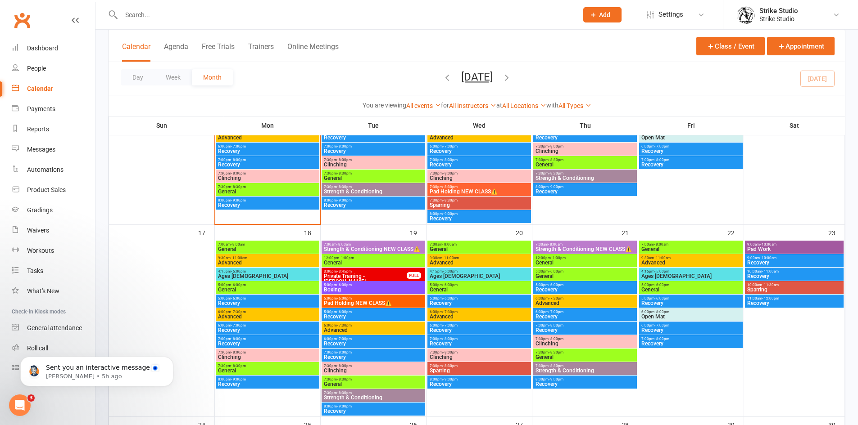
click at [454, 288] on span "General" at bounding box center [479, 289] width 100 height 5
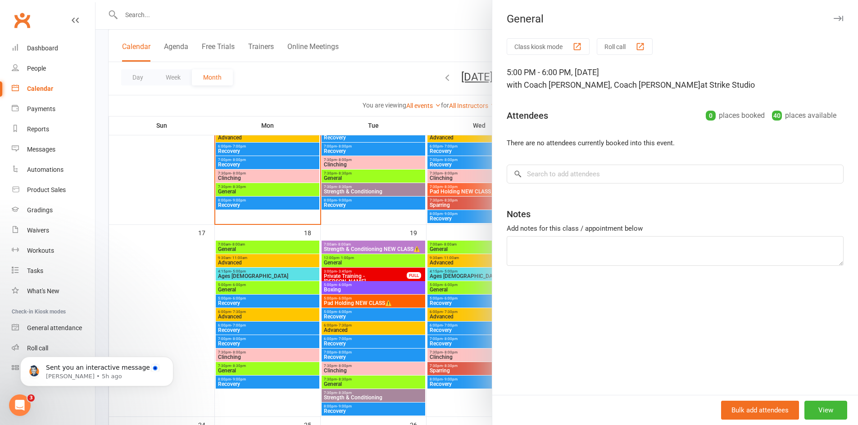
click at [453, 315] on div at bounding box center [476, 212] width 762 height 425
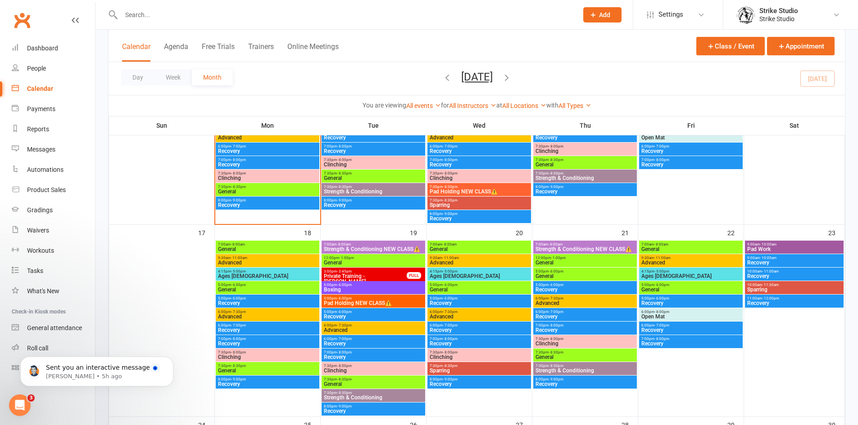
click at [453, 315] on span "Advanced" at bounding box center [479, 316] width 100 height 5
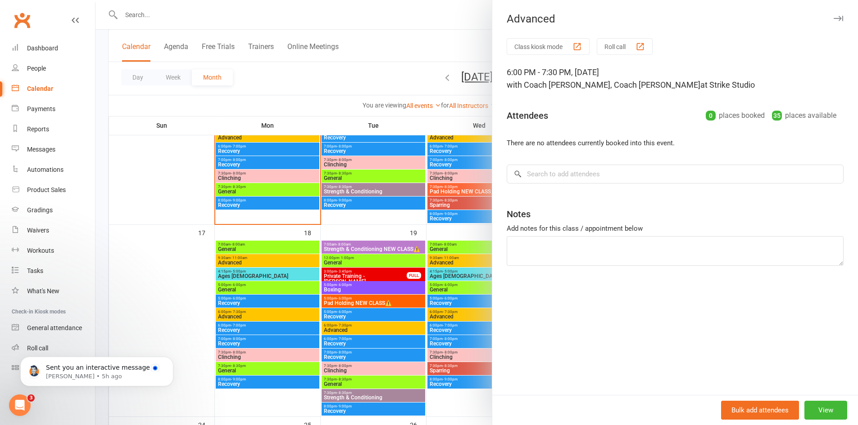
click at [447, 356] on div at bounding box center [476, 212] width 762 height 425
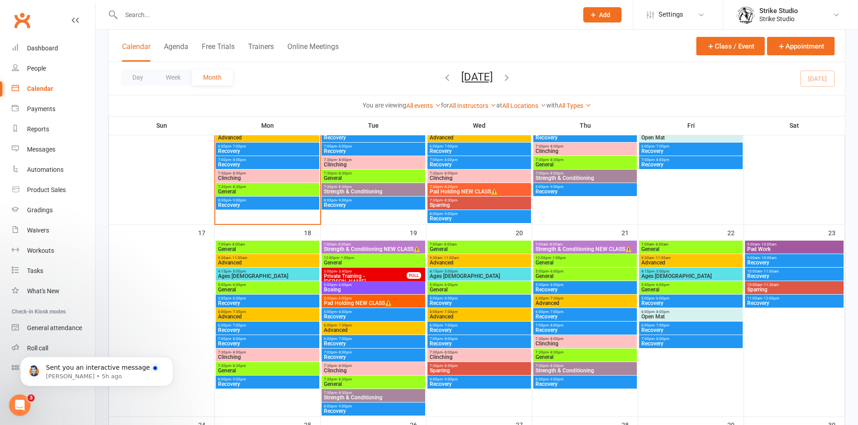
click at [447, 356] on span "Clinching" at bounding box center [479, 357] width 100 height 5
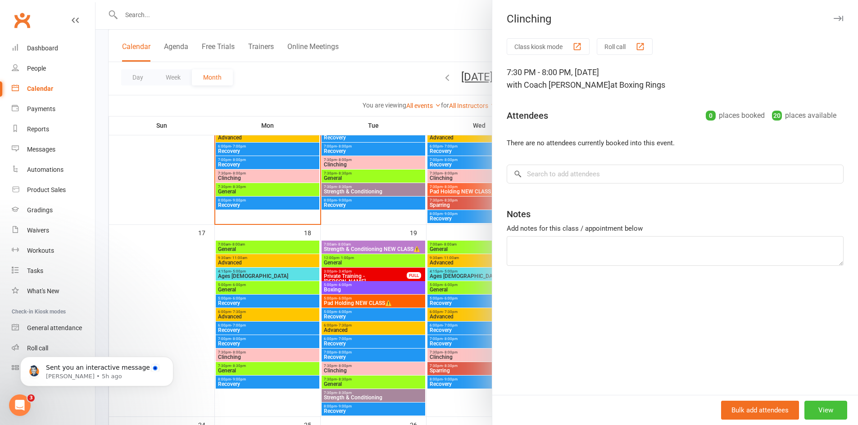
click at [822, 406] on button "View" at bounding box center [825, 410] width 43 height 19
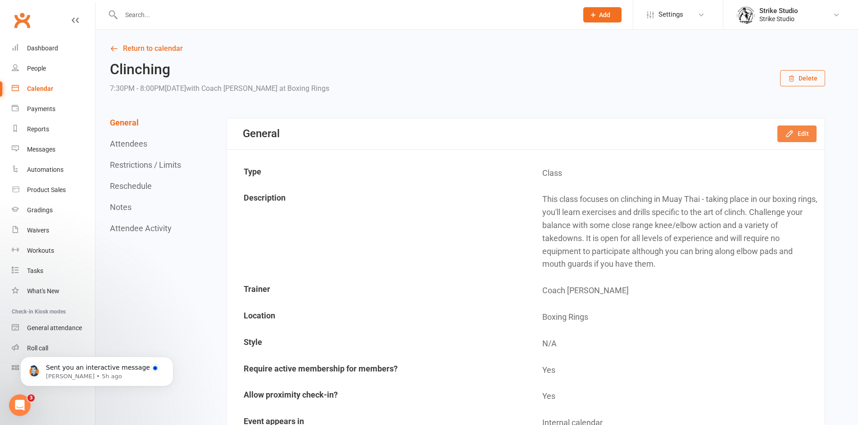
click at [809, 131] on button "Edit" at bounding box center [796, 134] width 39 height 16
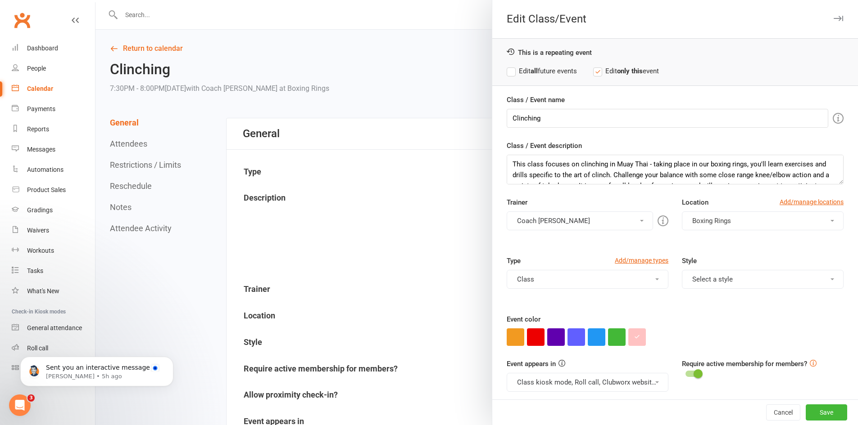
click at [567, 220] on button "Coach [PERSON_NAME]" at bounding box center [580, 221] width 146 height 19
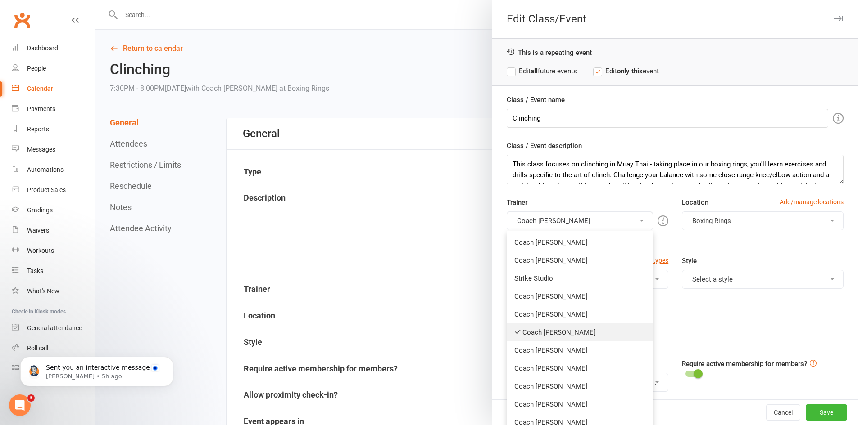
drag, startPoint x: 543, startPoint y: 329, endPoint x: 543, endPoint y: 321, distance: 8.1
click at [543, 329] on link "Coach [PERSON_NAME]" at bounding box center [579, 333] width 145 height 18
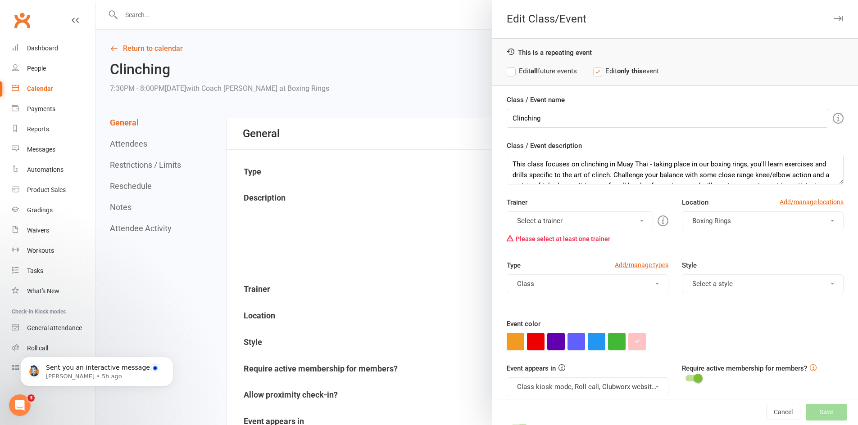
click at [551, 224] on button "Select a trainer" at bounding box center [580, 221] width 146 height 19
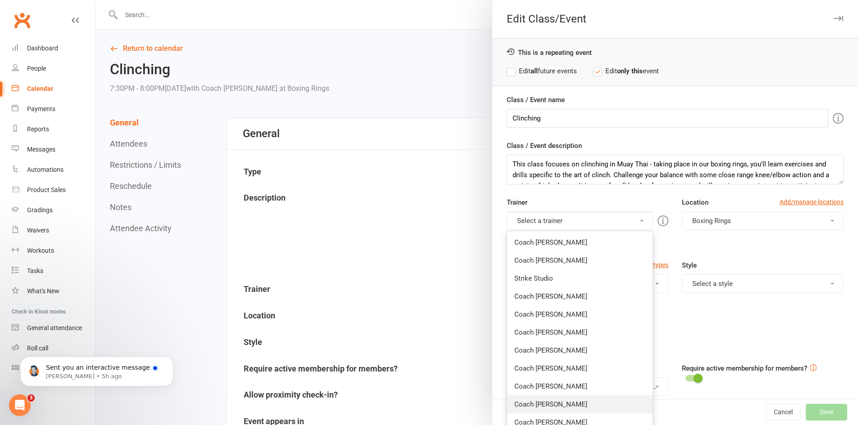
click at [543, 405] on link "Coach [PERSON_NAME]" at bounding box center [579, 405] width 145 height 18
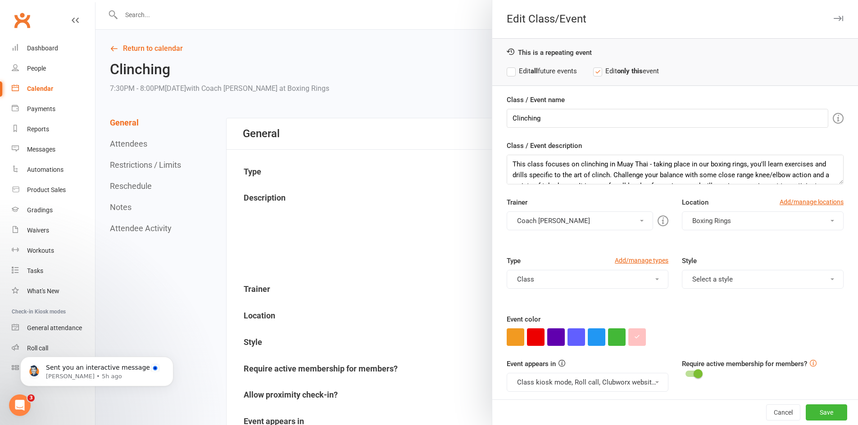
click at [548, 71] on label "Edit all future events" at bounding box center [542, 71] width 70 height 11
click at [823, 417] on button "Save" at bounding box center [825, 413] width 41 height 16
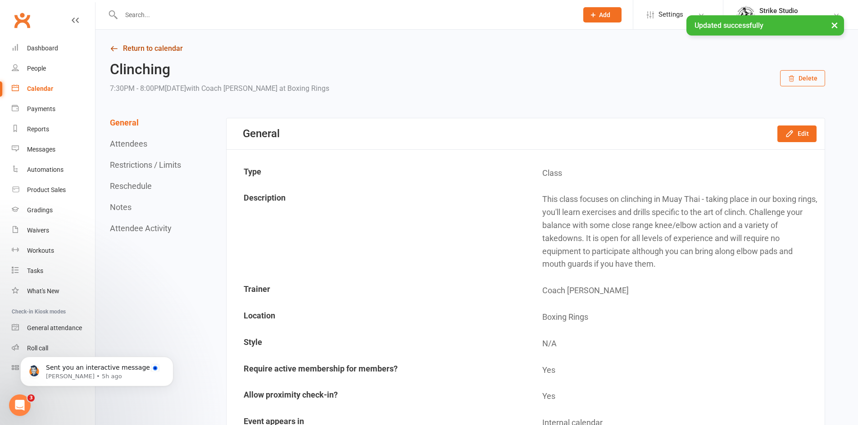
click at [121, 51] on link "Return to calendar" at bounding box center [467, 48] width 715 height 13
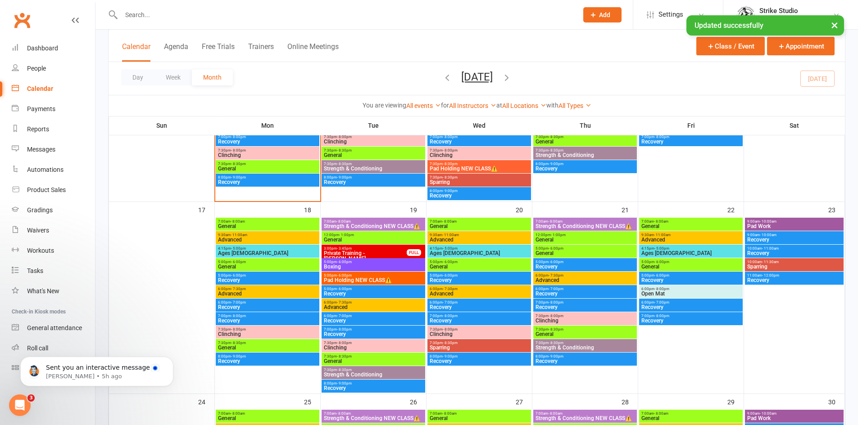
scroll to position [540, 0]
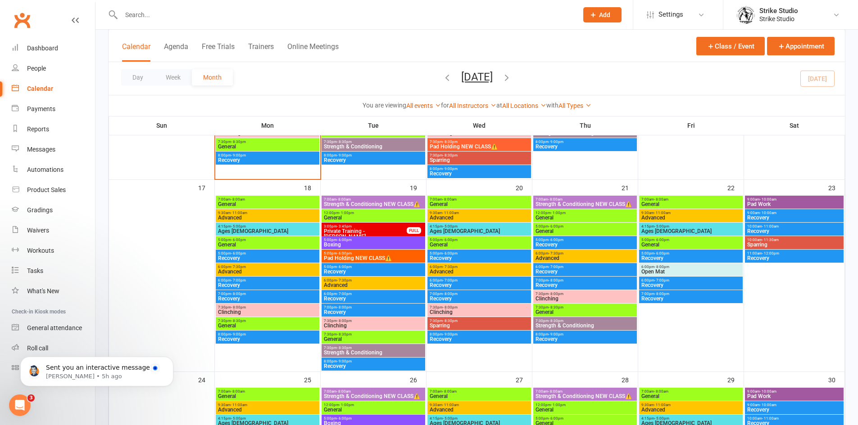
click at [563, 299] on span "Clinching" at bounding box center [585, 298] width 100 height 5
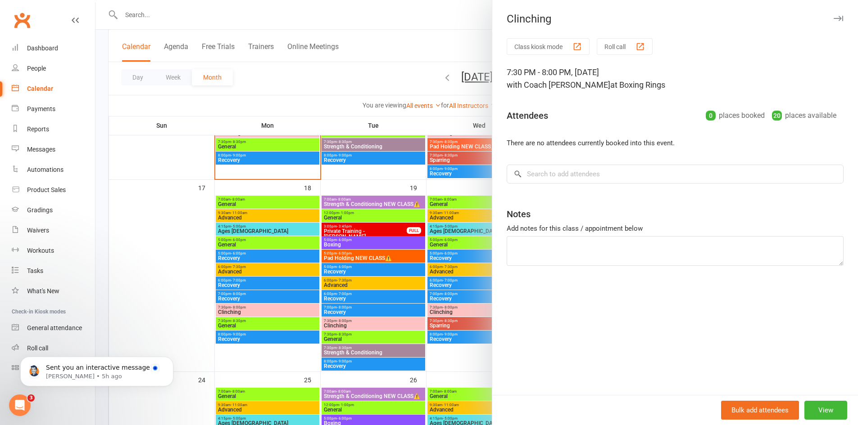
click at [458, 303] on div at bounding box center [476, 212] width 762 height 425
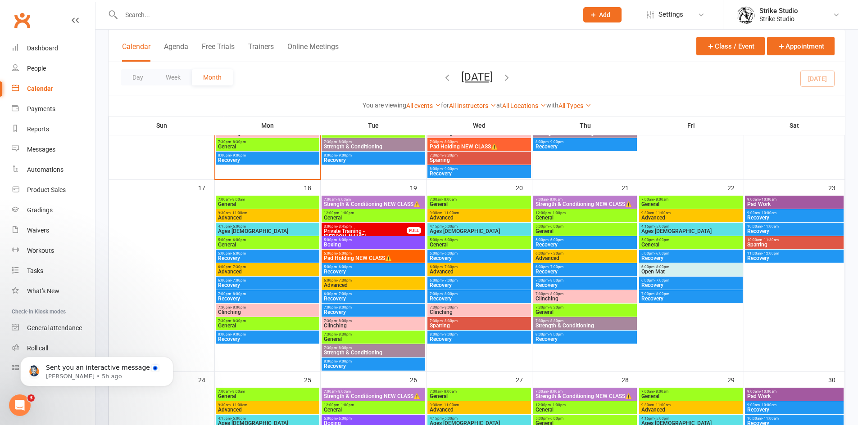
click at [464, 312] on span "Clinching" at bounding box center [479, 312] width 100 height 5
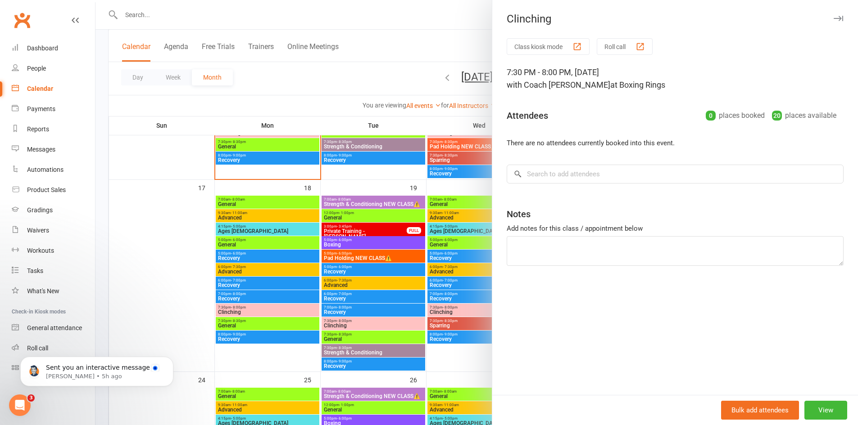
click at [459, 303] on div at bounding box center [476, 212] width 762 height 425
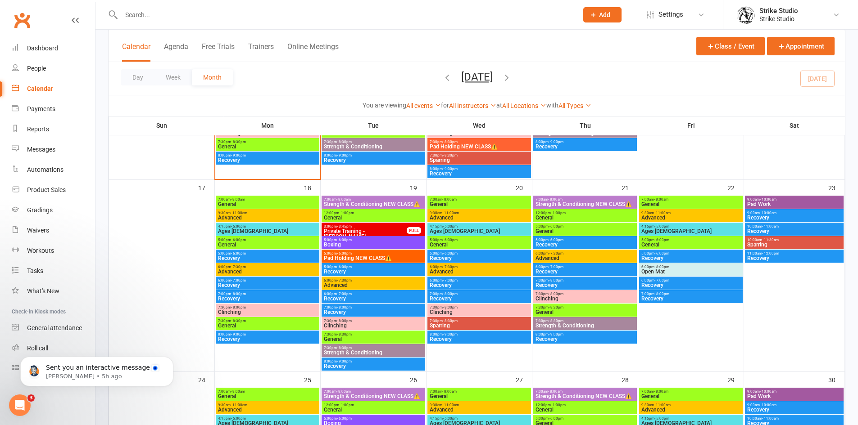
click at [557, 218] on span "General" at bounding box center [585, 217] width 100 height 5
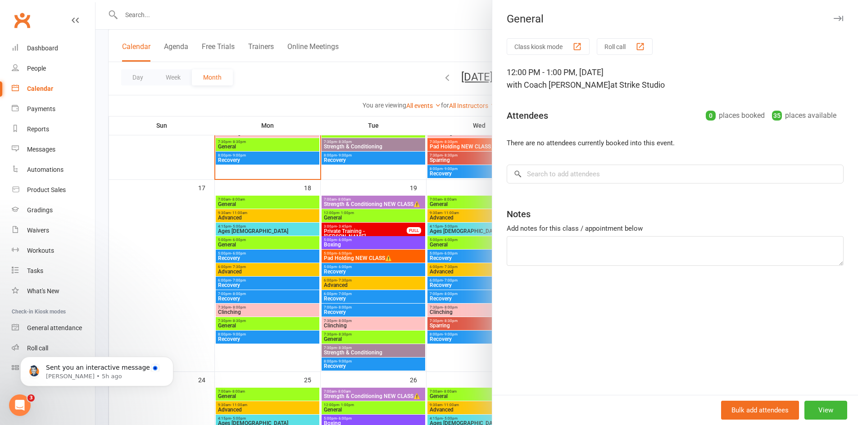
click at [462, 231] on div at bounding box center [476, 212] width 762 height 425
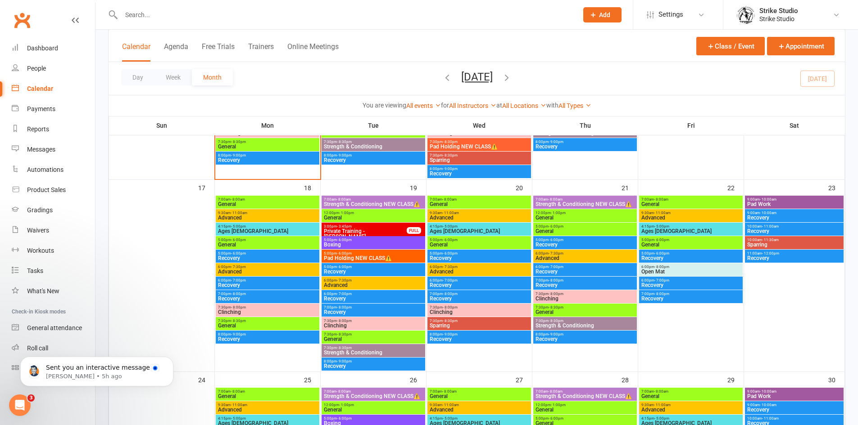
click at [584, 231] on span "General" at bounding box center [585, 231] width 100 height 5
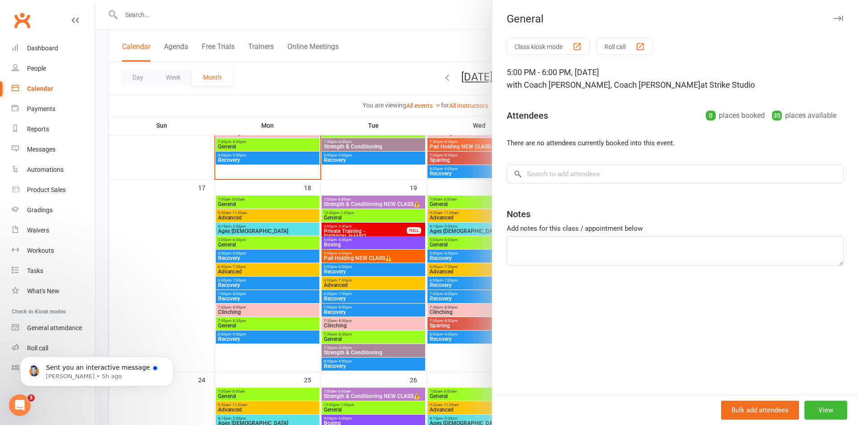
click at [462, 217] on div at bounding box center [476, 212] width 762 height 425
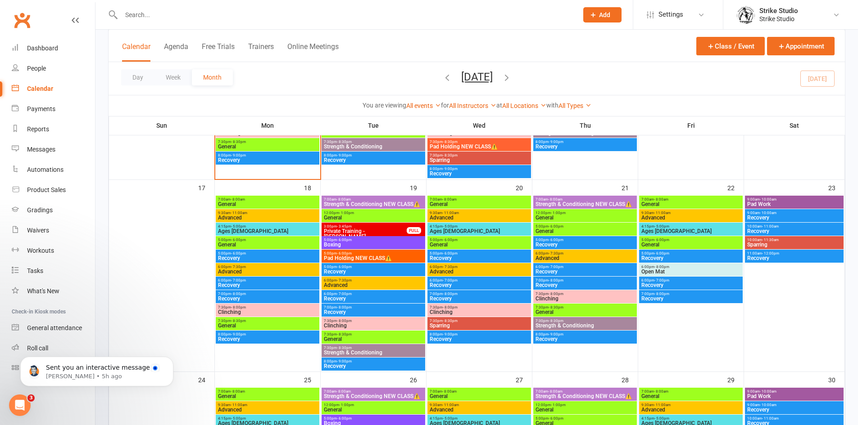
click at [565, 257] on span "Advanced" at bounding box center [585, 258] width 100 height 5
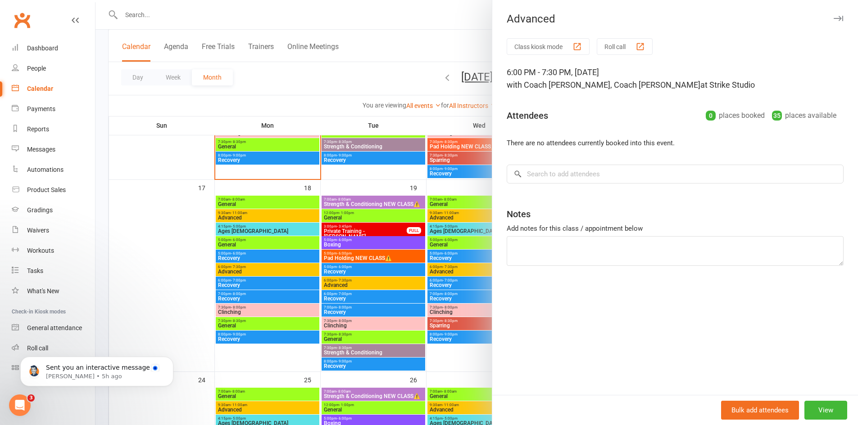
click at [427, 222] on div at bounding box center [476, 212] width 762 height 425
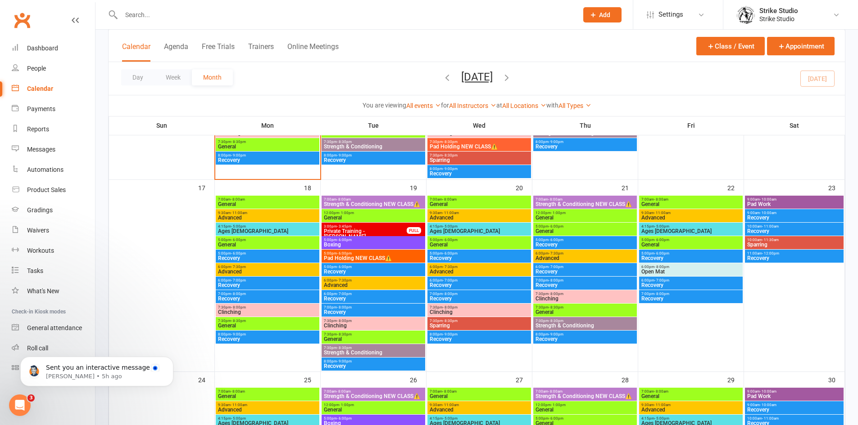
click at [564, 257] on span "Advanced" at bounding box center [585, 258] width 100 height 5
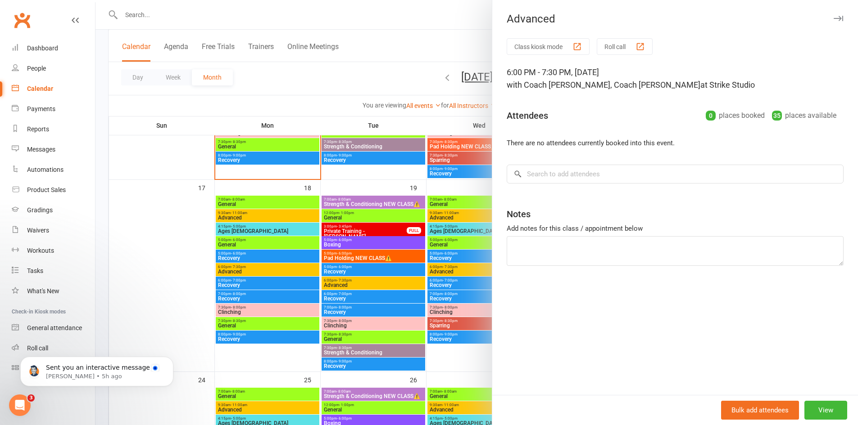
click at [475, 268] on div at bounding box center [476, 212] width 762 height 425
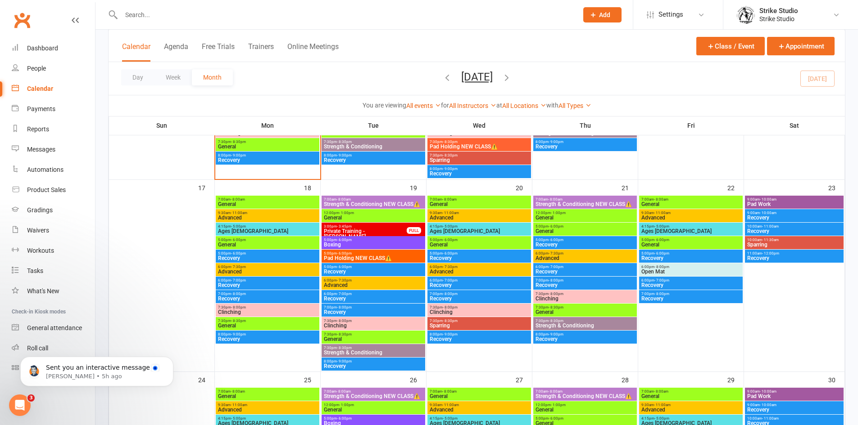
click at [547, 293] on span "7:30pm - 8:00pm" at bounding box center [585, 294] width 100 height 4
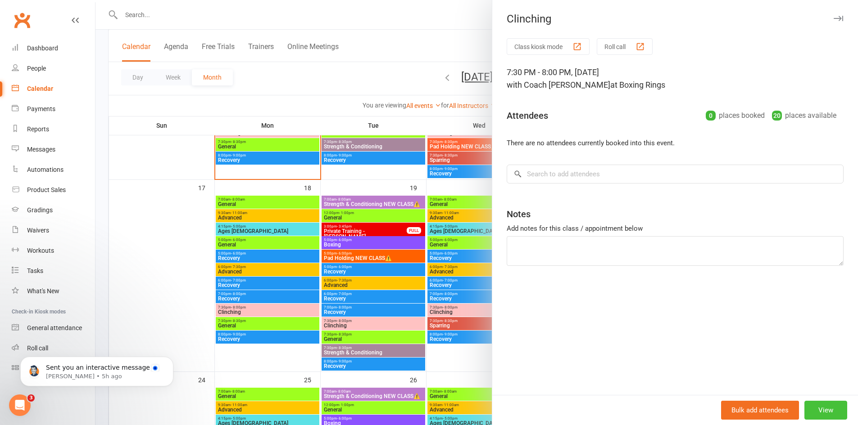
click at [818, 412] on button "View" at bounding box center [825, 410] width 43 height 19
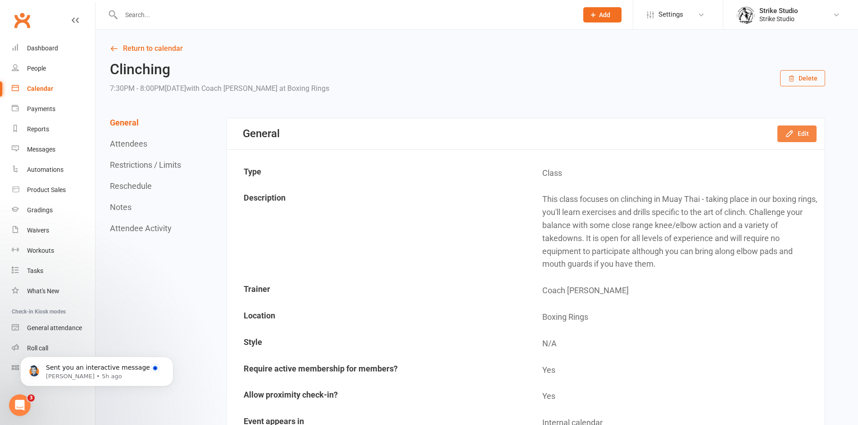
click at [790, 139] on button "Edit" at bounding box center [796, 134] width 39 height 16
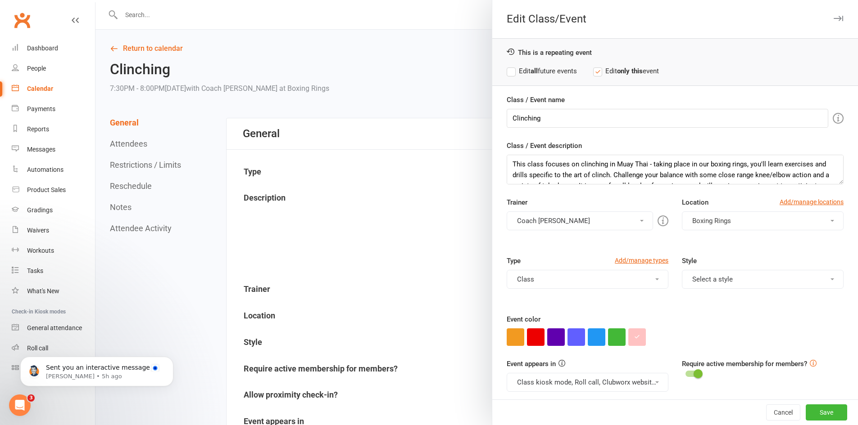
click at [624, 219] on button "Coach [PERSON_NAME]" at bounding box center [580, 221] width 146 height 19
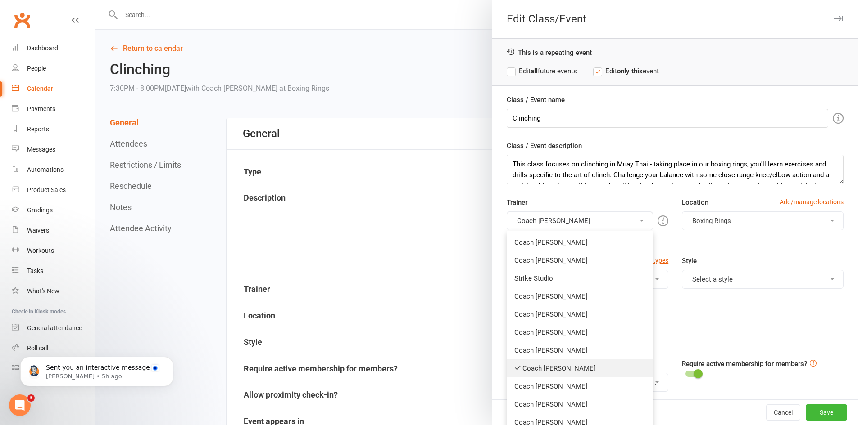
click at [543, 368] on link "Coach [PERSON_NAME]" at bounding box center [579, 369] width 145 height 18
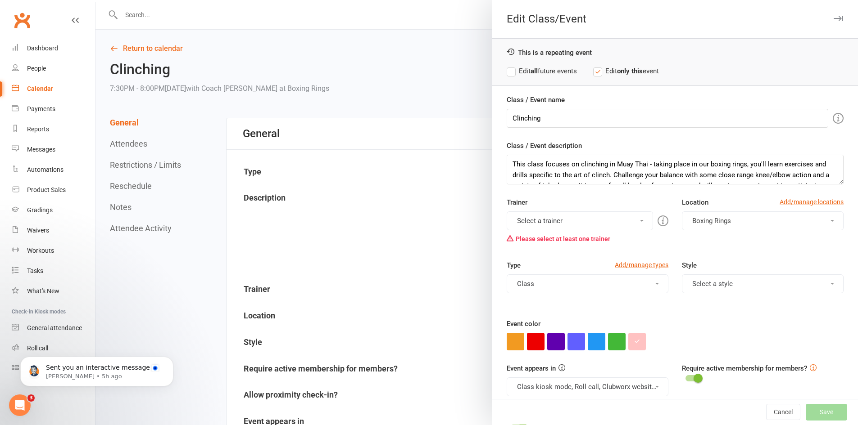
click at [553, 225] on button "Select a trainer" at bounding box center [580, 221] width 146 height 19
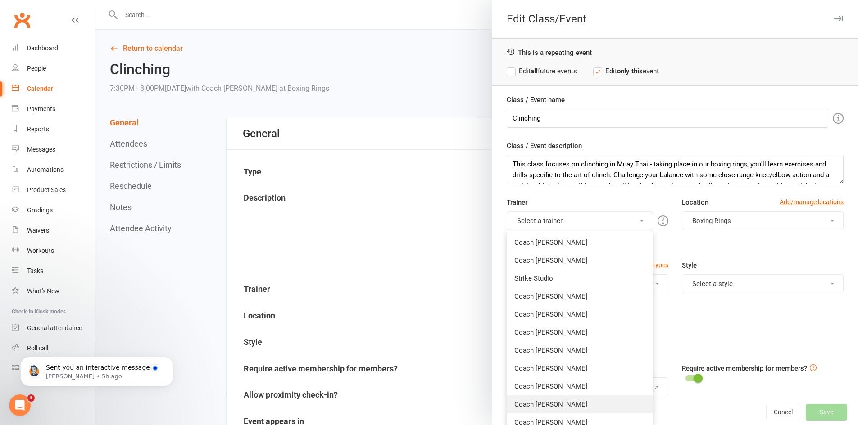
click at [564, 404] on link "Coach [PERSON_NAME]" at bounding box center [579, 405] width 145 height 18
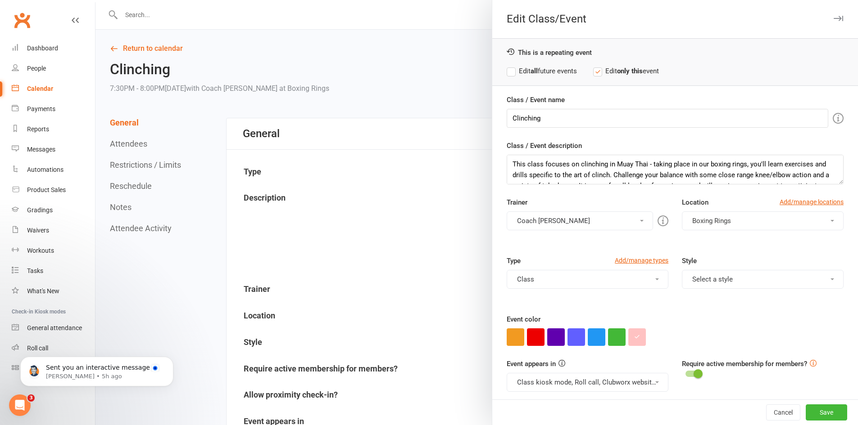
click at [547, 73] on label "Edit all future events" at bounding box center [542, 71] width 70 height 11
click at [810, 422] on div "Cancel Save" at bounding box center [675, 413] width 366 height 26
click at [808, 419] on button "Save" at bounding box center [825, 413] width 41 height 16
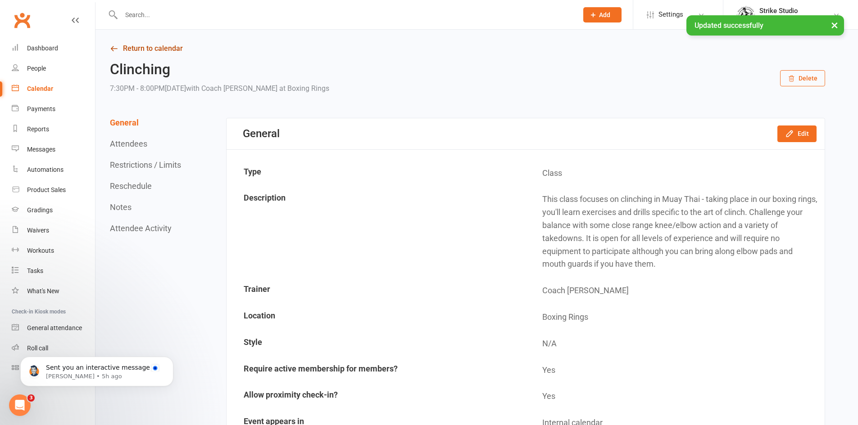
click at [134, 49] on link "Return to calendar" at bounding box center [467, 48] width 715 height 13
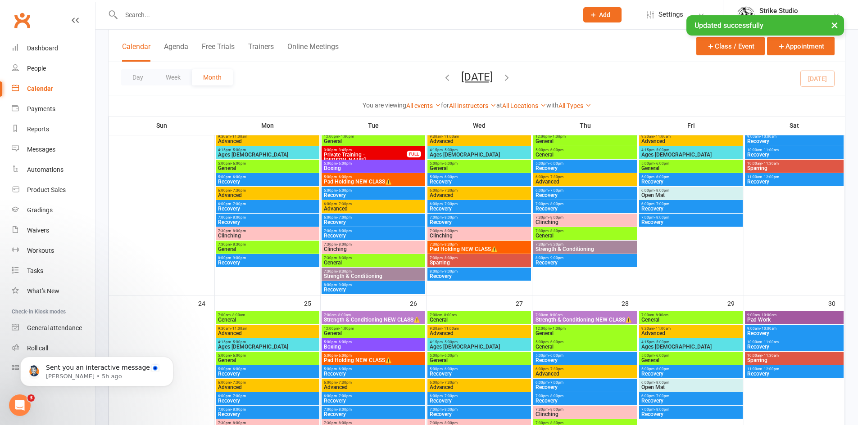
scroll to position [585, 0]
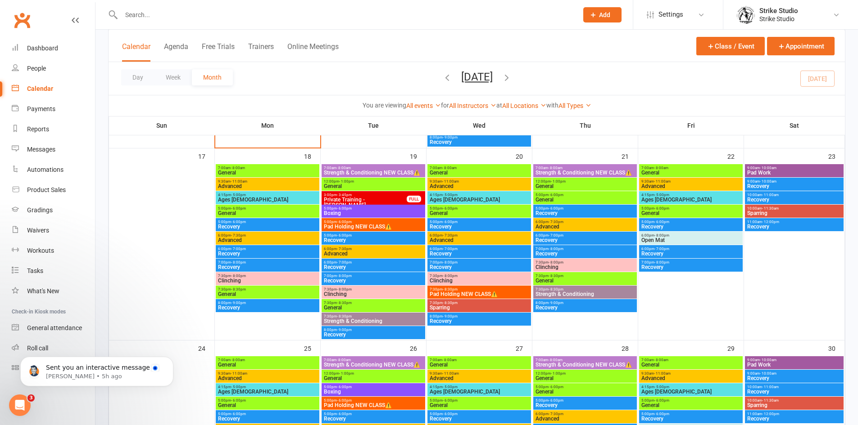
click at [605, 261] on span "7:30pm - 8:00pm" at bounding box center [585, 263] width 100 height 4
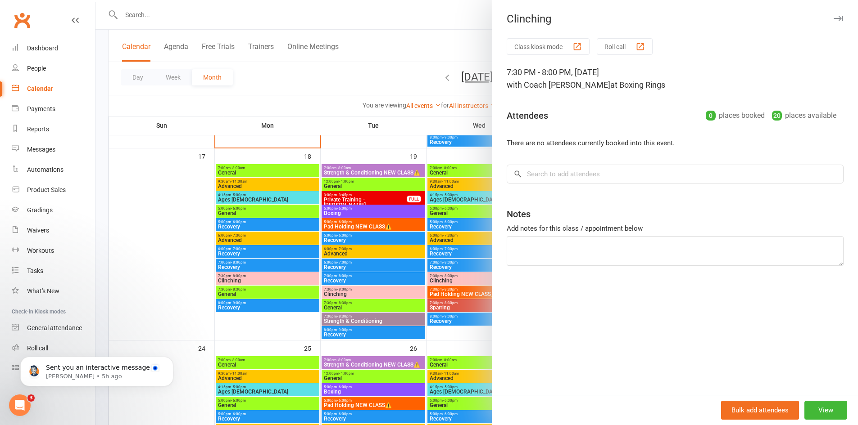
click at [455, 244] on div at bounding box center [476, 212] width 762 height 425
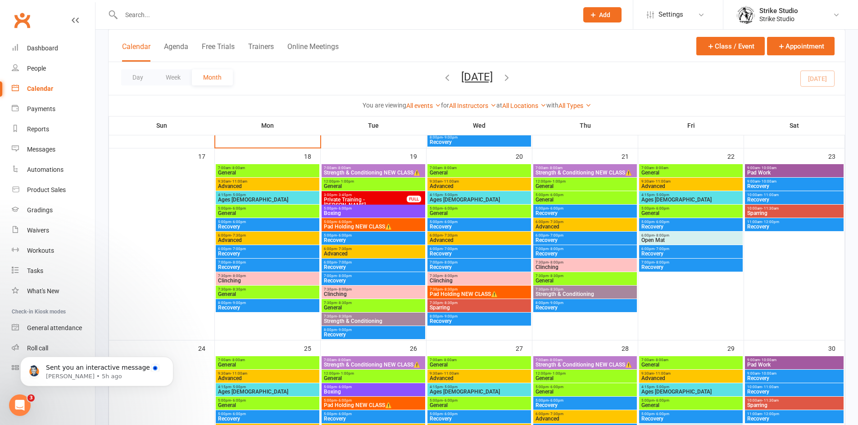
click at [561, 281] on span "General" at bounding box center [585, 280] width 100 height 5
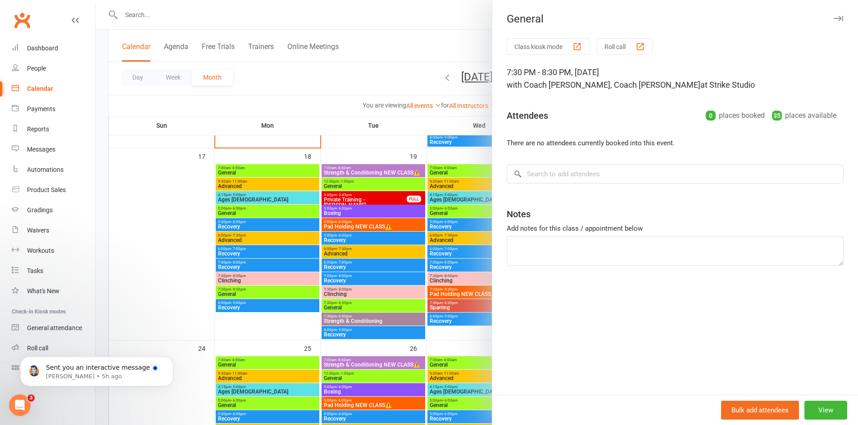
click at [408, 235] on div at bounding box center [476, 212] width 762 height 425
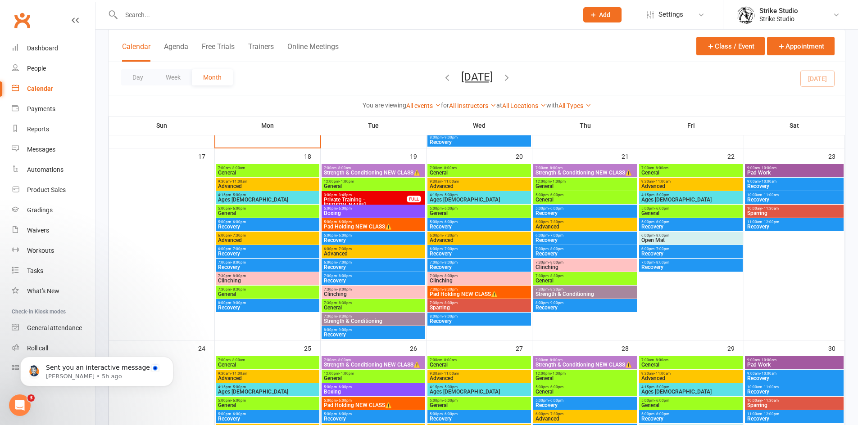
click at [672, 170] on span "General" at bounding box center [691, 172] width 100 height 5
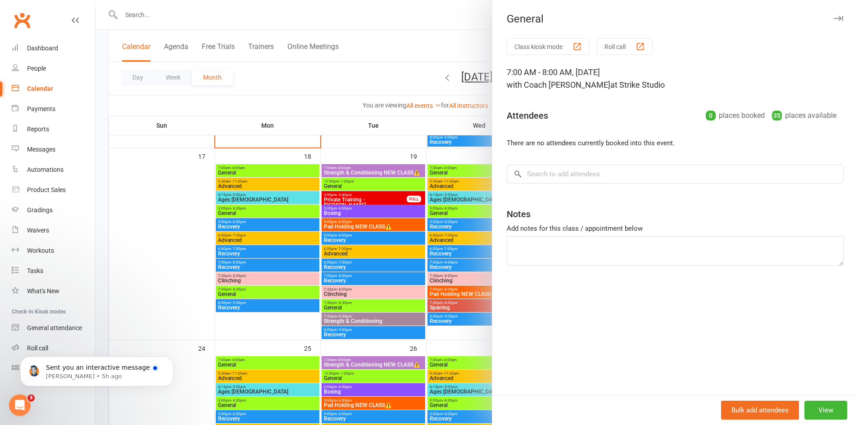
click at [471, 190] on div at bounding box center [476, 212] width 762 height 425
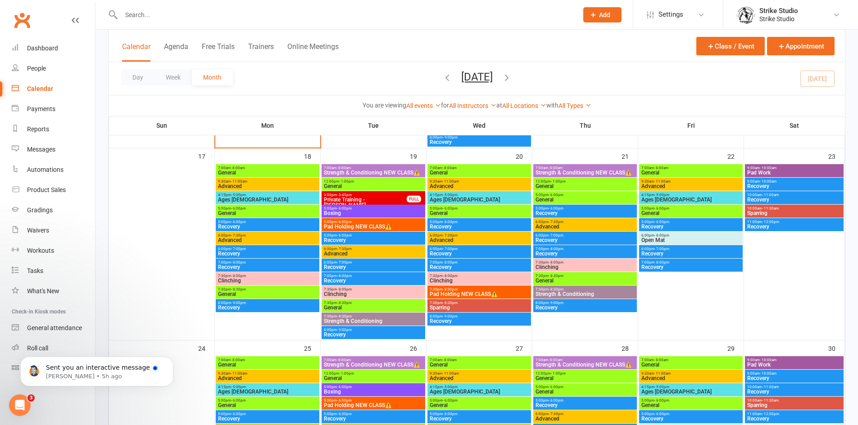
click at [656, 185] on span "Advanced" at bounding box center [691, 186] width 100 height 5
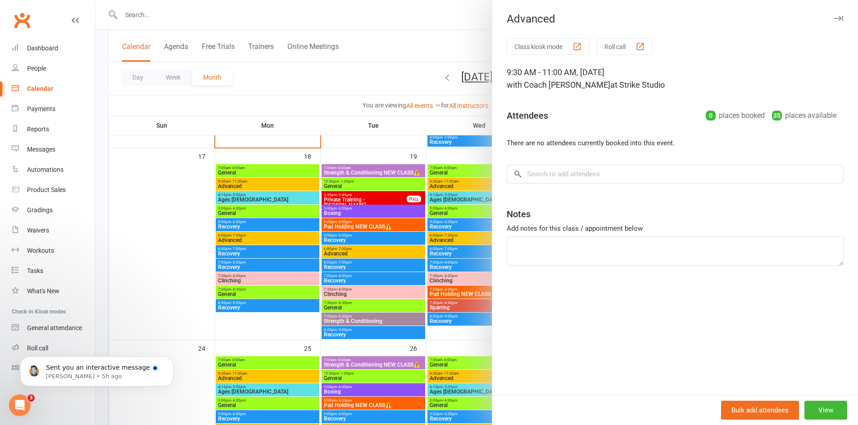
click at [466, 191] on div at bounding box center [476, 212] width 762 height 425
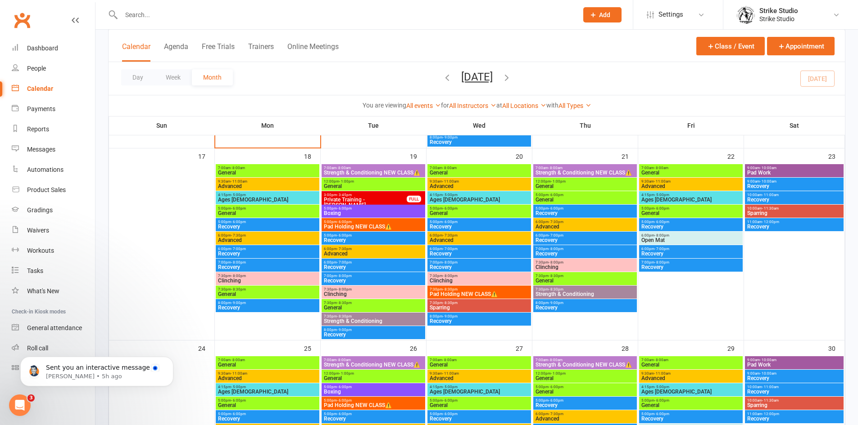
click at [655, 199] on span "Ages [DEMOGRAPHIC_DATA]" at bounding box center [691, 199] width 100 height 5
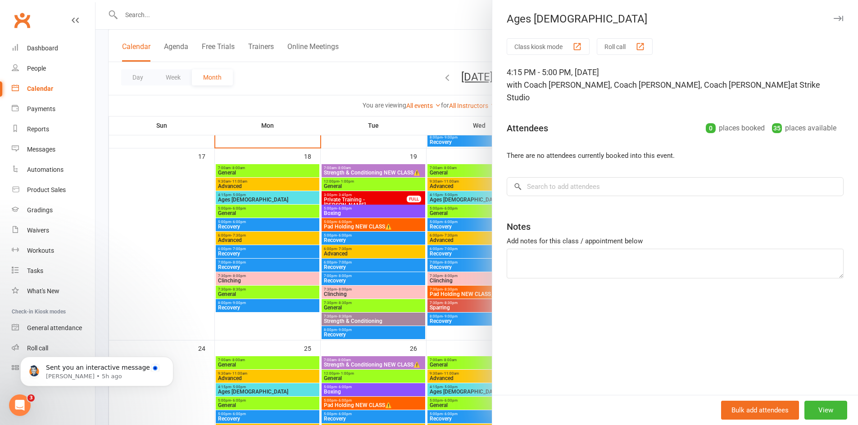
click at [471, 202] on div at bounding box center [476, 212] width 762 height 425
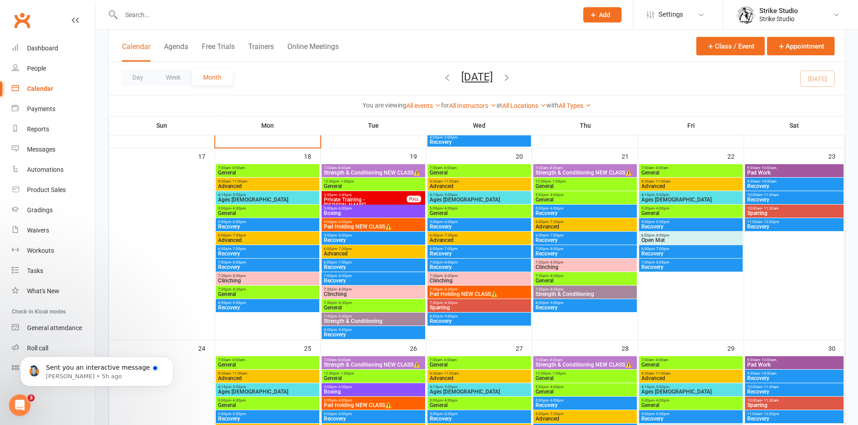
click at [658, 209] on span "- 6:00pm" at bounding box center [661, 209] width 15 height 4
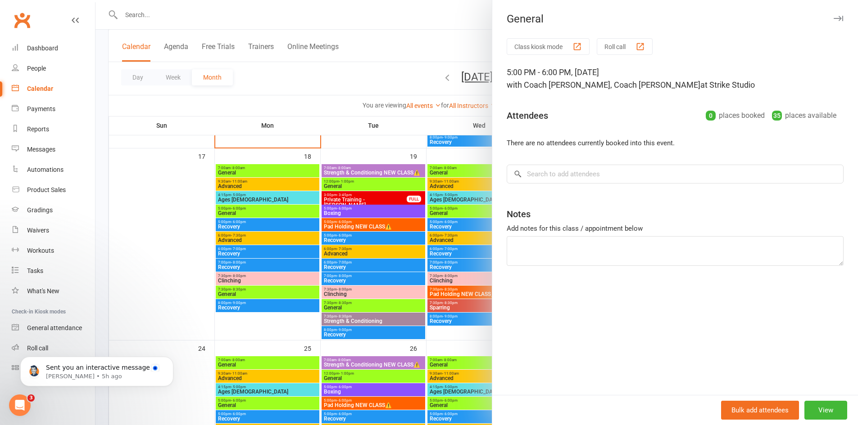
drag, startPoint x: 466, startPoint y: 198, endPoint x: 530, endPoint y: 204, distance: 64.7
click at [467, 197] on div at bounding box center [476, 212] width 762 height 425
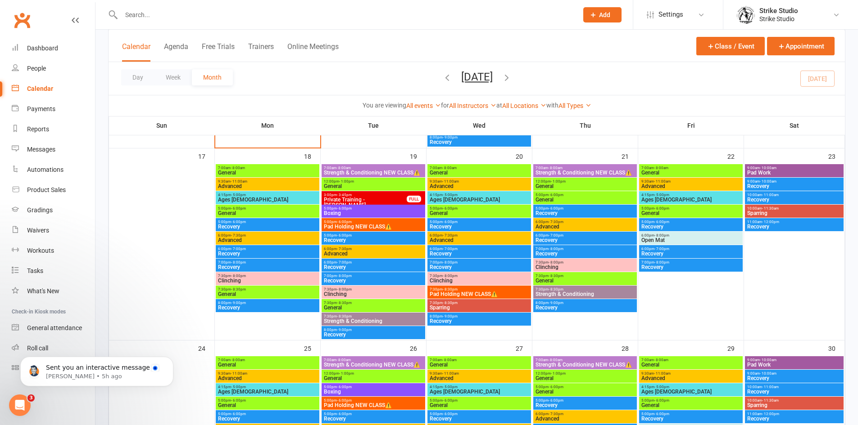
click at [690, 240] on span "Open Mat" at bounding box center [691, 240] width 100 height 5
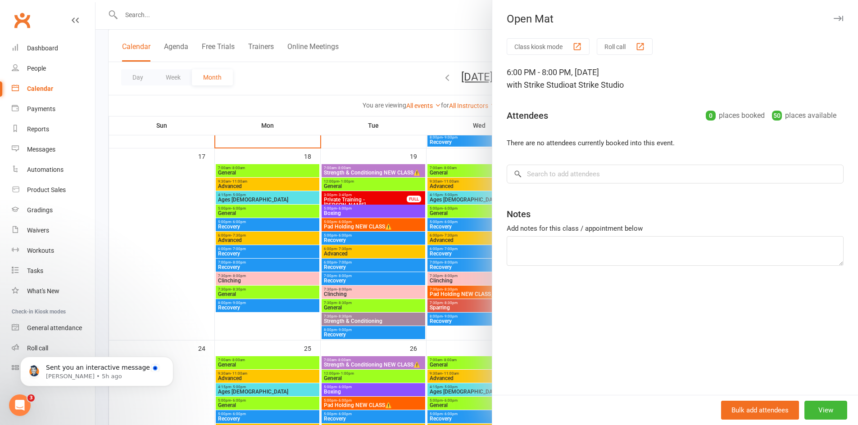
click at [471, 196] on div at bounding box center [476, 212] width 762 height 425
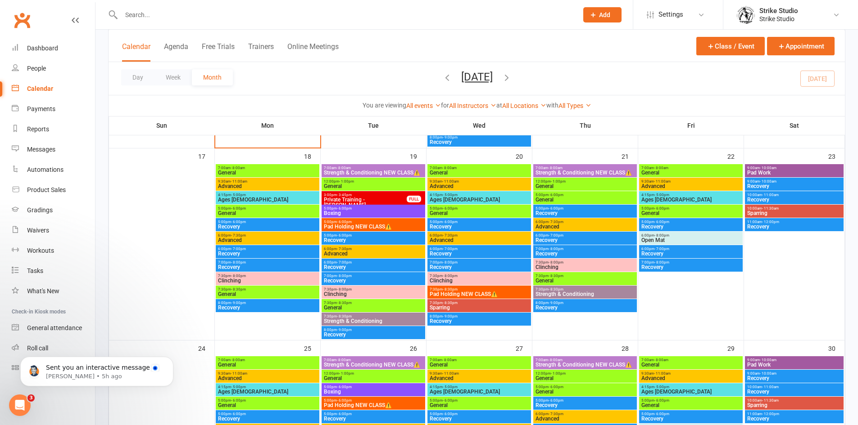
click at [798, 171] on span "Pad Work" at bounding box center [794, 172] width 95 height 5
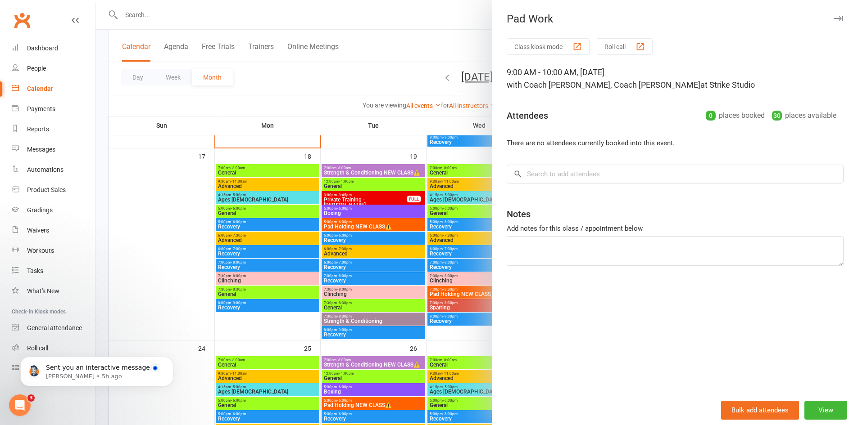
click at [483, 176] on div at bounding box center [476, 212] width 762 height 425
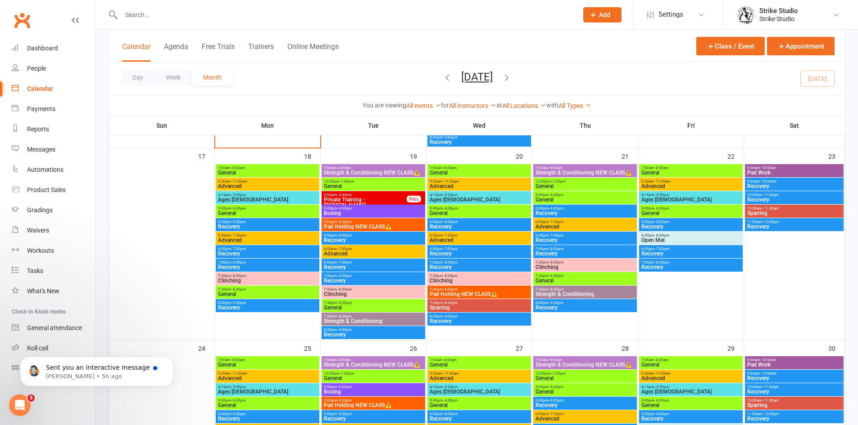
click at [783, 207] on span "10:00am - 11:30am" at bounding box center [794, 209] width 95 height 4
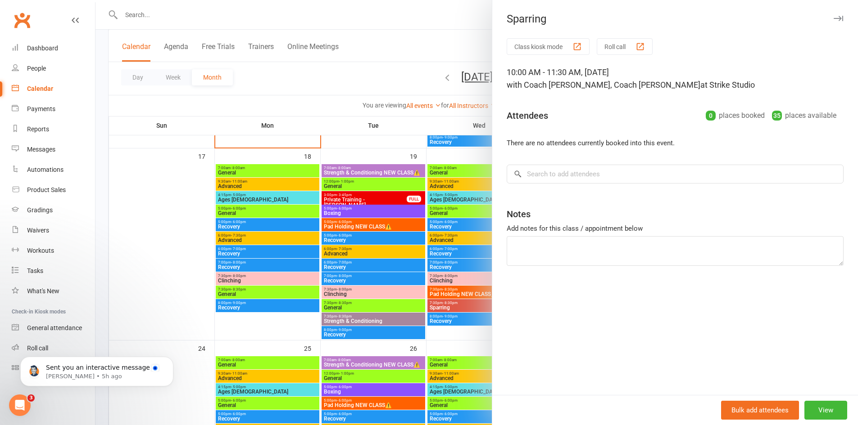
click at [483, 197] on div at bounding box center [476, 212] width 762 height 425
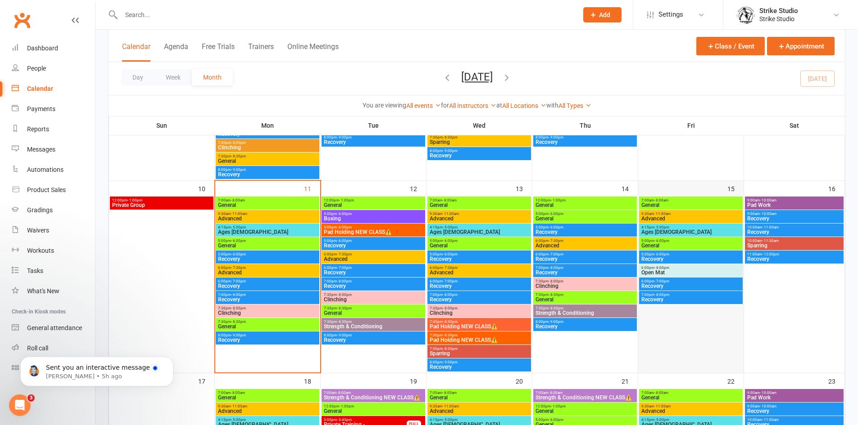
scroll to position [0, 0]
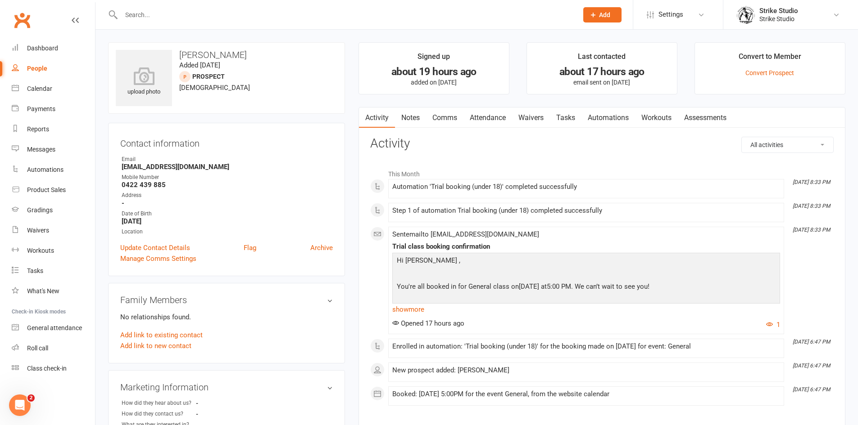
click at [532, 120] on link "Waivers" at bounding box center [531, 118] width 38 height 21
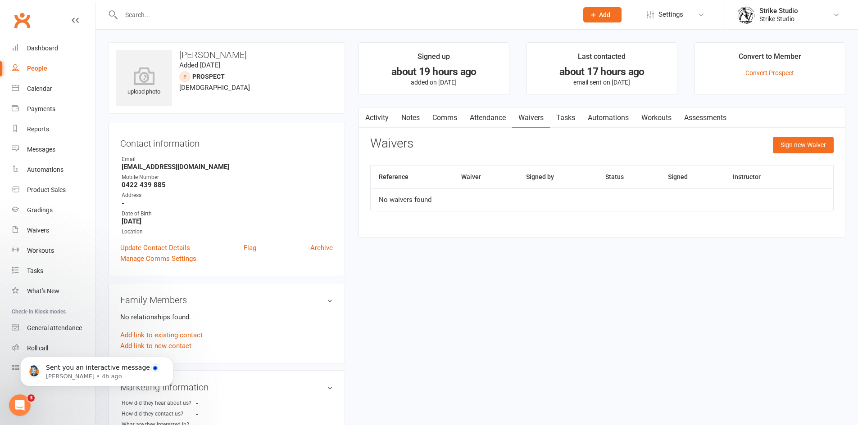
click at [358, 111] on main "Signed up about 19 hours ago added on 10 Aug 2025 Last contacted about 17 hours…" at bounding box center [602, 144] width 500 height 205
click at [366, 112] on icon "button" at bounding box center [364, 116] width 5 height 9
click at [376, 121] on link "Activity" at bounding box center [377, 118] width 36 height 21
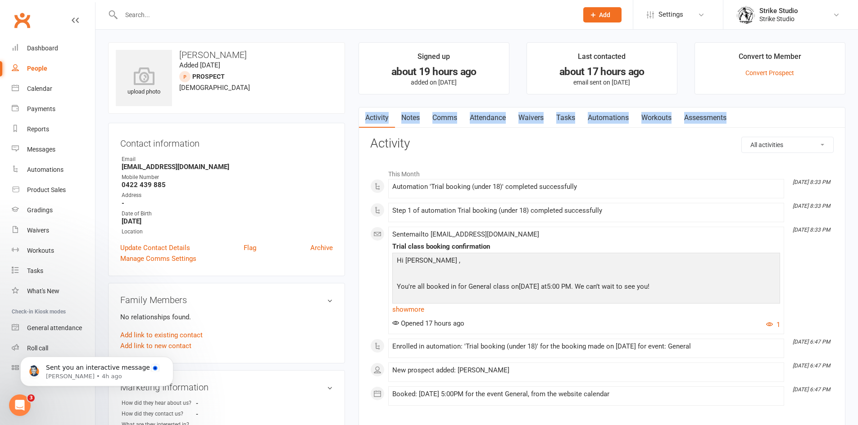
click at [373, 162] on div "This Month Aug 10, 8:33 PM Automation 'Trial booking (under 18)' completed succ…" at bounding box center [601, 285] width 463 height 255
click at [535, 117] on link "Waivers" at bounding box center [531, 118] width 38 height 21
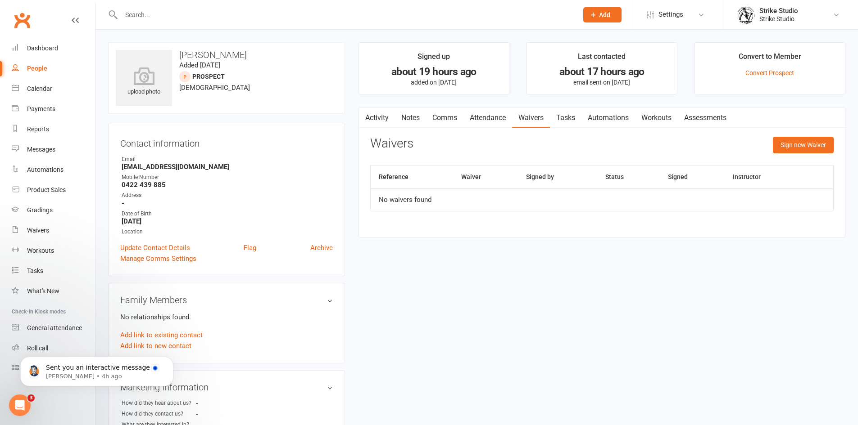
click at [498, 114] on link "Attendance" at bounding box center [487, 118] width 49 height 21
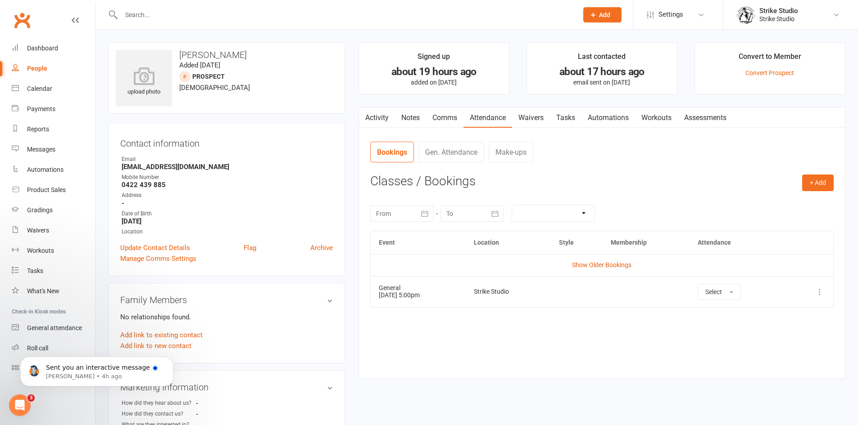
click at [595, 118] on link "Automations" at bounding box center [608, 118] width 54 height 21
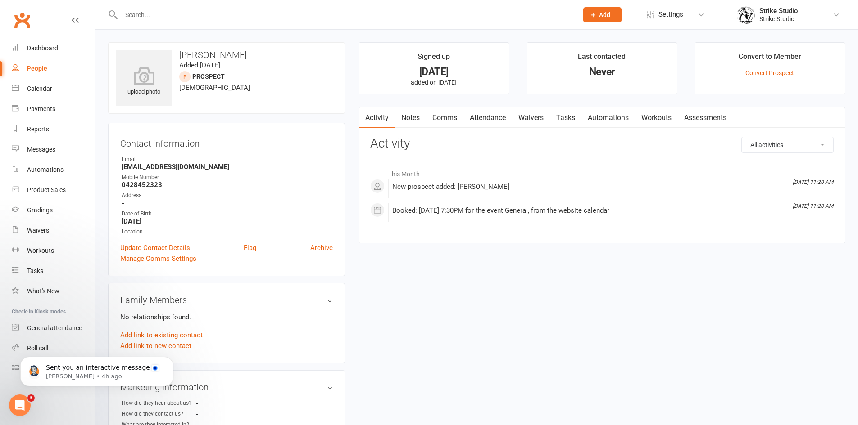
click at [530, 117] on link "Waivers" at bounding box center [531, 118] width 38 height 21
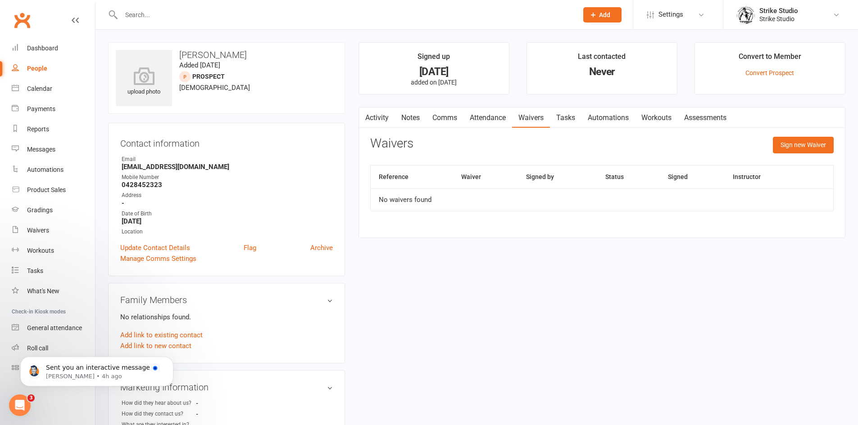
click at [480, 111] on link "Attendance" at bounding box center [487, 118] width 49 height 21
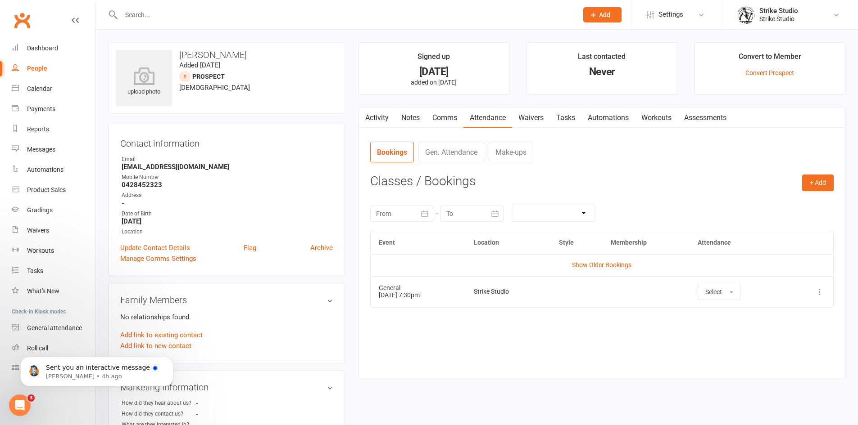
click at [624, 117] on link "Automations" at bounding box center [608, 118] width 54 height 21
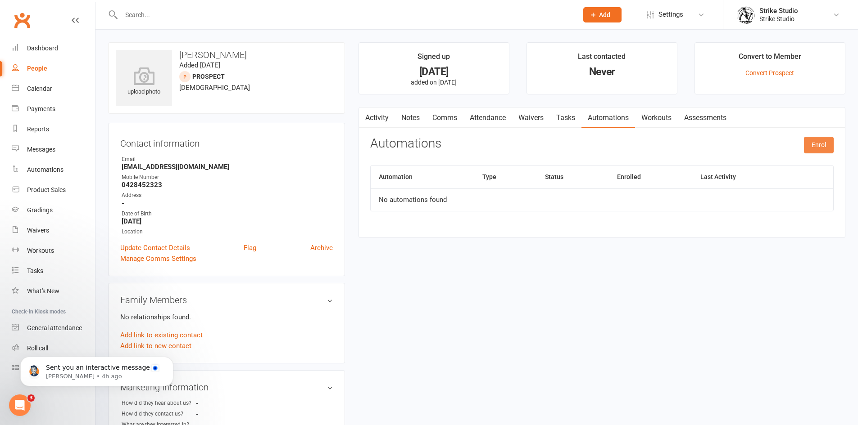
click at [829, 145] on button "Enrol" at bounding box center [819, 145] width 30 height 16
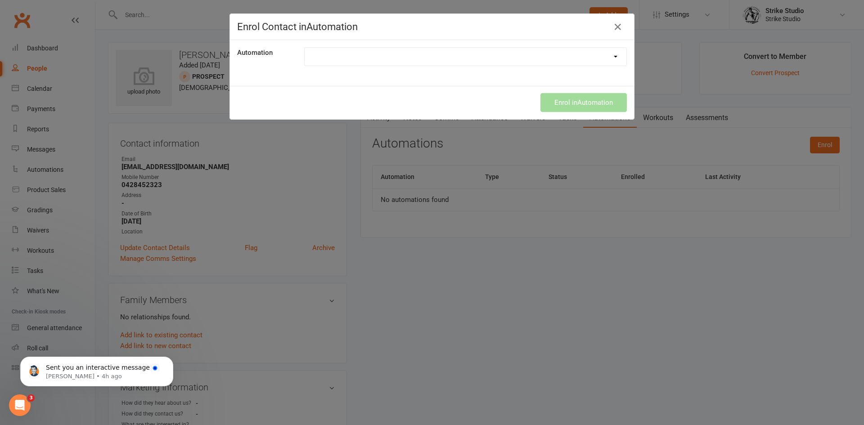
click at [569, 55] on select "100th Class Booking 10 Class Pass Used Up 10 Class Pass Used Up (KIDS) 1 Pass l…" at bounding box center [466, 57] width 322 height 18
select select "6910"
click at [305, 48] on select "100th Class Booking 10 Class Pass Used Up 10 Class Pass Used Up (KIDS) 1 Pass l…" at bounding box center [466, 57] width 322 height 18
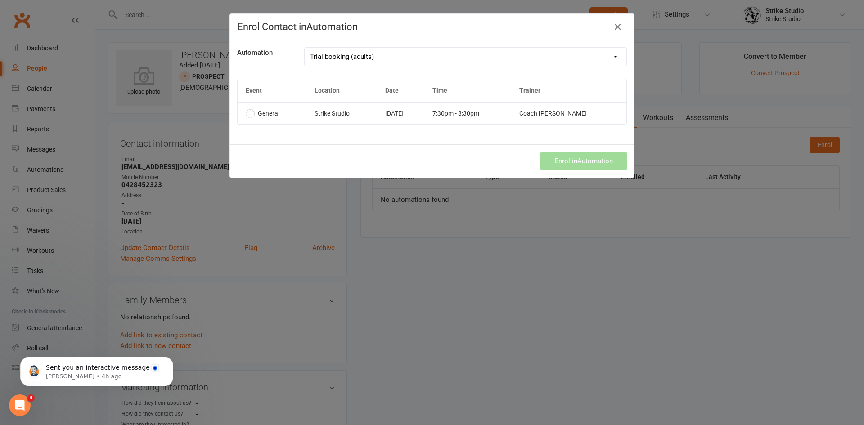
click at [367, 113] on td "Strike Studio" at bounding box center [342, 113] width 71 height 22
click at [561, 163] on button "Enrol in Automation" at bounding box center [584, 161] width 86 height 19
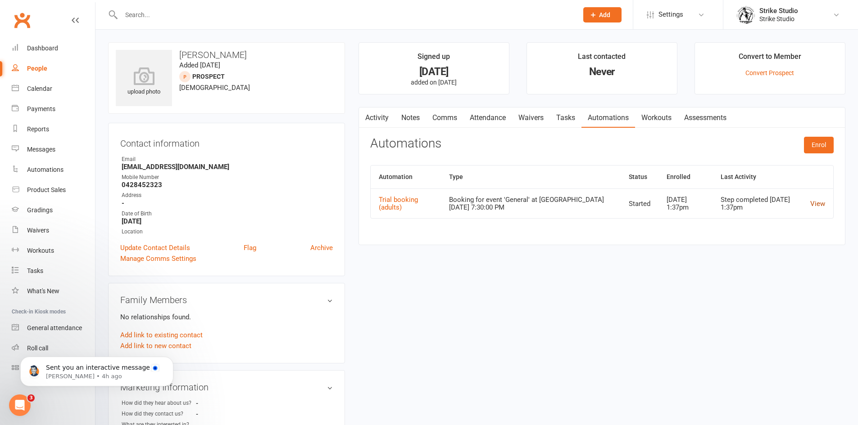
click at [814, 204] on link "View" at bounding box center [817, 204] width 15 height 8
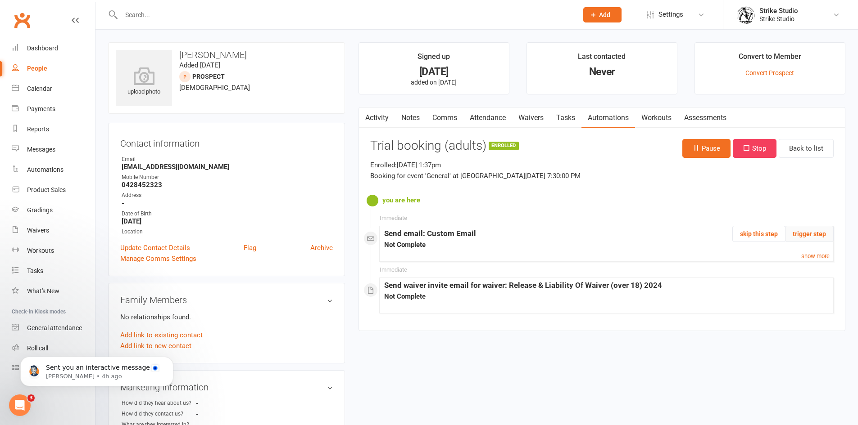
click at [823, 229] on button "trigger step" at bounding box center [809, 234] width 49 height 16
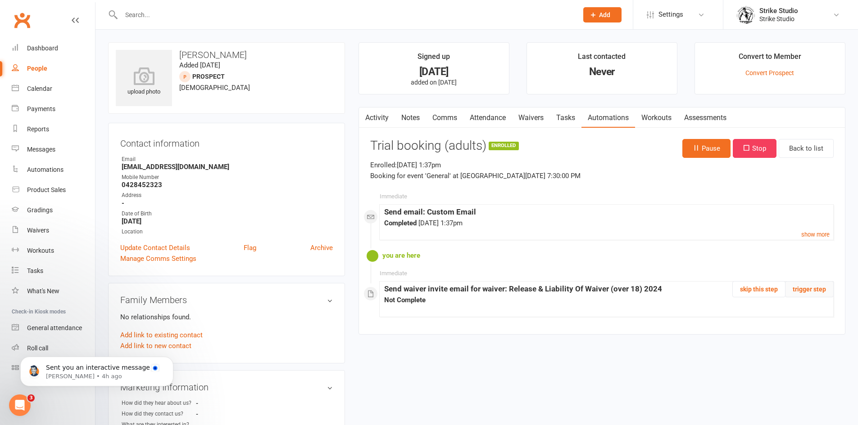
click at [816, 287] on button "trigger step" at bounding box center [809, 289] width 49 height 16
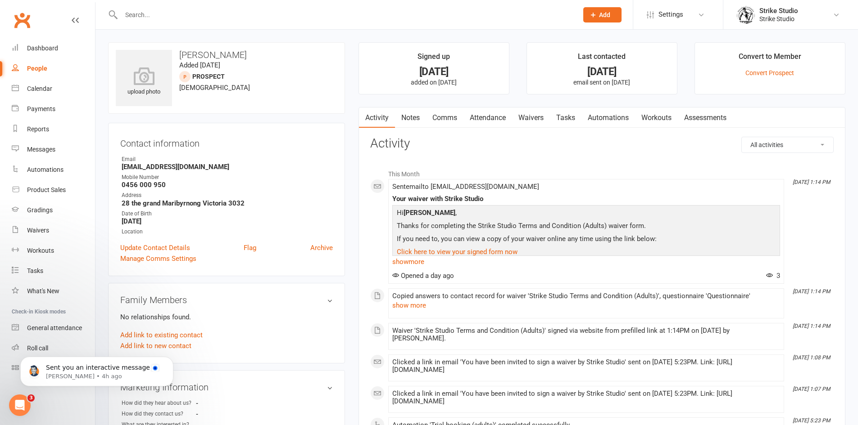
click at [610, 117] on link "Automations" at bounding box center [608, 118] width 54 height 21
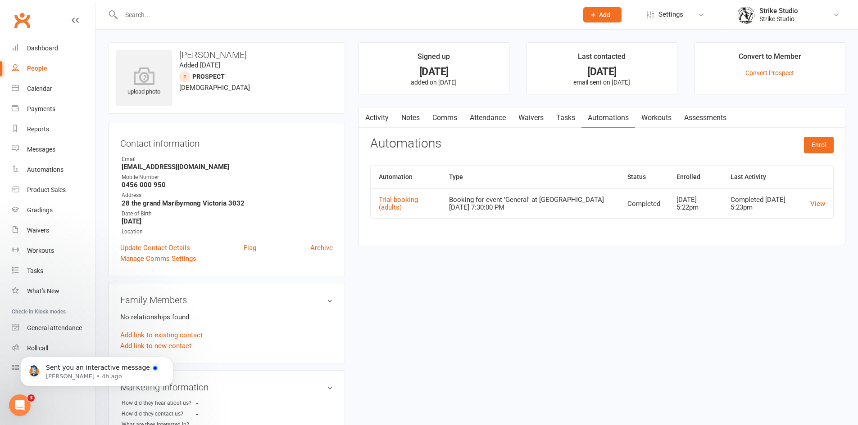
click at [546, 115] on link "Waivers" at bounding box center [531, 118] width 38 height 21
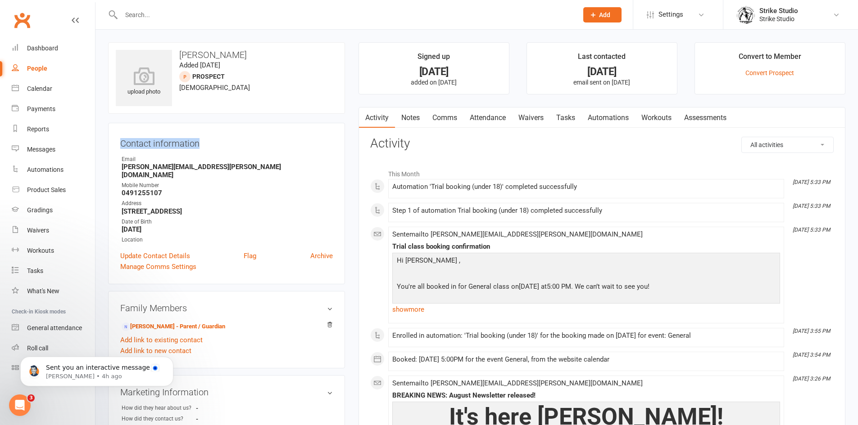
drag, startPoint x: 120, startPoint y: 145, endPoint x: 199, endPoint y: 144, distance: 78.8
click at [199, 144] on h3 "Contact information" at bounding box center [226, 142] width 213 height 14
click at [226, 118] on contact-information "upload photo Lenny Freebairn Added 17 September, 2024 prospect 12 years old Con…" at bounding box center [226, 163] width 237 height 242
click at [232, 137] on h3 "Contact information" at bounding box center [226, 142] width 213 height 14
drag, startPoint x: 200, startPoint y: 143, endPoint x: 177, endPoint y: 57, distance: 89.4
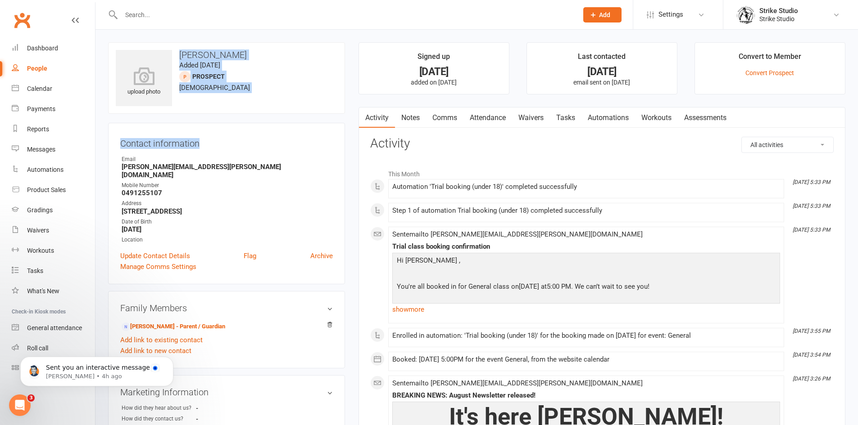
click at [177, 57] on contact-information "upload photo Lenny Freebairn Added 17 September, 2024 prospect 12 years old Con…" at bounding box center [226, 163] width 237 height 242
click at [226, 90] on div "upload photo Lenny Freebairn Added 17 September, 2024 prospect 12 years old" at bounding box center [226, 78] width 237 height 72
click at [207, 90] on span "12 years old" at bounding box center [214, 88] width 71 height 8
drag, startPoint x: 201, startPoint y: 144, endPoint x: 147, endPoint y: 224, distance: 97.3
click at [147, 224] on div "Contact information Owner Email danielle.freebairn@gmail.com Mobile Number 0491…" at bounding box center [226, 204] width 237 height 162
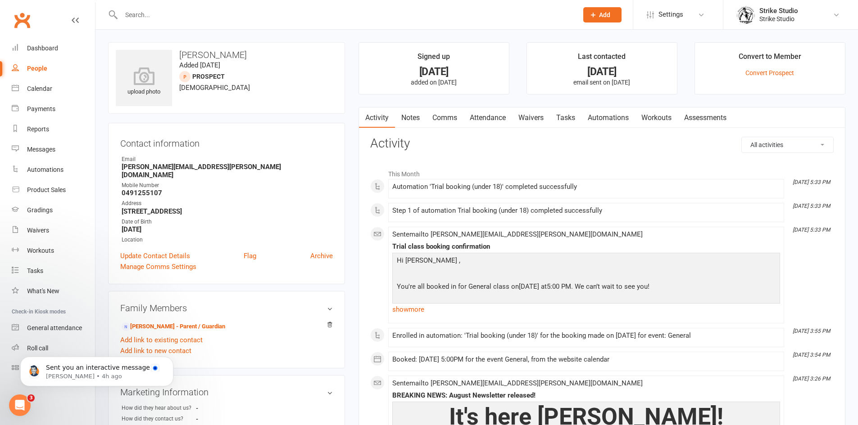
click at [126, 160] on div "Email" at bounding box center [227, 159] width 211 height 9
click at [160, 218] on div "Date of Birth" at bounding box center [227, 222] width 211 height 9
drag, startPoint x: 122, startPoint y: 213, endPoint x: 150, endPoint y: 215, distance: 28.4
click at [151, 218] on div "Date of Birth" at bounding box center [227, 222] width 211 height 9
click at [152, 226] on strong "March 16, 2013" at bounding box center [227, 230] width 211 height 8
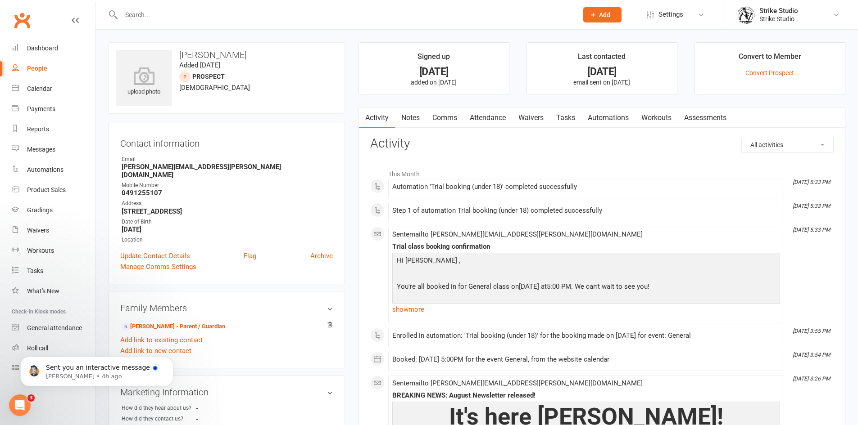
click at [522, 119] on link "Waivers" at bounding box center [531, 118] width 38 height 21
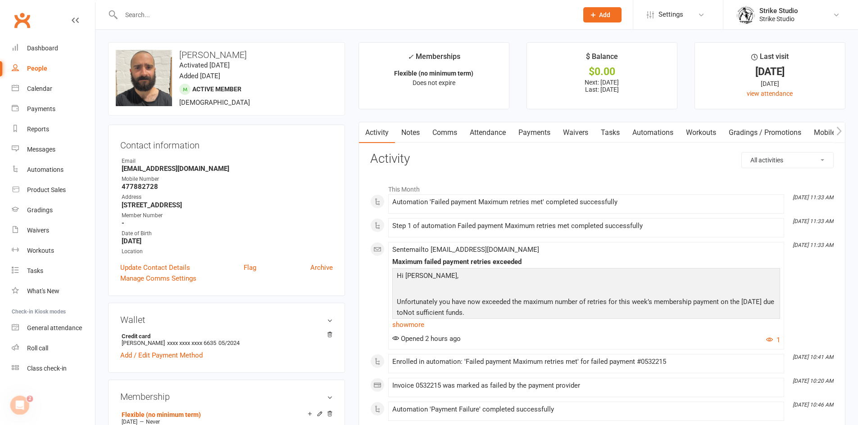
click at [533, 129] on link "Payments" at bounding box center [534, 132] width 45 height 21
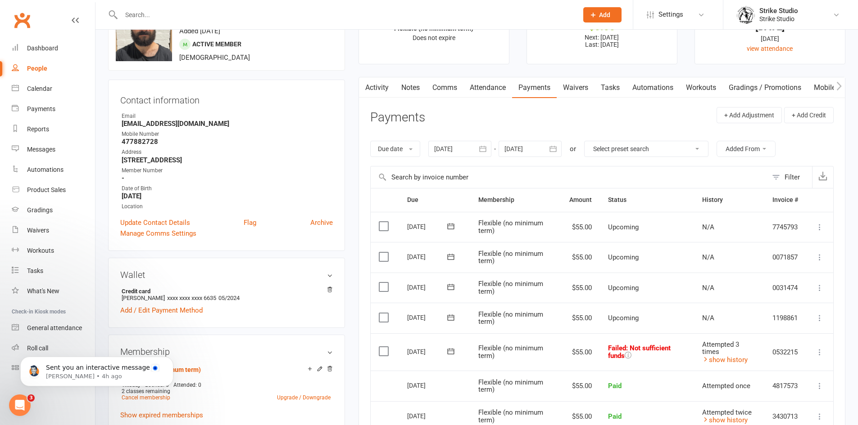
click at [452, 351] on icon at bounding box center [450, 351] width 9 height 9
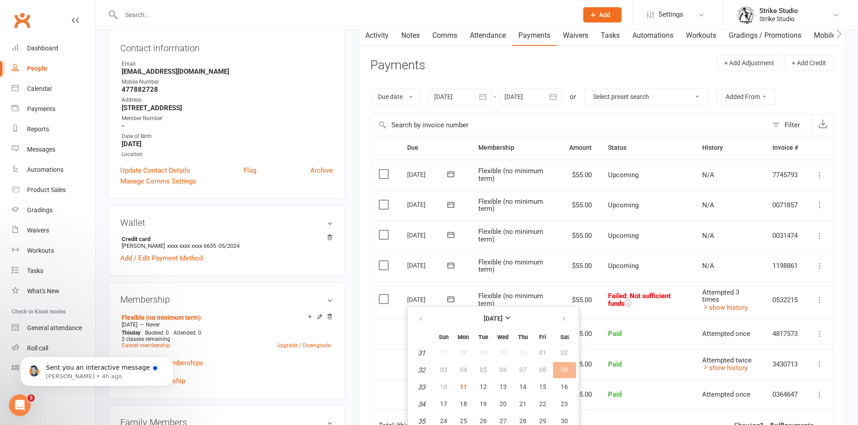
scroll to position [180, 0]
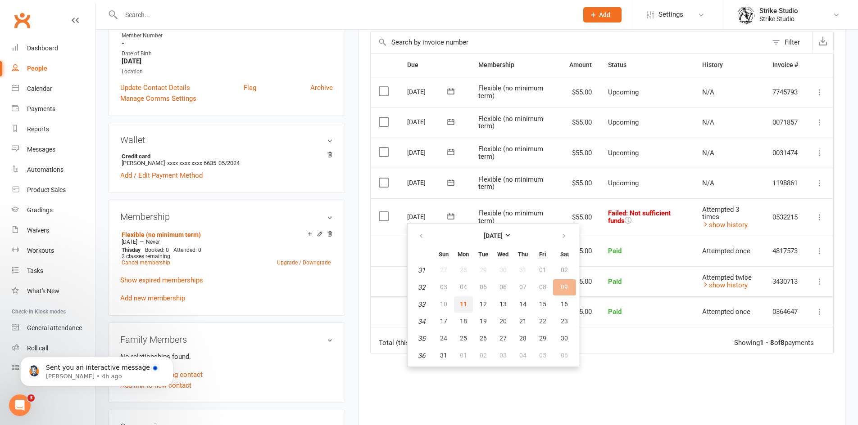
click at [464, 311] on button "11" at bounding box center [463, 305] width 19 height 16
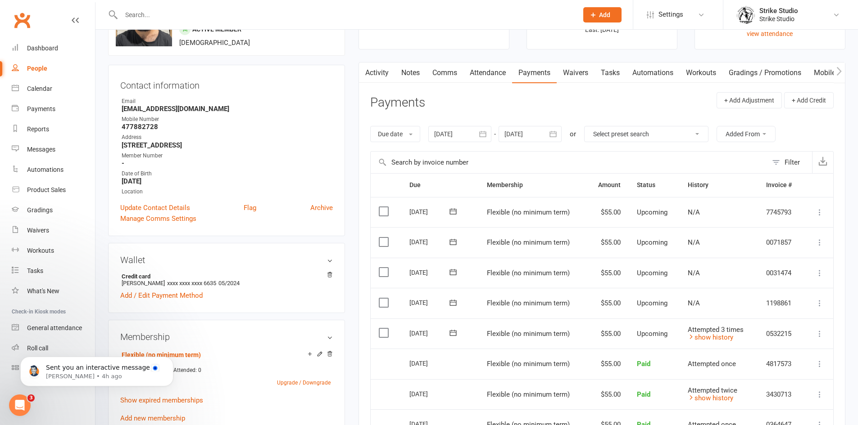
scroll to position [0, 0]
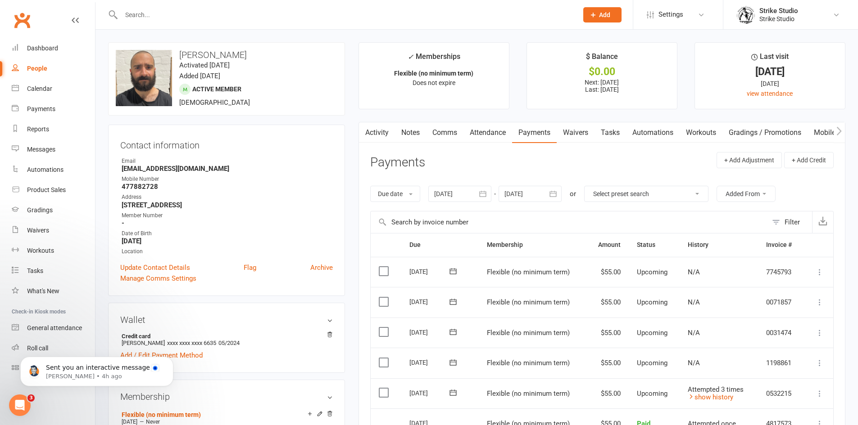
click at [195, 14] on input "text" at bounding box center [344, 15] width 453 height 13
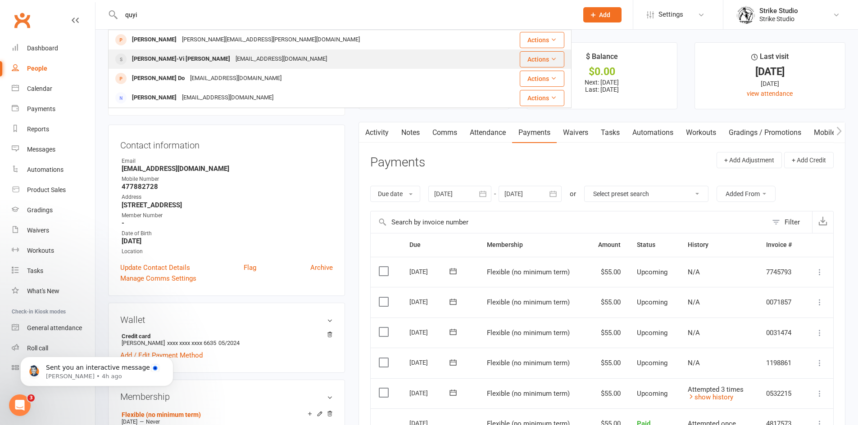
type input "quyi"
click at [233, 64] on div "quynhvi.dao@gmail.com" at bounding box center [281, 59] width 97 height 13
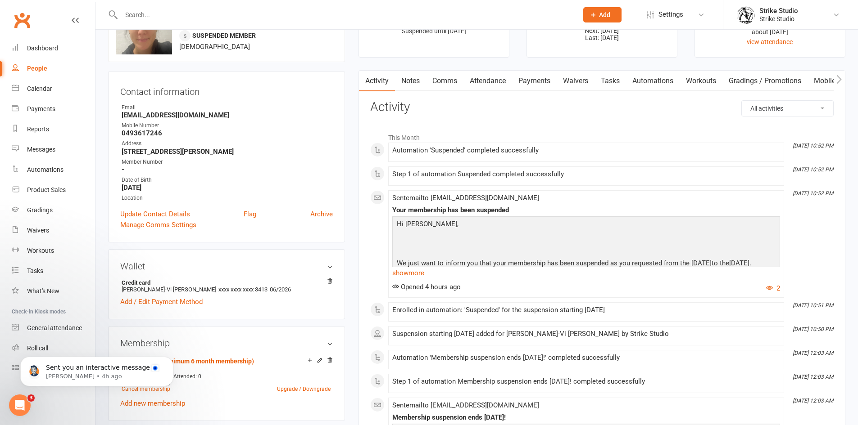
scroll to position [45, 0]
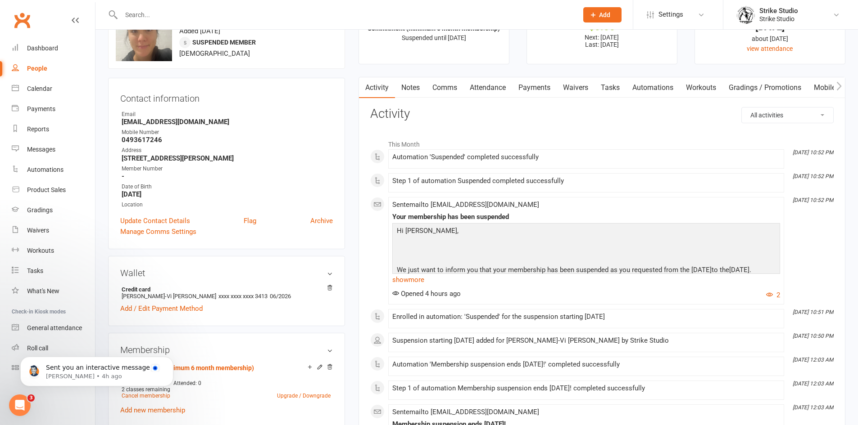
click at [289, 12] on input "text" at bounding box center [344, 15] width 453 height 13
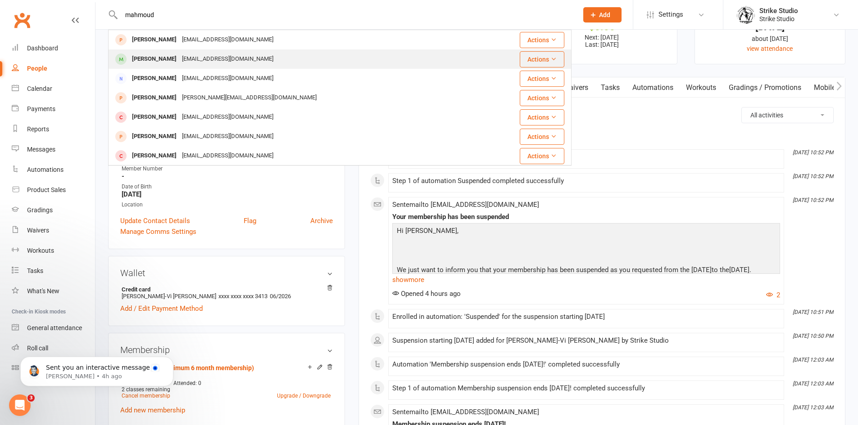
type input "mahmoud"
click at [195, 64] on div "madamchanel1979@gmail.com" at bounding box center [227, 59] width 97 height 13
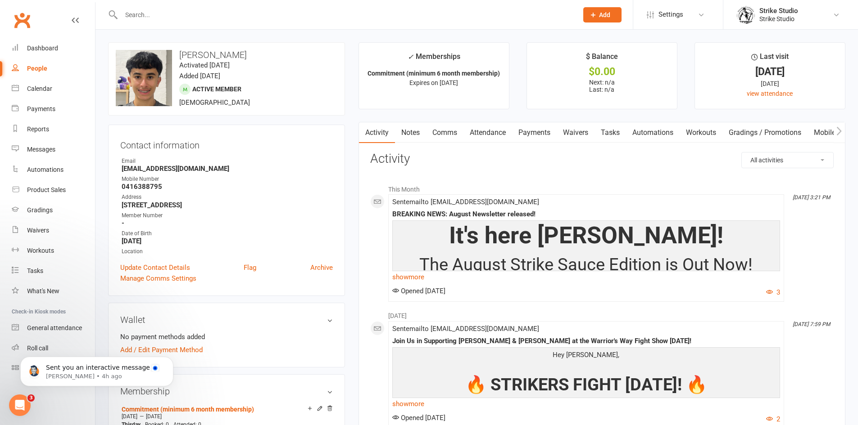
click at [401, 131] on link "Notes" at bounding box center [410, 132] width 31 height 21
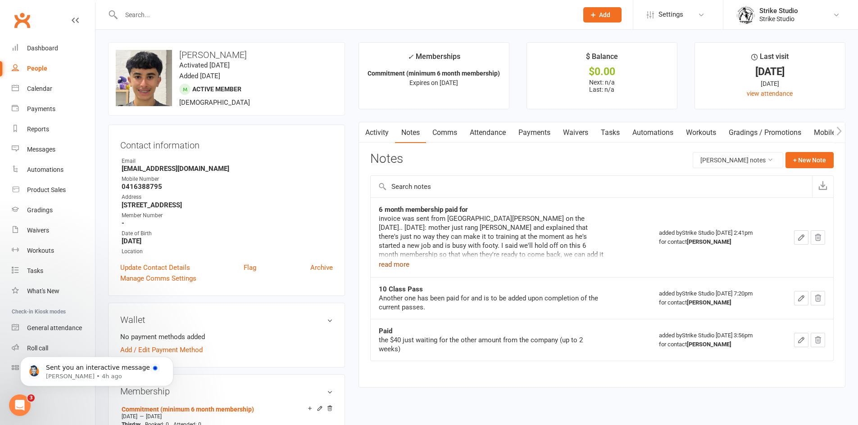
click at [390, 261] on button "read more" at bounding box center [394, 264] width 31 height 11
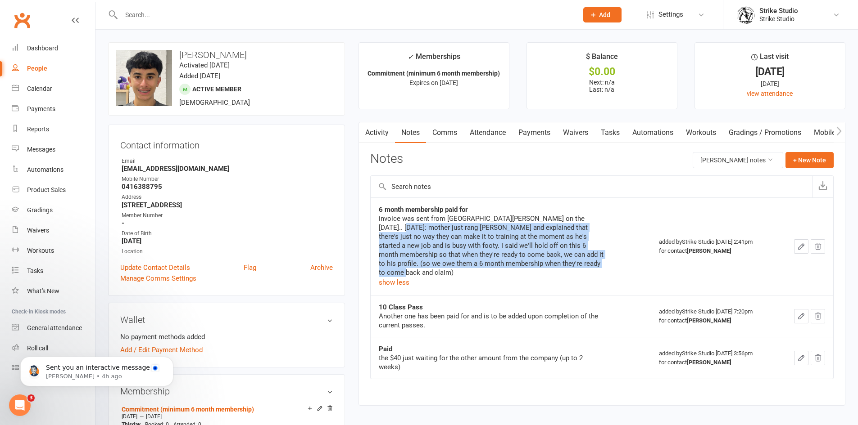
drag, startPoint x: 376, startPoint y: 224, endPoint x: 578, endPoint y: 263, distance: 205.9
click at [578, 263] on td "6 month membership paid for invoice was sent from ciara o'dowd on the 16th of m…" at bounding box center [511, 247] width 280 height 98
drag, startPoint x: 604, startPoint y: 268, endPoint x: 557, endPoint y: 243, distance: 53.2
click at [604, 267] on div "6 month membership paid for invoice was sent from ciara o'dowd on the 16th of m…" at bounding box center [511, 246] width 264 height 83
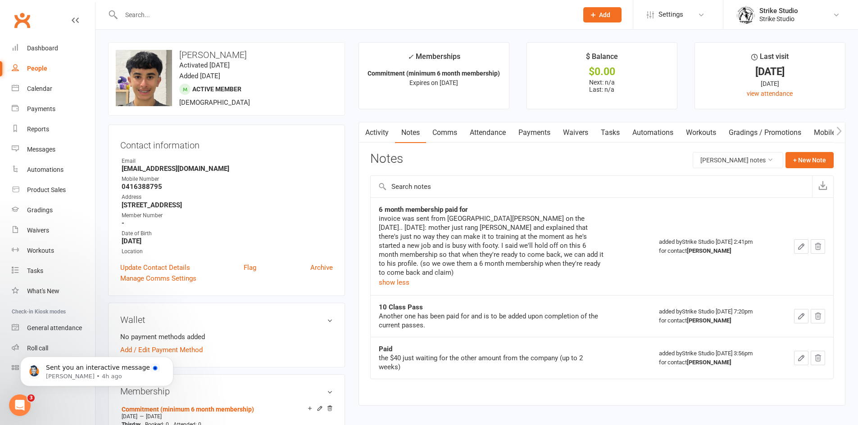
click at [297, 229] on ul "Owner Email madamchanel1979@gmail.com Mobile Number 0416388795 Address 317/1 ca…" at bounding box center [226, 206] width 213 height 99
drag, startPoint x: 444, startPoint y: 350, endPoint x: 506, endPoint y: 352, distance: 61.7
click at [506, 354] on div "the $40 just waiting for the other amount from the company (up to 2 weeks)" at bounding box center [491, 363] width 225 height 18
click at [505, 354] on div "the $40 just waiting for the other amount from the company (up to 2 weeks)" at bounding box center [491, 363] width 225 height 18
click at [445, 312] on div "Another one has been paid for and is to be added upon completion of the current…" at bounding box center [491, 321] width 225 height 18
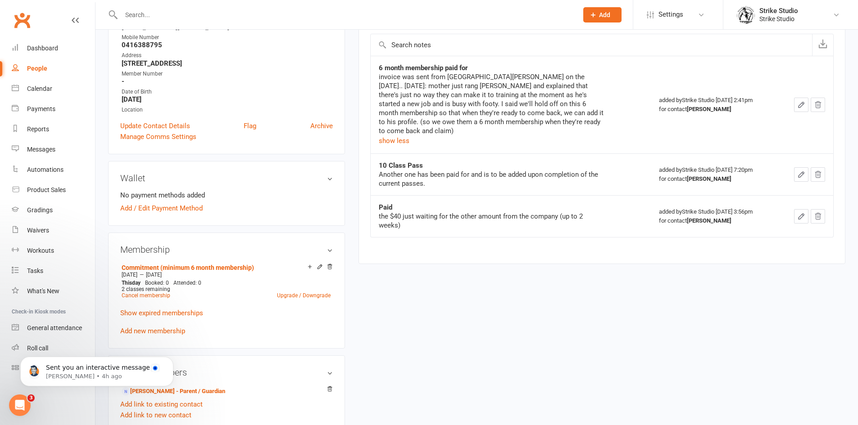
scroll to position [225, 0]
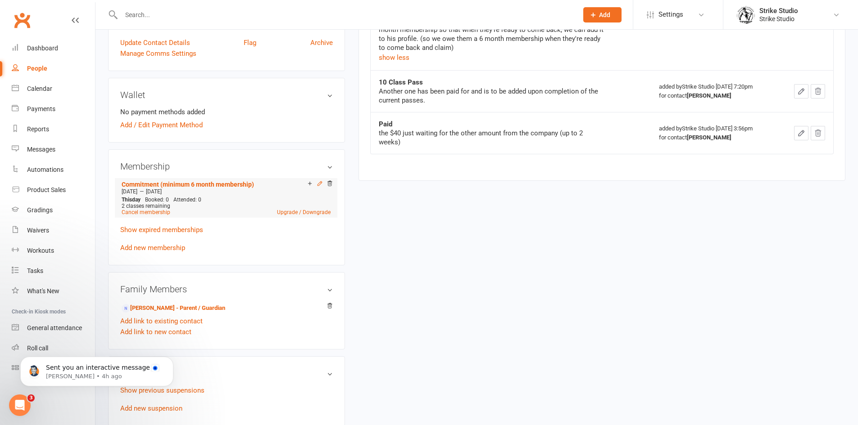
click at [319, 185] on icon at bounding box center [320, 184] width 6 height 6
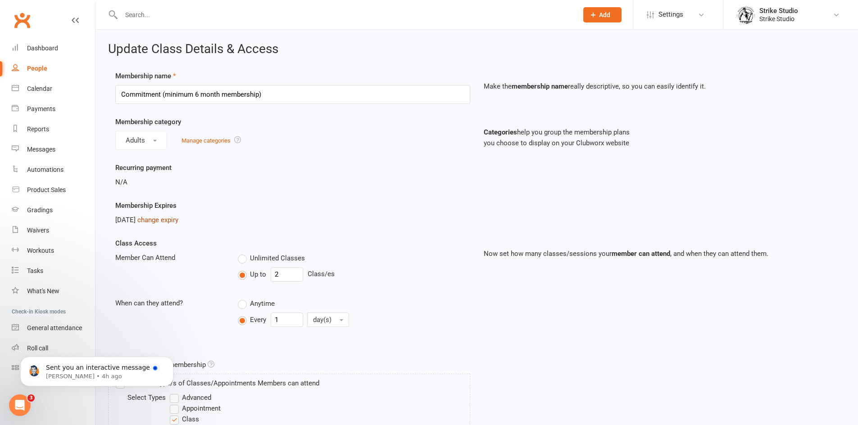
click at [178, 217] on link "change expiry" at bounding box center [157, 220] width 41 height 8
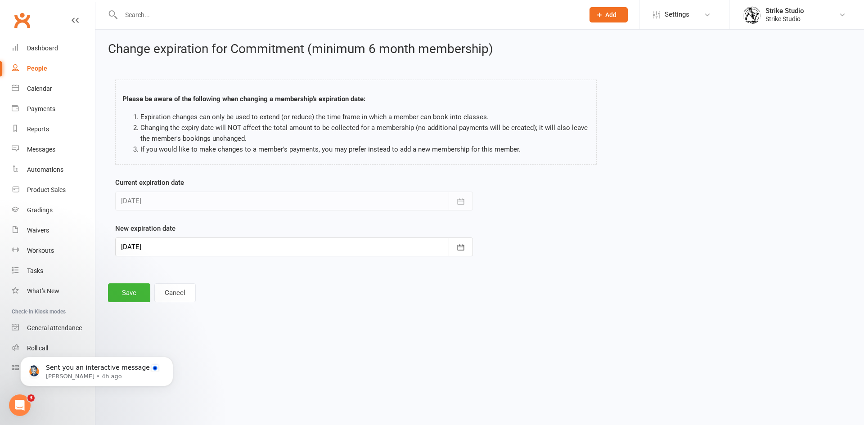
click at [233, 241] on div at bounding box center [294, 247] width 358 height 19
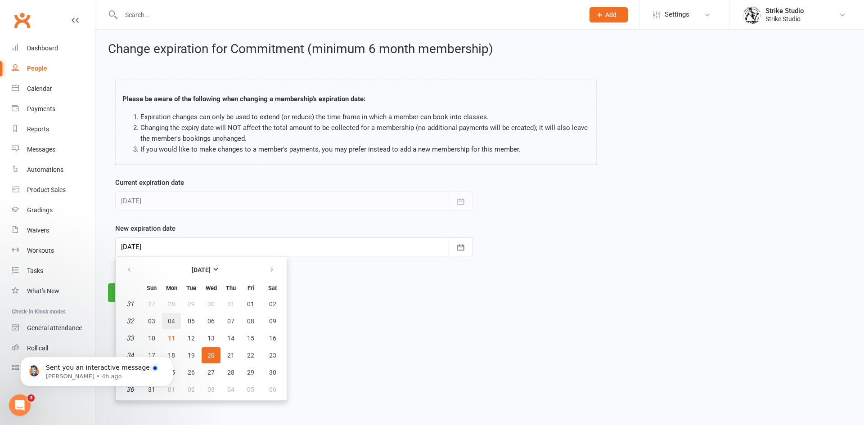
click at [173, 326] on button "04" at bounding box center [171, 321] width 19 height 16
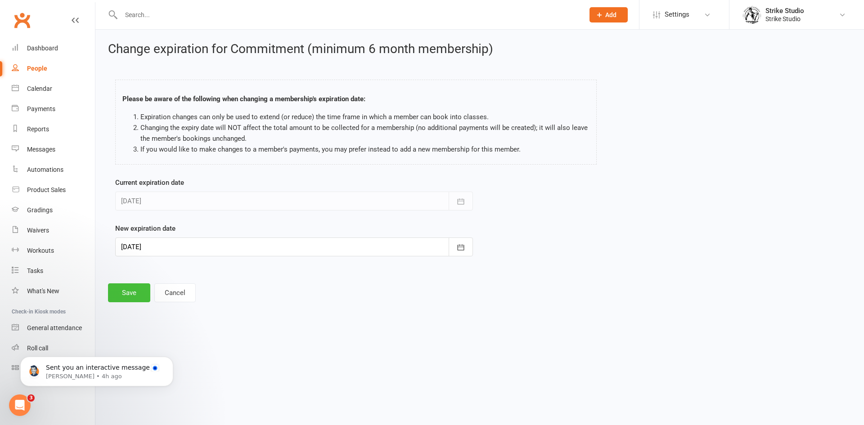
click at [138, 296] on button "Save" at bounding box center [129, 293] width 42 height 19
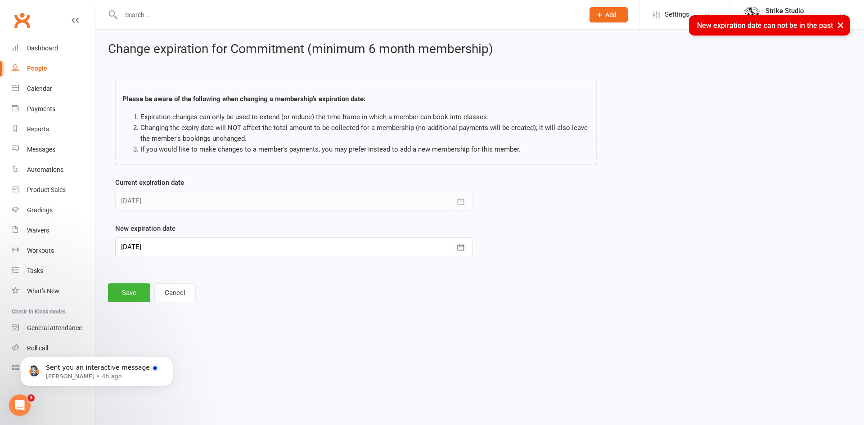
click at [268, 245] on div at bounding box center [294, 247] width 358 height 19
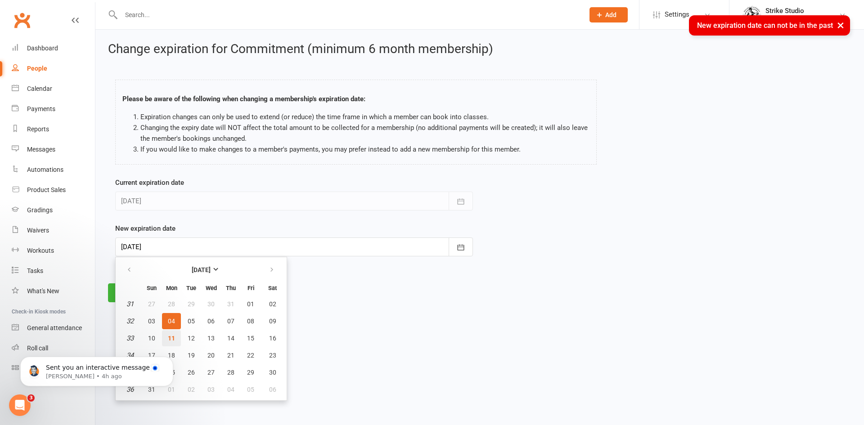
click at [167, 335] on button "11" at bounding box center [171, 338] width 19 height 16
type input "11 Aug 2025"
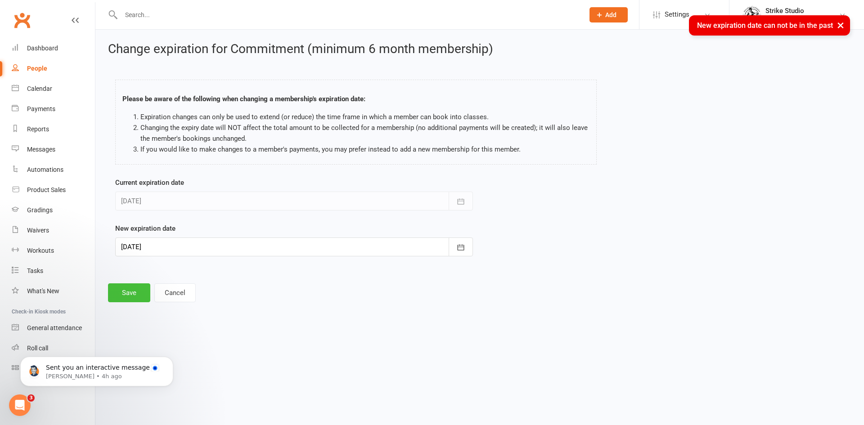
click at [141, 296] on button "Save" at bounding box center [129, 293] width 42 height 19
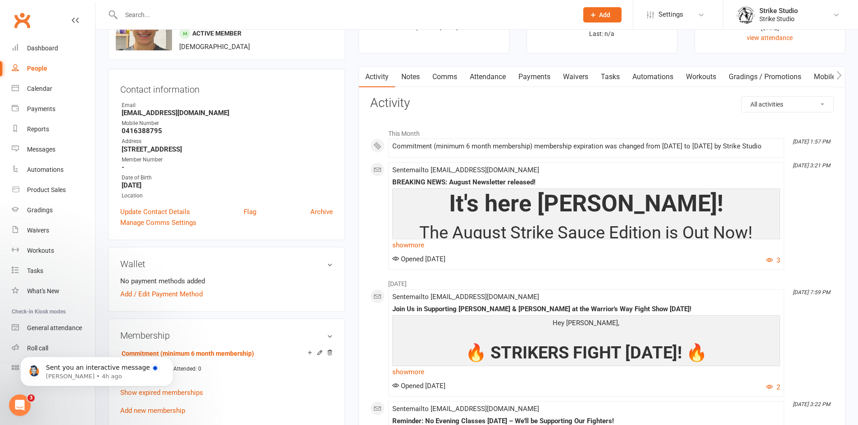
scroll to position [180, 0]
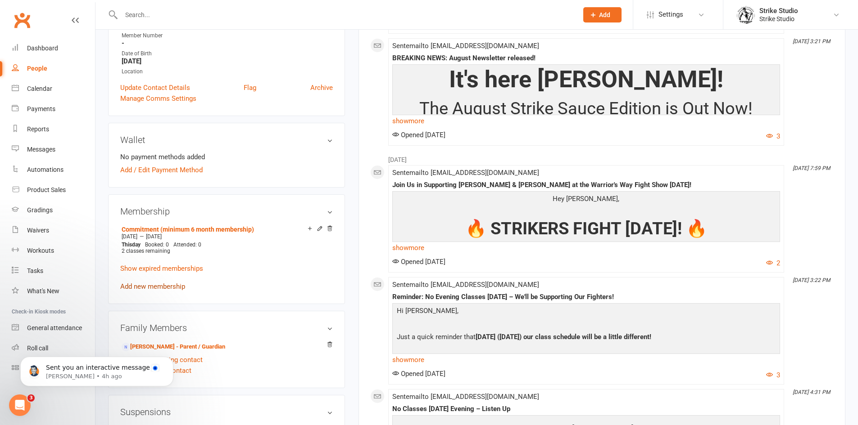
click at [171, 287] on link "Add new membership" at bounding box center [152, 287] width 65 height 8
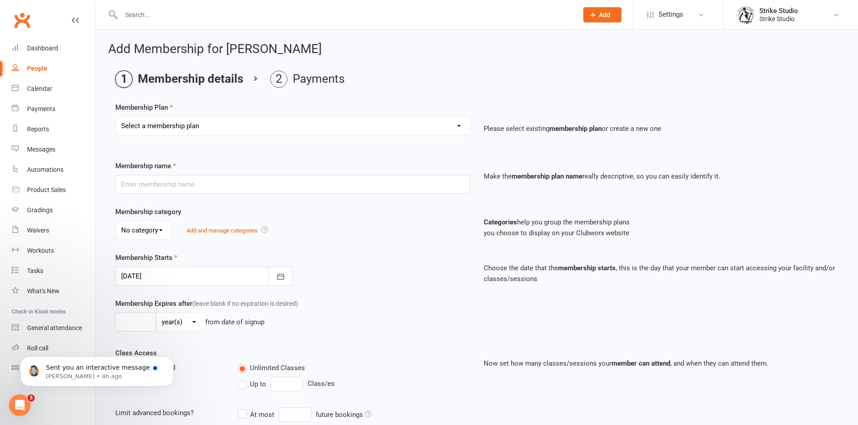
click at [409, 129] on select "Select a membership plan Create new Membership Plan Staff Prepaid (12 month mem…" at bounding box center [293, 126] width 354 height 18
select select "4"
click at [116, 117] on select "Select a membership plan Create new Membership Plan Staff Prepaid (12 month mem…" at bounding box center [293, 126] width 354 height 18
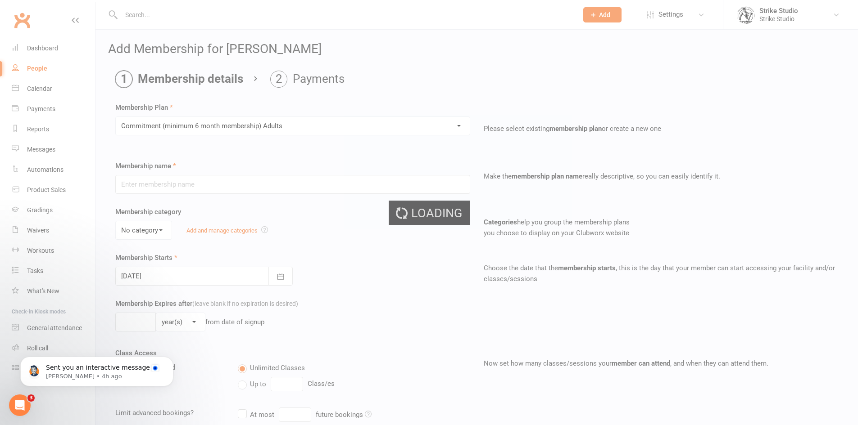
type input "Commitment (minimum 6 month membership) Adults"
select select "0"
type input "0"
type input "2"
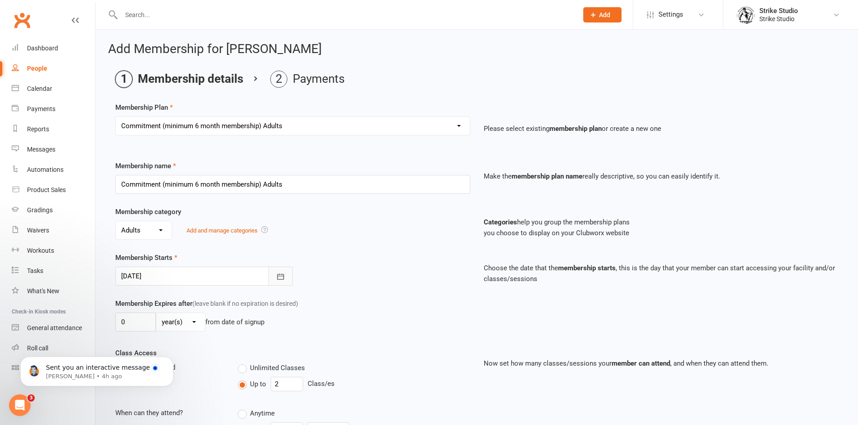
click at [281, 275] on icon "button" at bounding box center [280, 276] width 9 height 9
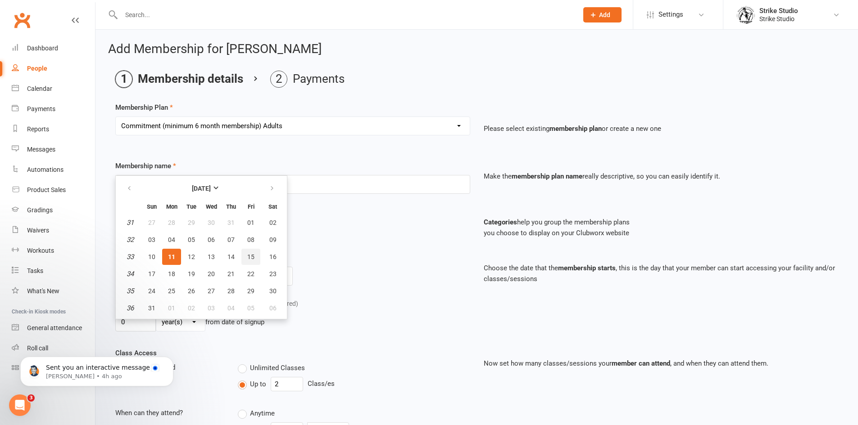
click at [244, 254] on button "15" at bounding box center [250, 257] width 19 height 16
type input "15 Aug 2025"
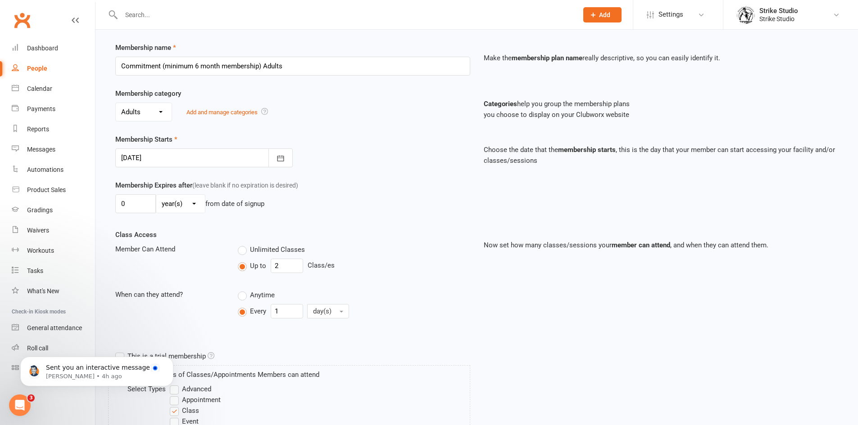
scroll to position [180, 0]
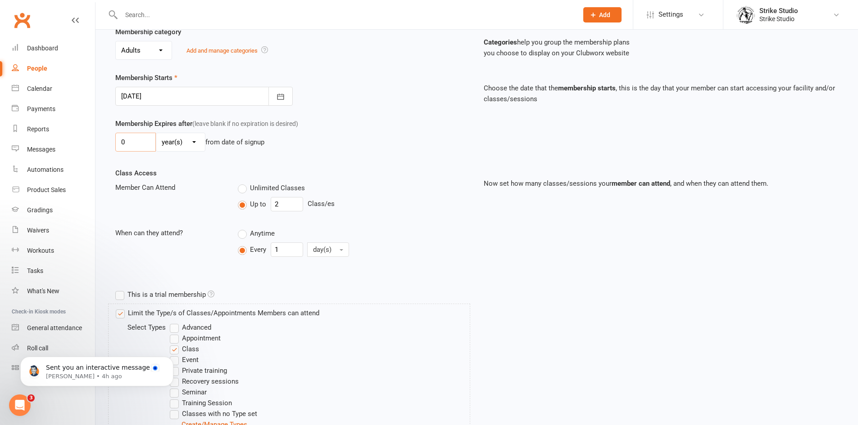
click at [140, 149] on input "0" at bounding box center [135, 142] width 41 height 19
type input "6"
click at [162, 145] on select "day(s) week(s) month(s) year(s)" at bounding box center [180, 142] width 49 height 18
select select "2"
click at [156, 133] on select "day(s) week(s) month(s) year(s)" at bounding box center [180, 142] width 49 height 18
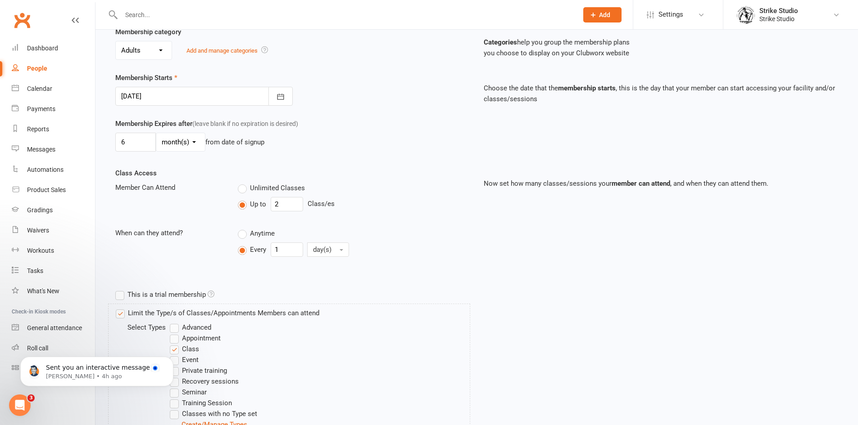
click at [191, 182] on div "Class Access Member Can Attend Unlimited Classes Up to 2 Class/es When can they…" at bounding box center [293, 220] width 368 height 105
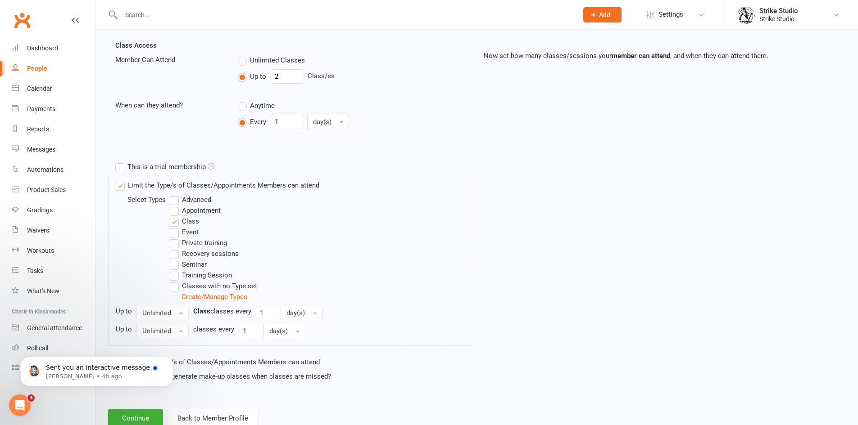
scroll to position [336, 0]
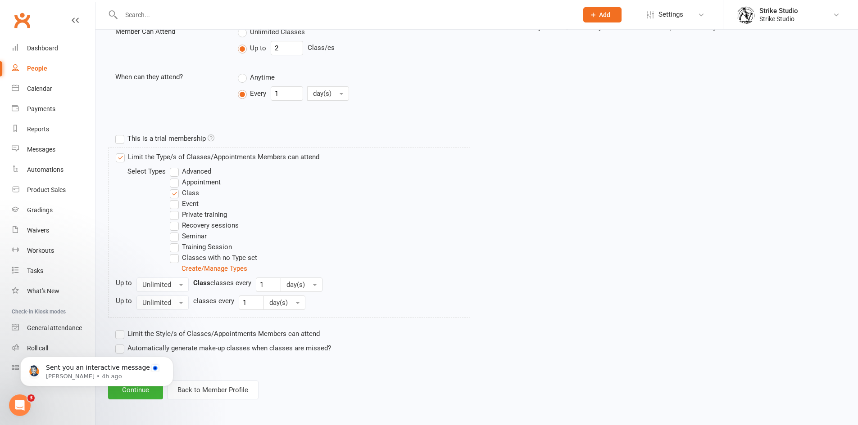
click at [148, 394] on body "Sent you an interactive message Toby • 4h ago" at bounding box center [96, 370] width 173 height 56
click at [134, 394] on body "Sent you an interactive message Toby • 4h ago" at bounding box center [96, 370] width 173 height 56
click at [169, 358] on icon "Dismiss notification" at bounding box center [170, 359] width 3 height 3
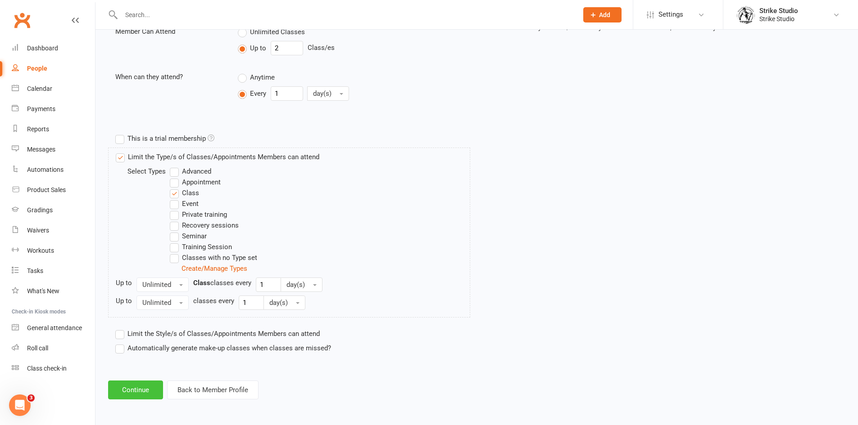
click at [143, 386] on button "Continue" at bounding box center [135, 390] width 55 height 19
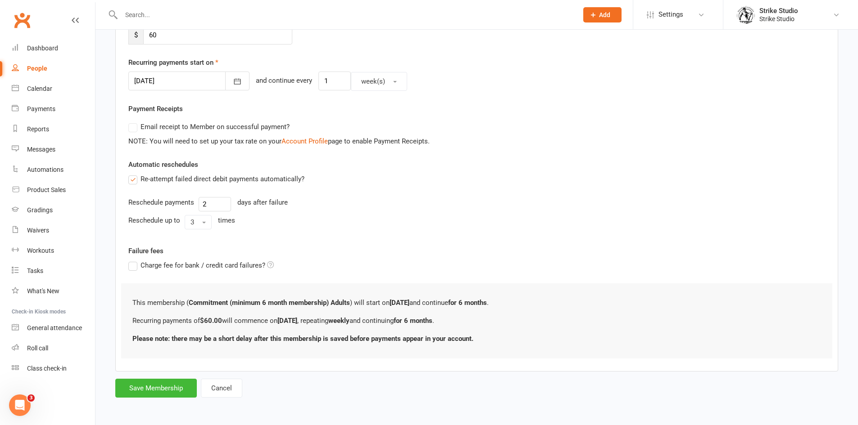
scroll to position [0, 0]
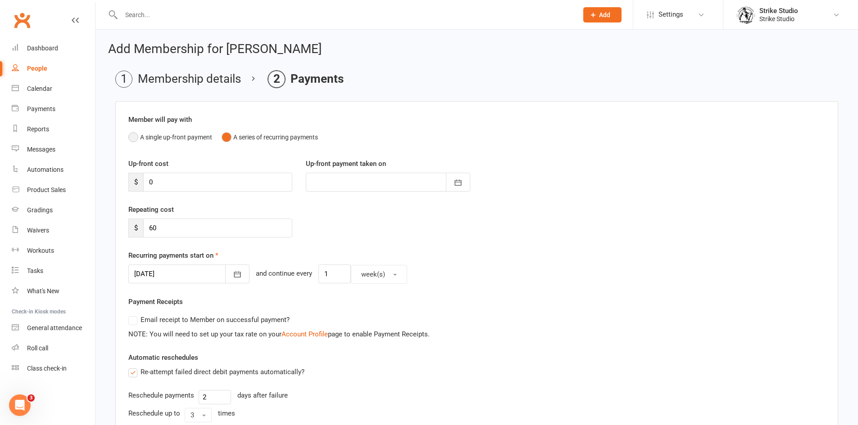
click at [132, 140] on button "A single up-front payment" at bounding box center [170, 137] width 84 height 17
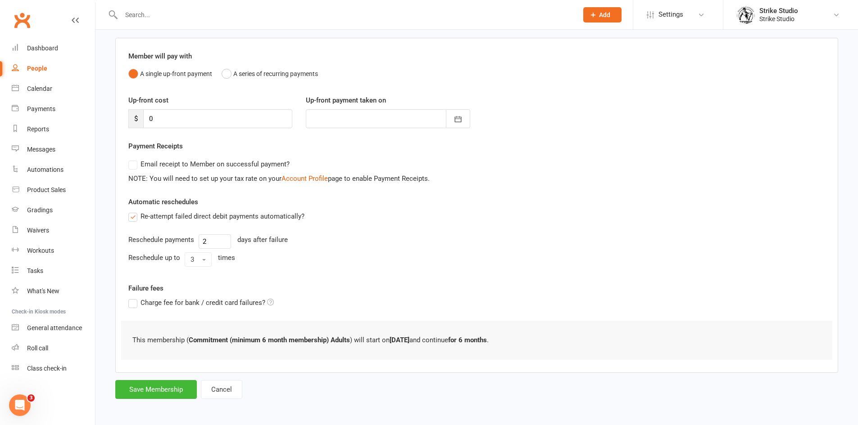
scroll to position [65, 0]
click at [163, 393] on button "Save Membership" at bounding box center [155, 388] width 81 height 19
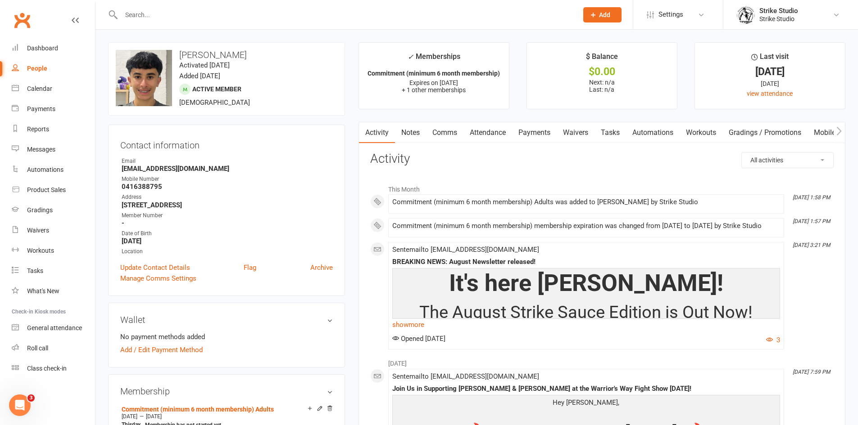
click at [411, 132] on link "Notes" at bounding box center [410, 132] width 31 height 21
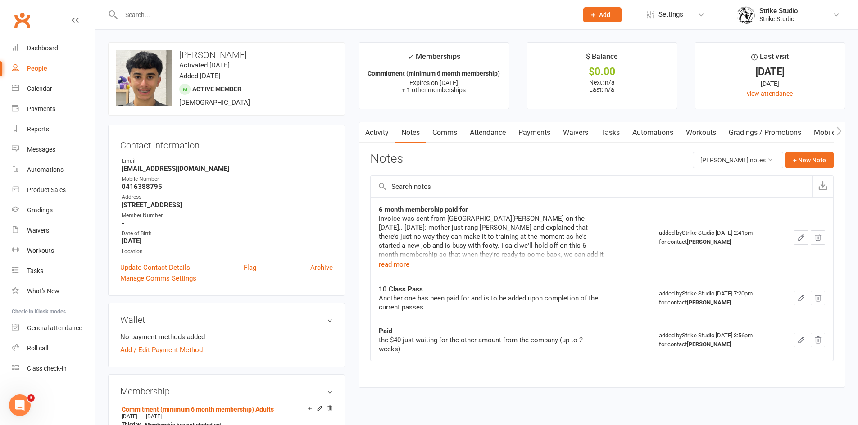
click at [800, 238] on icon "button" at bounding box center [800, 237] width 5 height 5
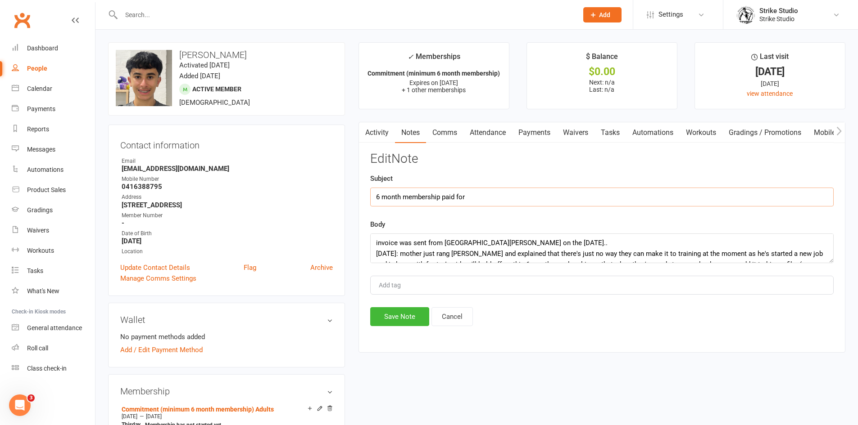
click at [475, 199] on input "6 month membership paid for" at bounding box center [601, 197] width 463 height 19
type input "6 month membership paid for: STARTS AUGUST 15TH 2025"
click at [407, 315] on button "Save Note" at bounding box center [399, 317] width 59 height 19
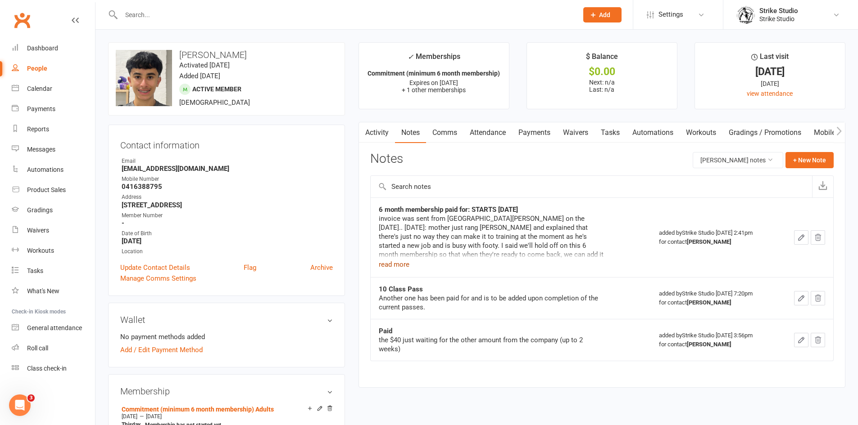
click at [401, 265] on button "read more" at bounding box center [394, 264] width 31 height 11
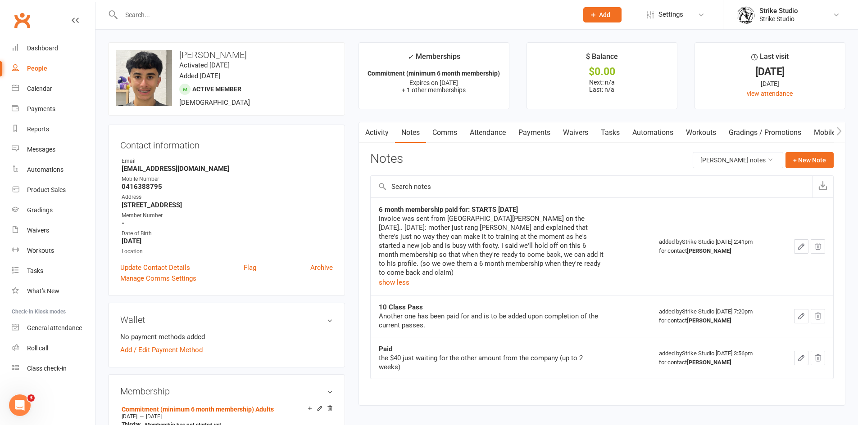
click at [803, 243] on icon "button" at bounding box center [801, 247] width 8 height 8
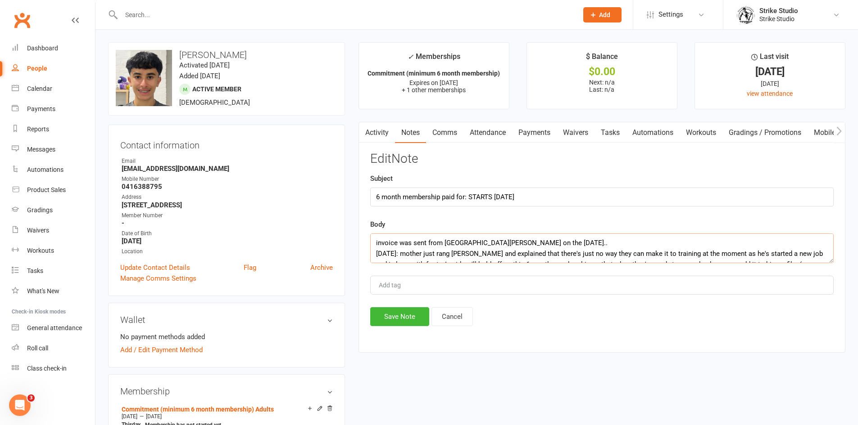
scroll to position [22, 0]
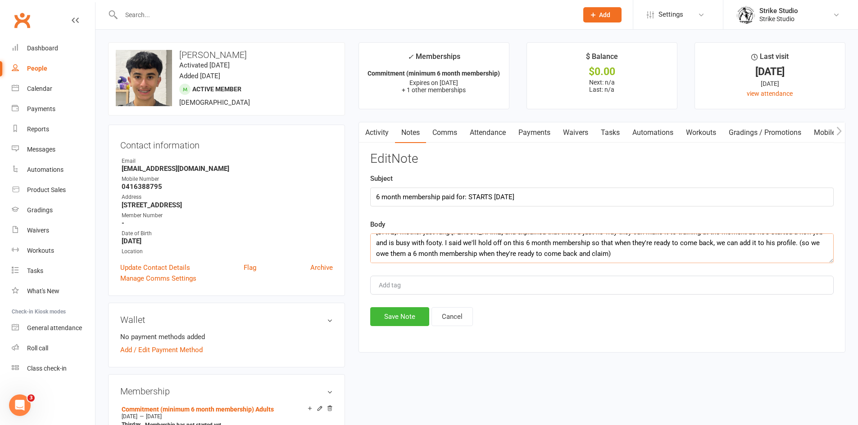
drag, startPoint x: 643, startPoint y: 253, endPoint x: 775, endPoint y: 245, distance: 132.1
click at [775, 245] on textarea "invoice was sent from ciara o'dowd on the 16th of may... 06.06.2025: mother jus…" at bounding box center [601, 249] width 463 height 30
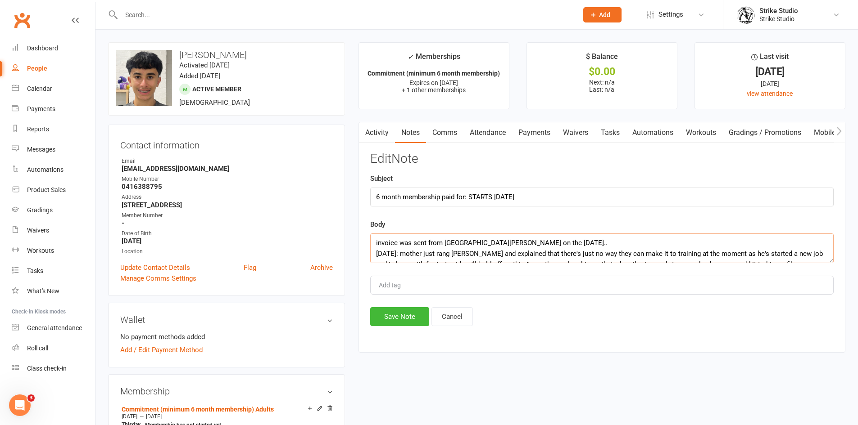
scroll to position [11, 0]
type textarea "invoice was sent from ciara o'dowd on the 16th of may... 06.06.2025: mother jus…"
click at [421, 317] on button "Save Note" at bounding box center [399, 317] width 59 height 19
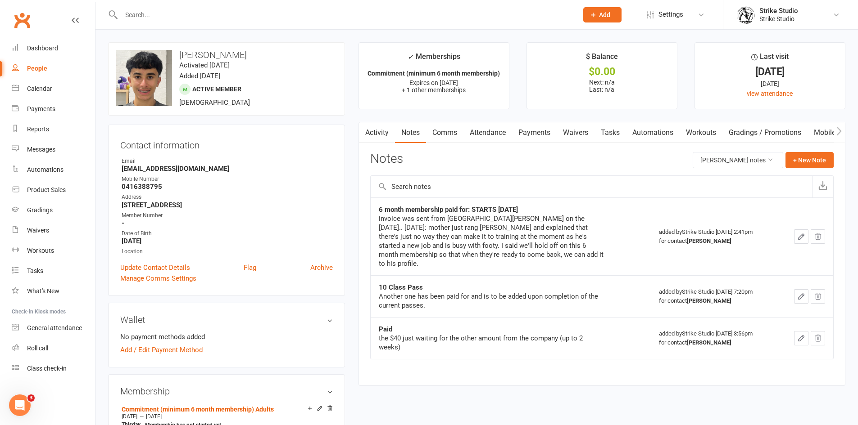
click at [359, 6] on div at bounding box center [339, 14] width 463 height 29
click at [381, 16] on input "text" at bounding box center [344, 15] width 453 height 13
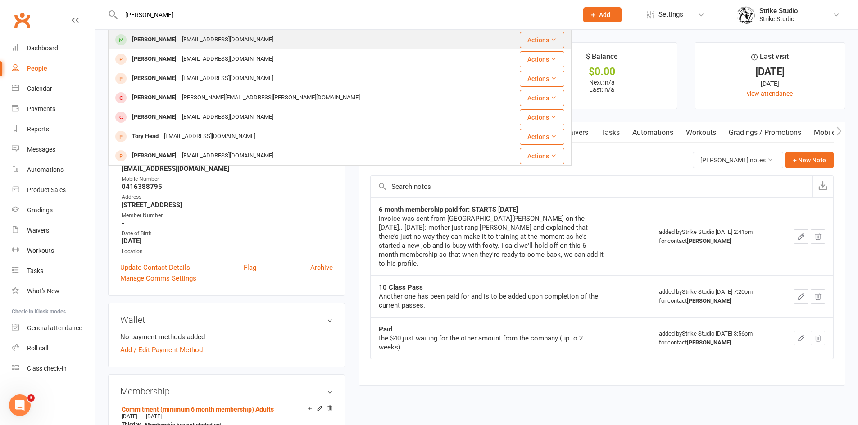
type input "hector m"
click at [229, 39] on div "Hmorgan514@gmail.com" at bounding box center [227, 39] width 97 height 13
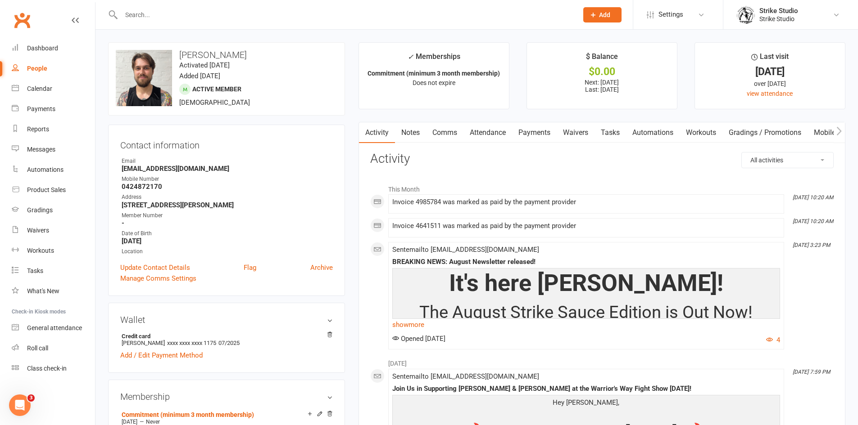
click at [534, 129] on link "Payments" at bounding box center [534, 132] width 45 height 21
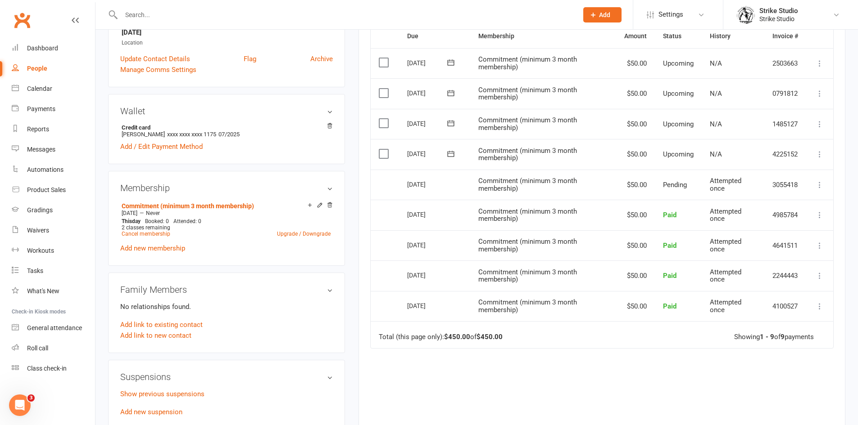
scroll to position [90, 0]
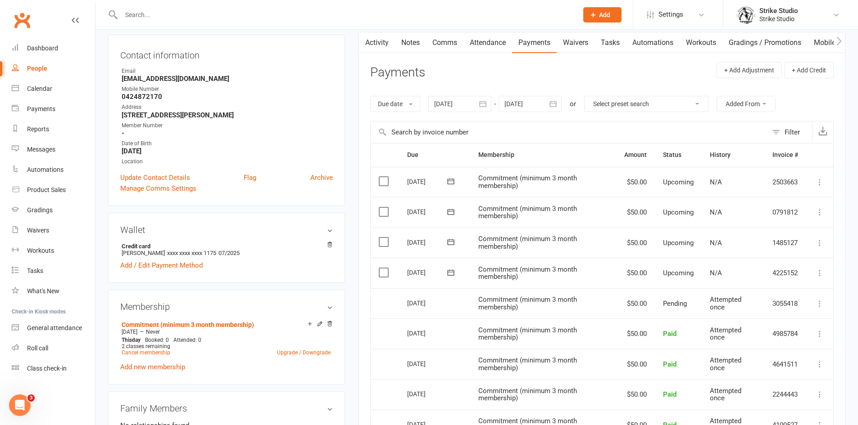
click at [474, 99] on div at bounding box center [459, 104] width 63 height 16
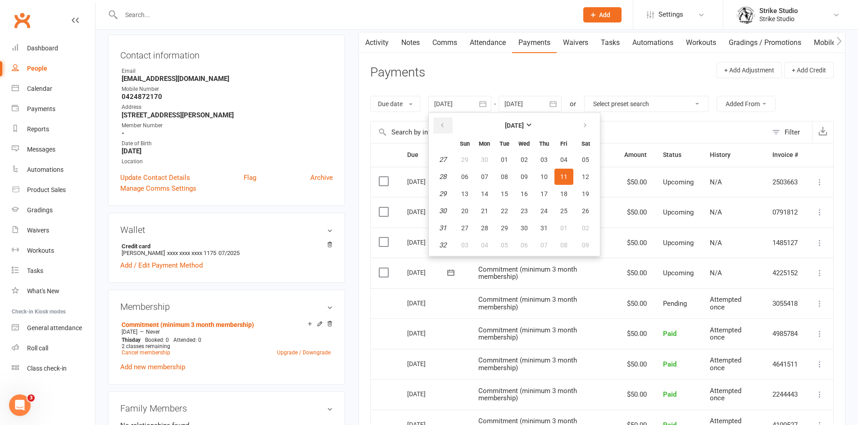
click at [450, 122] on button "button" at bounding box center [442, 126] width 19 height 16
click at [474, 164] on button "27" at bounding box center [464, 160] width 19 height 16
type input "27 Apr 2025"
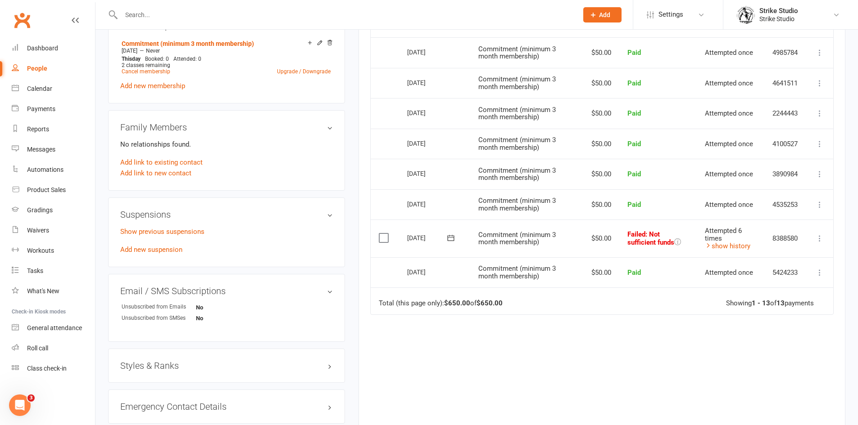
scroll to position [405, 0]
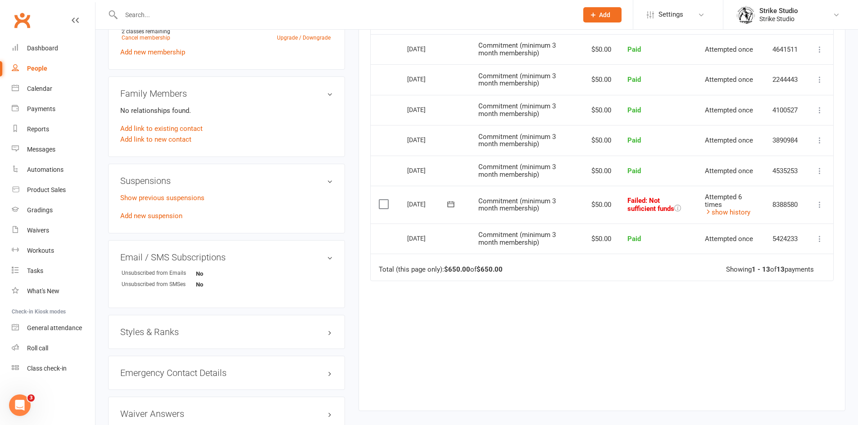
click at [386, 206] on label at bounding box center [385, 204] width 12 height 9
click at [385, 200] on input "checkbox" at bounding box center [382, 200] width 6 height 0
click at [799, 400] on button "Change status" at bounding box center [809, 404] width 71 height 19
click at [729, 214] on link "show history" at bounding box center [727, 212] width 45 height 8
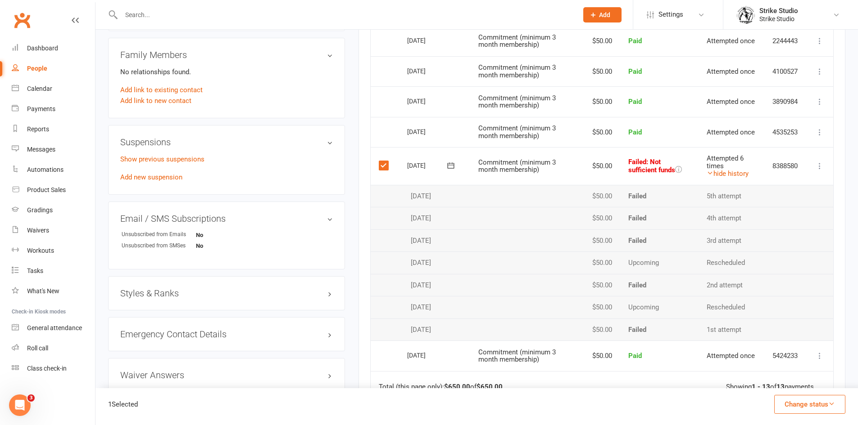
scroll to position [424, 0]
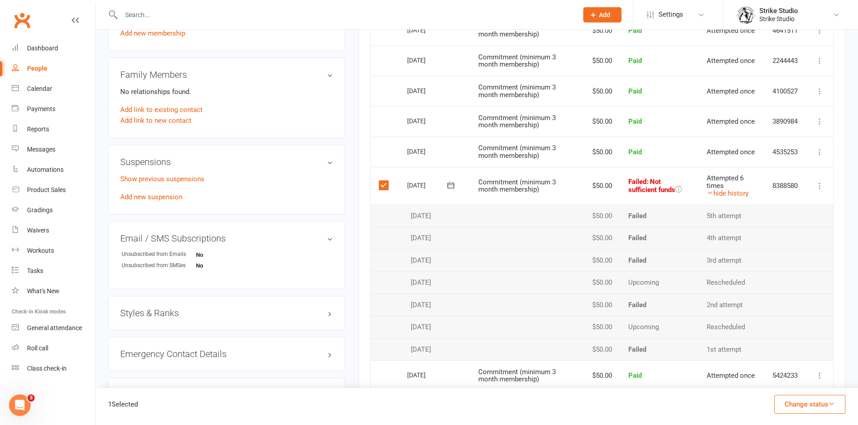
click at [790, 399] on button "Change status" at bounding box center [809, 404] width 71 height 19
click at [790, 380] on link "Skipped" at bounding box center [800, 380] width 89 height 18
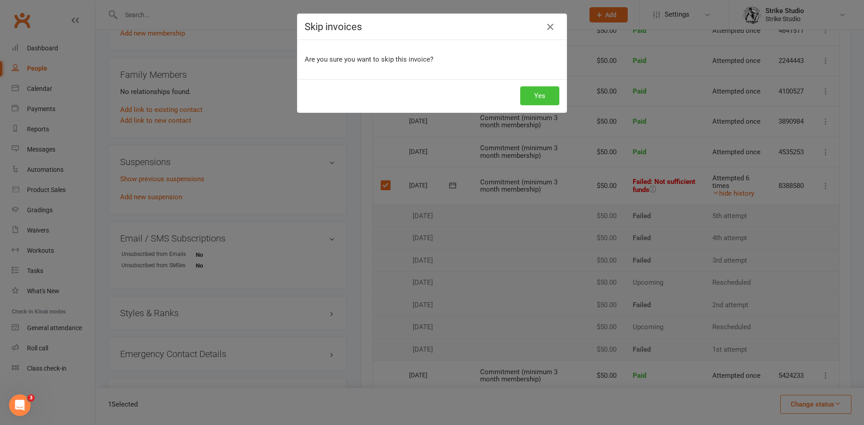
click at [527, 97] on button "Yes" at bounding box center [539, 95] width 39 height 19
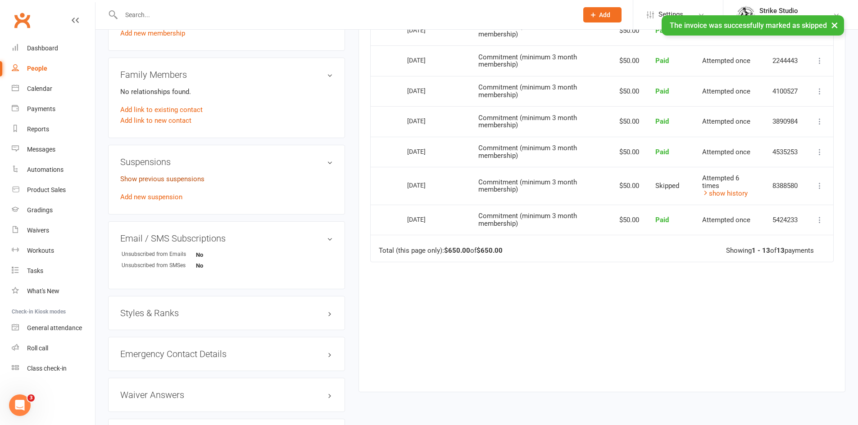
click at [150, 180] on link "Show previous suspensions" at bounding box center [162, 179] width 84 height 8
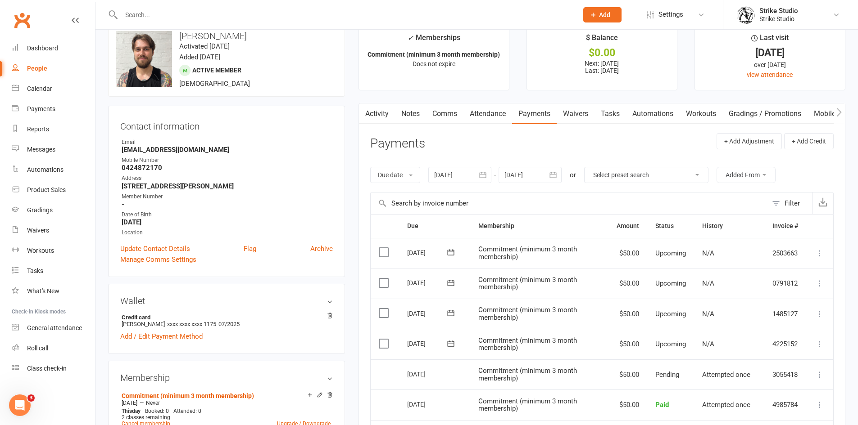
scroll to position [0, 0]
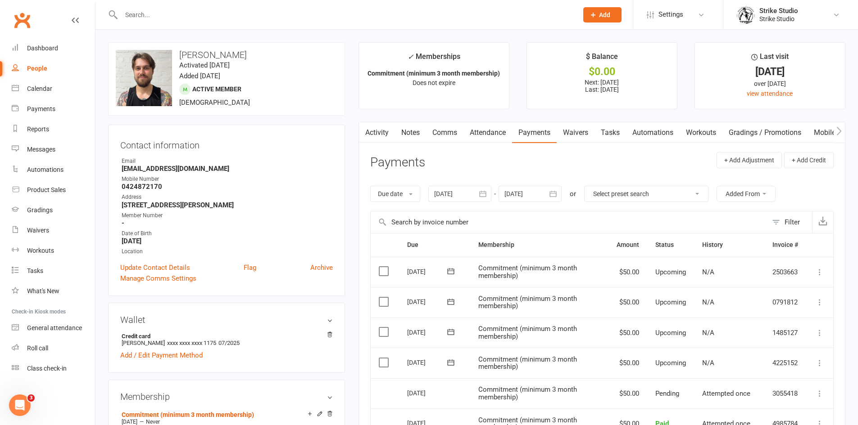
click at [487, 130] on link "Attendance" at bounding box center [487, 132] width 49 height 21
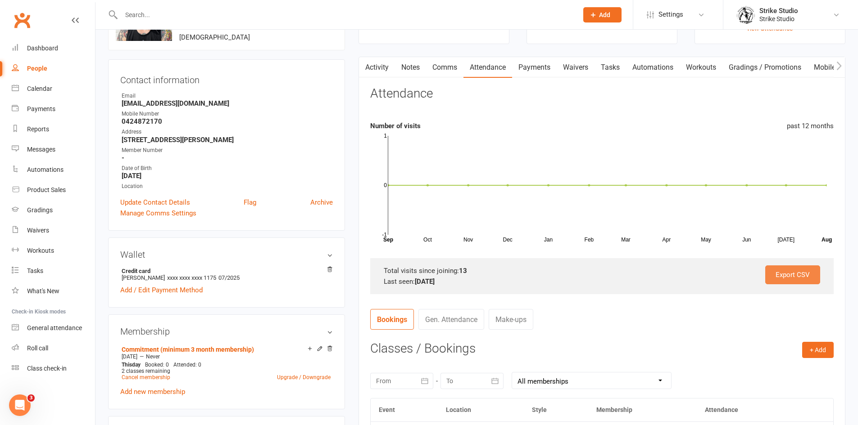
scroll to position [135, 0]
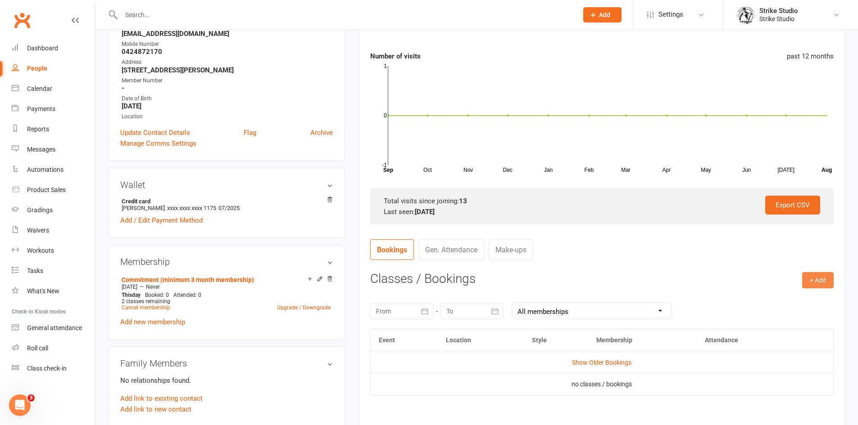
click at [821, 276] on button "+ Add" at bounding box center [818, 280] width 32 height 16
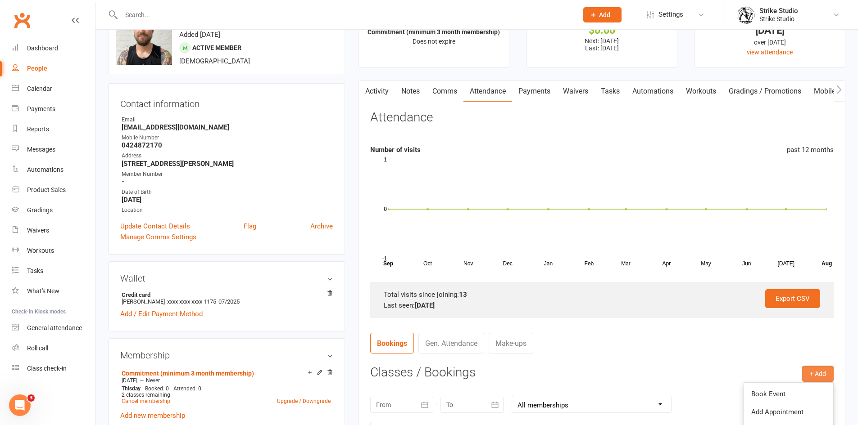
scroll to position [0, 0]
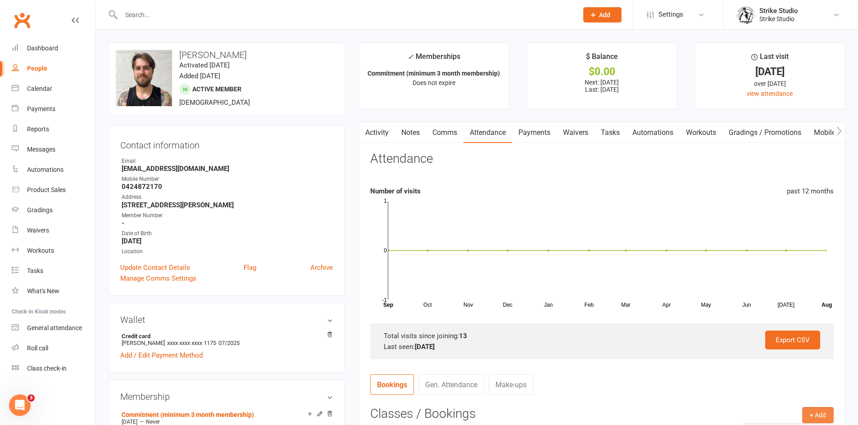
click at [546, 129] on link "Payments" at bounding box center [534, 132] width 45 height 21
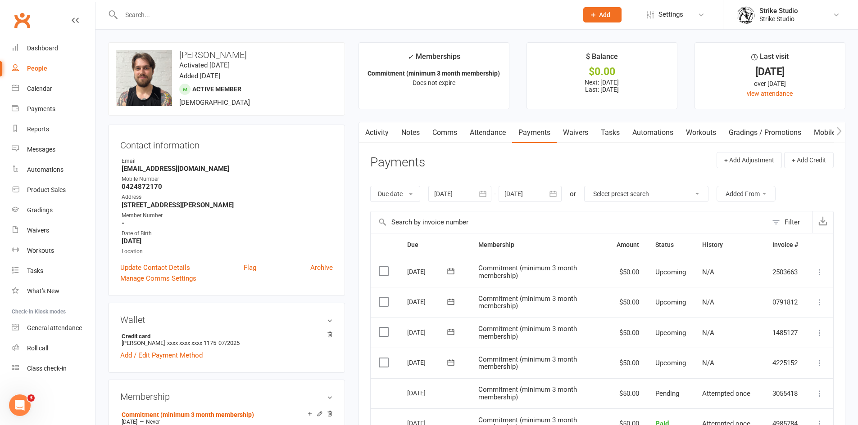
click at [491, 133] on link "Attendance" at bounding box center [487, 132] width 49 height 21
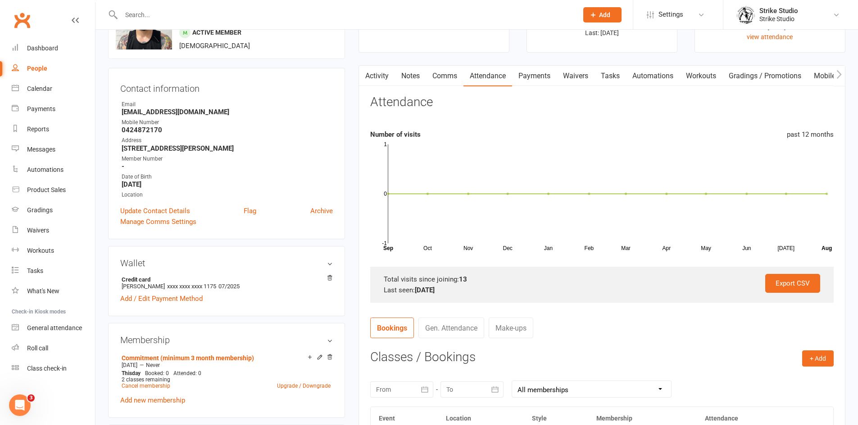
scroll to position [180, 0]
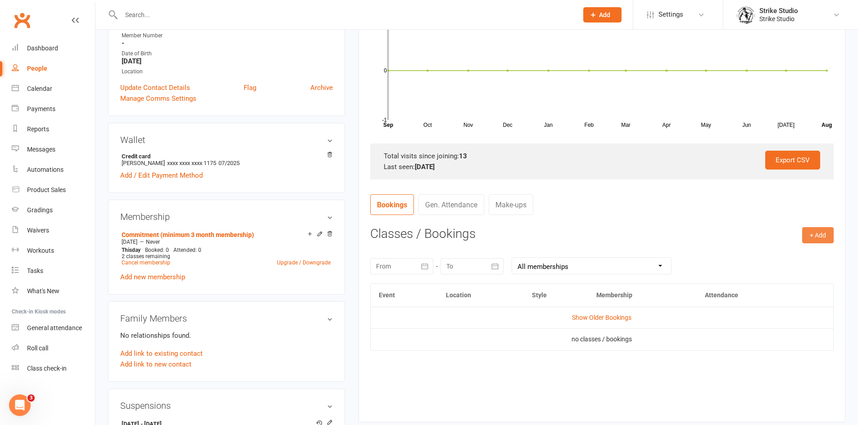
click at [808, 235] on button "+ Add" at bounding box center [818, 235] width 32 height 16
click at [780, 252] on link "Book Event" at bounding box center [788, 256] width 89 height 18
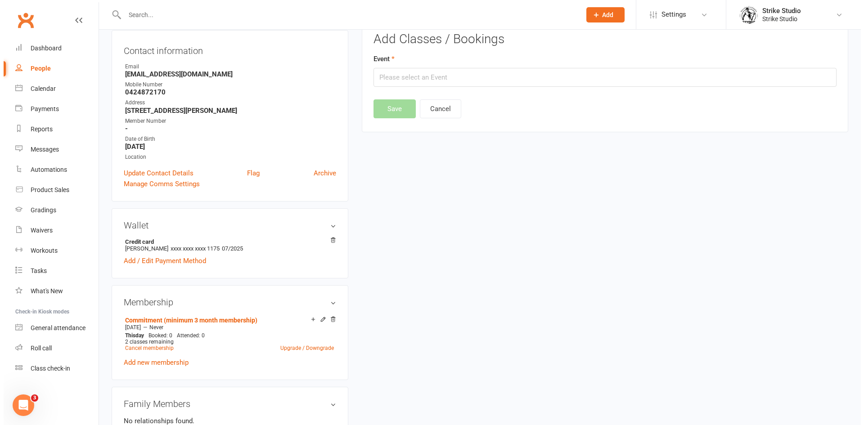
scroll to position [77, 0]
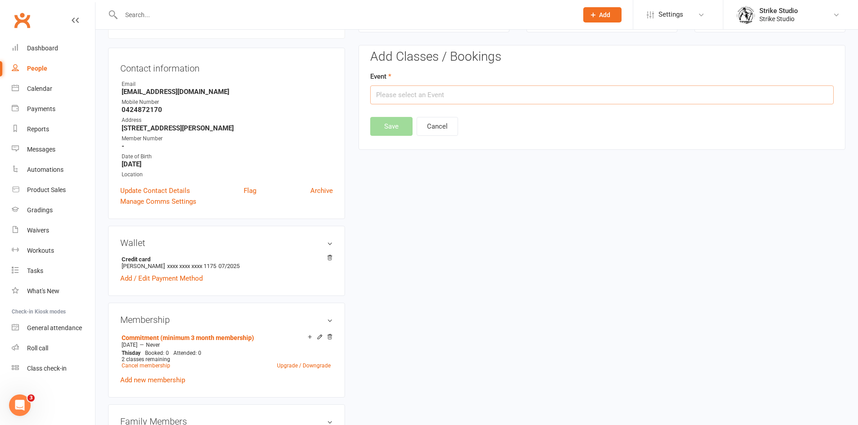
click at [515, 93] on input "text" at bounding box center [601, 95] width 463 height 19
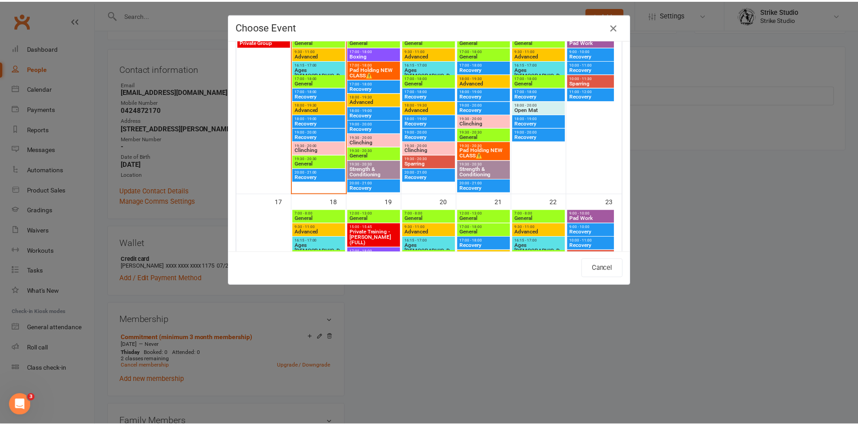
scroll to position [394, 0]
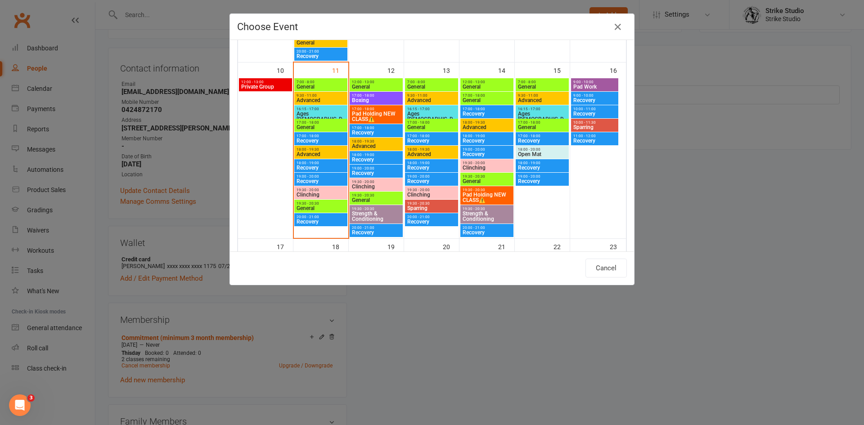
click at [321, 128] on span "General" at bounding box center [321, 127] width 50 height 5
type input "General - Aug 11, 2025 5:00:00 PM"
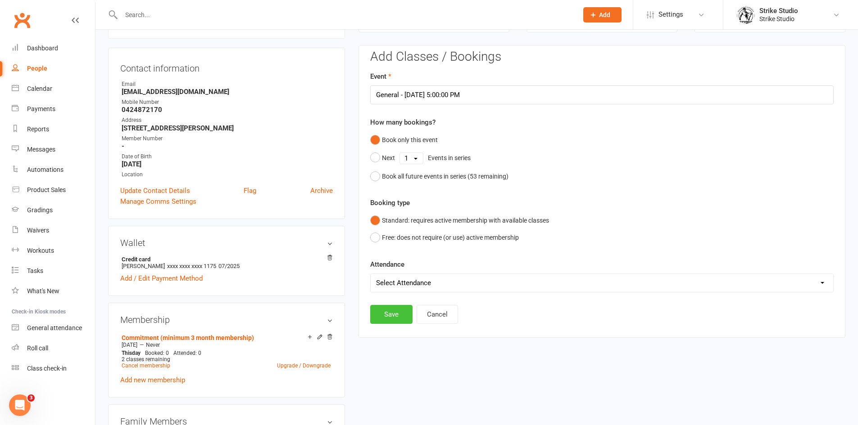
click at [398, 314] on button "Save" at bounding box center [391, 314] width 42 height 19
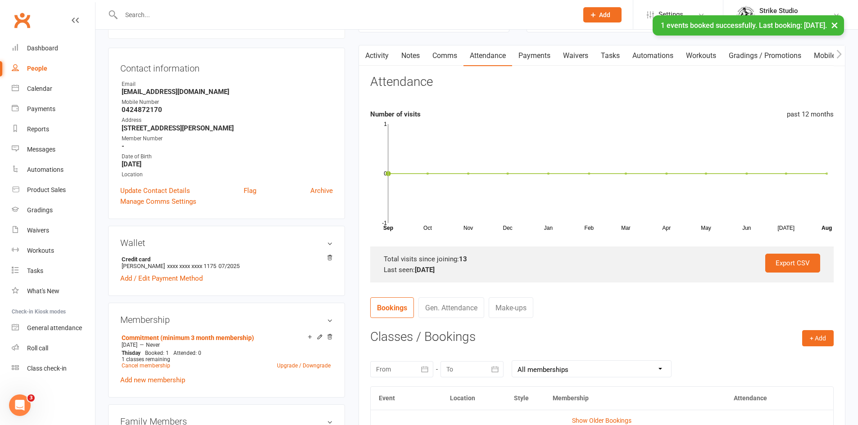
scroll to position [0, 0]
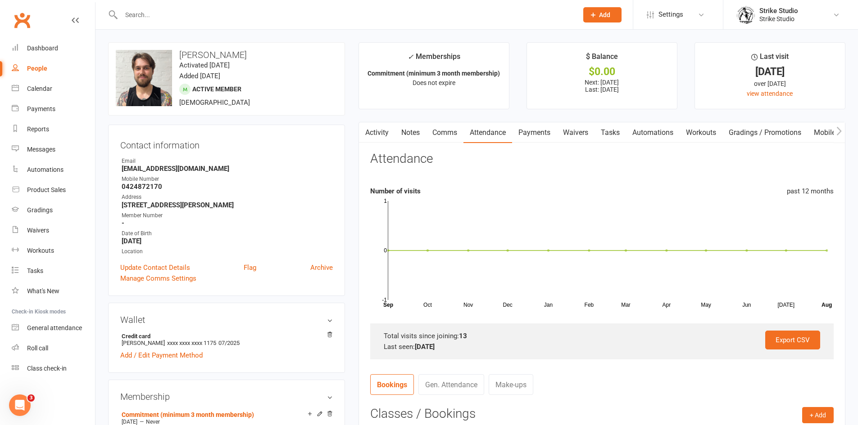
click at [331, 13] on input "text" at bounding box center [344, 15] width 453 height 13
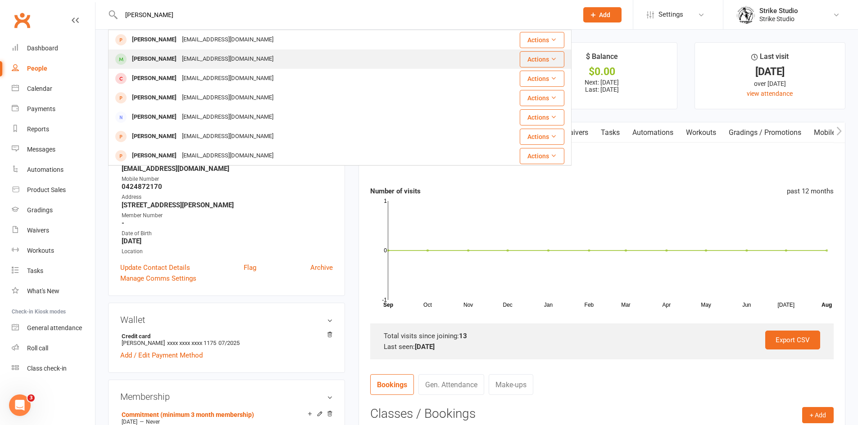
type input "albert"
click at [168, 63] on div "Albert Young" at bounding box center [154, 59] width 50 height 13
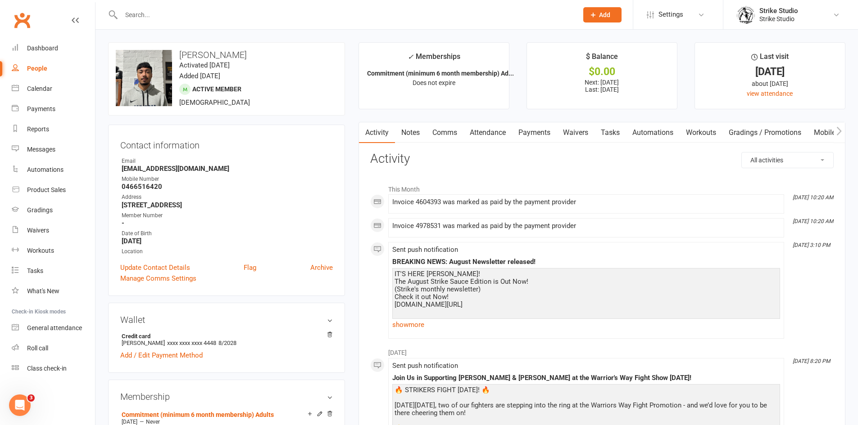
click at [548, 136] on link "Payments" at bounding box center [534, 132] width 45 height 21
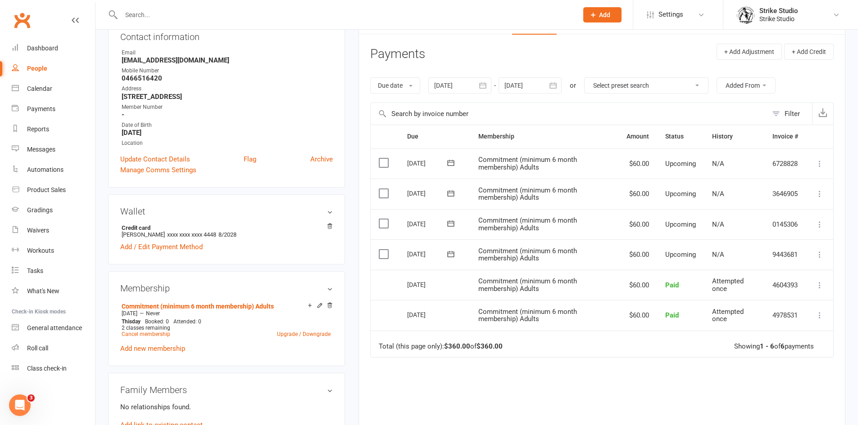
scroll to position [135, 0]
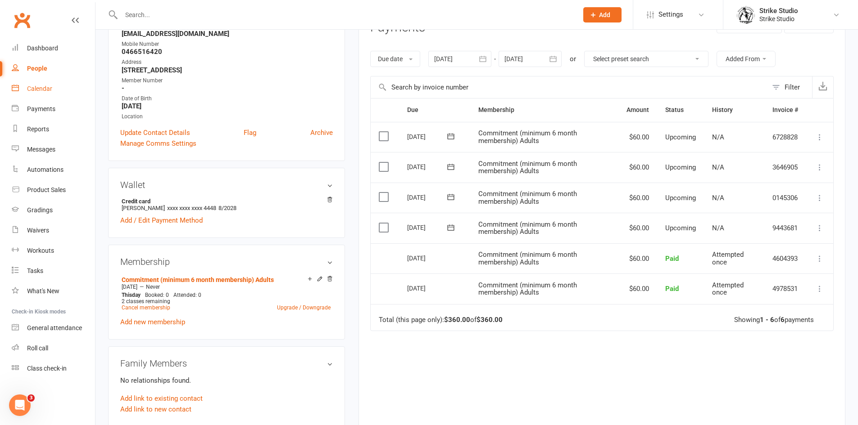
click at [41, 90] on div "Calendar" at bounding box center [39, 88] width 25 height 7
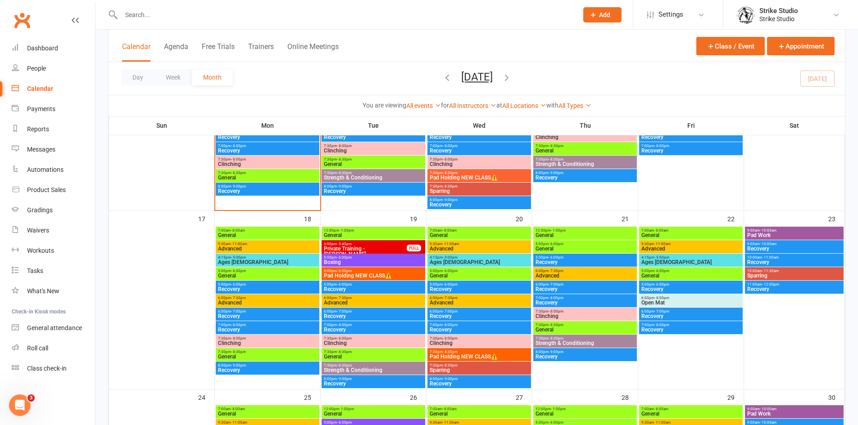
scroll to position [362, 0]
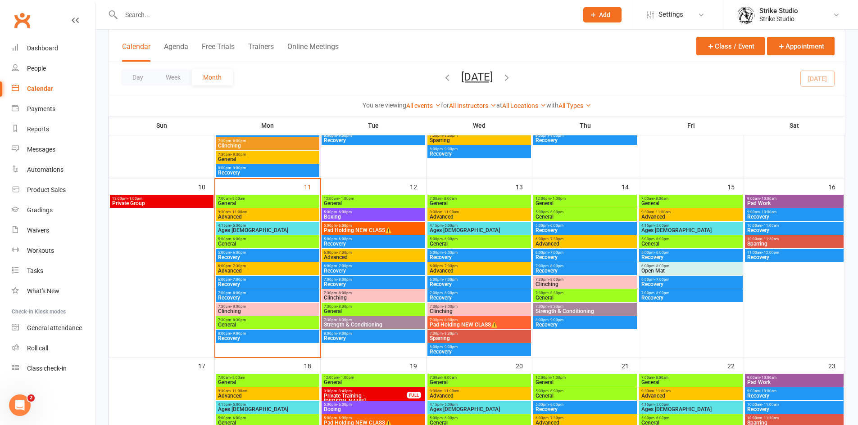
click at [311, 12] on input "text" at bounding box center [344, 15] width 453 height 13
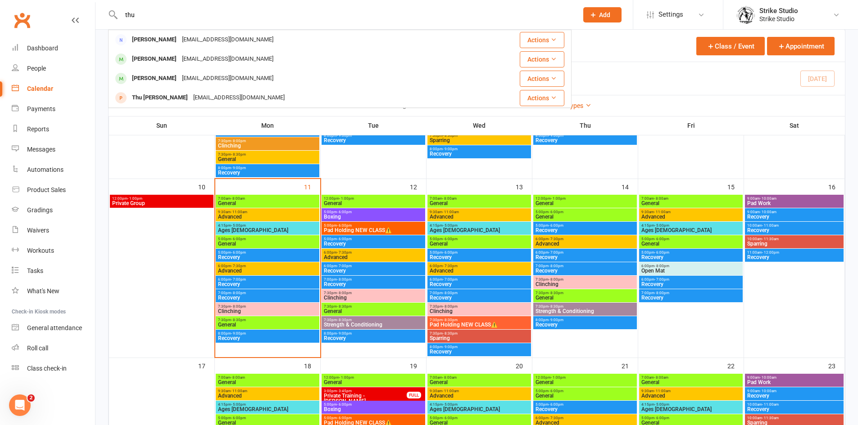
type input "thu"
click at [453, 324] on span "Pad Holding NEW CLASS⚠️" at bounding box center [479, 324] width 100 height 5
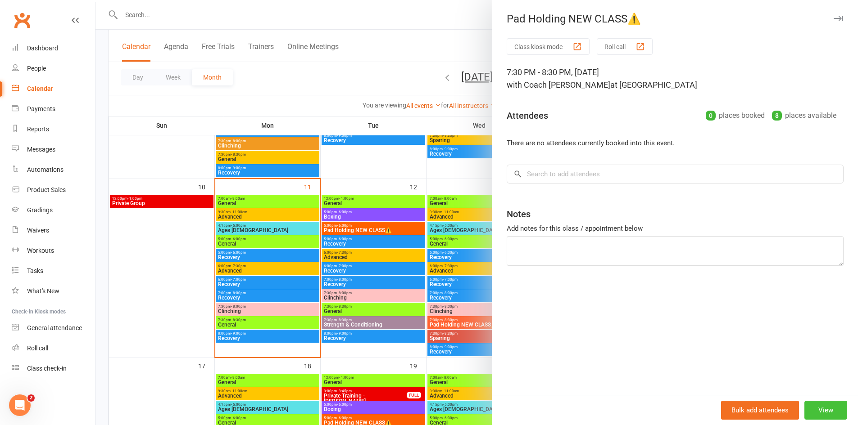
drag, startPoint x: 820, startPoint y: 412, endPoint x: 808, endPoint y: 403, distance: 14.8
click at [818, 412] on button "View" at bounding box center [825, 410] width 43 height 19
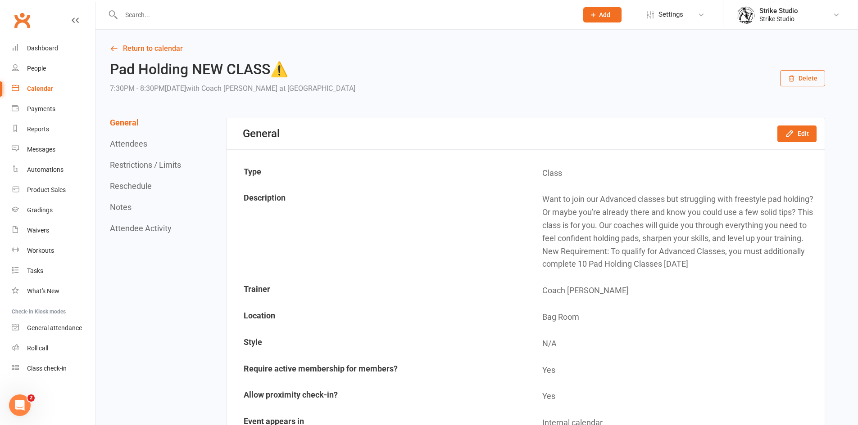
drag, startPoint x: 543, startPoint y: 200, endPoint x: 721, endPoint y: 268, distance: 190.7
click at [721, 268] on td "Want to join our Advanced classes but struggling with freestyle pad holding? Or…" at bounding box center [675, 232] width 298 height 90
click at [597, 222] on td "Want to join our Advanced classes but struggling with freestyle pad holding? Or…" at bounding box center [675, 232] width 298 height 90
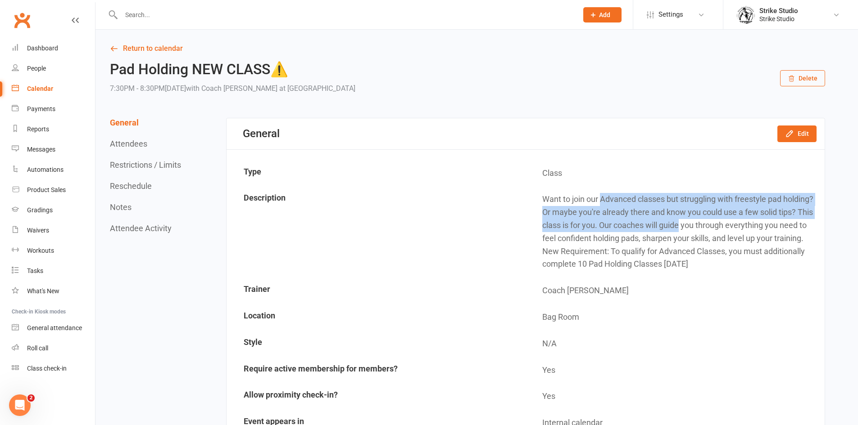
drag, startPoint x: 601, startPoint y: 198, endPoint x: 681, endPoint y: 219, distance: 83.3
click at [681, 220] on td "Want to join our Advanced classes but struggling with freestyle pad holding? Or…" at bounding box center [675, 232] width 298 height 90
click at [679, 220] on td "Want to join our Advanced classes but struggling with freestyle pad holding? Or…" at bounding box center [675, 232] width 298 height 90
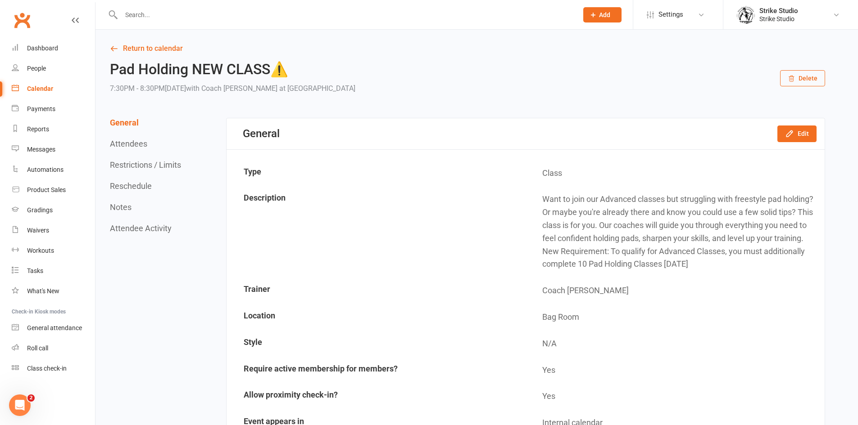
click at [679, 249] on td "Want to join our Advanced classes but struggling with freestyle pad holding? Or…" at bounding box center [675, 232] width 298 height 90
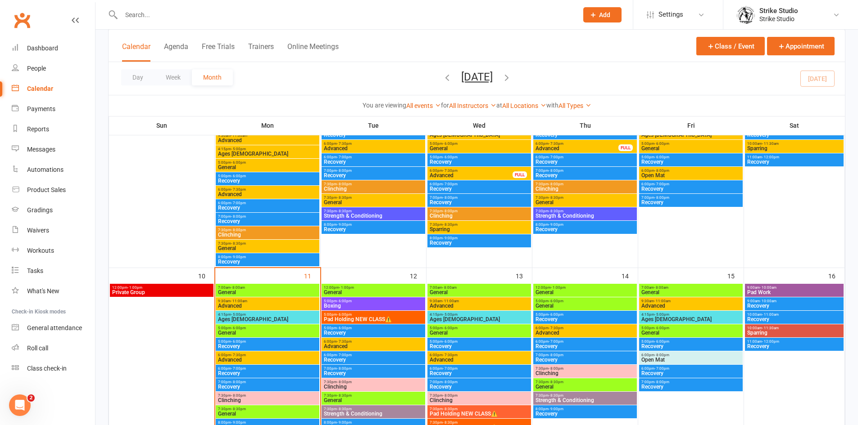
scroll to position [405, 0]
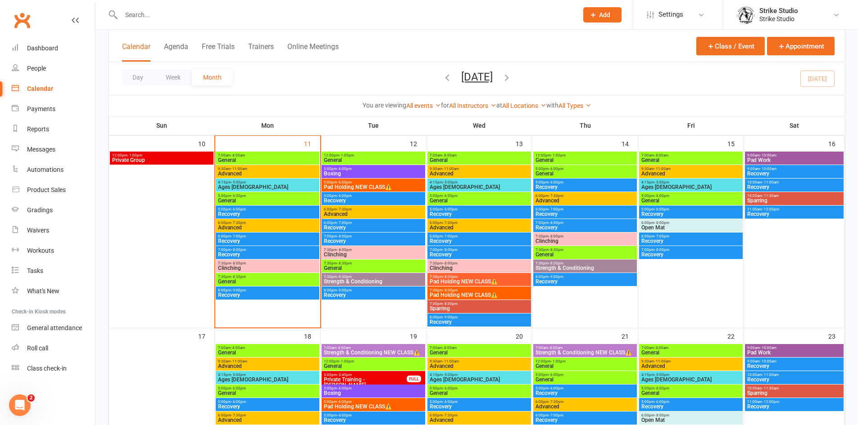
click at [473, 281] on span "Pad Holding NEW CLASS⚠️" at bounding box center [479, 281] width 100 height 5
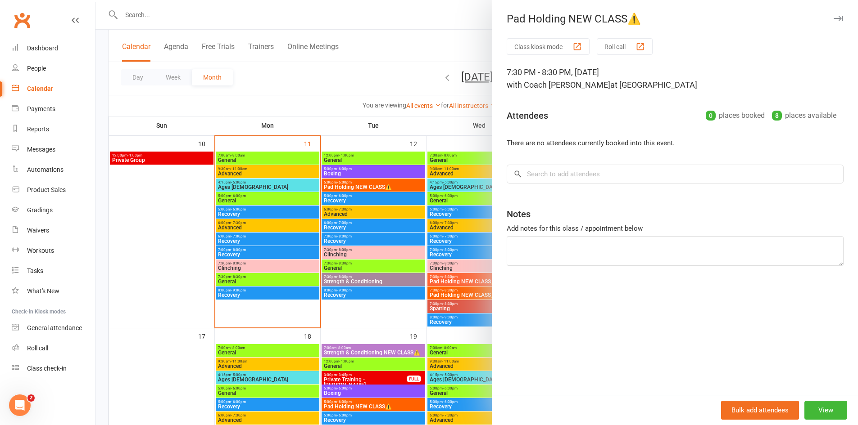
click at [444, 279] on div at bounding box center [476, 212] width 762 height 425
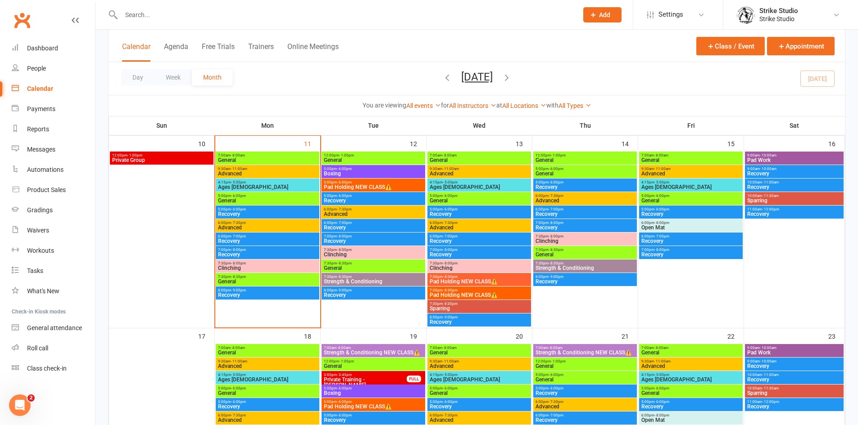
click at [453, 289] on span "- 8:30pm" at bounding box center [450, 291] width 15 height 4
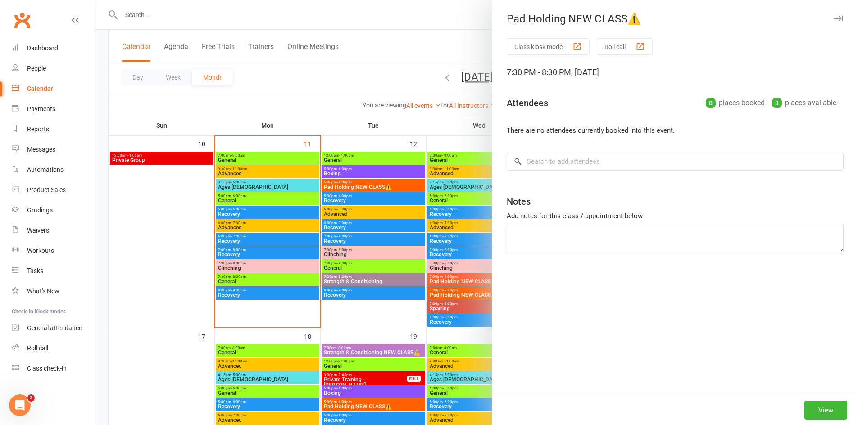
click at [464, 294] on div at bounding box center [476, 212] width 762 height 425
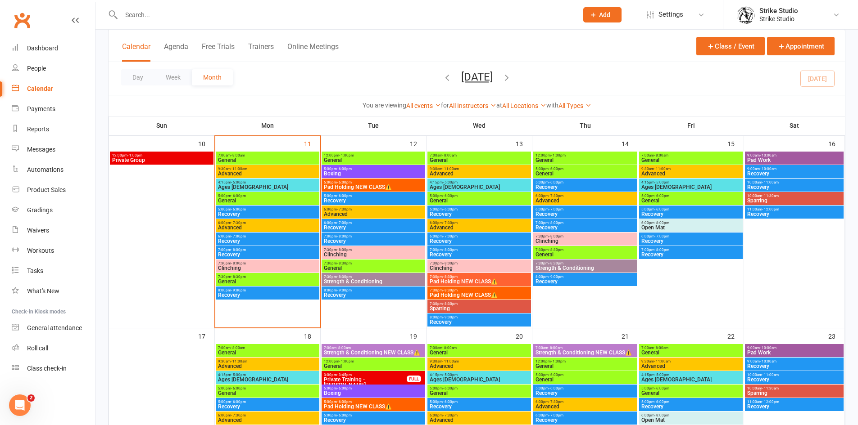
click at [461, 279] on span "Pad Holding NEW CLASS⚠️" at bounding box center [479, 281] width 100 height 5
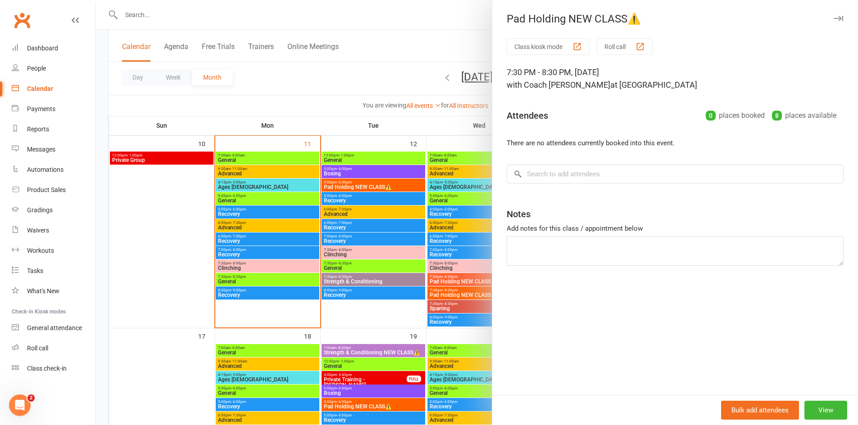
click at [471, 294] on div at bounding box center [476, 212] width 762 height 425
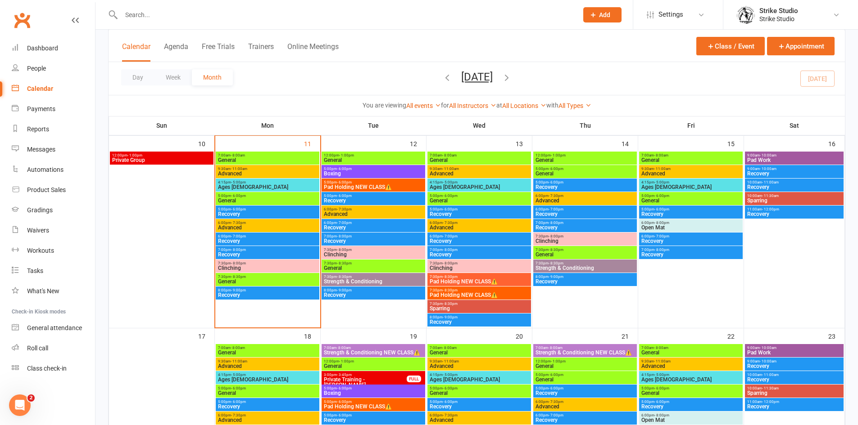
click at [471, 294] on span "Pad Holding NEW CLASS⚠️" at bounding box center [479, 295] width 100 height 5
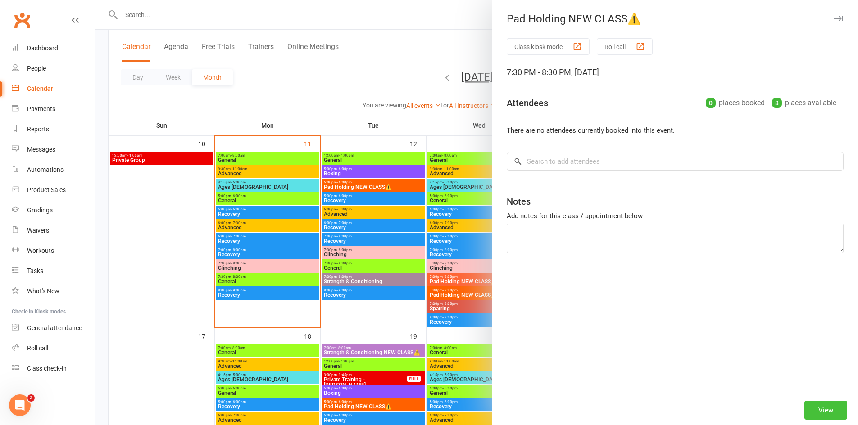
click at [813, 408] on button "View" at bounding box center [825, 410] width 43 height 19
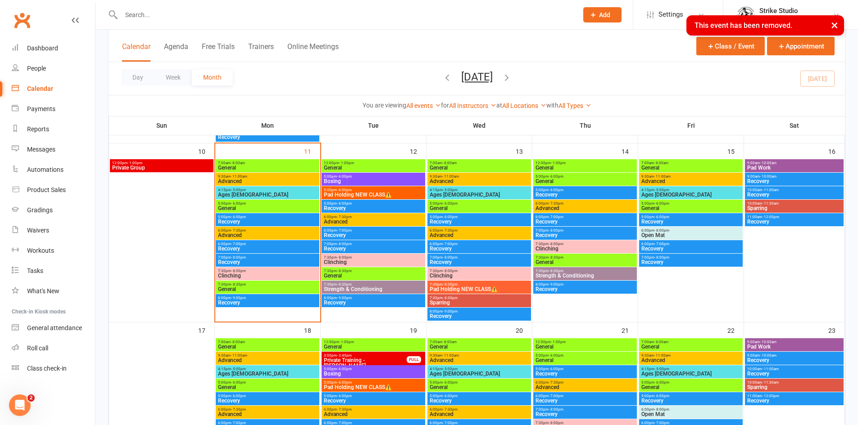
scroll to position [405, 0]
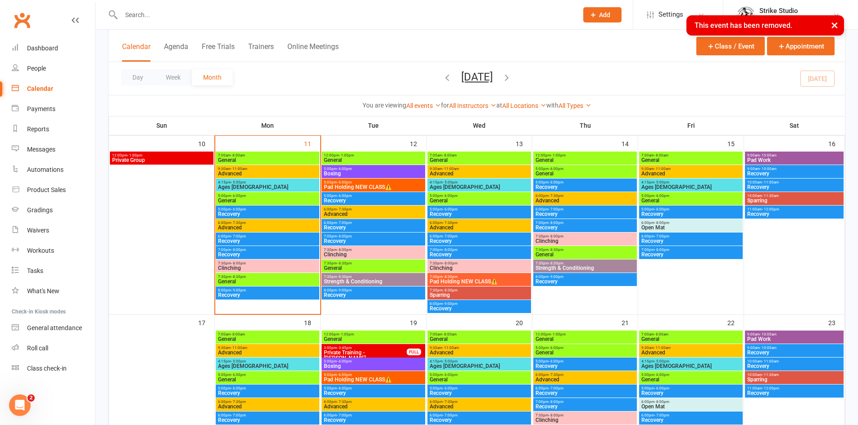
click at [478, 281] on span "Pad Holding NEW CLASS⚠️" at bounding box center [479, 281] width 100 height 5
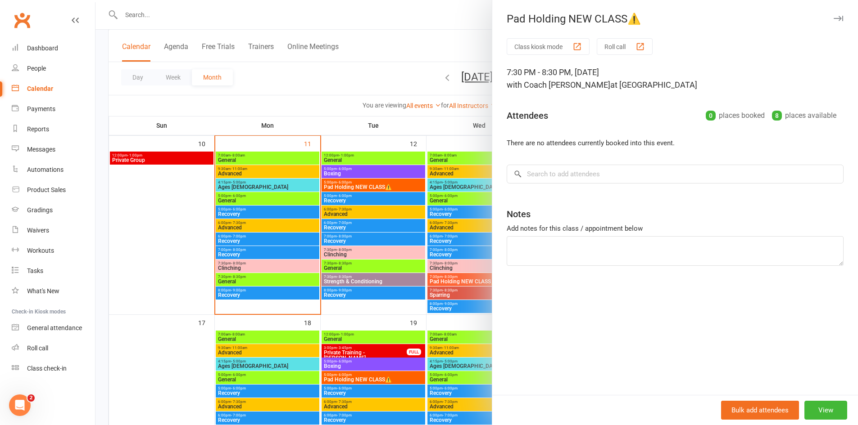
click at [464, 271] on div at bounding box center [476, 212] width 762 height 425
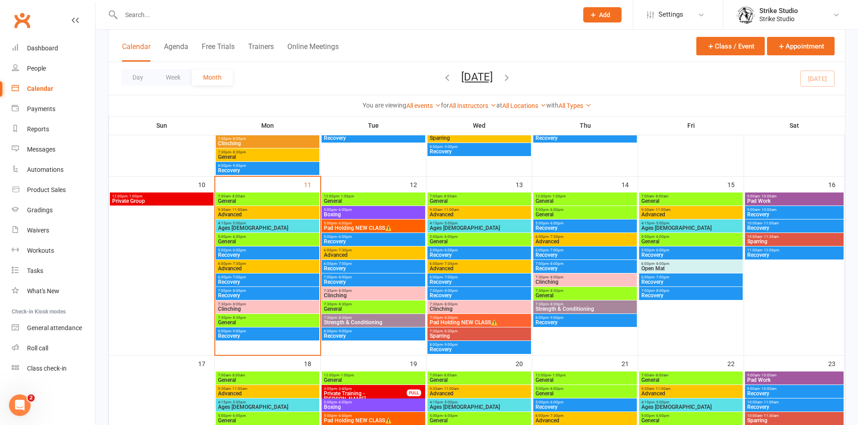
scroll to position [362, 0]
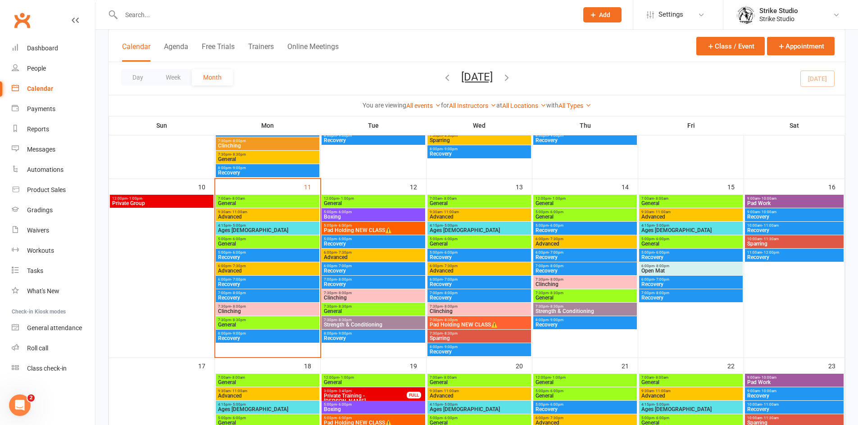
click at [365, 225] on span "5:00pm - 6:00pm" at bounding box center [373, 226] width 100 height 4
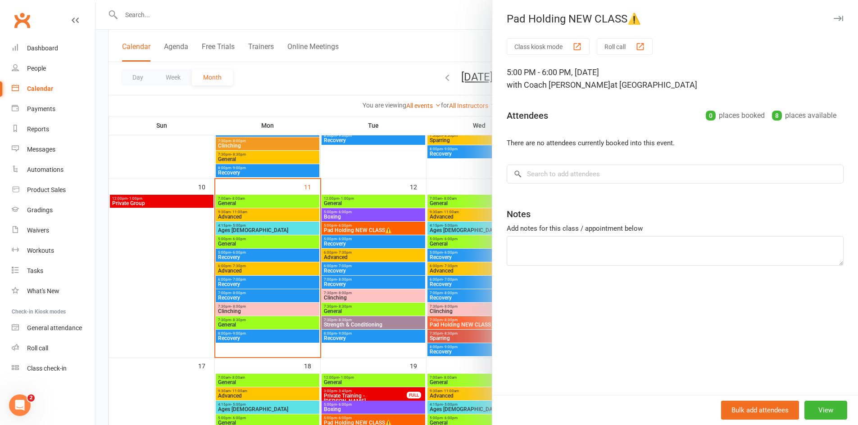
click at [383, 276] on div at bounding box center [476, 212] width 762 height 425
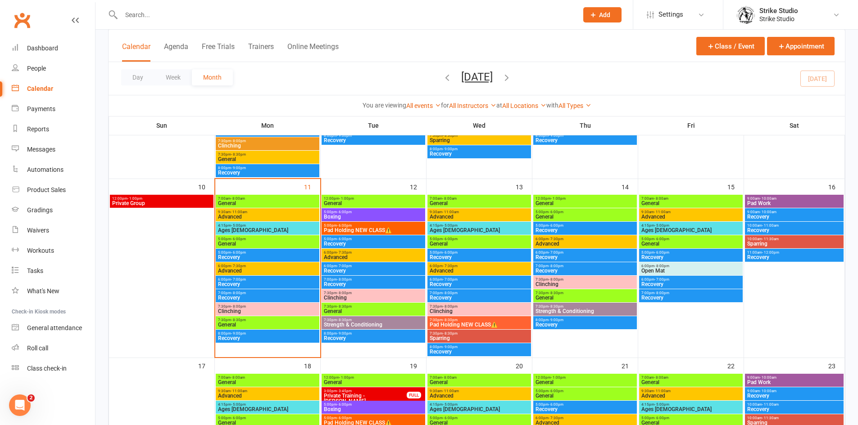
click at [357, 230] on span "Pad Holding NEW CLASS⚠️" at bounding box center [373, 230] width 100 height 5
click at [358, 228] on span "Pad Holding NEW CLASS⚠️" at bounding box center [373, 230] width 100 height 5
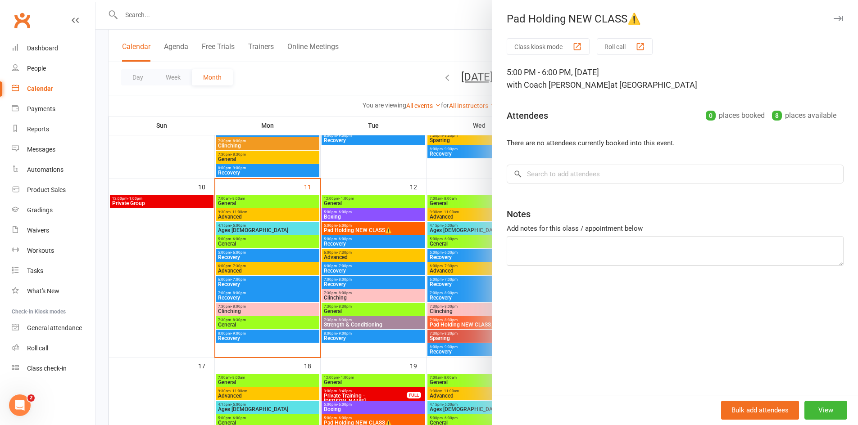
click at [317, 275] on div at bounding box center [476, 212] width 762 height 425
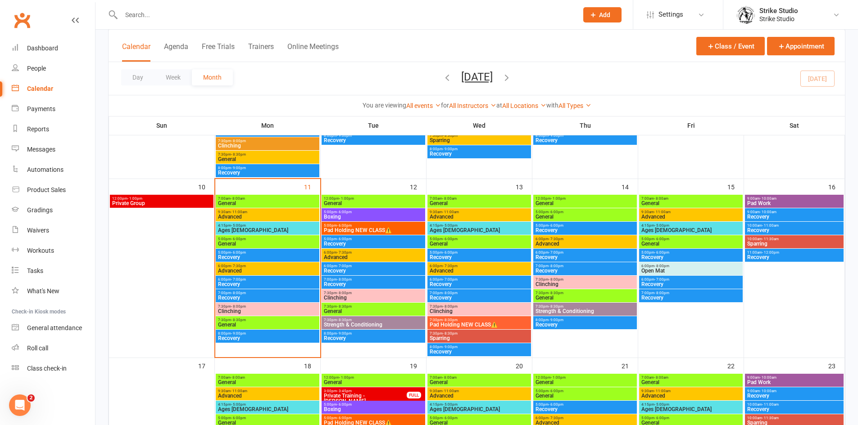
click at [482, 318] on span "7:30pm - 8:30pm" at bounding box center [479, 320] width 100 height 4
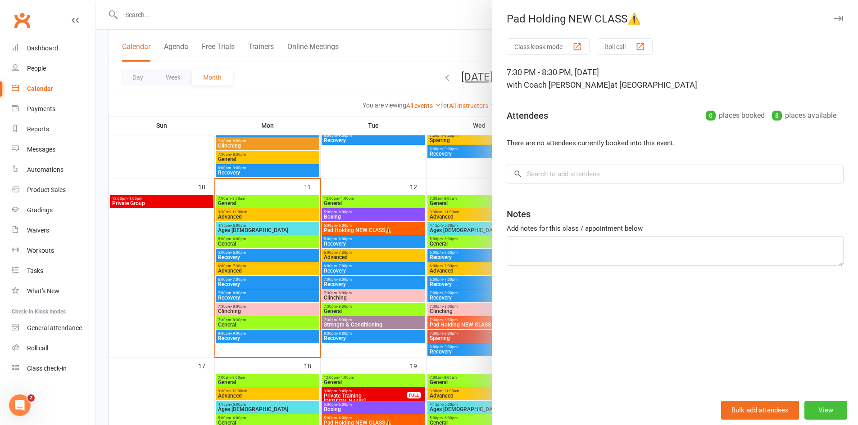
click at [818, 410] on button "View" at bounding box center [825, 410] width 43 height 19
